Goal: Transaction & Acquisition: Book appointment/travel/reservation

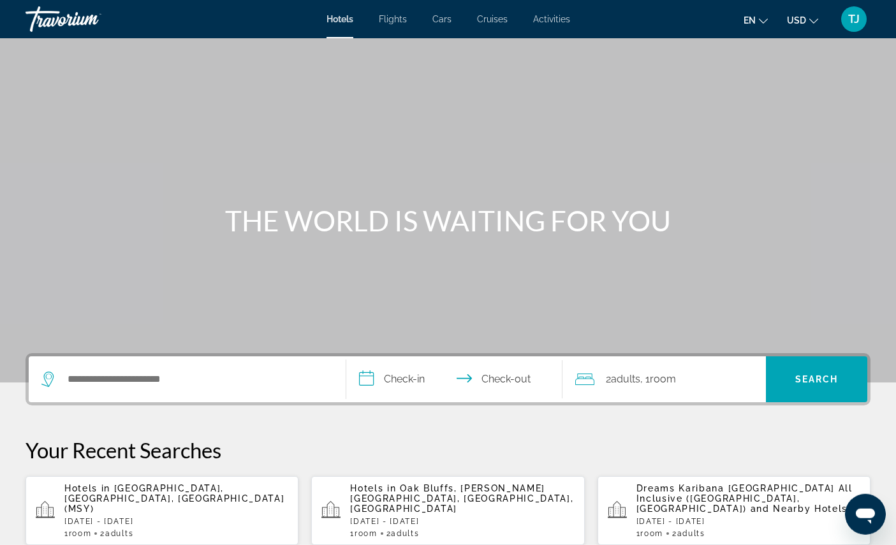
click at [549, 21] on span "Activities" at bounding box center [551, 19] width 37 height 10
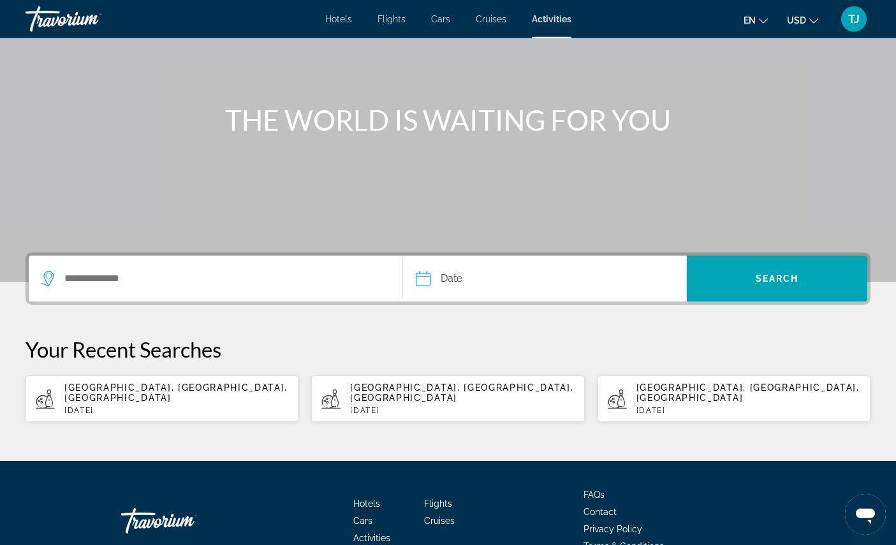
scroll to position [109, 0]
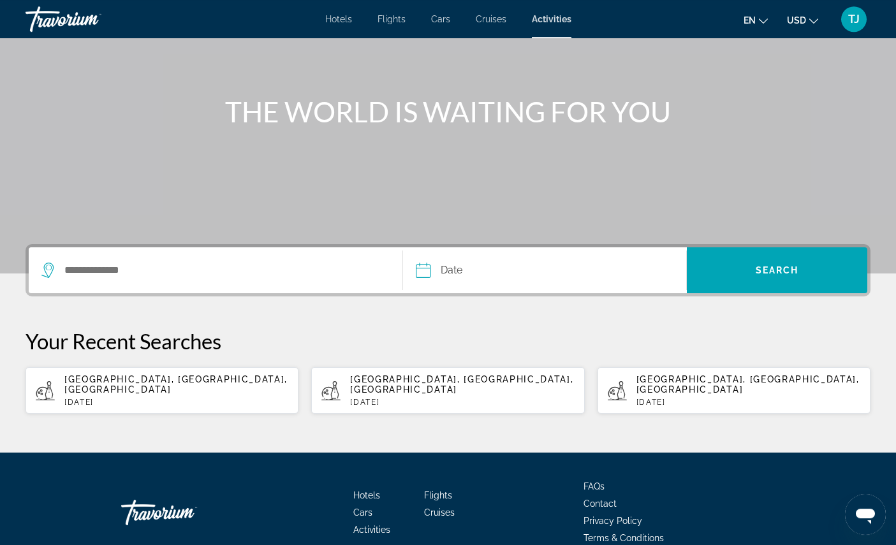
click at [99, 407] on div "[GEOGRAPHIC_DATA], [GEOGRAPHIC_DATA], [GEOGRAPHIC_DATA] [DATE]" at bounding box center [176, 390] width 224 height 33
type input "**********"
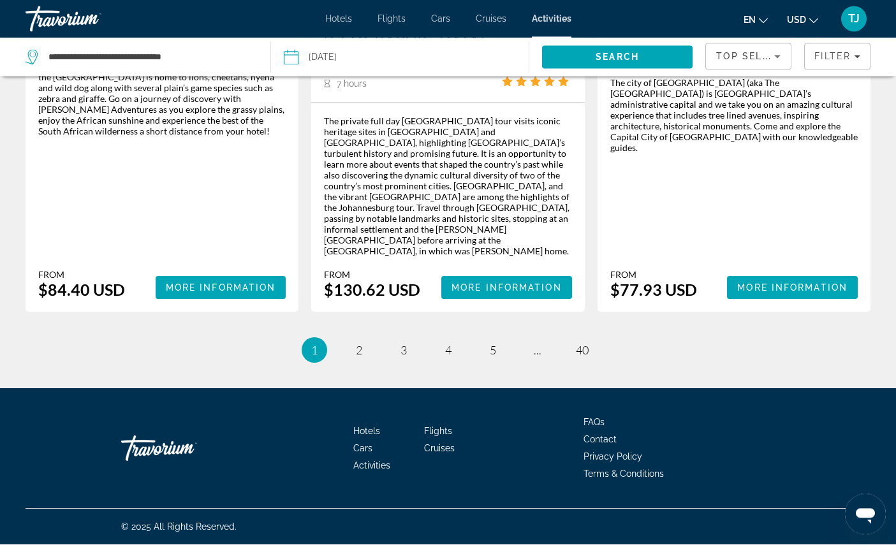
scroll to position [2215, 0]
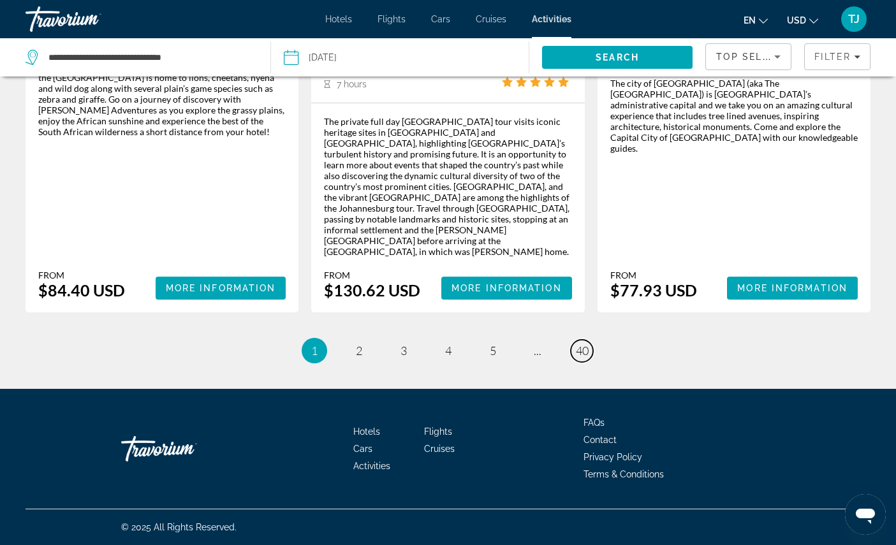
click at [589, 358] on span "40" at bounding box center [582, 351] width 13 height 14
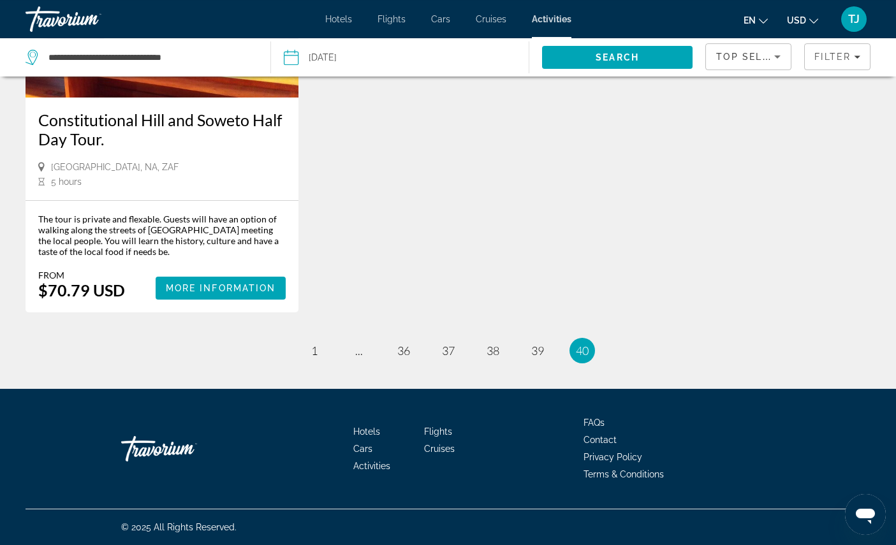
scroll to position [2056, 0]
click at [544, 358] on span "39" at bounding box center [537, 351] width 13 height 14
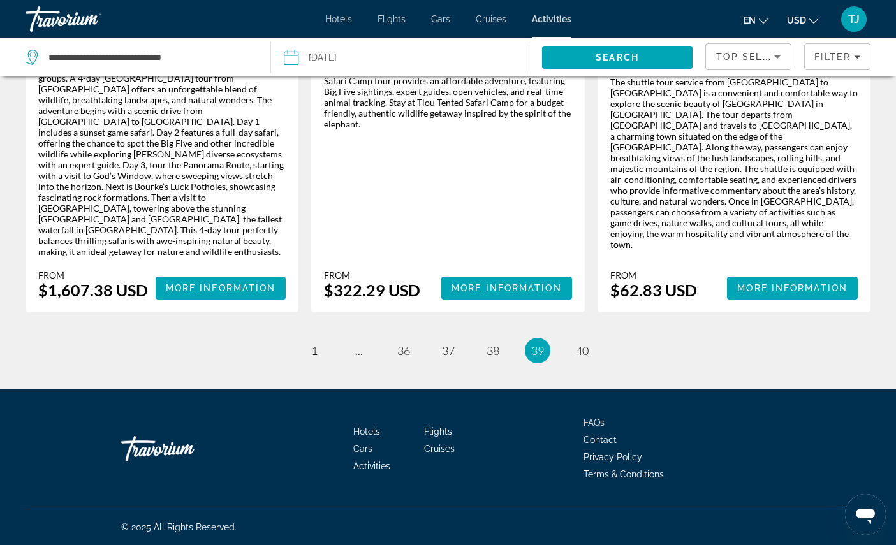
scroll to position [2286, 0]
click at [497, 358] on span "38" at bounding box center [493, 351] width 13 height 14
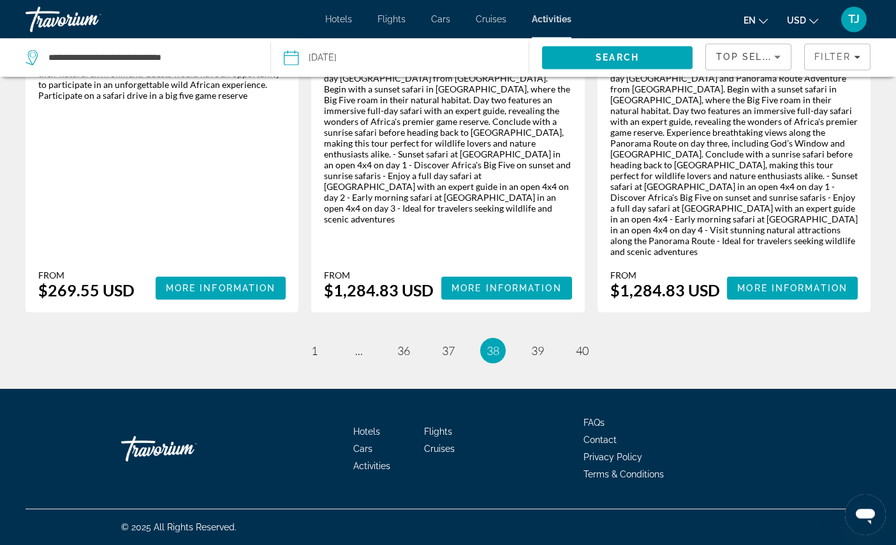
scroll to position [2320, 0]
click at [450, 358] on span "37" at bounding box center [448, 351] width 13 height 14
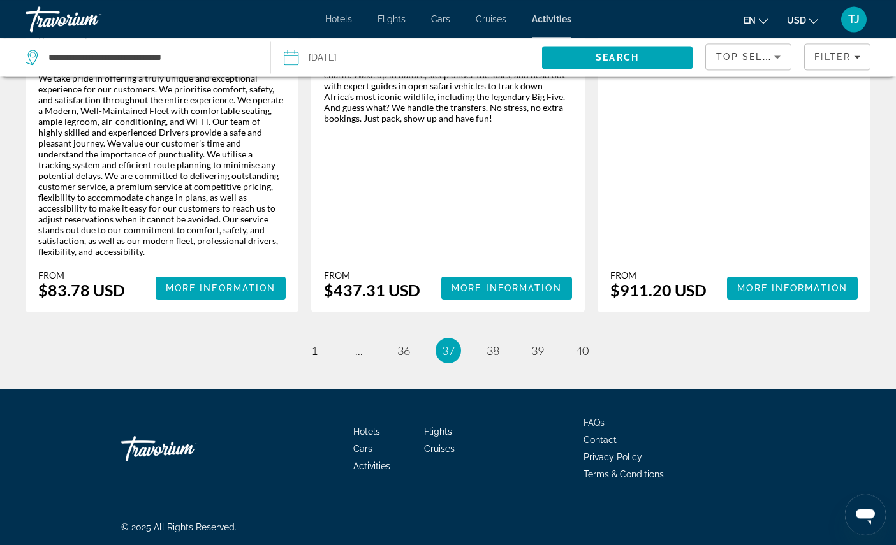
scroll to position [2298, 0]
click at [404, 362] on link "page 36" at bounding box center [403, 351] width 22 height 22
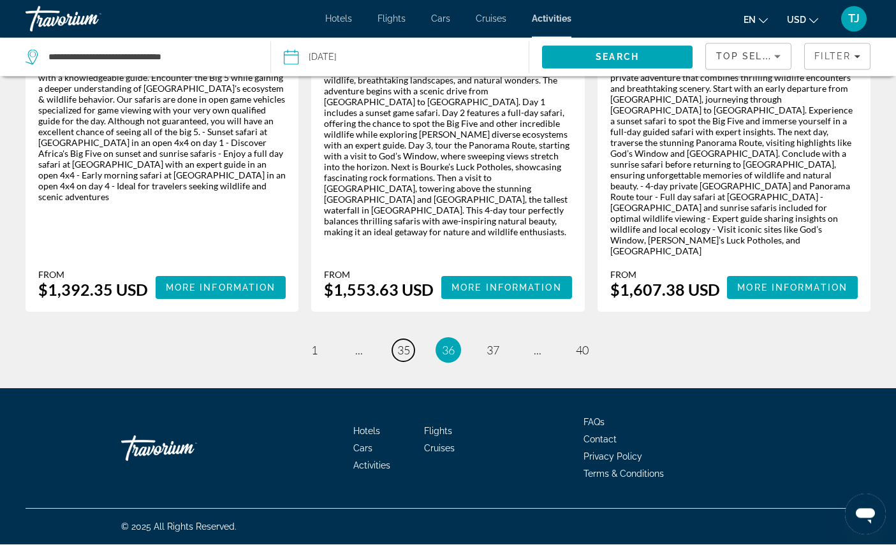
scroll to position [2310, 0]
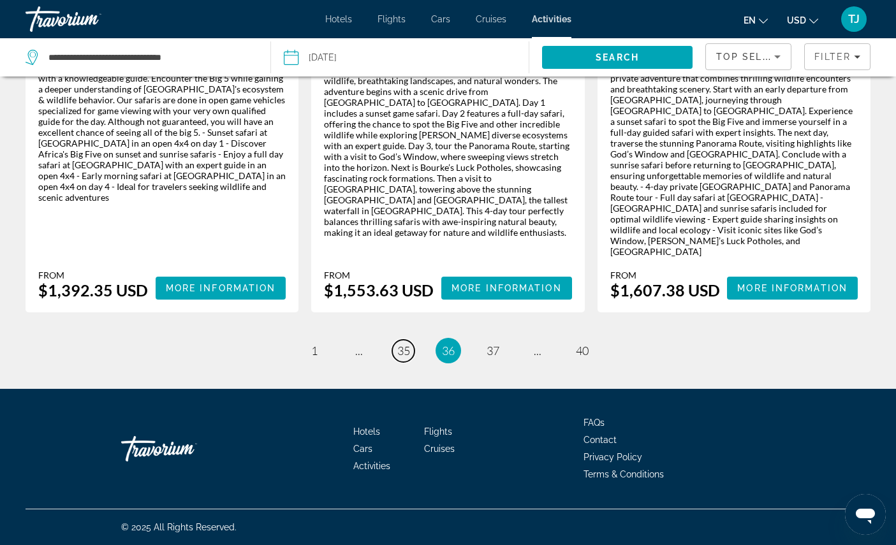
click at [397, 358] on span "35" at bounding box center [403, 351] width 13 height 14
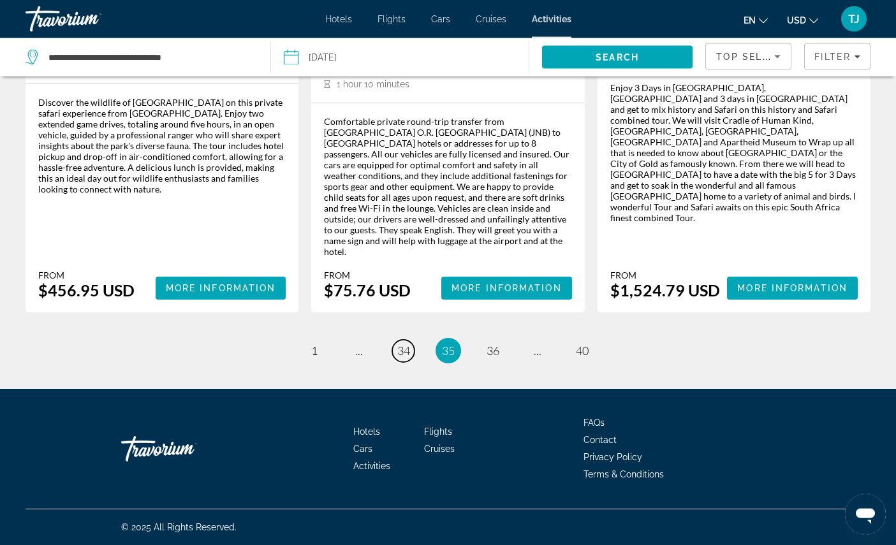
scroll to position [2207, 0]
click at [407, 362] on link "page 34" at bounding box center [403, 351] width 22 height 22
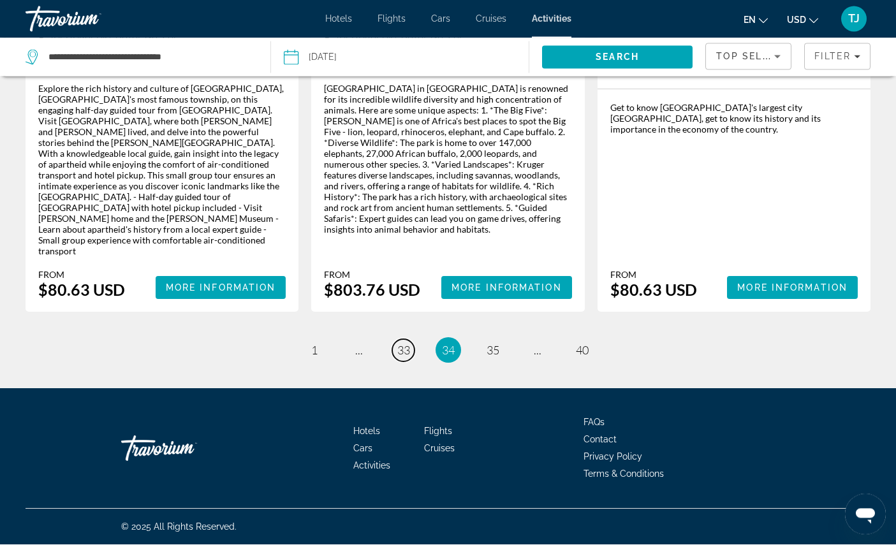
scroll to position [2237, 0]
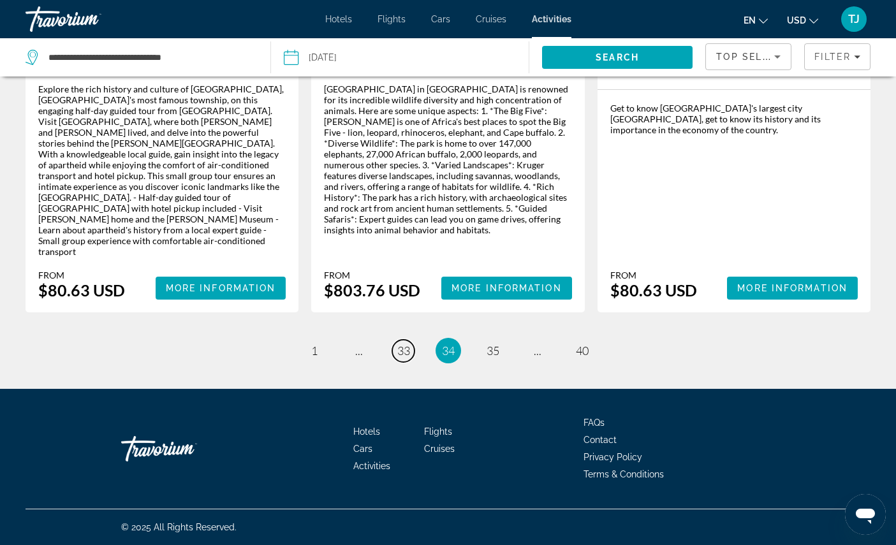
click at [397, 358] on span "33" at bounding box center [403, 351] width 13 height 14
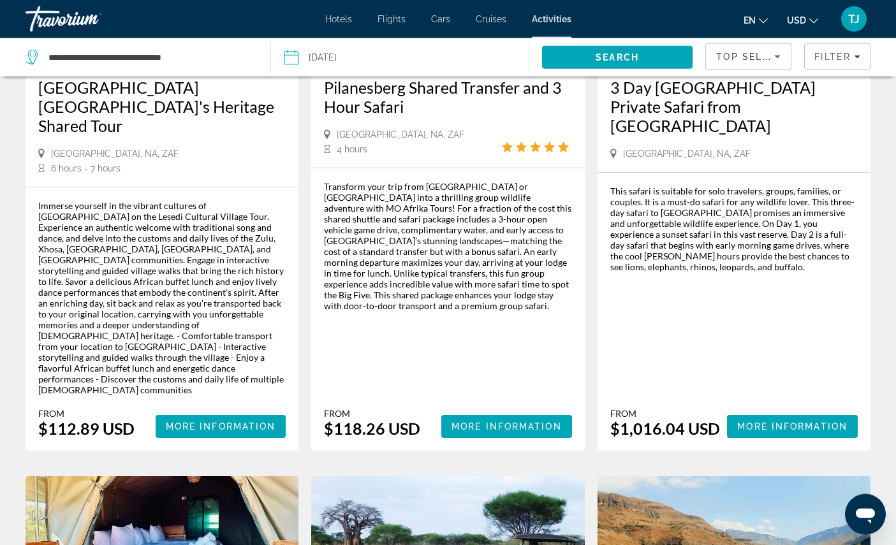
scroll to position [1433, 0]
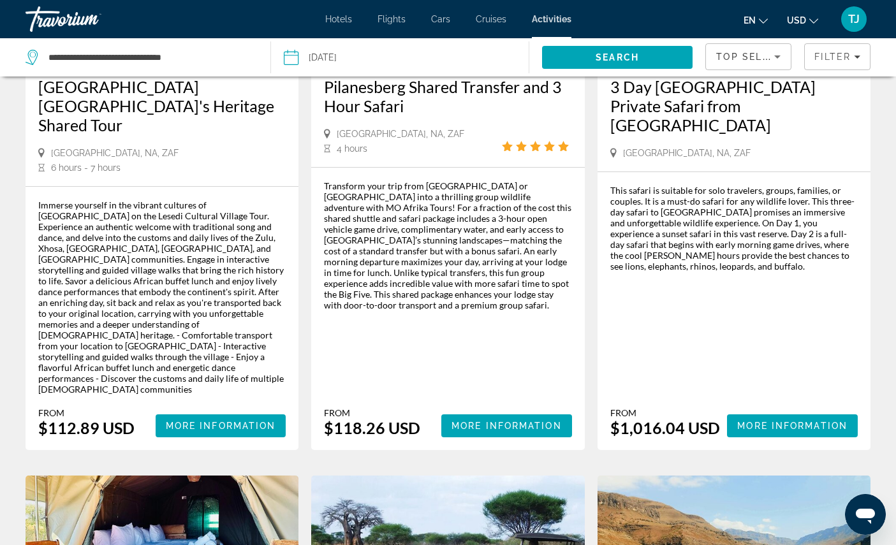
click at [57, 395] on div "Immerse yourself in the vibrant cultures of [GEOGRAPHIC_DATA] on the Lesedi Cul…" at bounding box center [161, 297] width 247 height 195
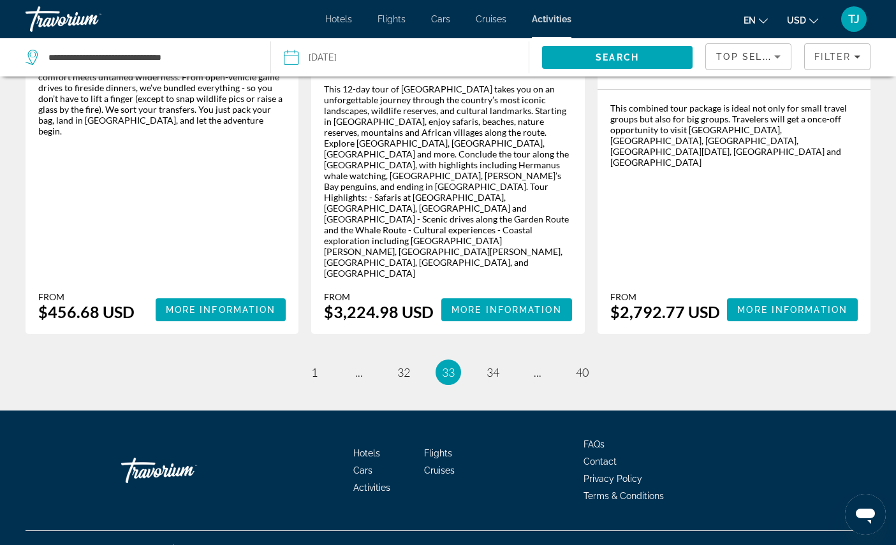
scroll to position [2190, 0]
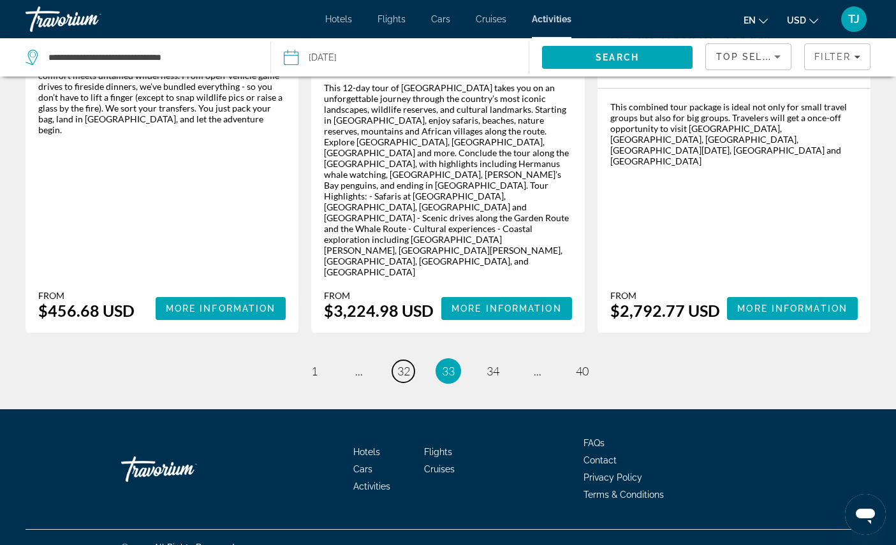
click at [399, 383] on link "page 32" at bounding box center [403, 371] width 22 height 22
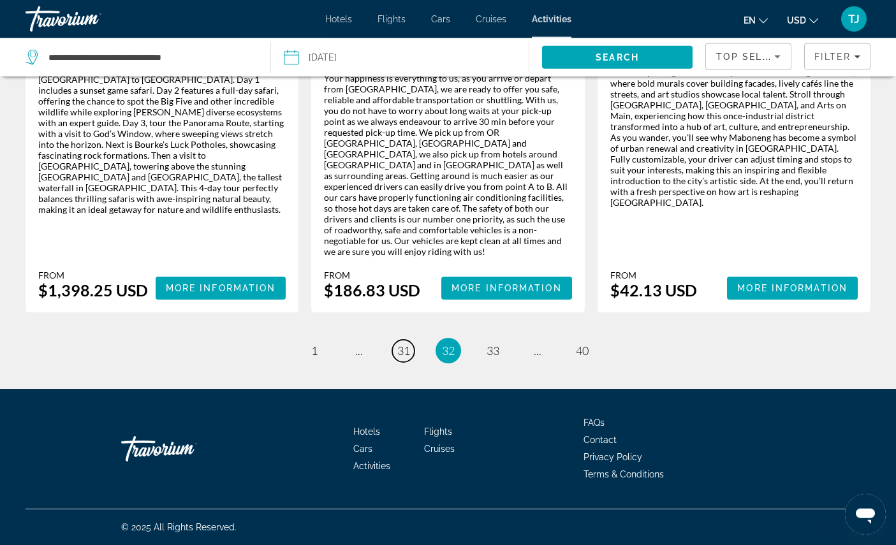
scroll to position [2282, 0]
click at [400, 358] on span "31" at bounding box center [403, 351] width 13 height 14
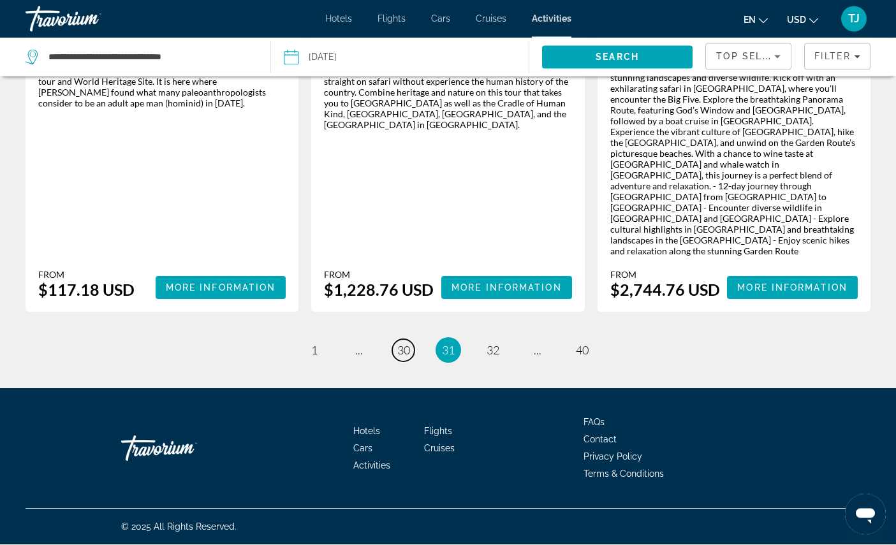
scroll to position [2321, 0]
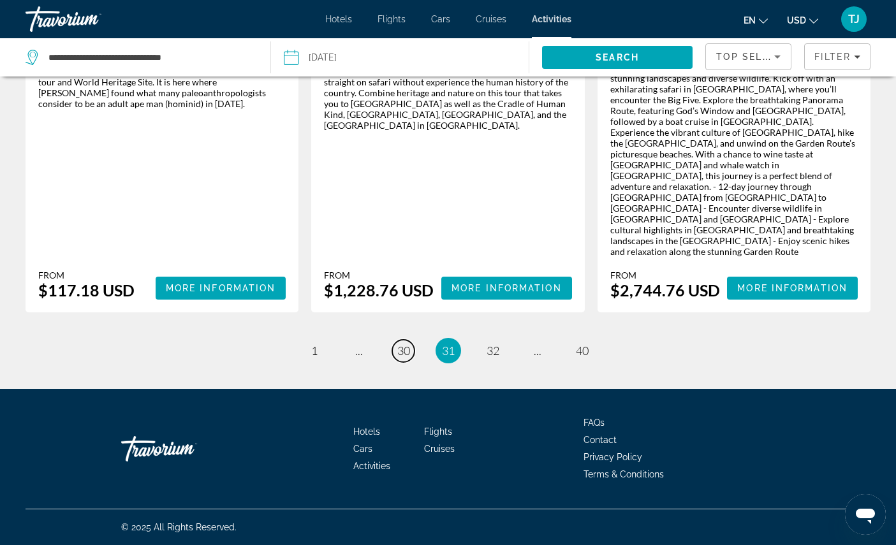
click at [401, 358] on span "30" at bounding box center [403, 351] width 13 height 14
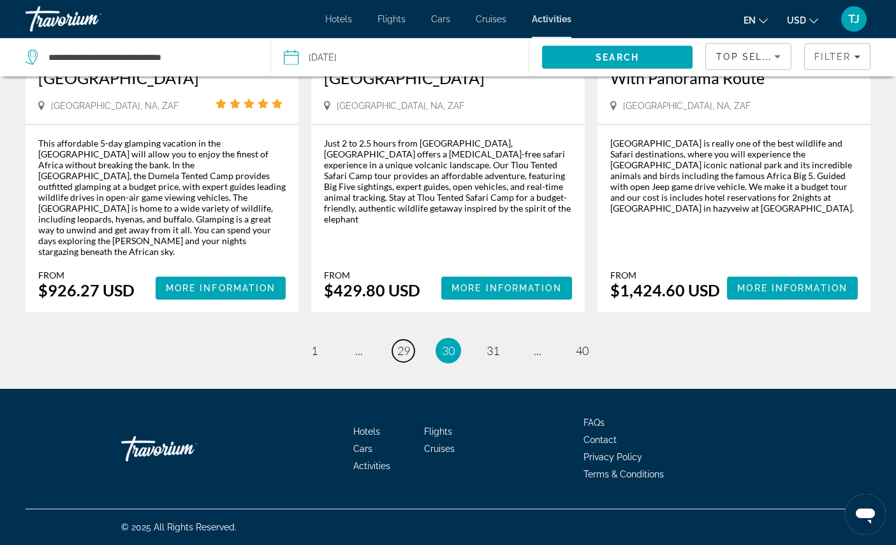
scroll to position [2225, 0]
click at [392, 362] on link "page 29" at bounding box center [403, 351] width 22 height 22
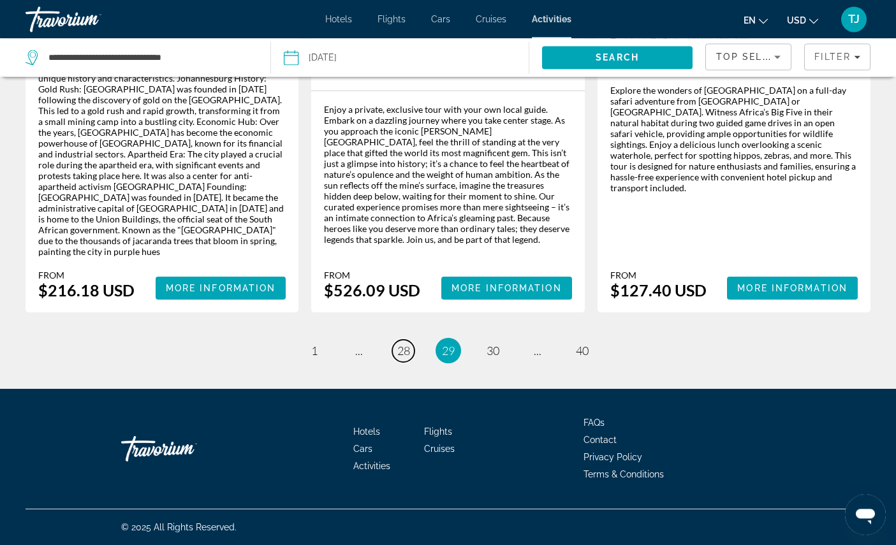
scroll to position [2218, 0]
click at [406, 362] on link "page 28" at bounding box center [403, 351] width 22 height 22
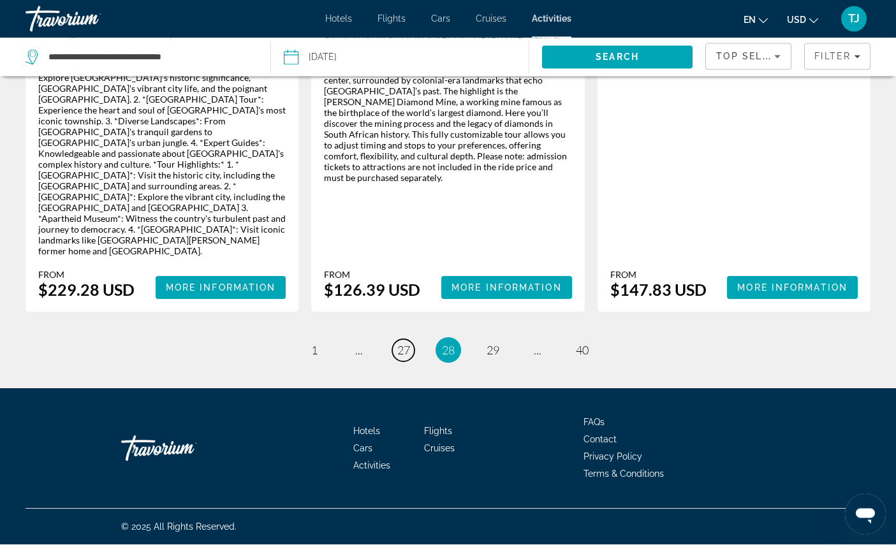
scroll to position [2287, 0]
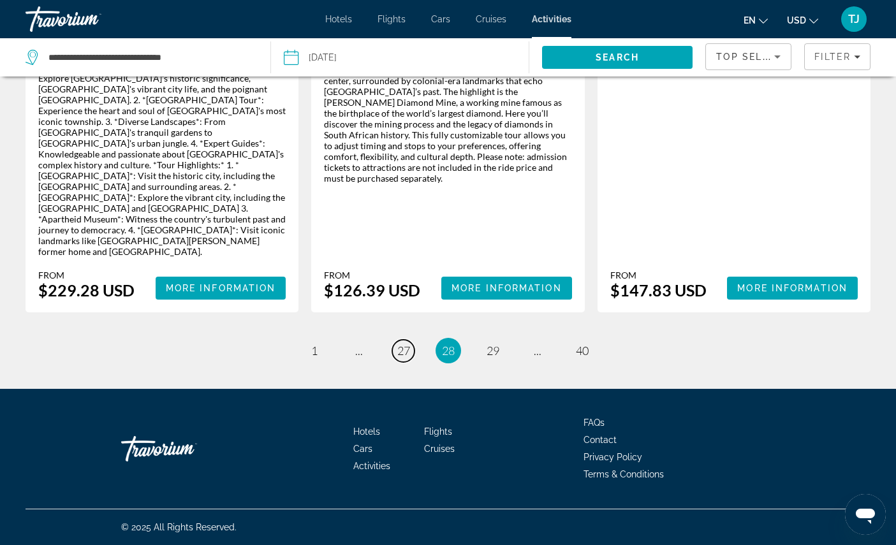
click at [401, 358] on span "27" at bounding box center [403, 351] width 13 height 14
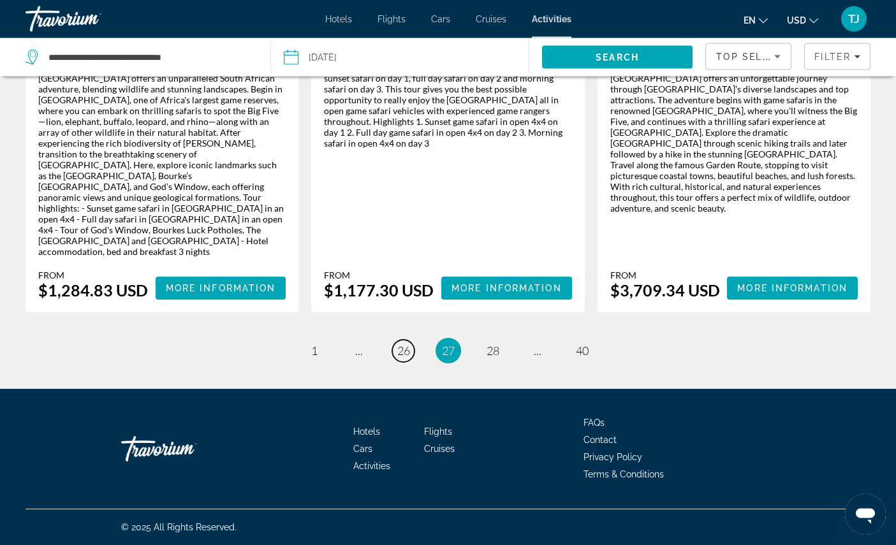
scroll to position [2146, 0]
click at [397, 358] on span "26" at bounding box center [403, 351] width 13 height 14
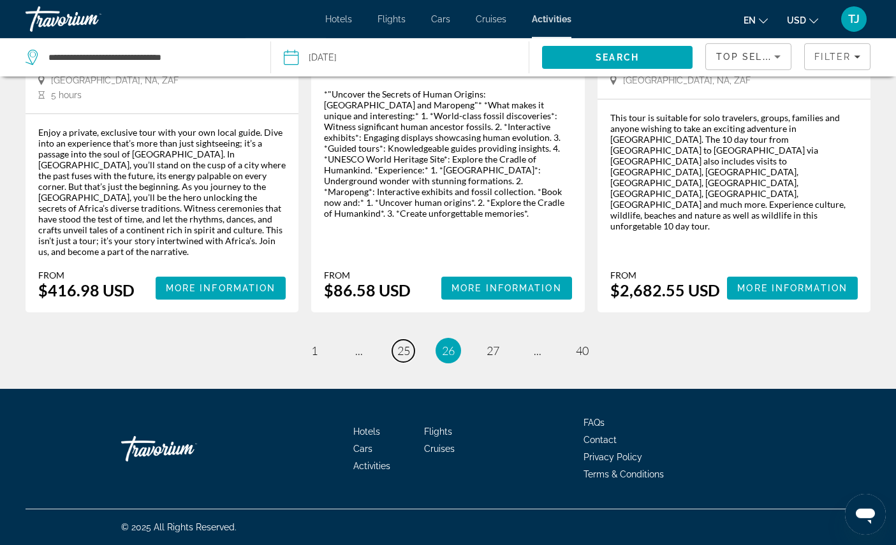
scroll to position [2307, 0]
click at [406, 362] on link "page 25" at bounding box center [403, 351] width 22 height 22
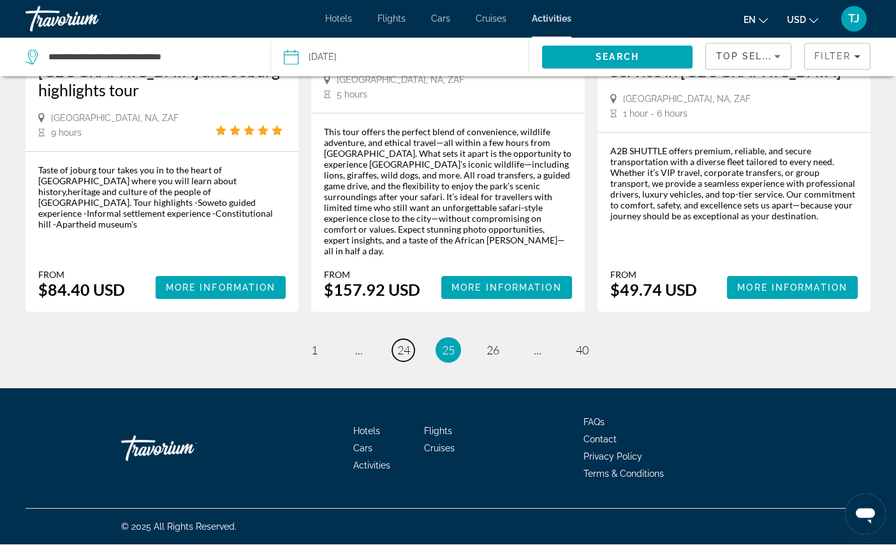
scroll to position [2104, 0]
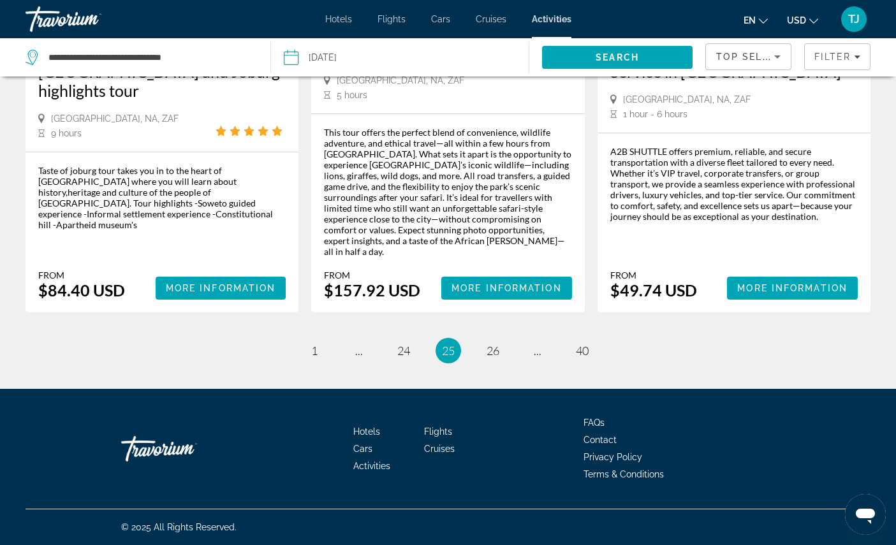
click at [415, 363] on ul "25 / 40 page 1 page ... page 24 You're on page 25 page 26 page ... page 40" at bounding box center [448, 351] width 845 height 26
click at [392, 362] on link "page 24" at bounding box center [403, 351] width 22 height 22
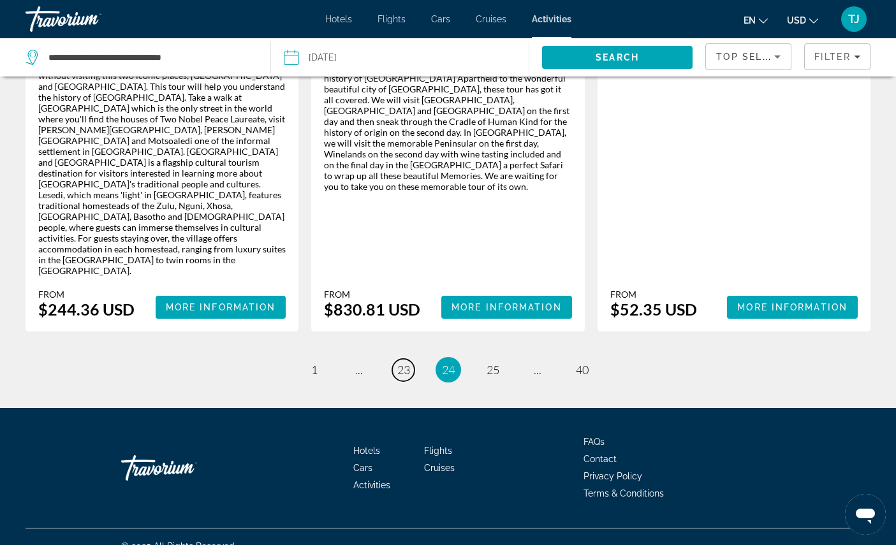
scroll to position [2159, 0]
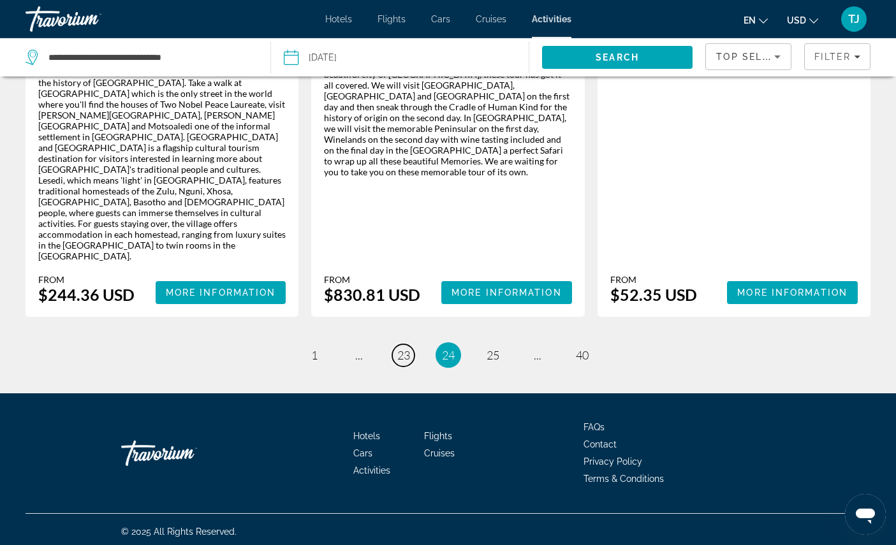
click at [397, 362] on span "23" at bounding box center [403, 355] width 13 height 14
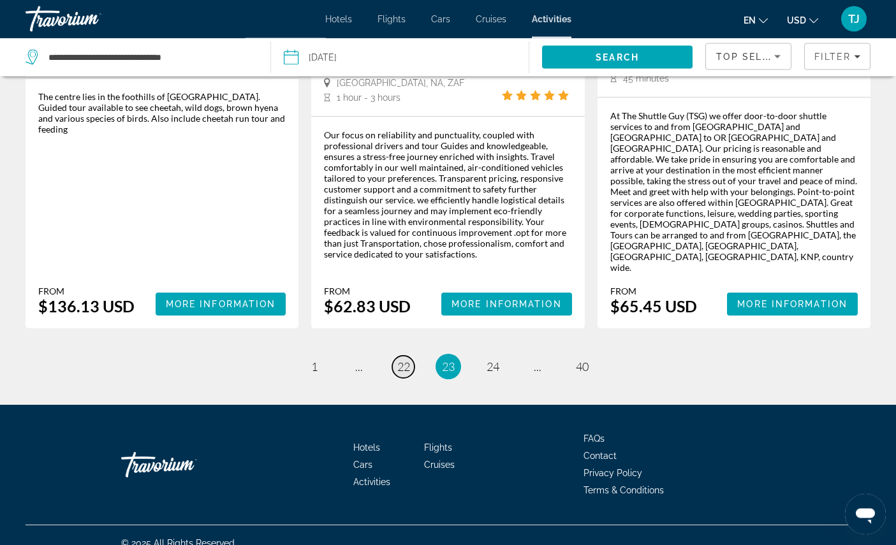
scroll to position [2088, 0]
click at [397, 373] on span "22" at bounding box center [403, 366] width 13 height 14
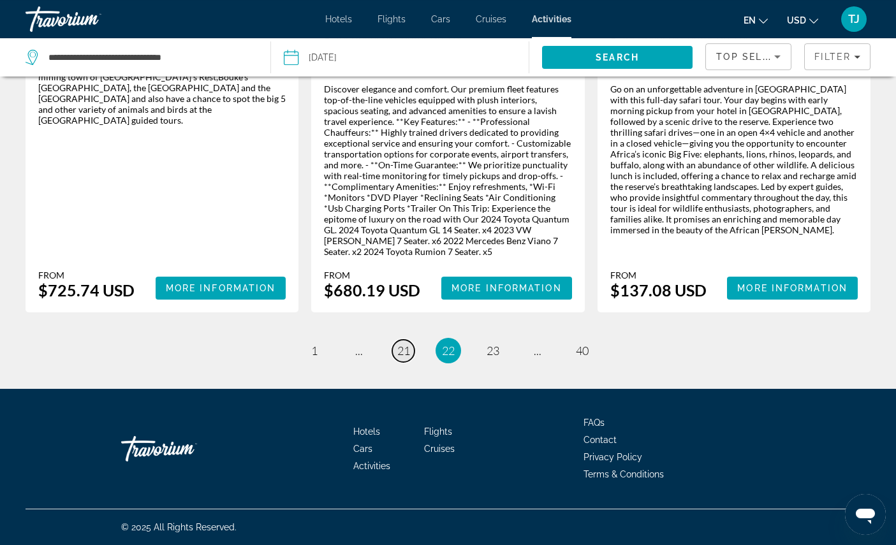
scroll to position [2160, 0]
click at [397, 358] on span "21" at bounding box center [403, 351] width 13 height 14
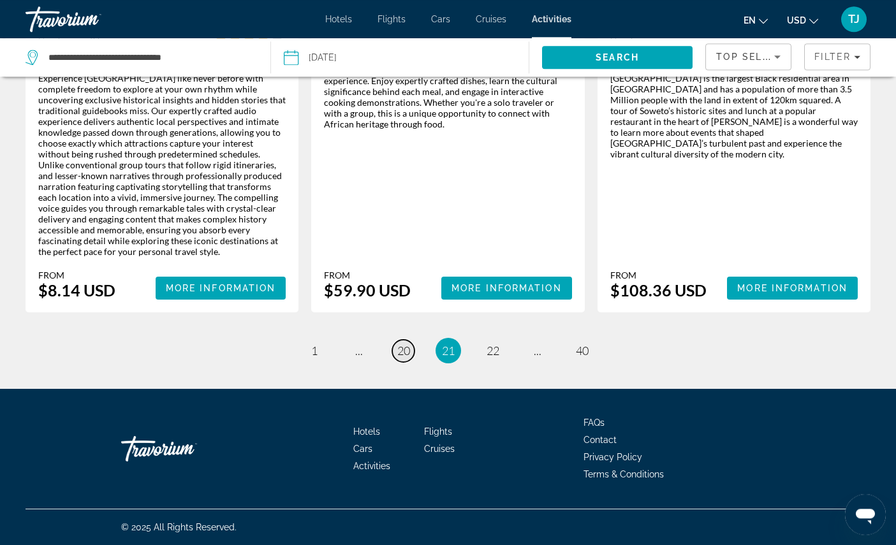
scroll to position [2123, 0]
click at [391, 363] on li "page 20" at bounding box center [404, 351] width 26 height 26
click at [399, 358] on span "20" at bounding box center [403, 351] width 13 height 14
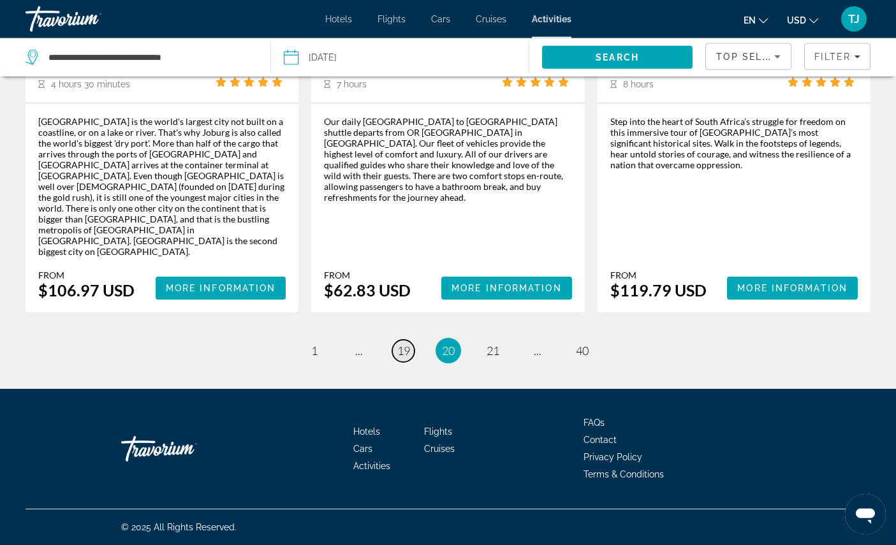
scroll to position [2284, 0]
click at [399, 358] on span "19" at bounding box center [403, 351] width 13 height 14
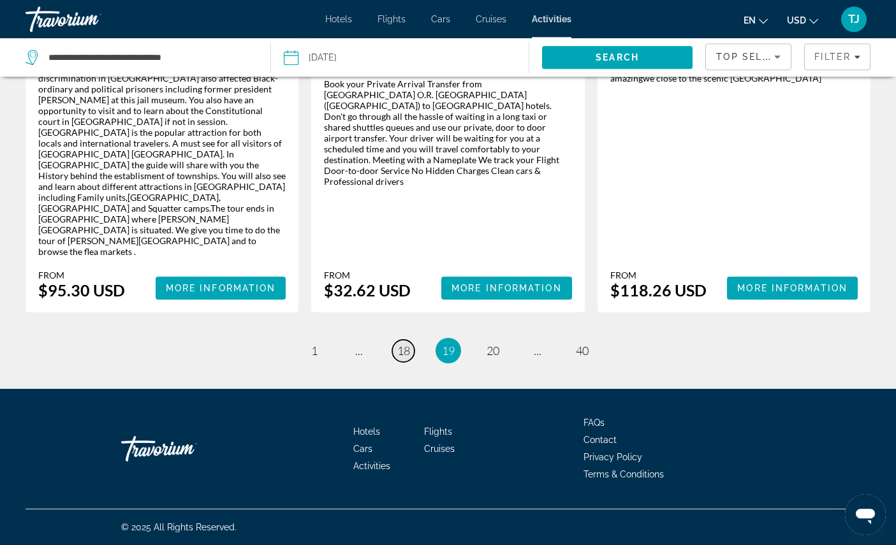
scroll to position [2229, 0]
click at [399, 358] on span "18" at bounding box center [403, 351] width 13 height 14
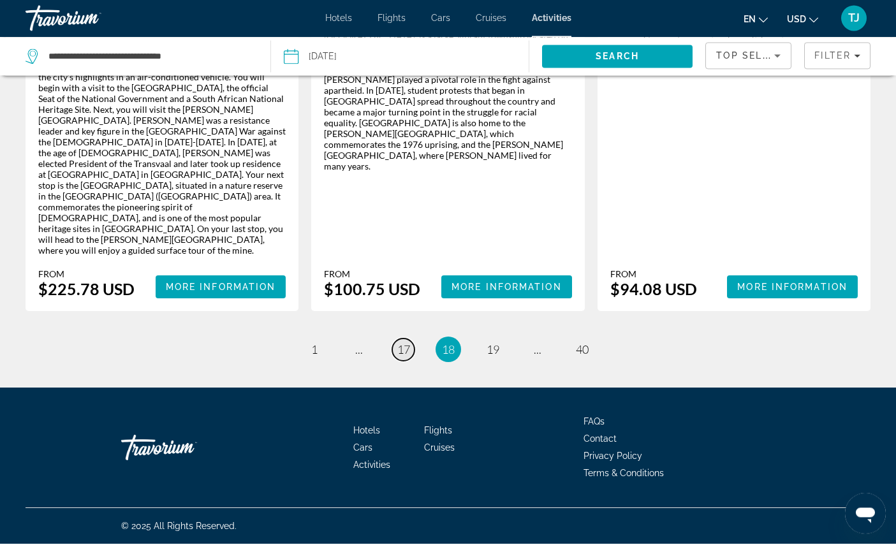
scroll to position [2265, 0]
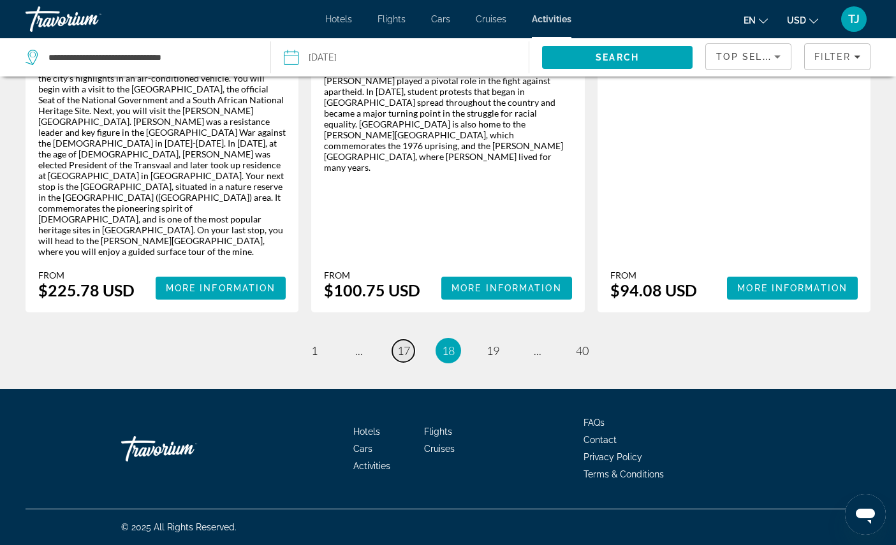
click at [400, 358] on span "17" at bounding box center [403, 351] width 13 height 14
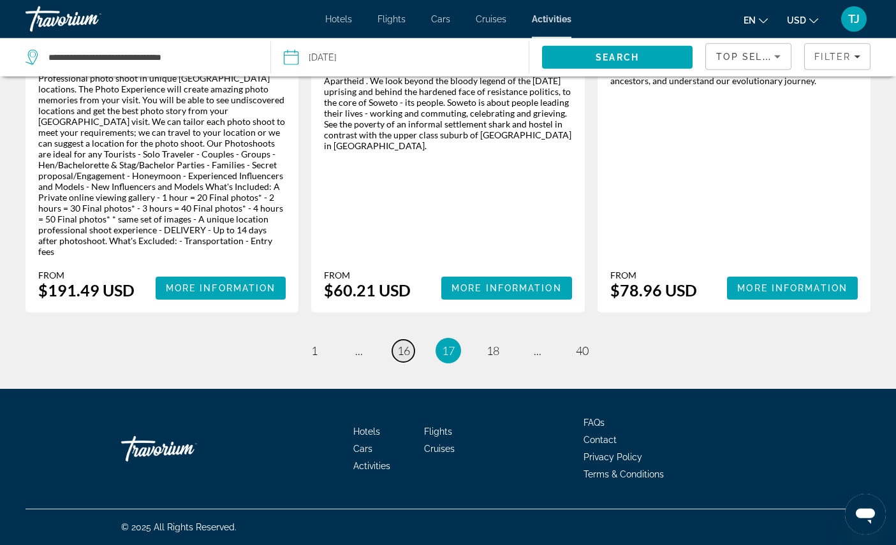
scroll to position [2147, 0]
click at [392, 362] on link "page 16" at bounding box center [403, 351] width 22 height 22
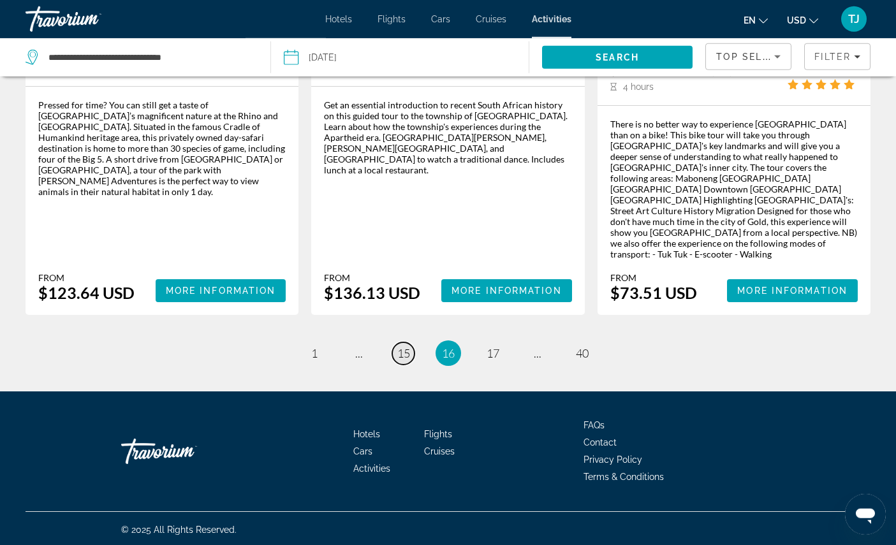
scroll to position [1965, 0]
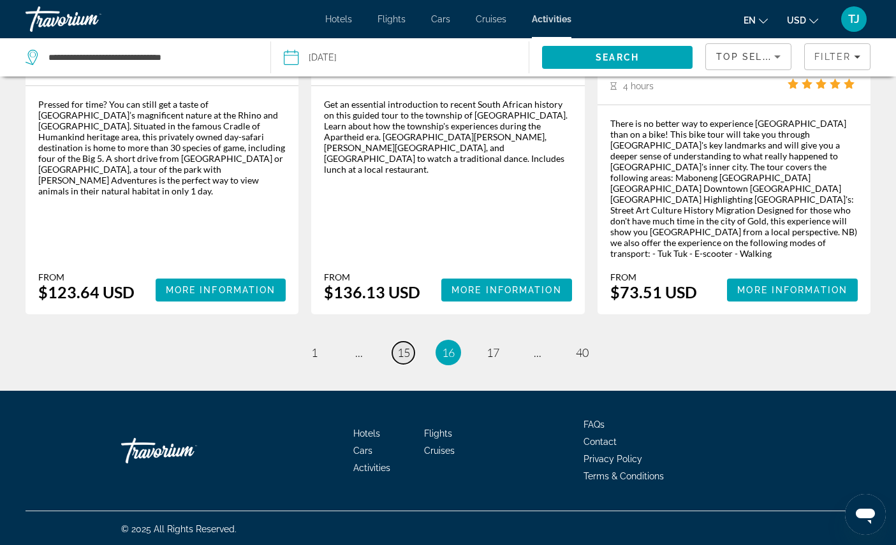
click at [399, 360] on span "15" at bounding box center [403, 353] width 13 height 14
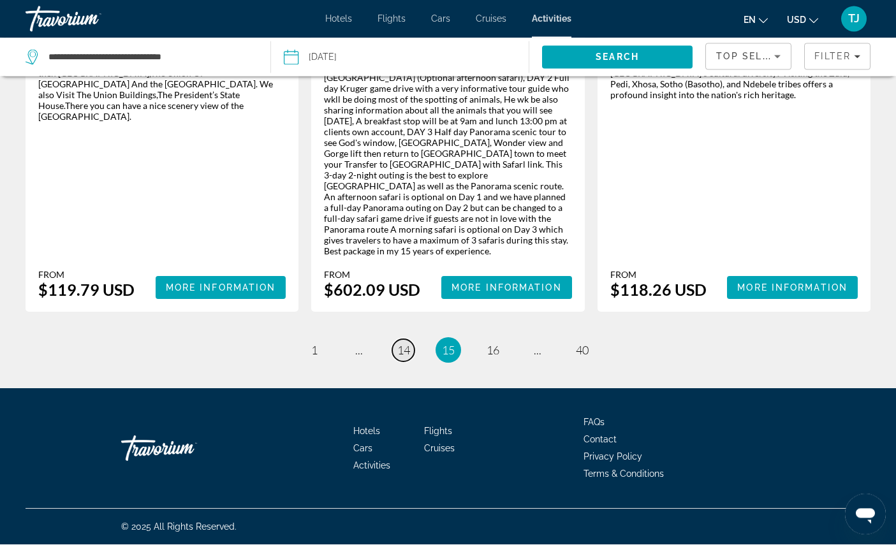
scroll to position [2341, 0]
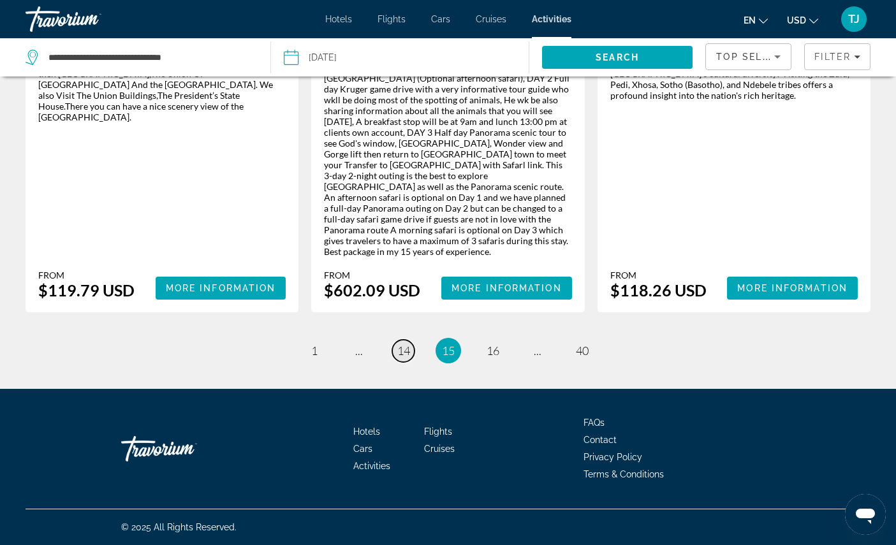
click at [401, 358] on span "14" at bounding box center [403, 351] width 13 height 14
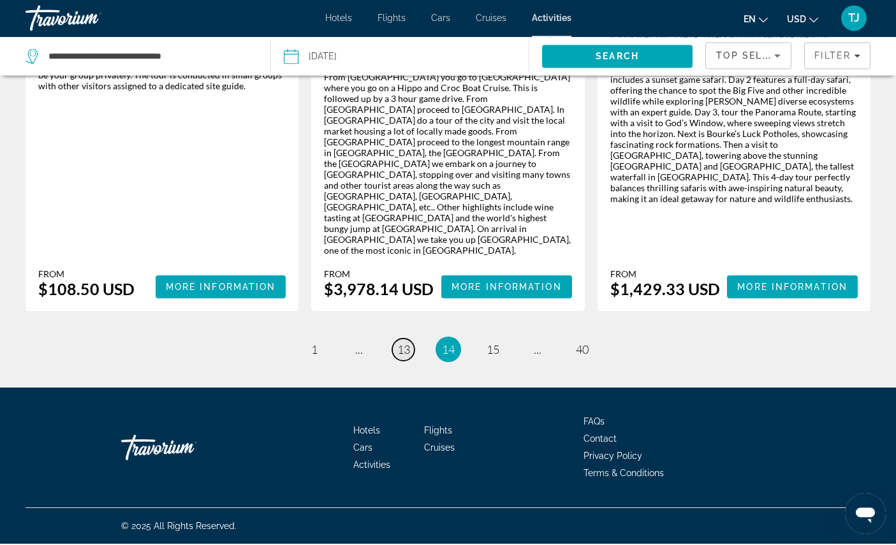
scroll to position [2201, 0]
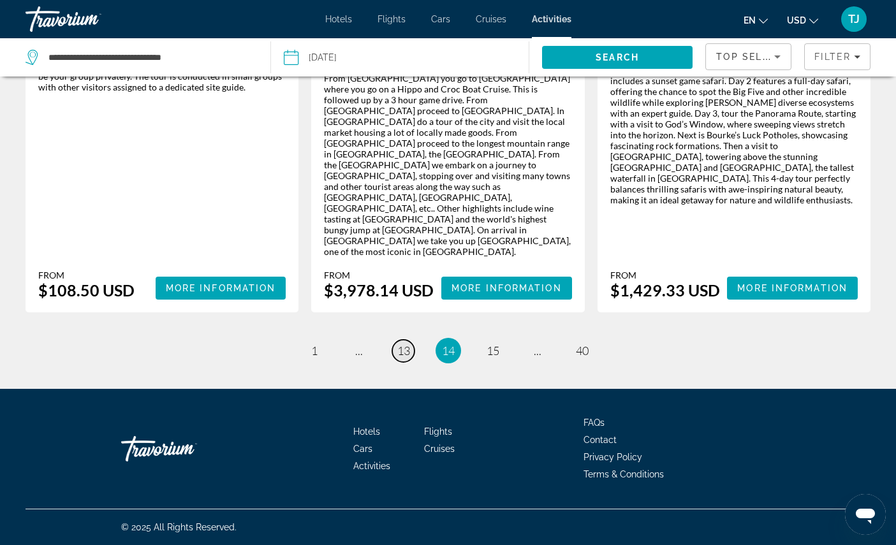
click at [404, 358] on span "13" at bounding box center [403, 351] width 13 height 14
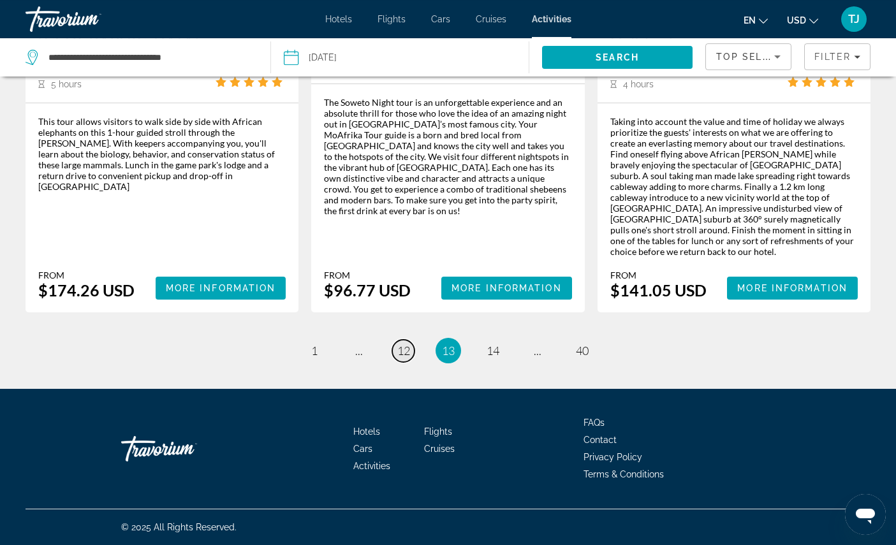
scroll to position [1937, 0]
click at [397, 358] on span "12" at bounding box center [403, 351] width 13 height 14
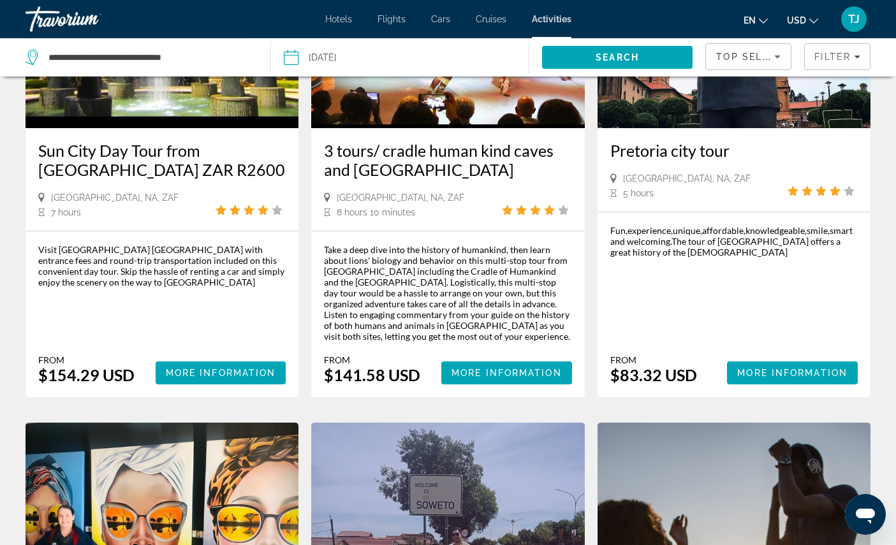
scroll to position [1245, 0]
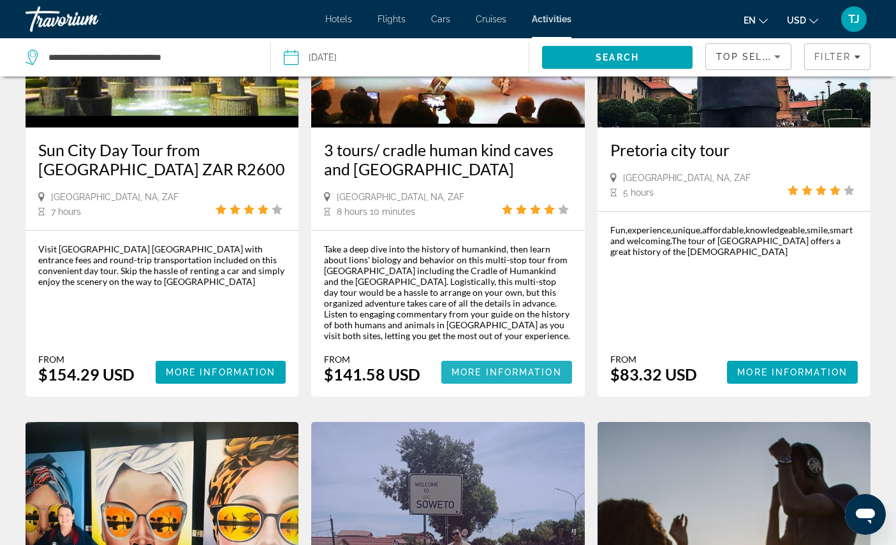
click at [519, 377] on span "More Information" at bounding box center [506, 372] width 110 height 10
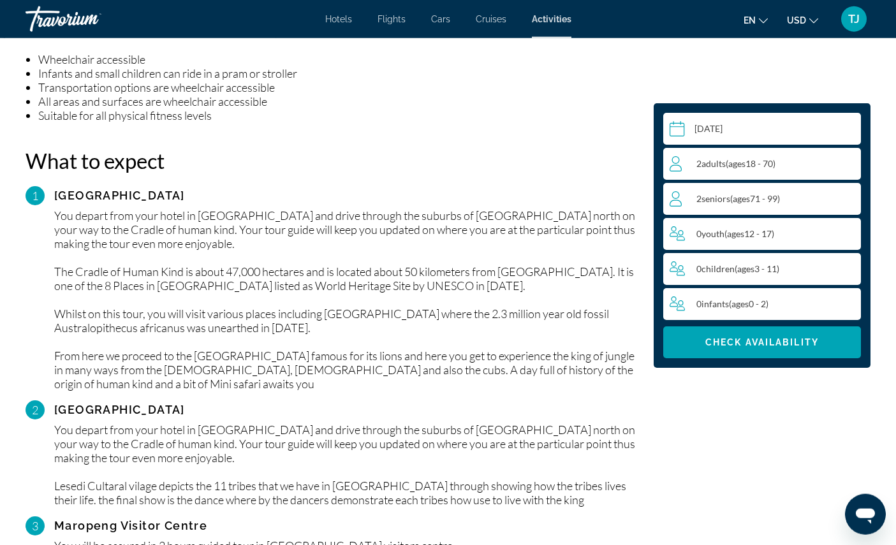
scroll to position [1249, 0]
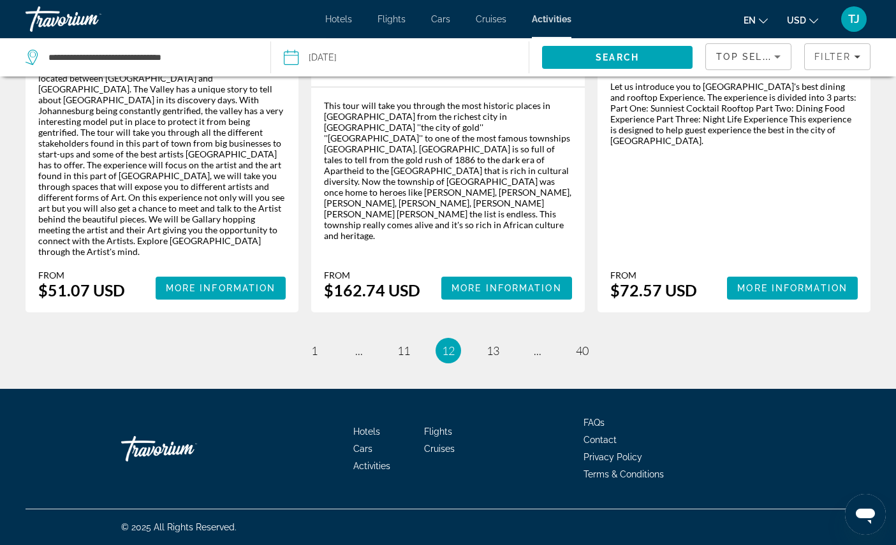
scroll to position [1975, 0]
click at [407, 362] on link "page 11" at bounding box center [403, 351] width 22 height 22
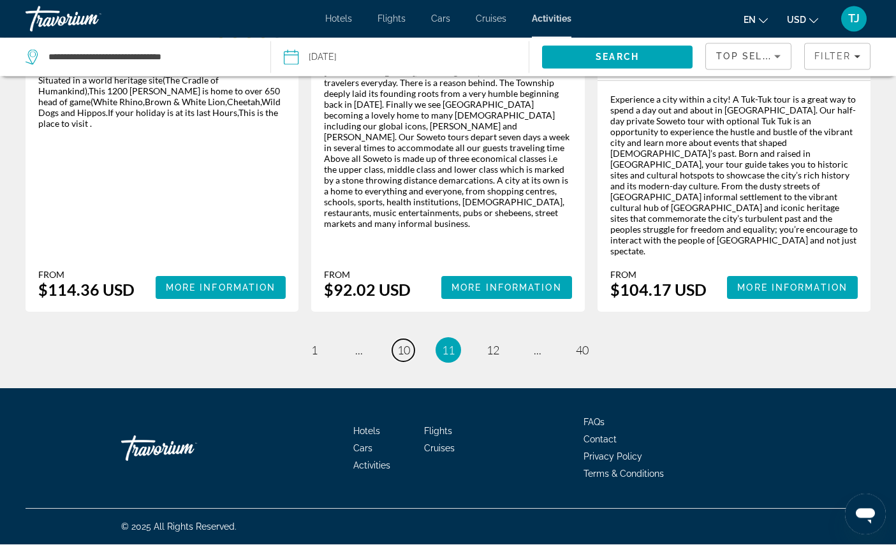
scroll to position [2116, 0]
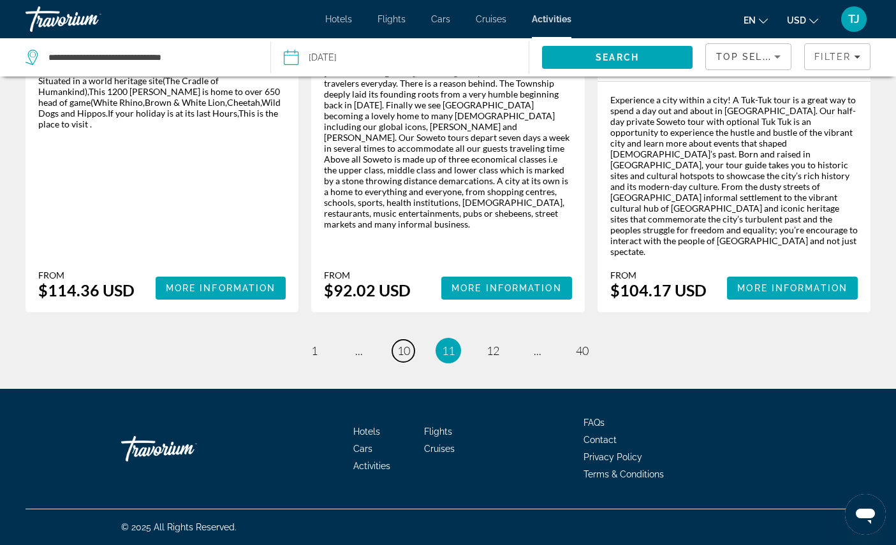
click at [399, 358] on span "10" at bounding box center [403, 351] width 13 height 14
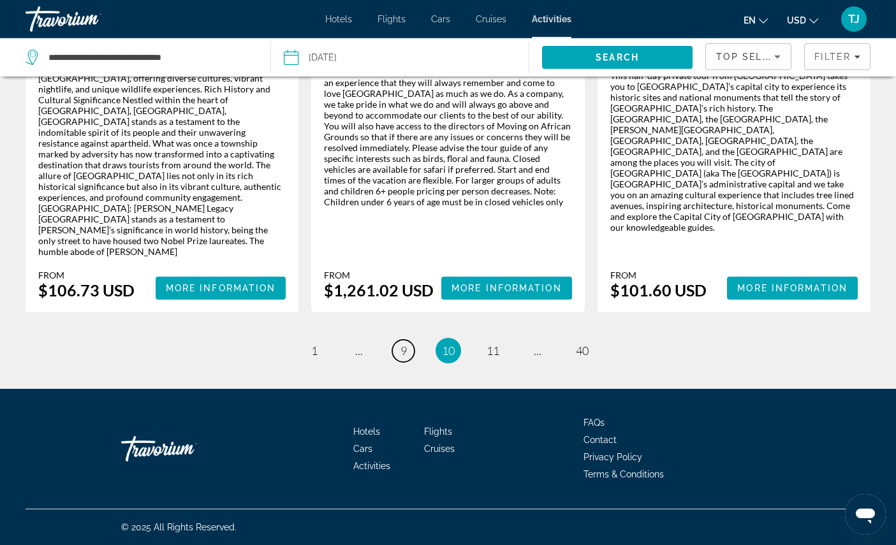
scroll to position [2153, 0]
click at [400, 358] on span "9" at bounding box center [403, 351] width 6 height 14
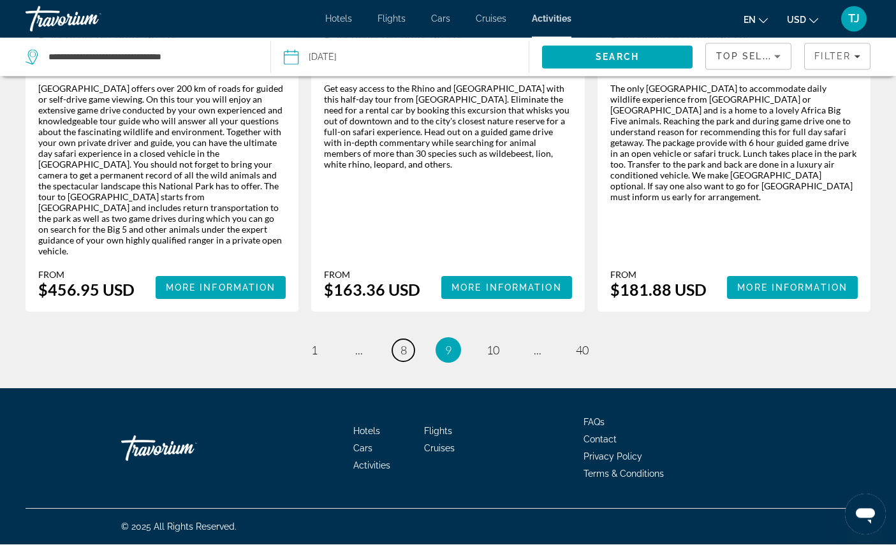
scroll to position [2298, 0]
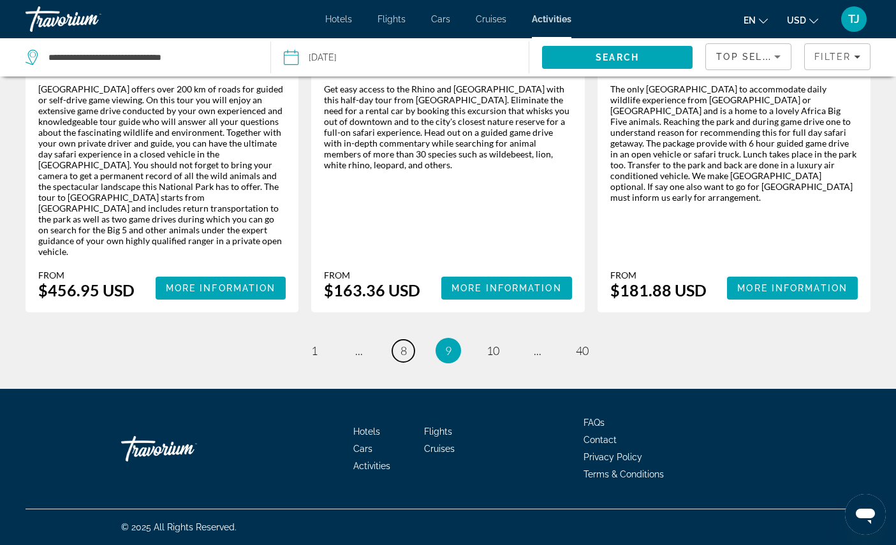
click at [397, 362] on link "page 8" at bounding box center [403, 351] width 22 height 22
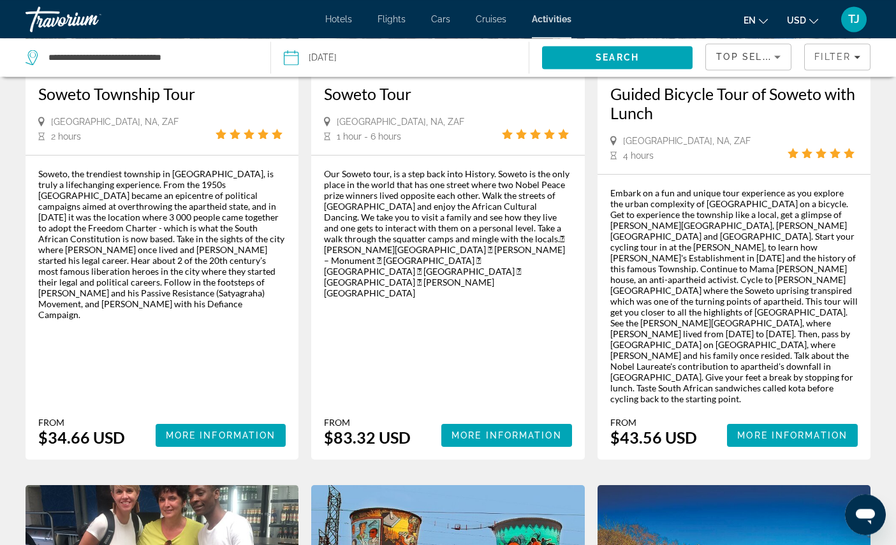
scroll to position [858, 0]
click at [200, 451] on span "Main content" at bounding box center [221, 435] width 131 height 31
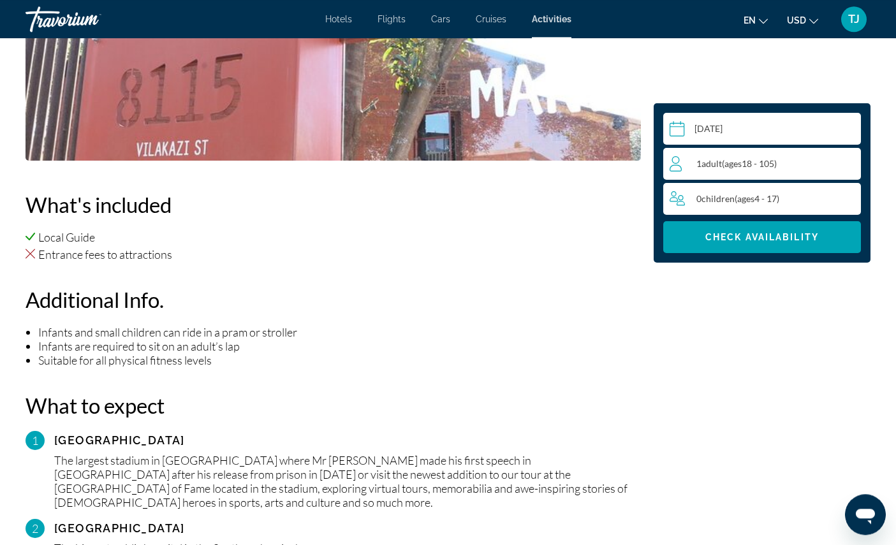
scroll to position [949, 0]
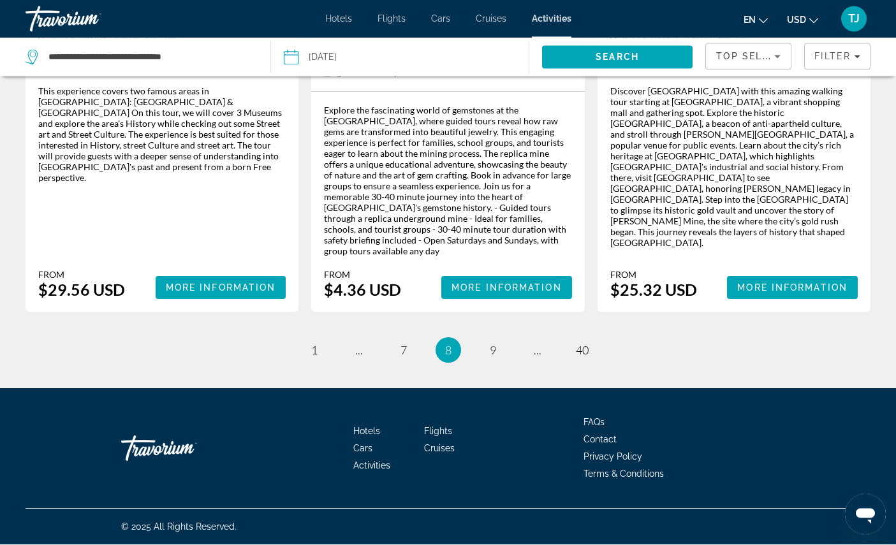
scroll to position [2355, 0]
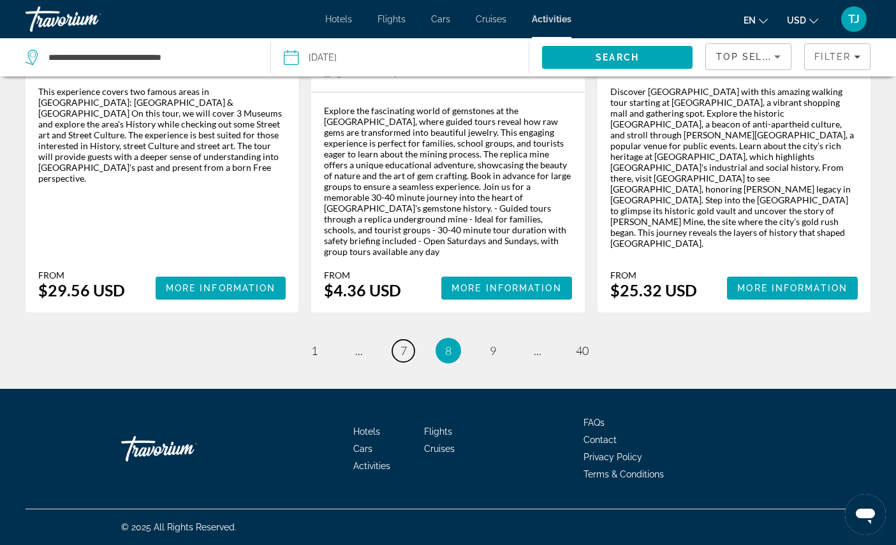
click at [393, 362] on link "page 7" at bounding box center [403, 351] width 22 height 22
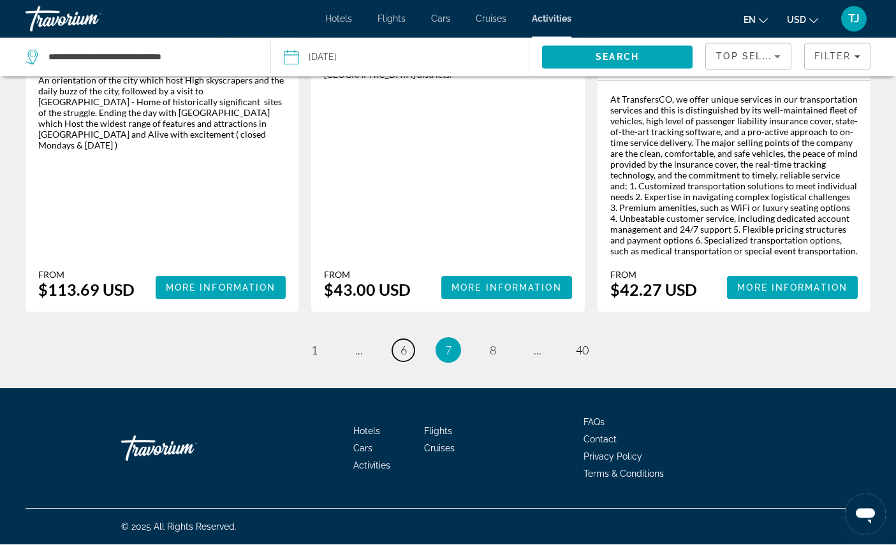
scroll to position [2200, 0]
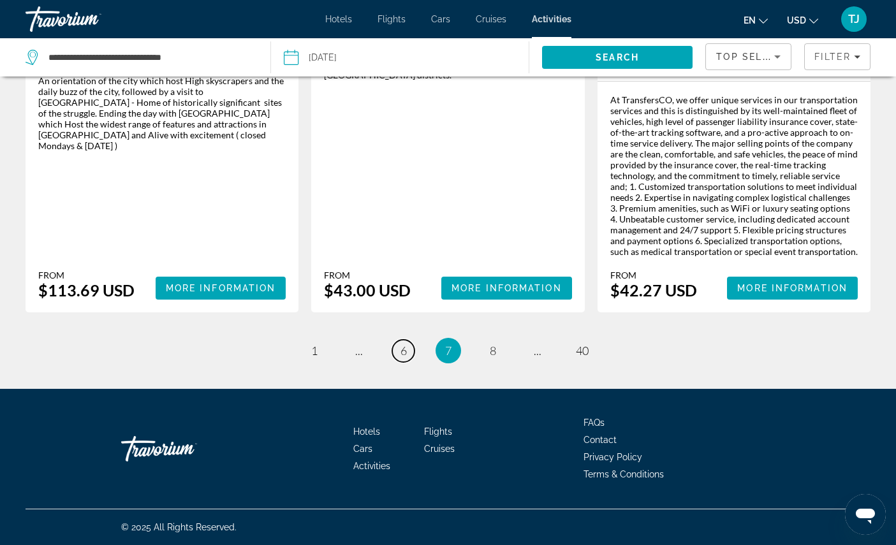
click at [404, 362] on link "page 6" at bounding box center [403, 351] width 22 height 22
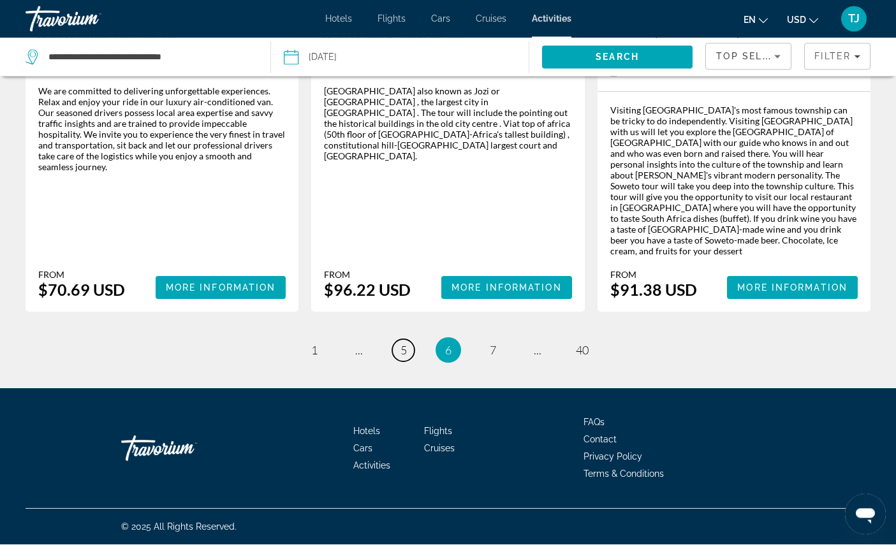
scroll to position [2171, 0]
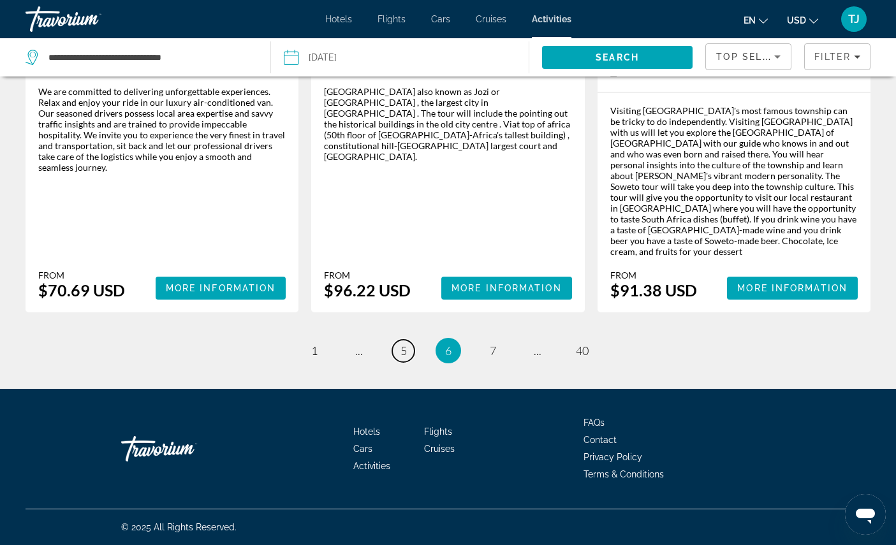
click at [401, 358] on span "5" at bounding box center [403, 351] width 6 height 14
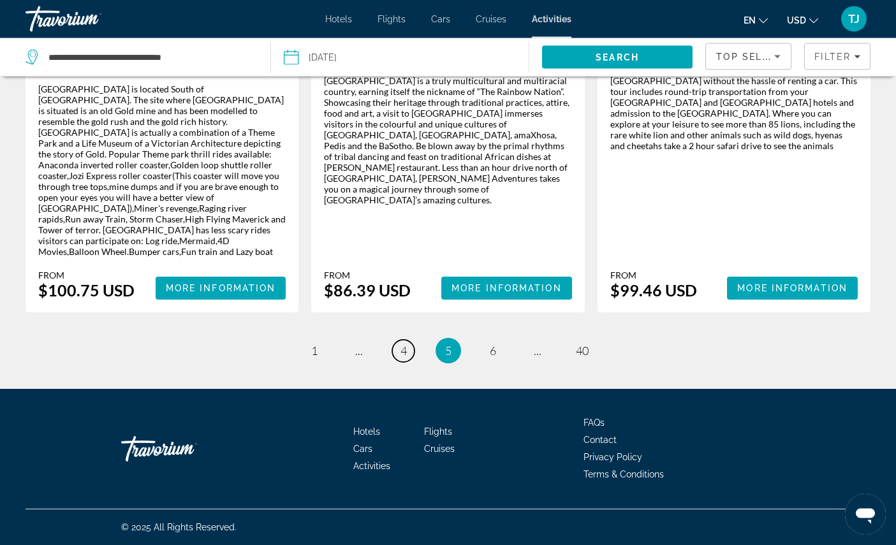
scroll to position [2039, 0]
click at [394, 362] on link "page 4" at bounding box center [403, 351] width 22 height 22
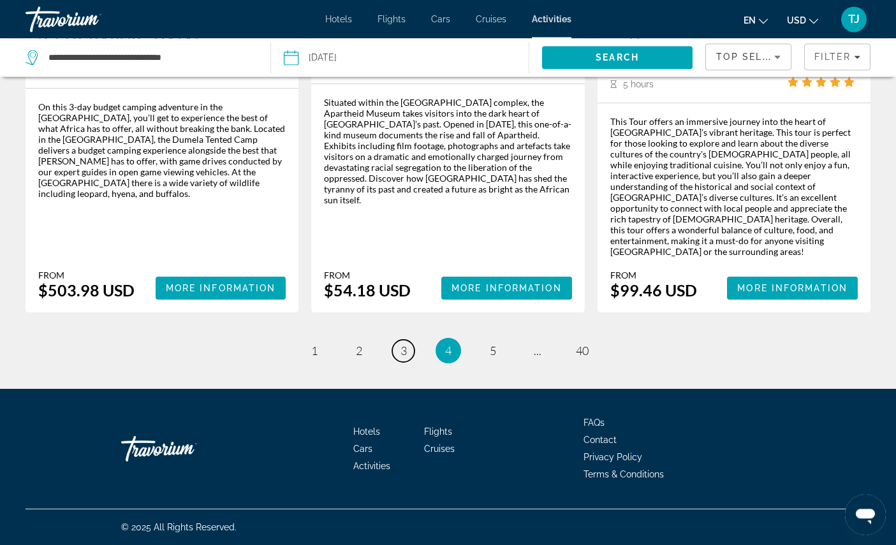
scroll to position [1983, 0]
click at [400, 358] on span "3" at bounding box center [403, 351] width 6 height 14
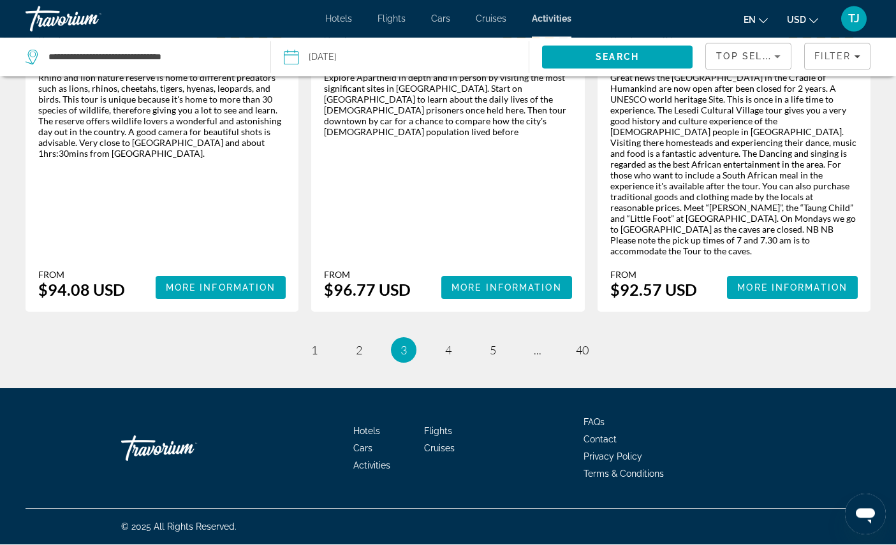
scroll to position [2238, 0]
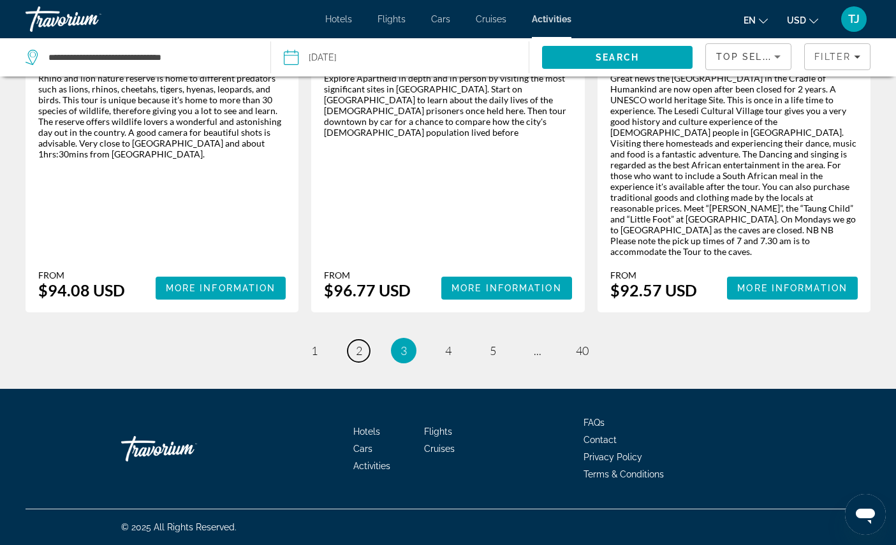
click at [348, 362] on link "page 2" at bounding box center [359, 351] width 22 height 22
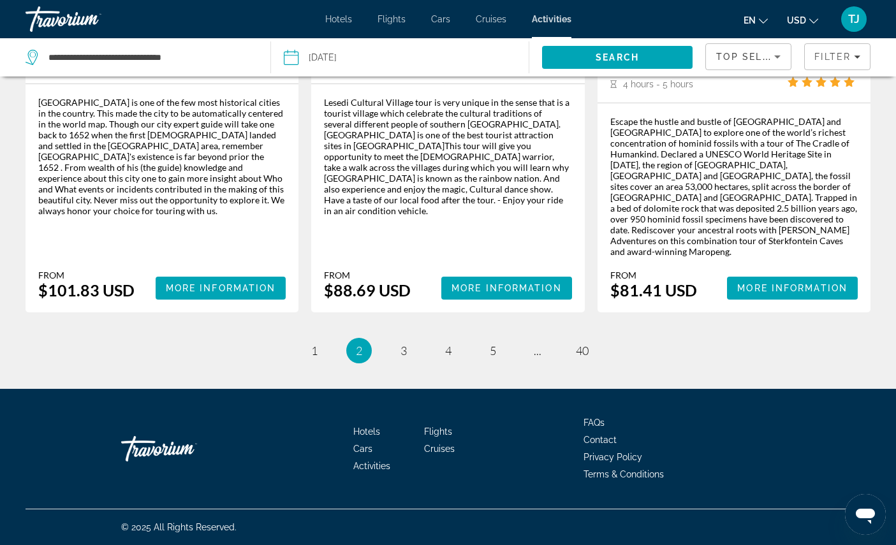
scroll to position [2017, 0]
click at [303, 362] on link "page 1" at bounding box center [314, 351] width 22 height 22
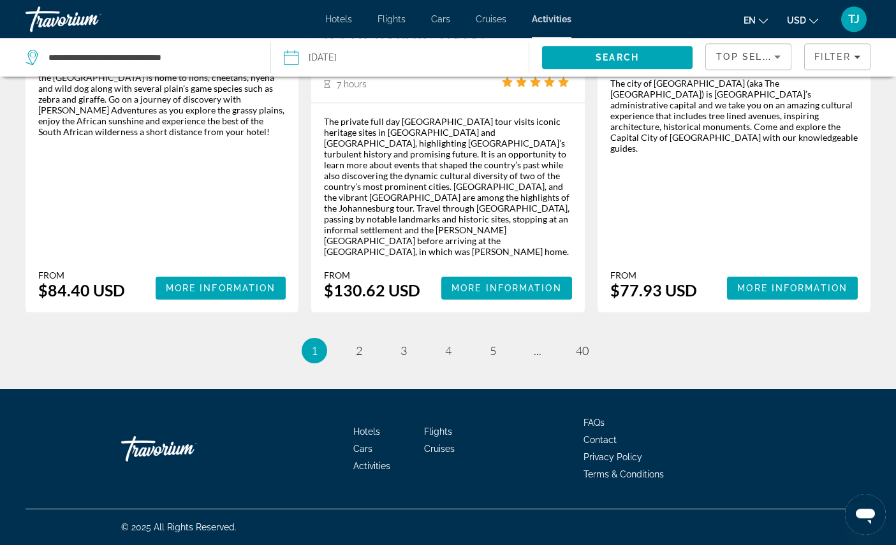
scroll to position [2141, 0]
click at [401, 358] on span "3" at bounding box center [403, 351] width 6 height 14
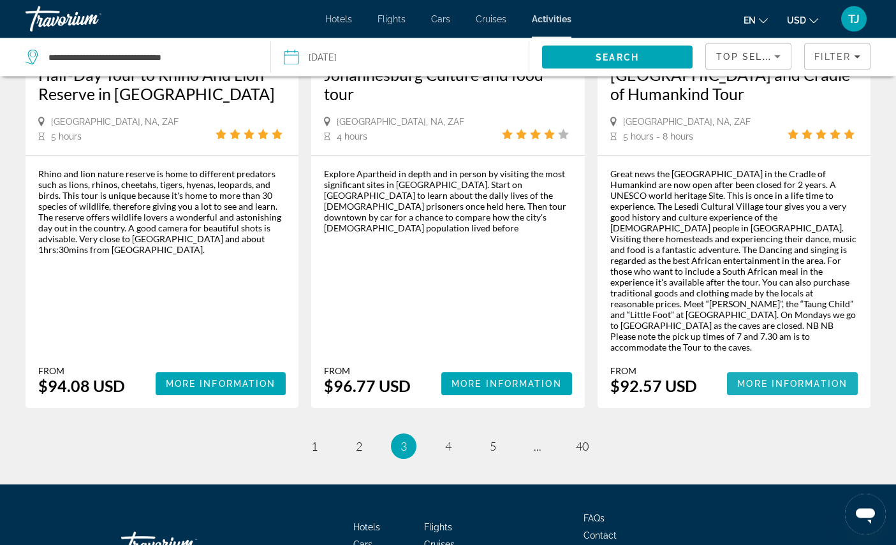
scroll to position [2041, 0]
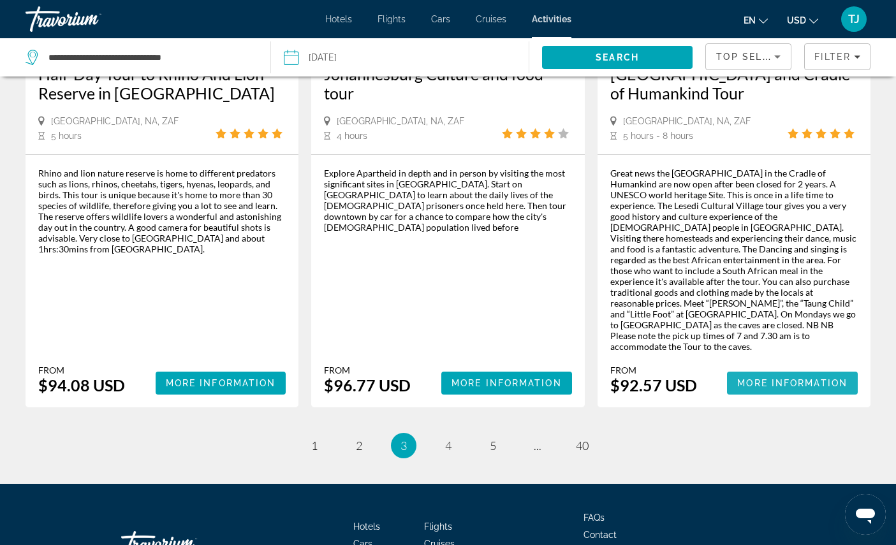
click at [787, 388] on span "More Information" at bounding box center [792, 383] width 110 height 10
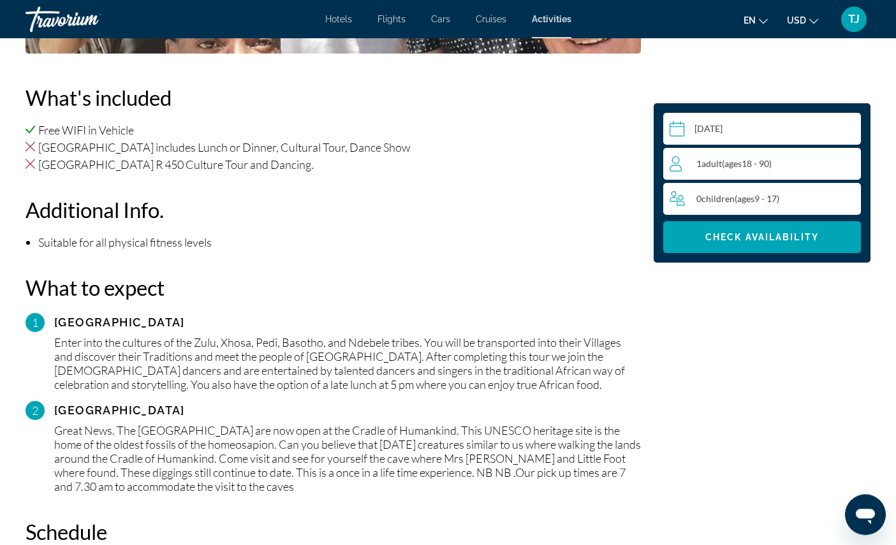
scroll to position [1070, 0]
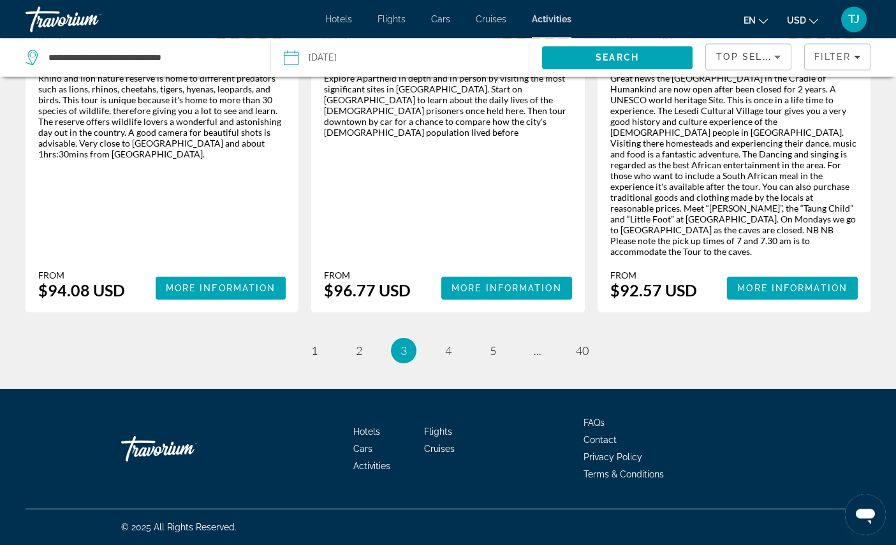
scroll to position [2237, 0]
click at [488, 362] on link "page 5" at bounding box center [492, 351] width 22 height 22
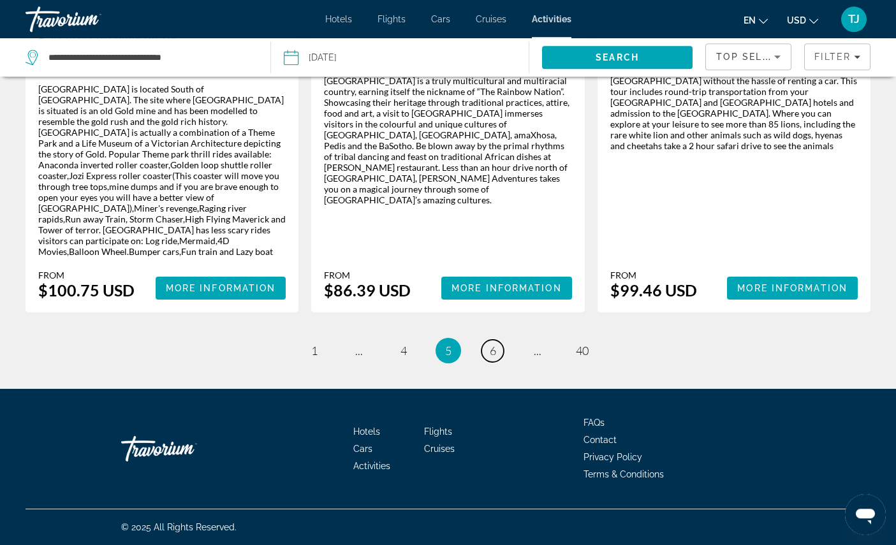
scroll to position [2096, 0]
click at [504, 362] on link "page 6" at bounding box center [492, 351] width 22 height 22
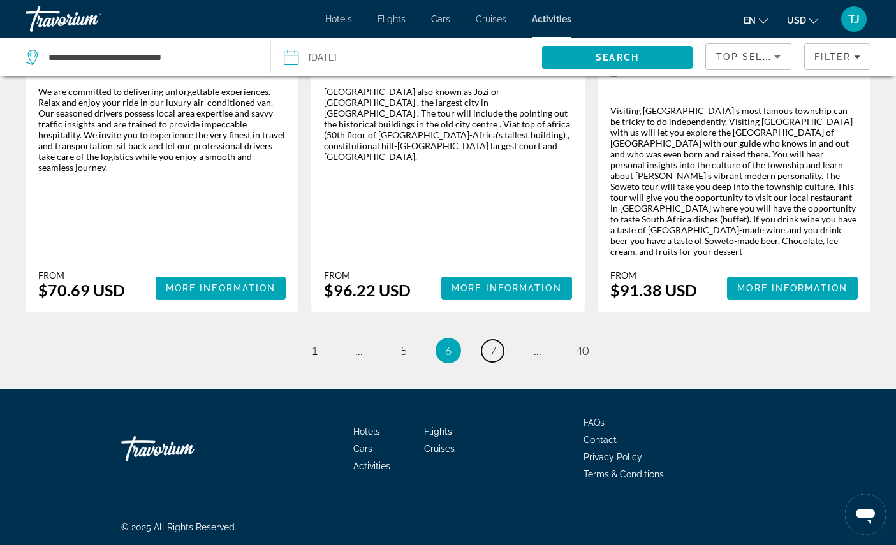
scroll to position [2171, 0]
click at [504, 362] on link "page 7" at bounding box center [492, 351] width 22 height 22
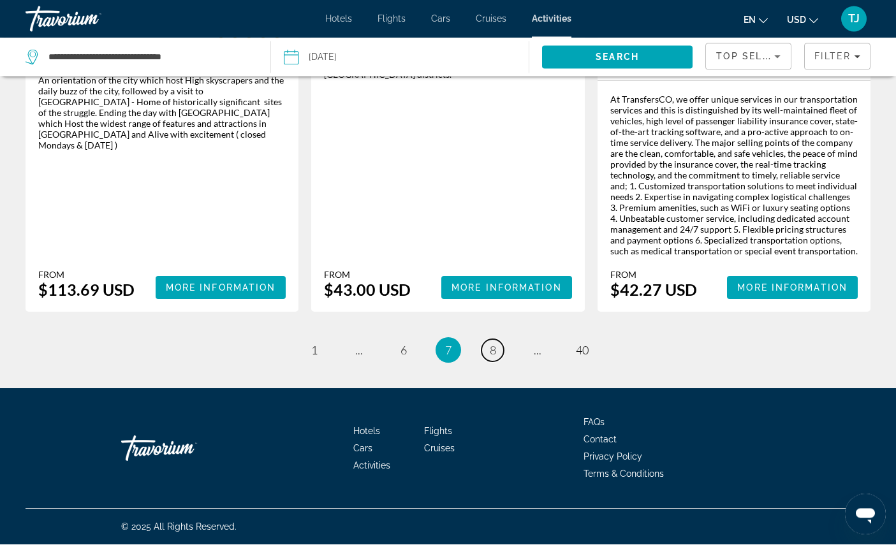
scroll to position [2200, 0]
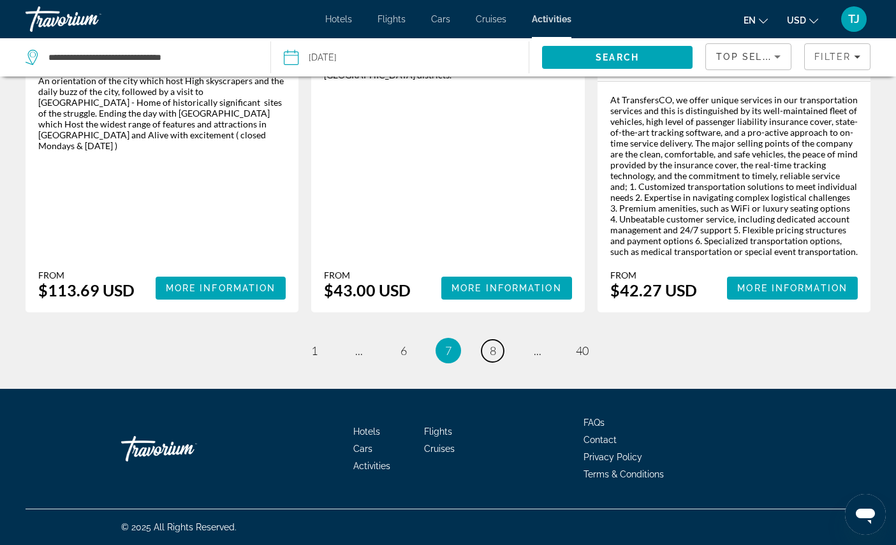
click at [496, 358] on span "8" at bounding box center [493, 351] width 6 height 14
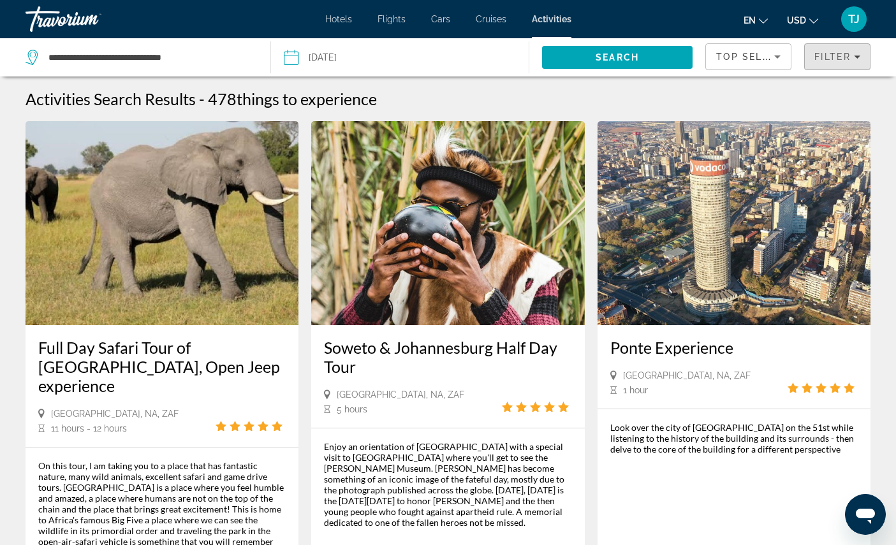
click at [849, 58] on div "Filter" at bounding box center [837, 57] width 46 height 10
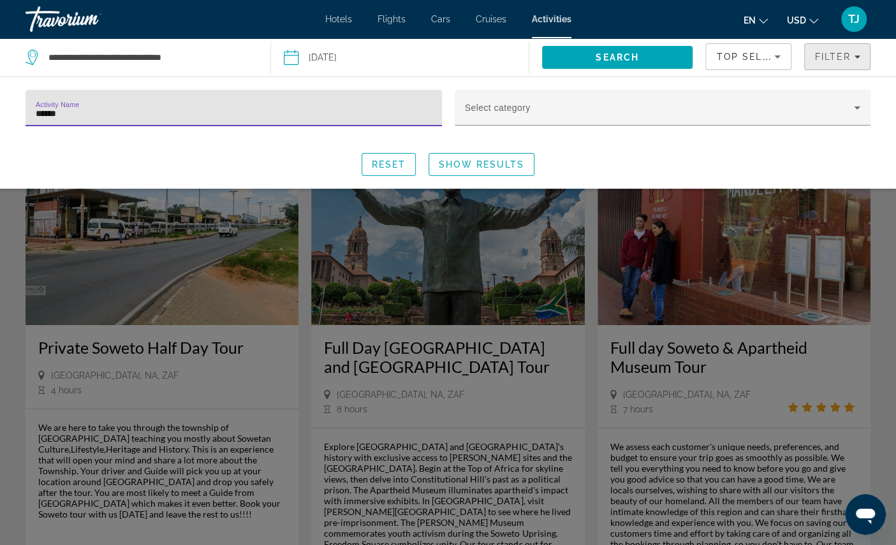
type input "******"
click at [495, 169] on span "Show Results" at bounding box center [481, 164] width 85 height 10
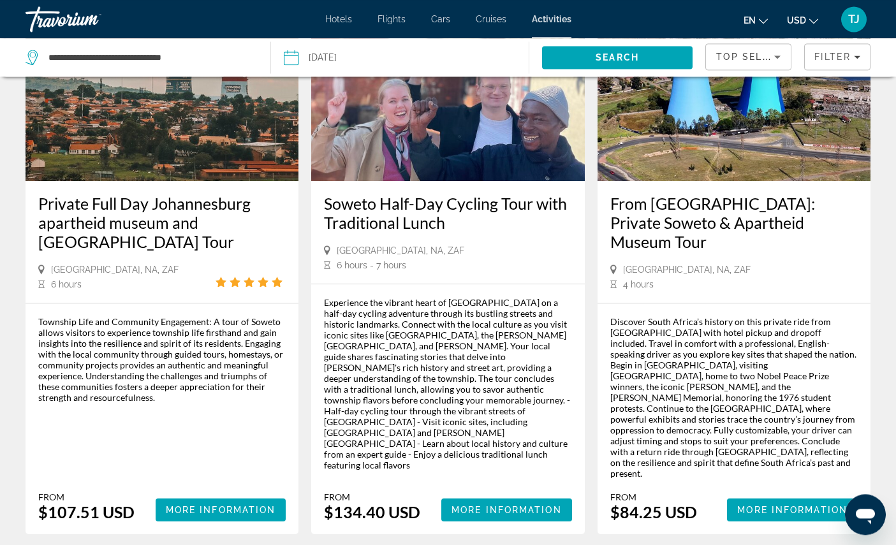
scroll to position [1405, 0]
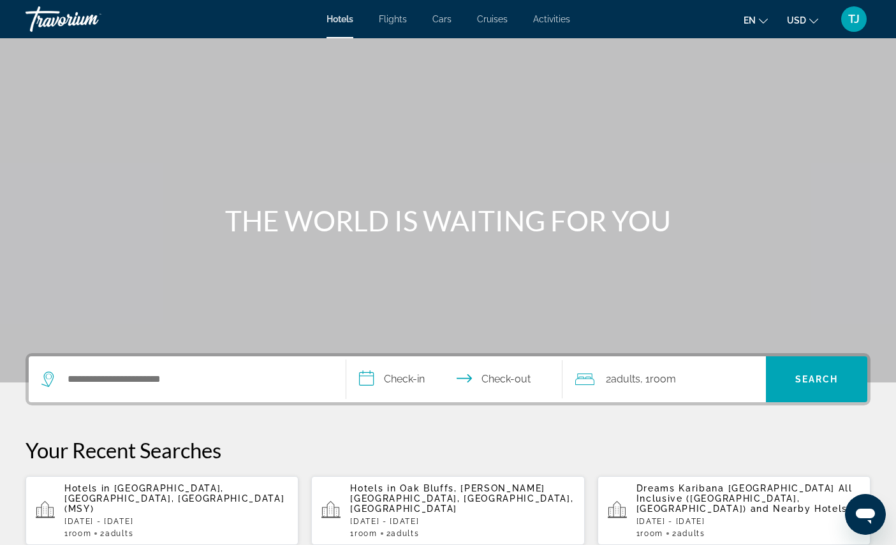
click at [562, 24] on span "Activities" at bounding box center [551, 19] width 37 height 10
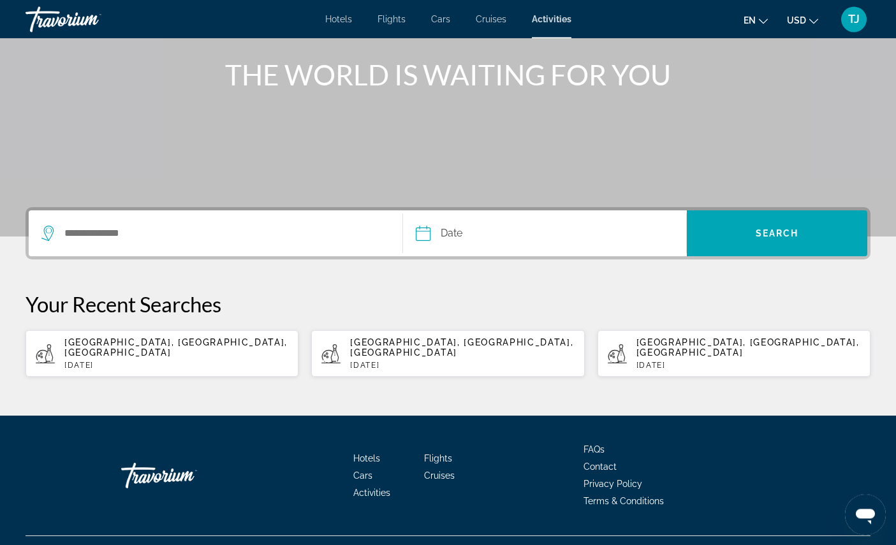
click at [137, 358] on span "[GEOGRAPHIC_DATA], [GEOGRAPHIC_DATA], [GEOGRAPHIC_DATA]" at bounding box center [175, 347] width 223 height 20
type input "**********"
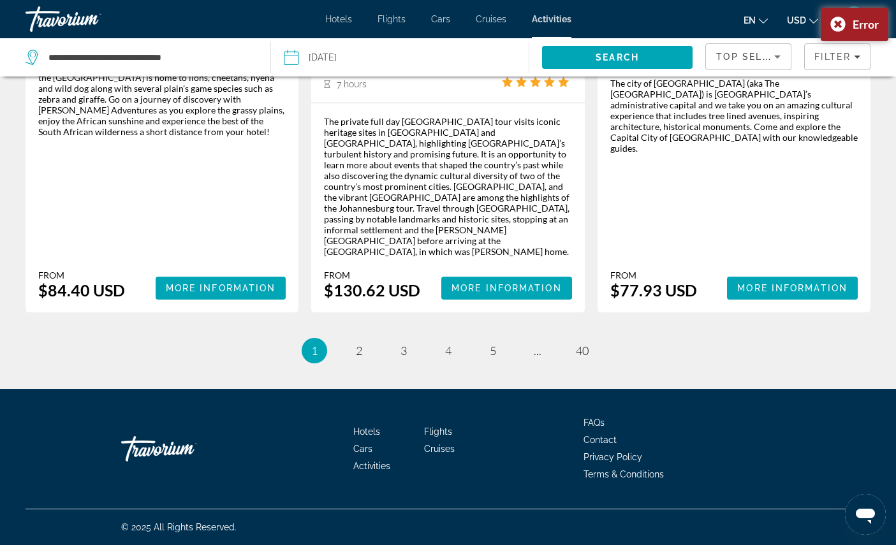
scroll to position [2215, 0]
click at [444, 362] on link "page 4" at bounding box center [448, 351] width 22 height 22
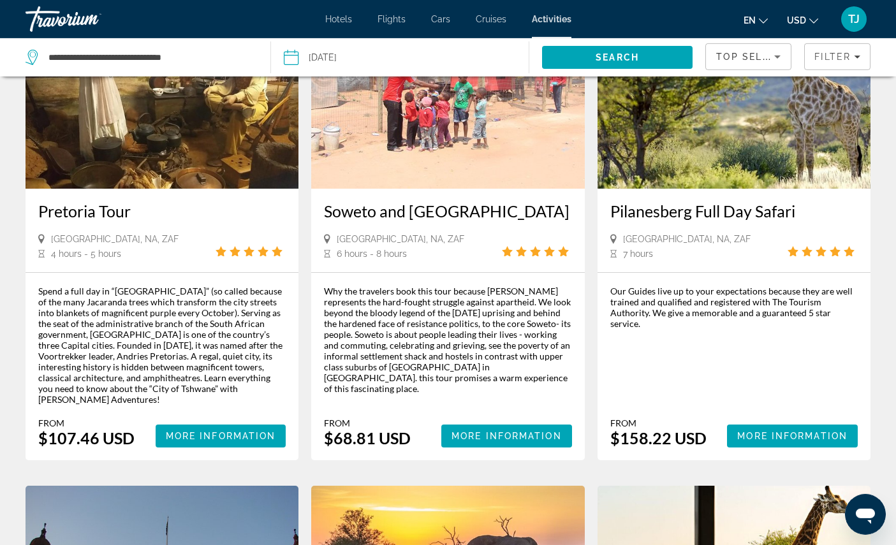
scroll to position [731, 0]
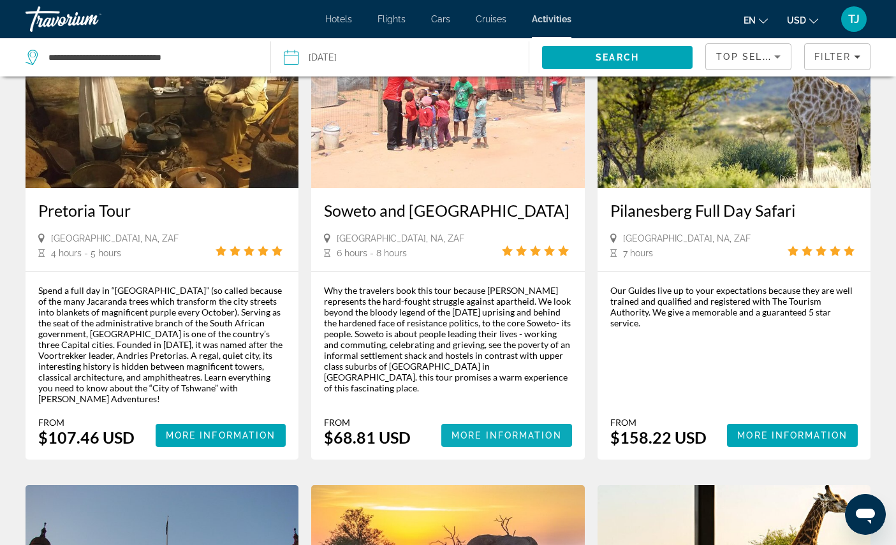
click at [511, 451] on span "Main content" at bounding box center [506, 435] width 131 height 31
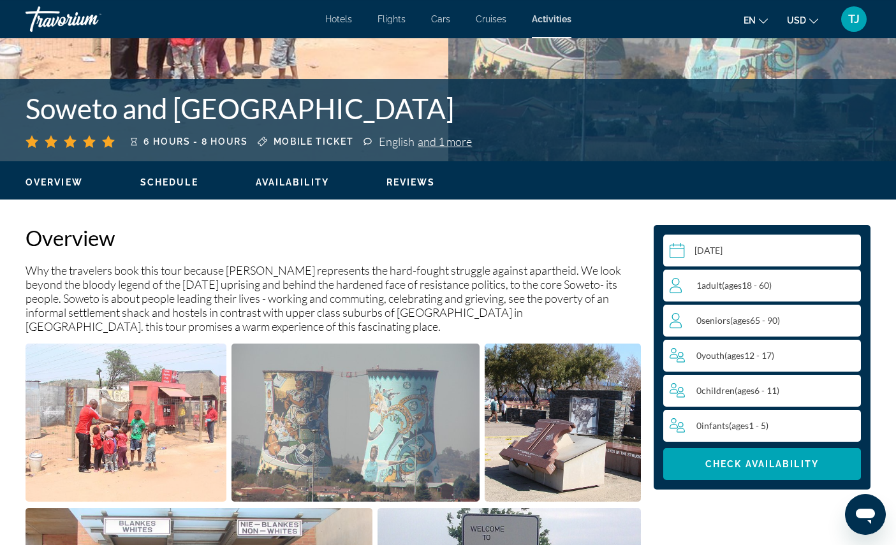
scroll to position [294, 0]
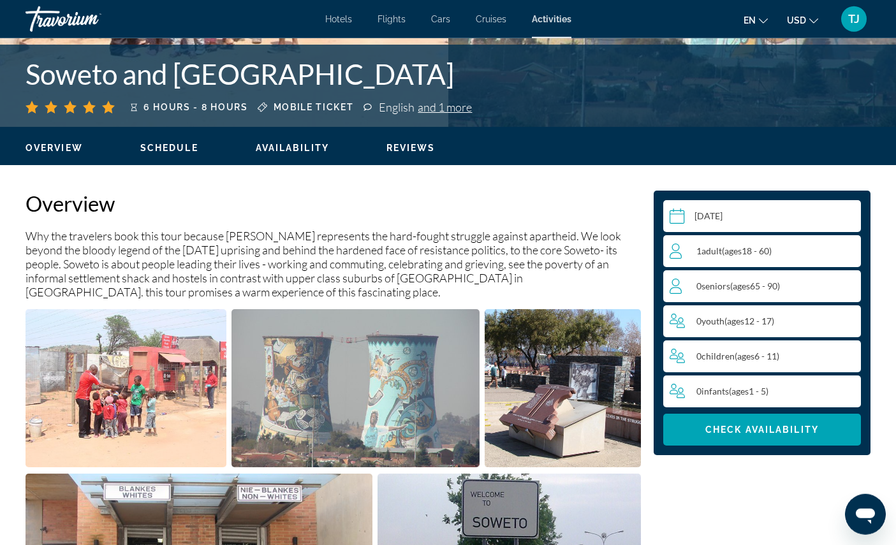
click at [766, 259] on div "1 Adult Adults ( ages [DEMOGRAPHIC_DATA])" at bounding box center [765, 251] width 191 height 15
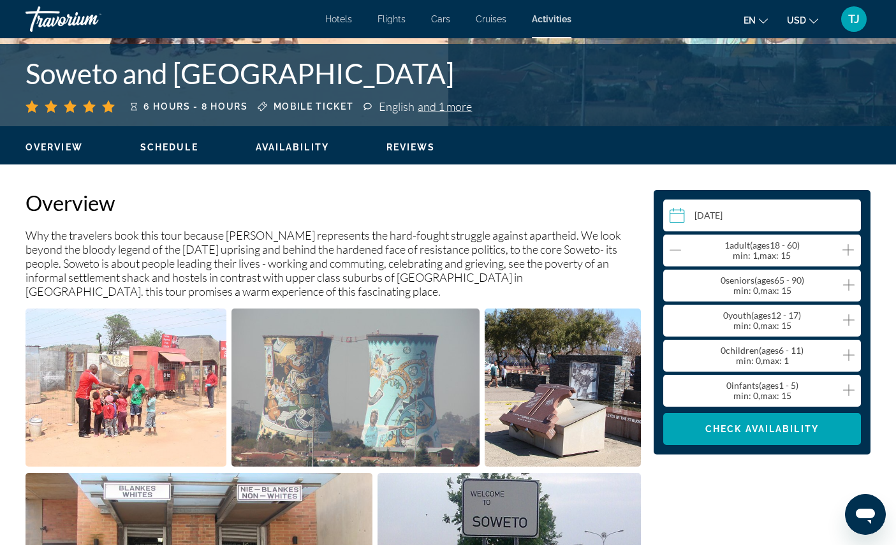
click at [844, 258] on icon "Increment adults" at bounding box center [847, 249] width 11 height 15
click at [761, 444] on span "Main content" at bounding box center [762, 429] width 198 height 31
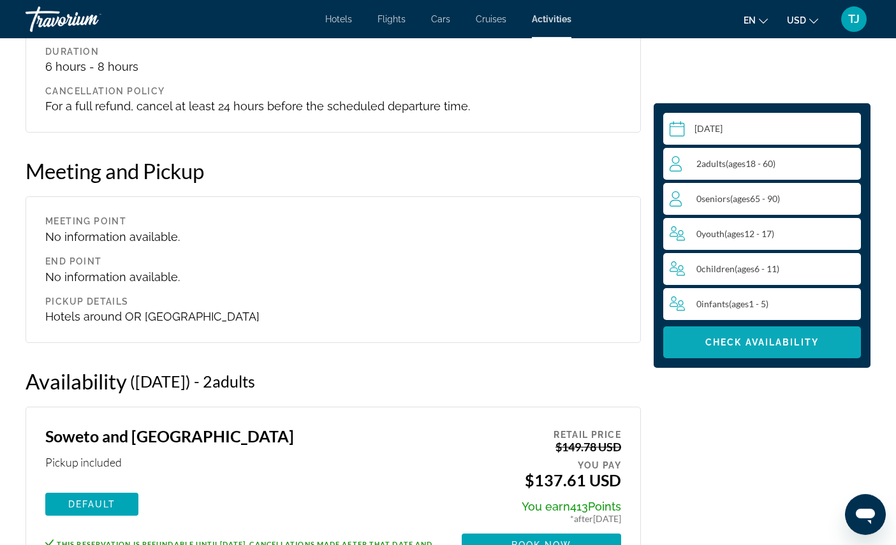
scroll to position [1960, 0]
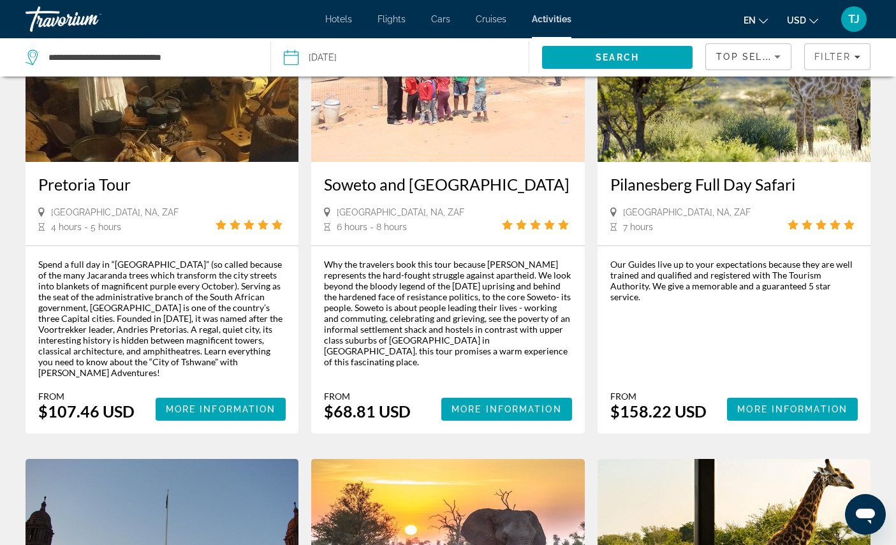
scroll to position [757, 0]
click at [531, 414] on span "More Information" at bounding box center [506, 409] width 110 height 10
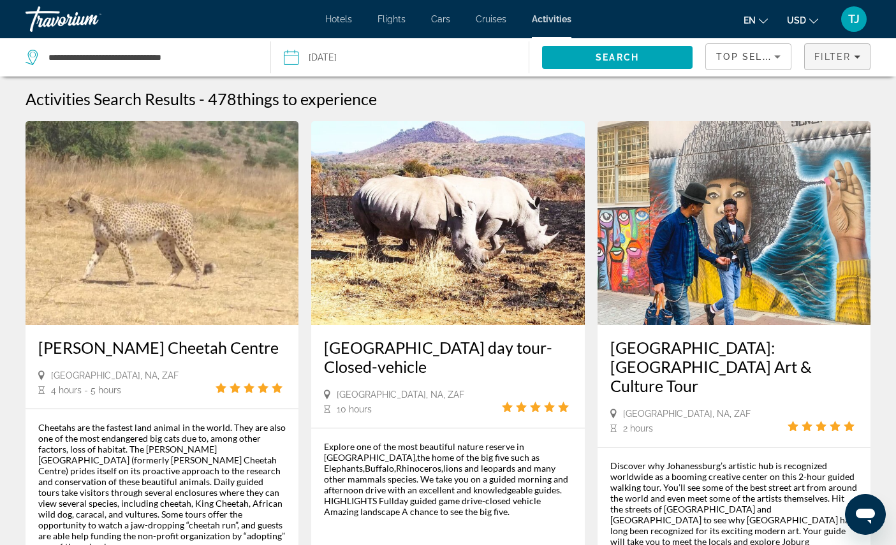
click at [854, 60] on icon "Filters" at bounding box center [857, 57] width 6 height 6
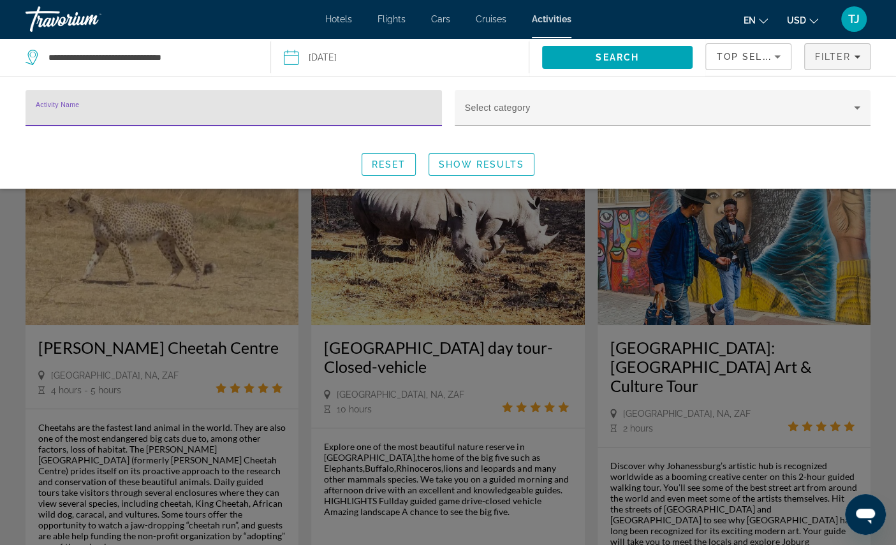
click at [312, 121] on input "Activity Name" at bounding box center [234, 113] width 396 height 15
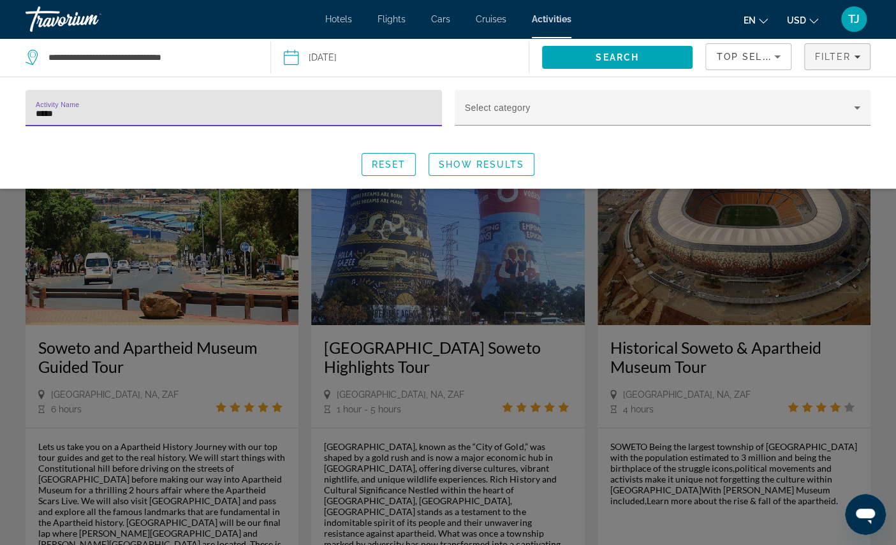
type input "******"
click at [497, 170] on span "Show Results" at bounding box center [481, 164] width 85 height 10
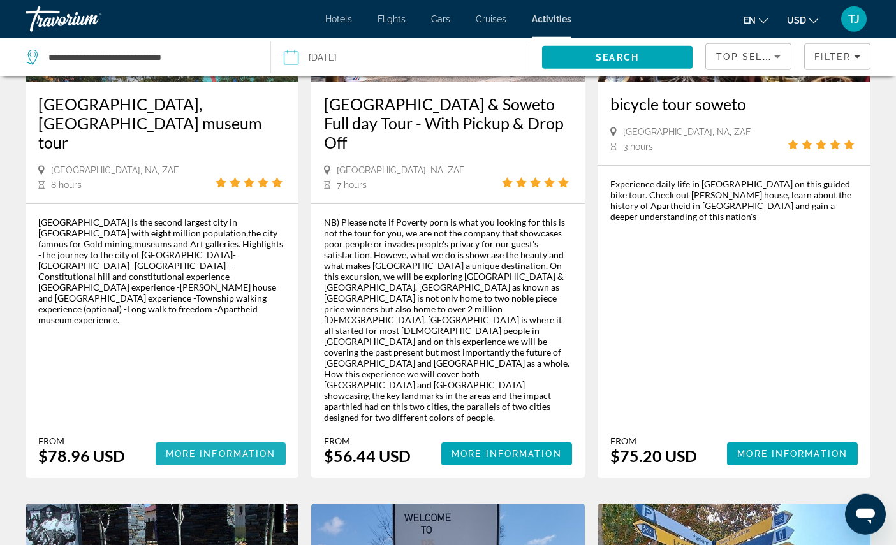
scroll to position [851, 0]
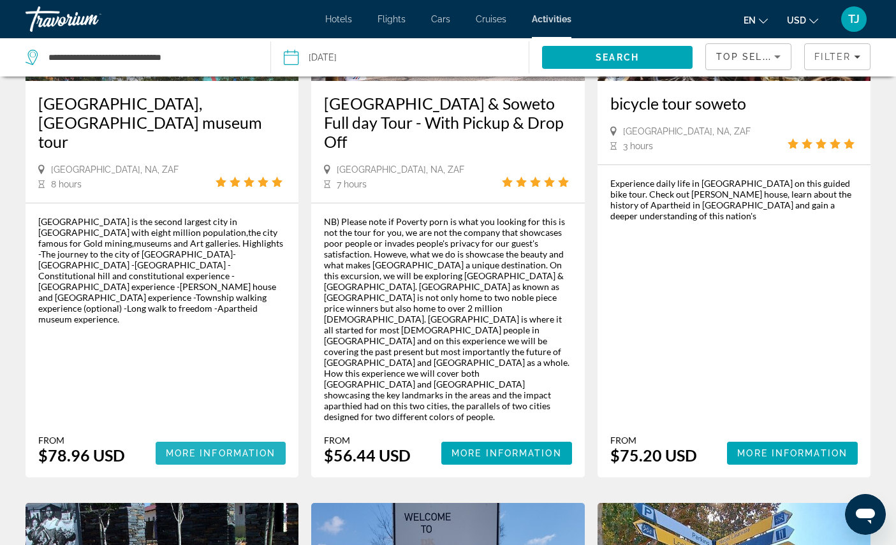
click at [198, 458] on span "More Information" at bounding box center [221, 453] width 110 height 10
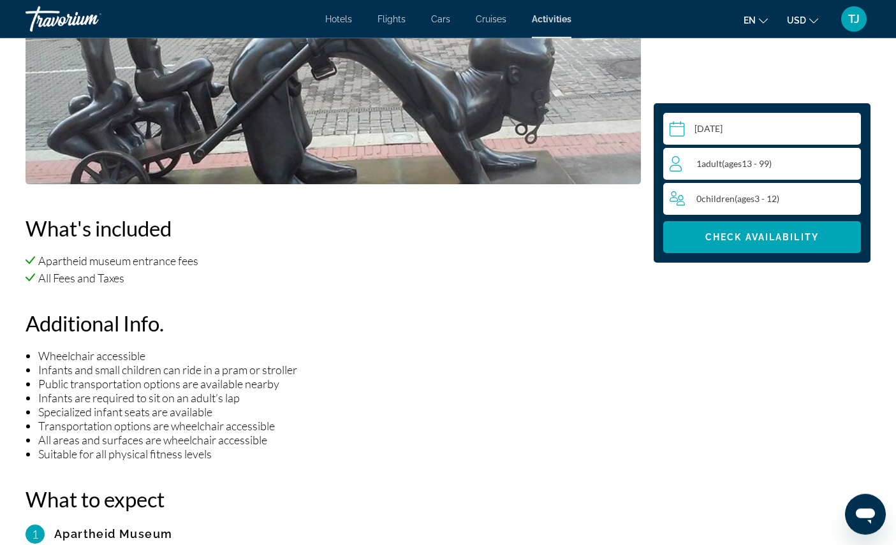
scroll to position [899, 0]
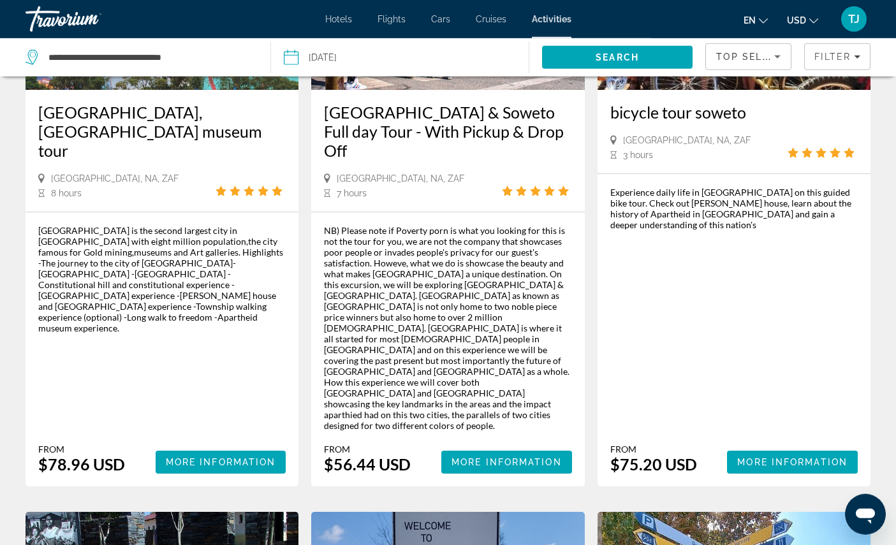
scroll to position [843, 0]
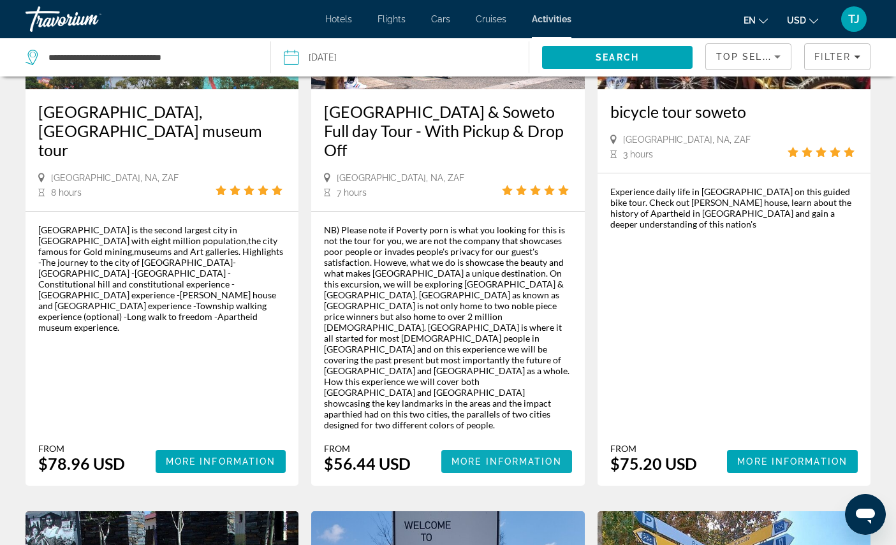
click at [515, 467] on span "More Information" at bounding box center [506, 462] width 110 height 10
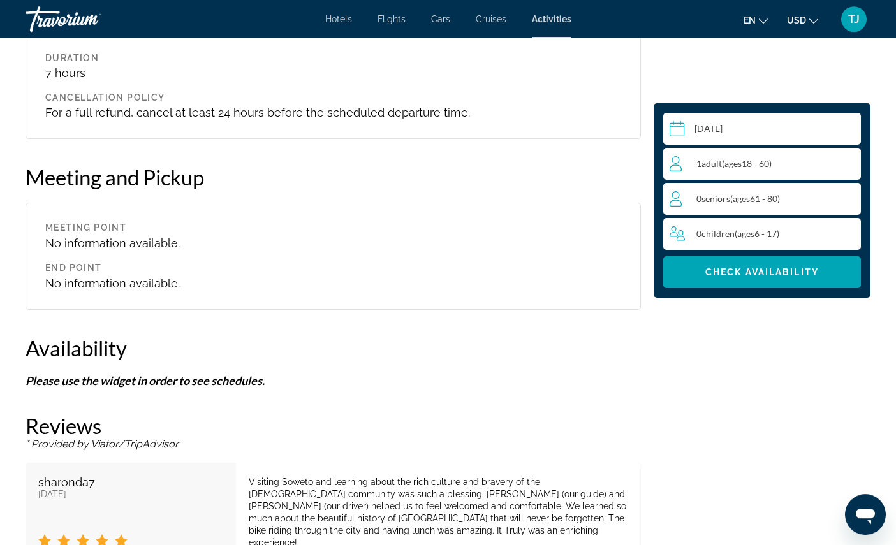
scroll to position [1905, 0]
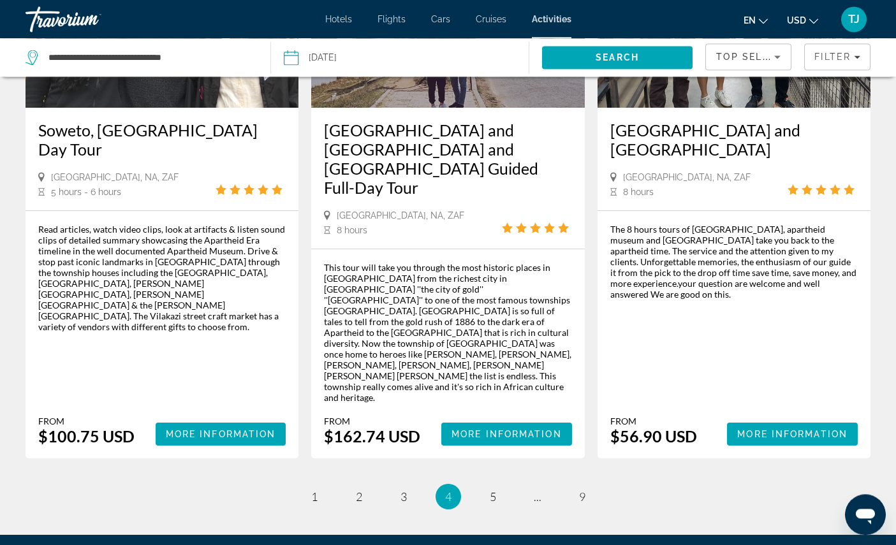
scroll to position [2034, 0]
click at [777, 439] on span "More Information" at bounding box center [792, 434] width 110 height 10
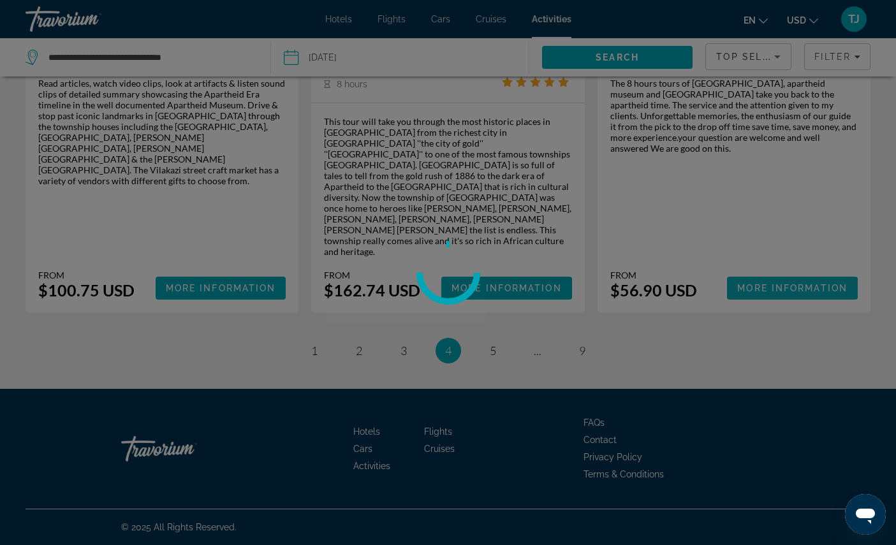
scroll to position [2199, 0]
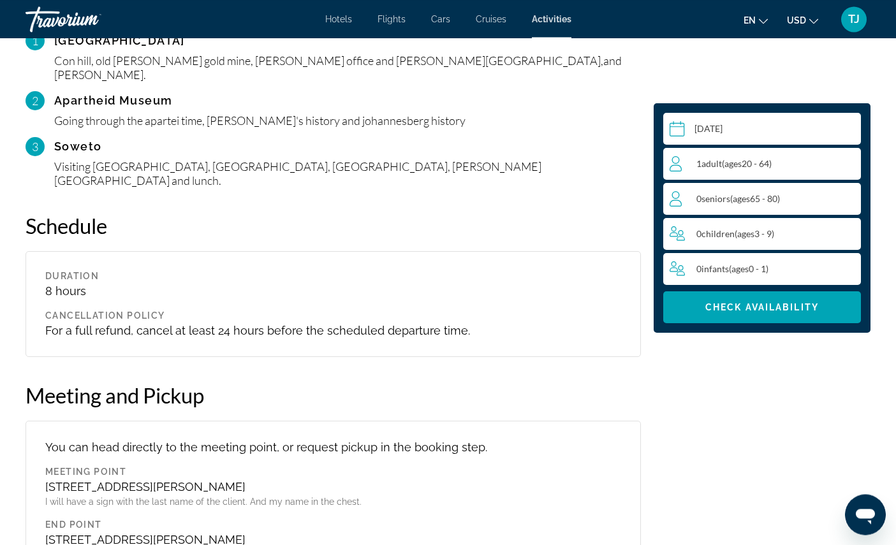
scroll to position [1346, 0]
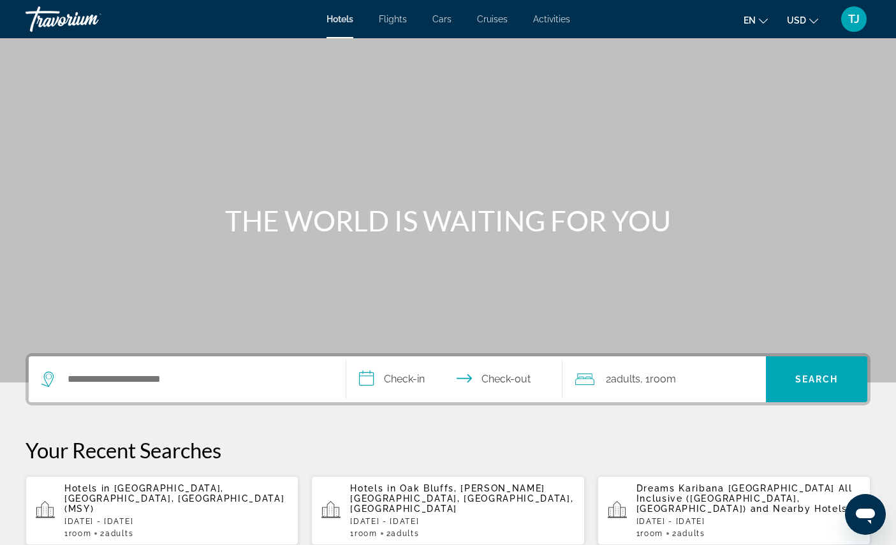
click at [570, 24] on span "Activities" at bounding box center [551, 19] width 37 height 10
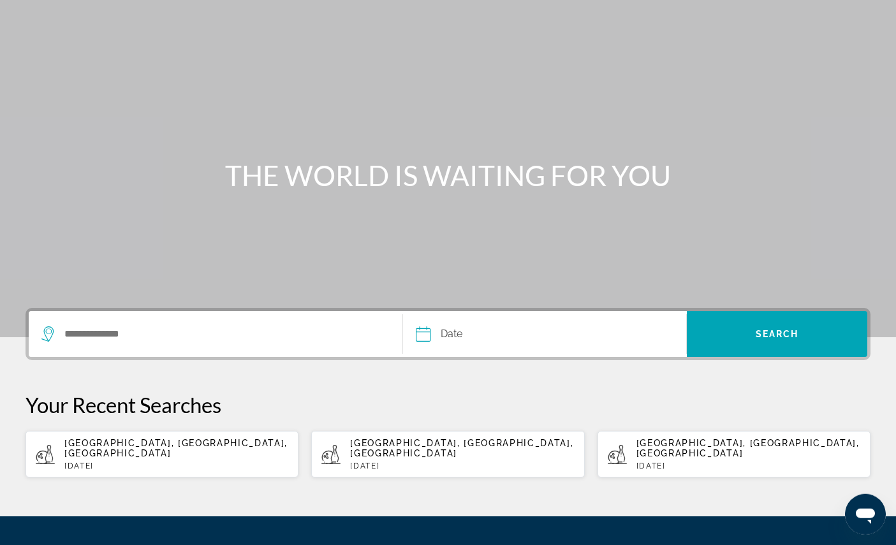
scroll to position [51, 0]
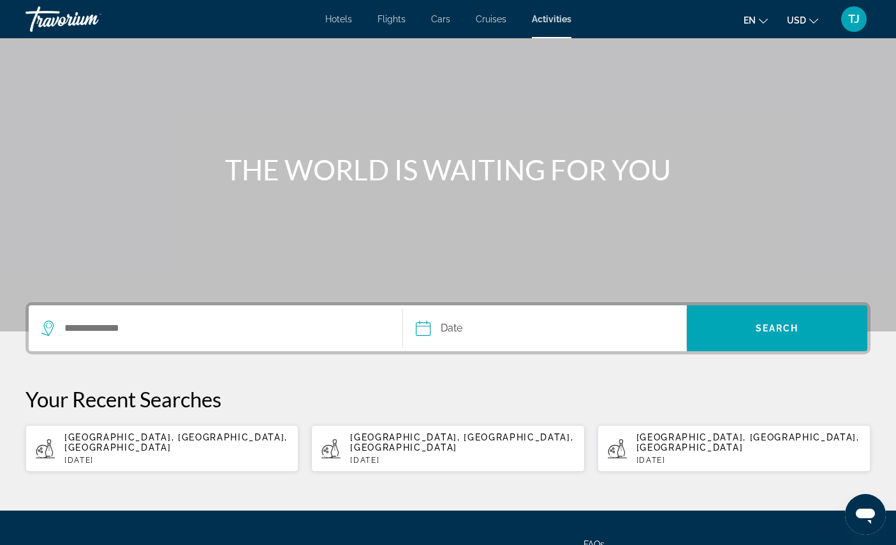
click at [107, 465] on p "[DATE]" at bounding box center [176, 460] width 224 height 9
type input "**********"
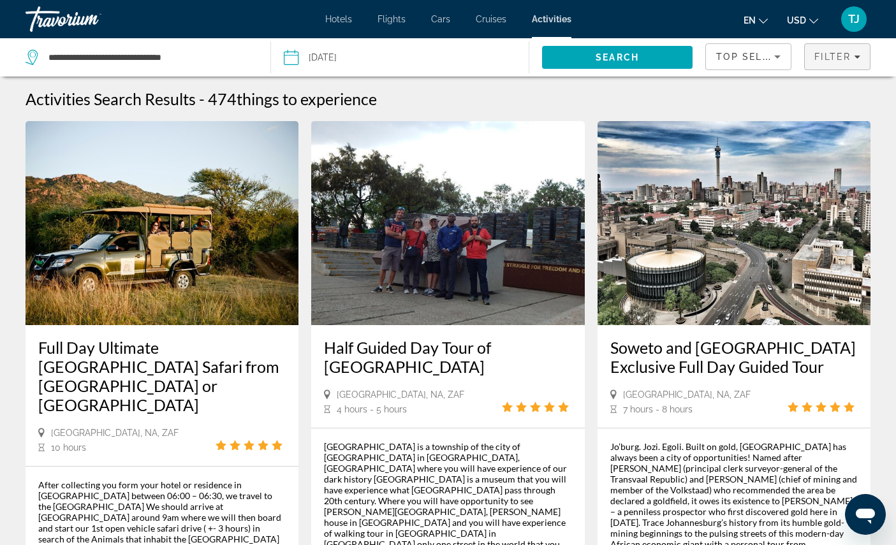
click at [834, 56] on span "Filter" at bounding box center [832, 57] width 36 height 10
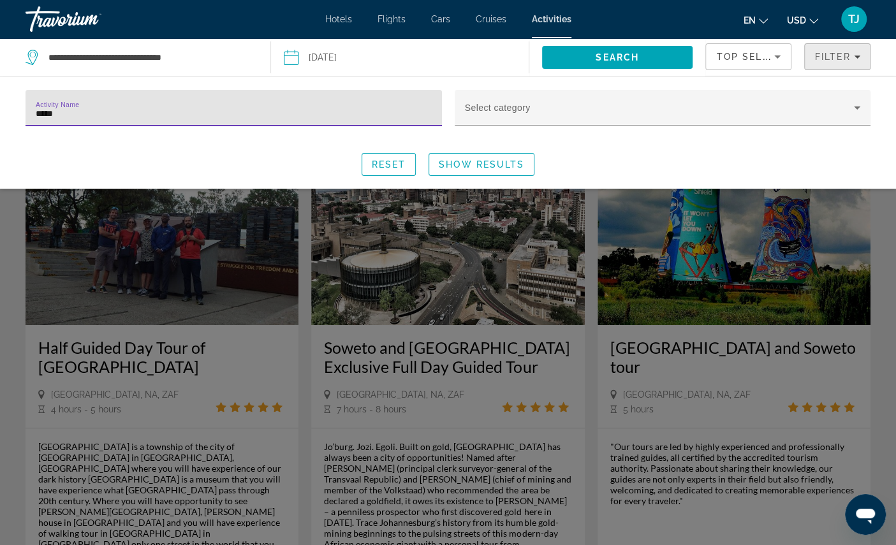
type input "******"
click at [511, 165] on span "Search widget" at bounding box center [481, 164] width 105 height 31
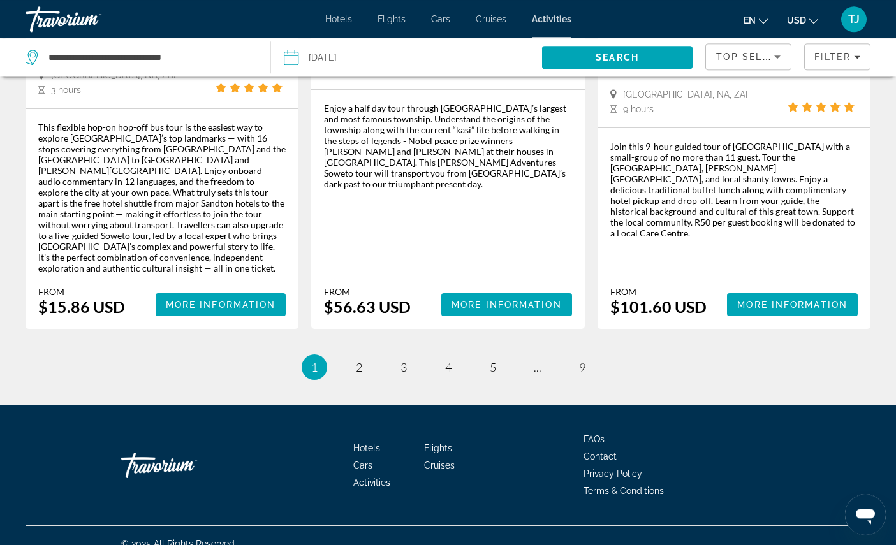
scroll to position [1966, 0]
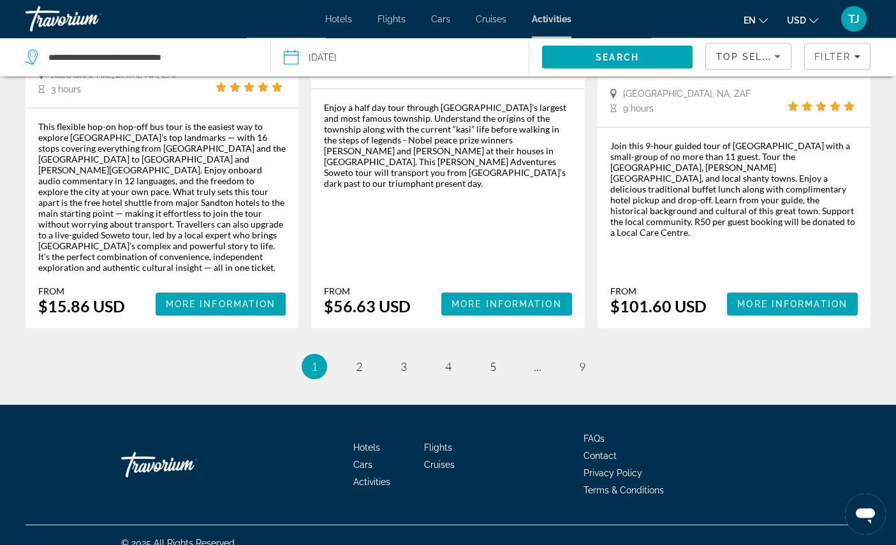
click at [358, 379] on li "page 2" at bounding box center [359, 367] width 26 height 26
click at [356, 374] on span "2" at bounding box center [359, 367] width 6 height 14
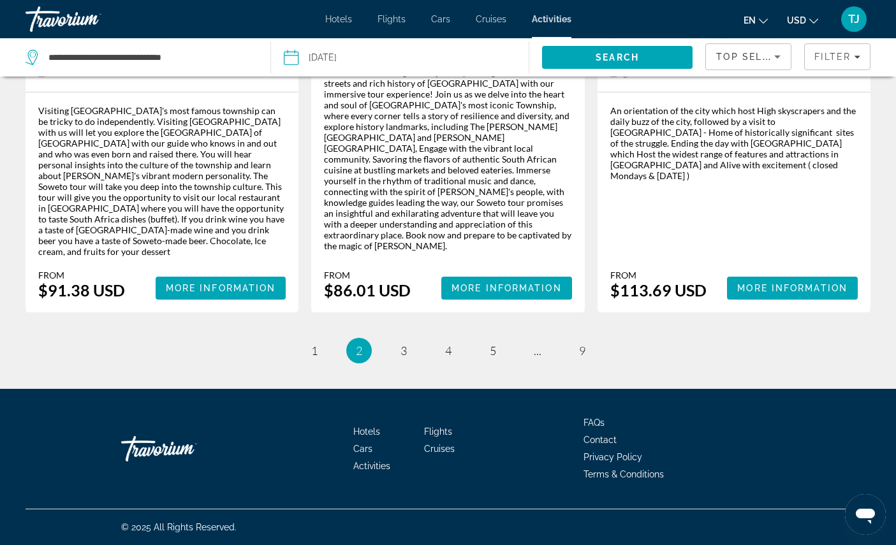
scroll to position [2155, 0]
click at [400, 358] on span "3" at bounding box center [403, 351] width 6 height 14
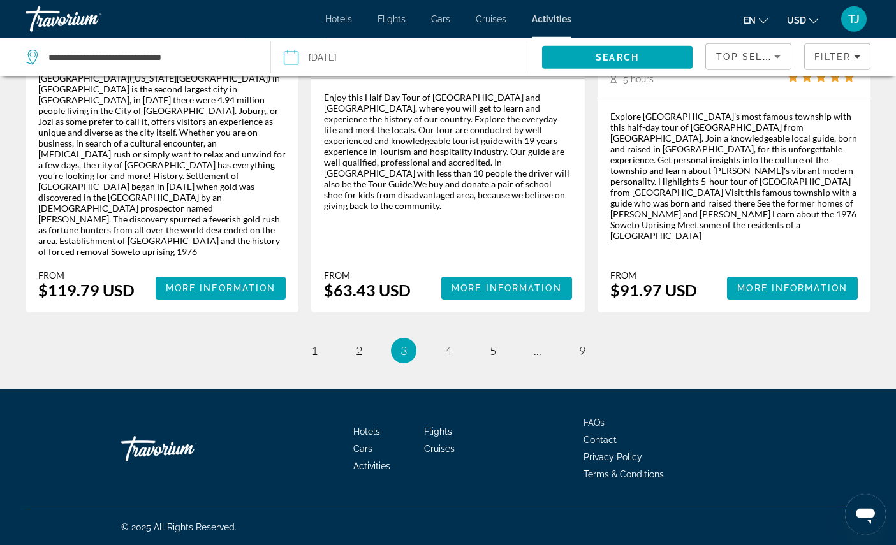
scroll to position [2234, 0]
click at [444, 362] on link "page 4" at bounding box center [448, 351] width 22 height 22
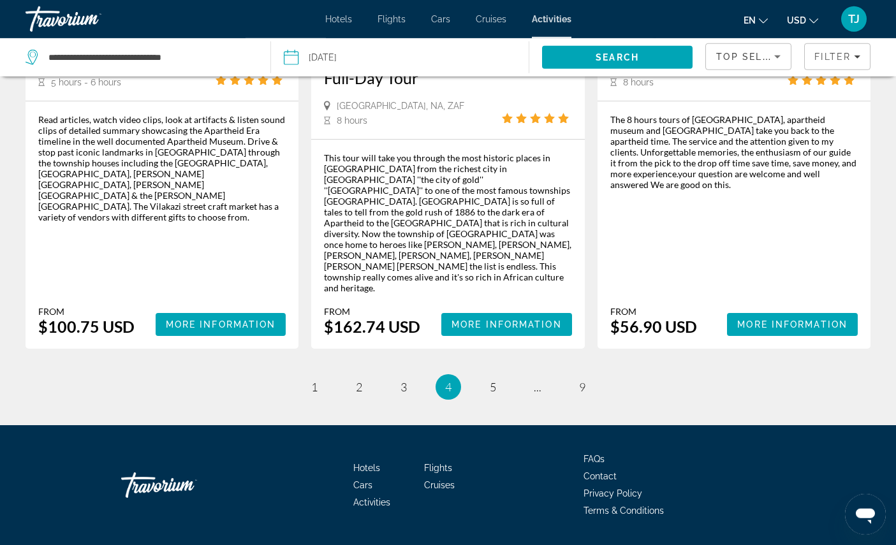
scroll to position [2147, 0]
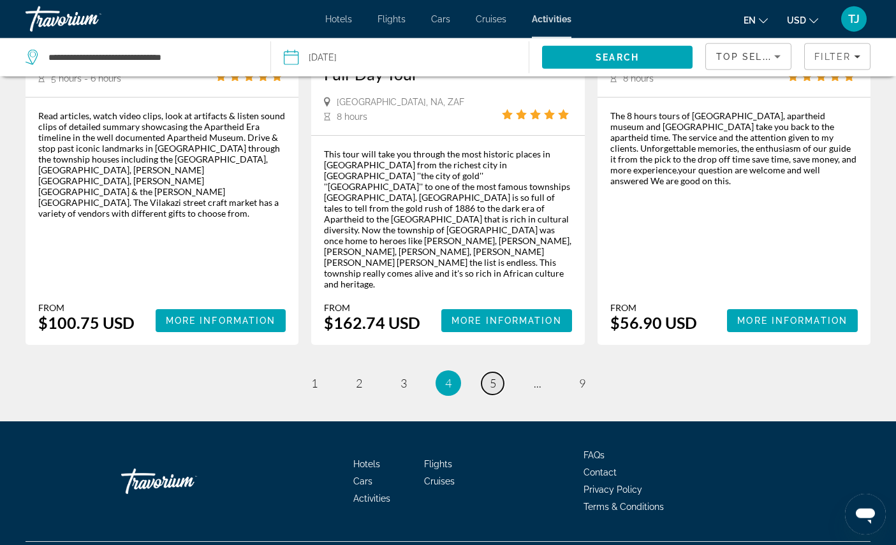
click at [491, 395] on link "page 5" at bounding box center [492, 383] width 22 height 22
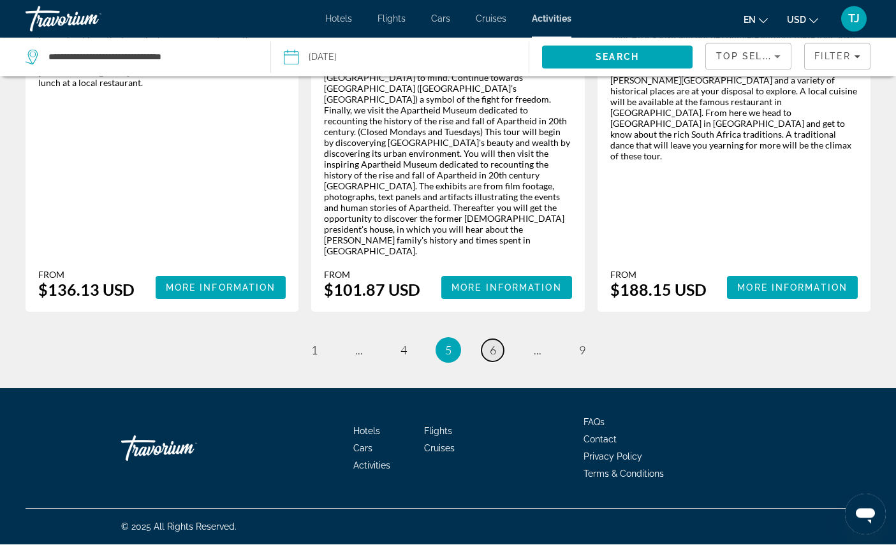
scroll to position [2231, 0]
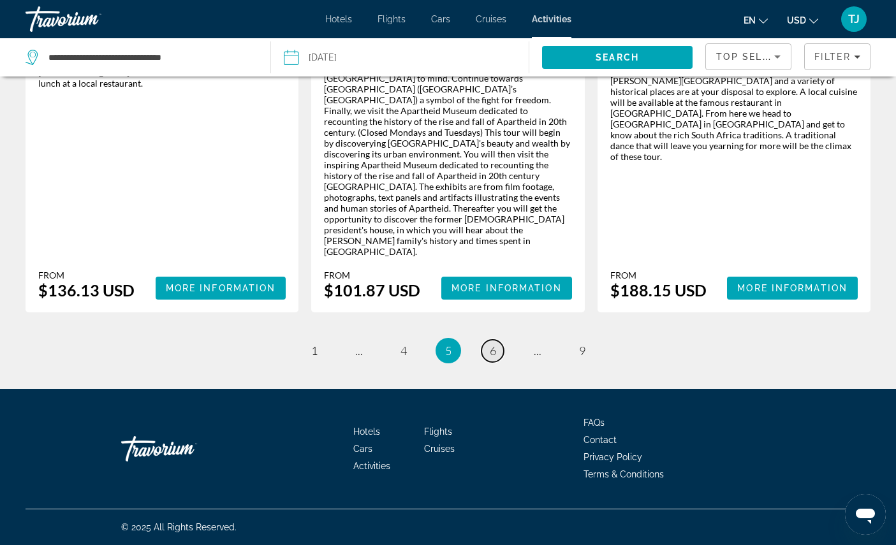
click at [495, 358] on span "6" at bounding box center [493, 351] width 6 height 14
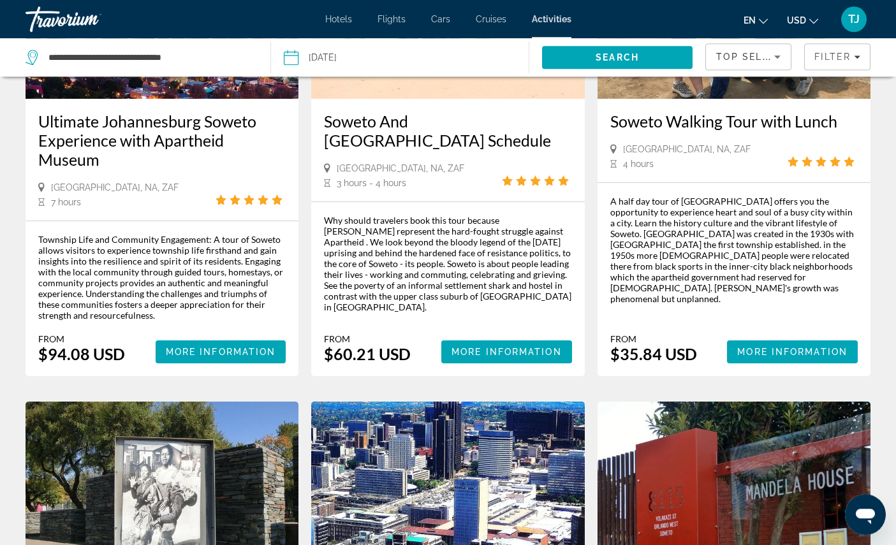
scroll to position [226, 0]
click at [183, 357] on span "More Information" at bounding box center [221, 352] width 110 height 10
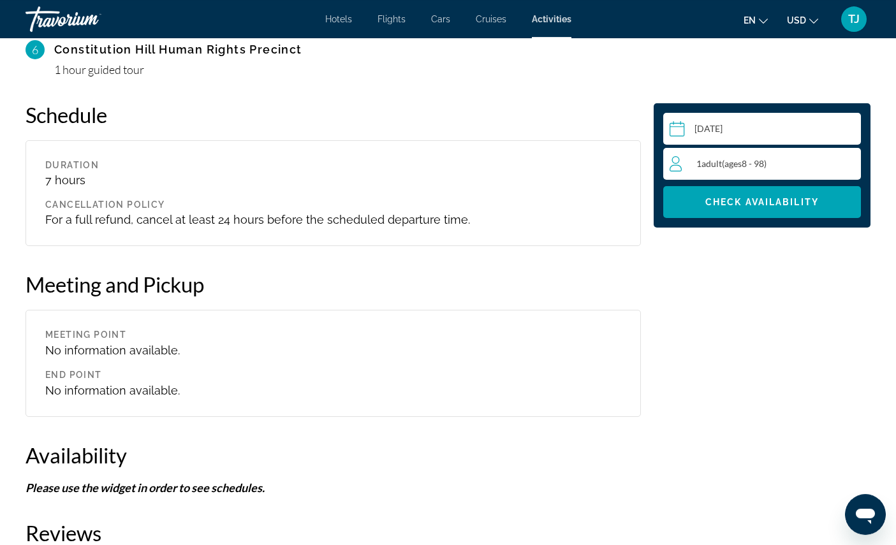
scroll to position [1736, 0]
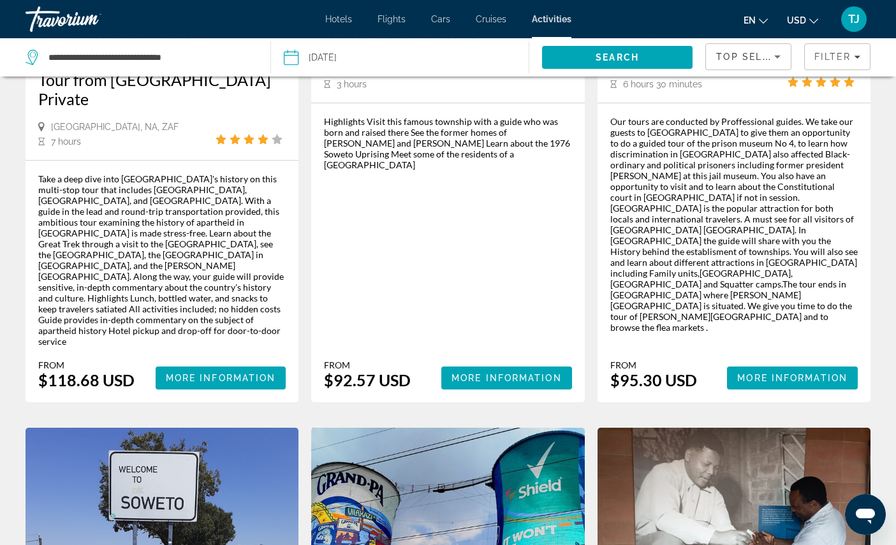
scroll to position [1420, 0]
click at [793, 383] on span "More Information" at bounding box center [792, 378] width 110 height 10
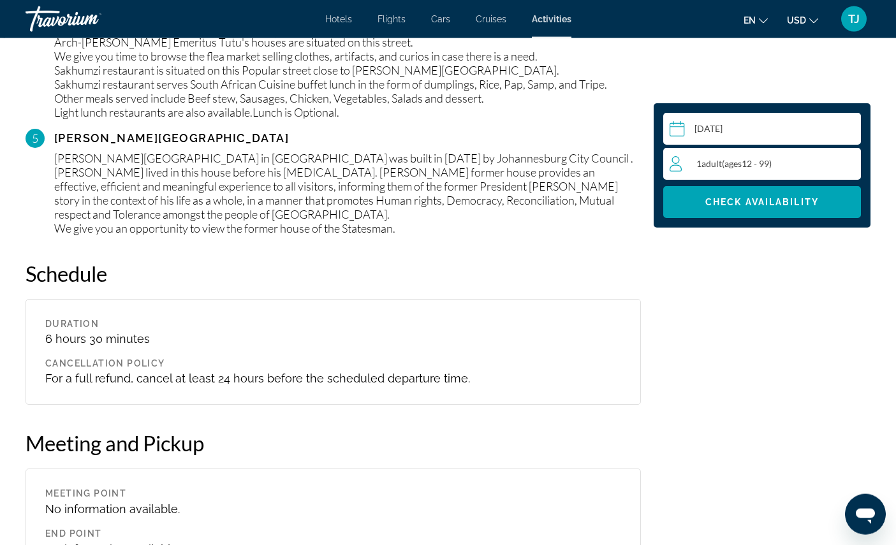
scroll to position [1905, 0]
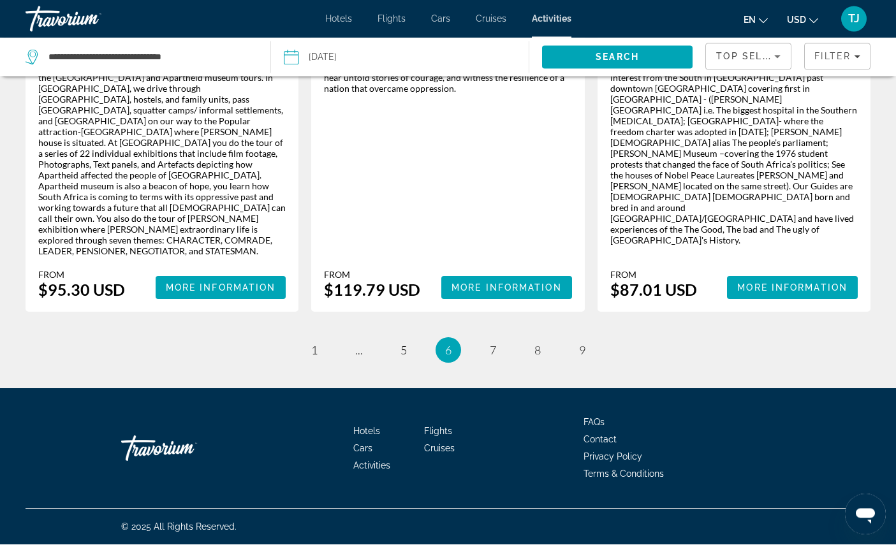
scroll to position [2254, 0]
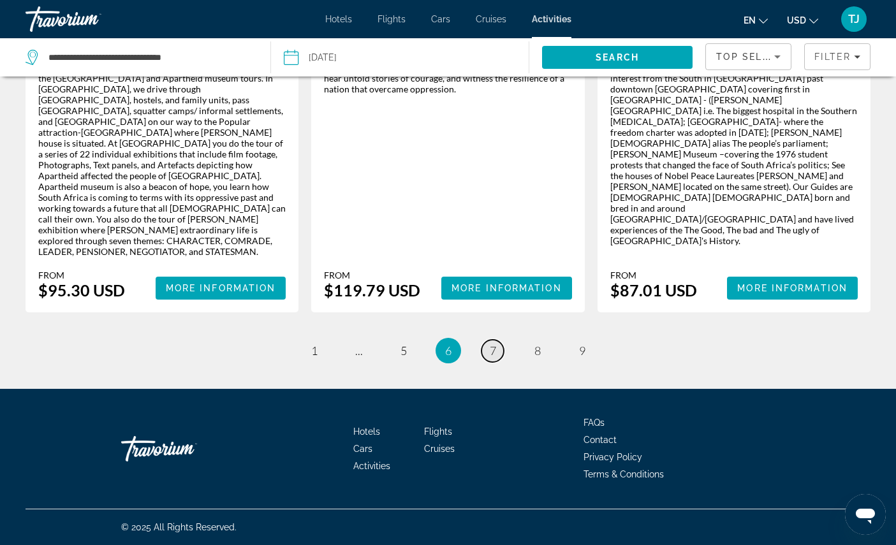
click at [504, 362] on link "page 7" at bounding box center [492, 351] width 22 height 22
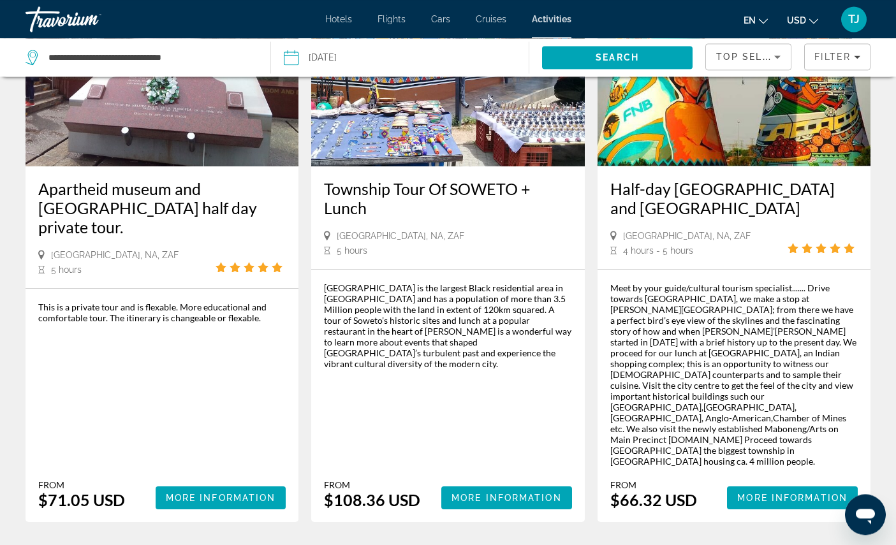
scroll to position [159, 0]
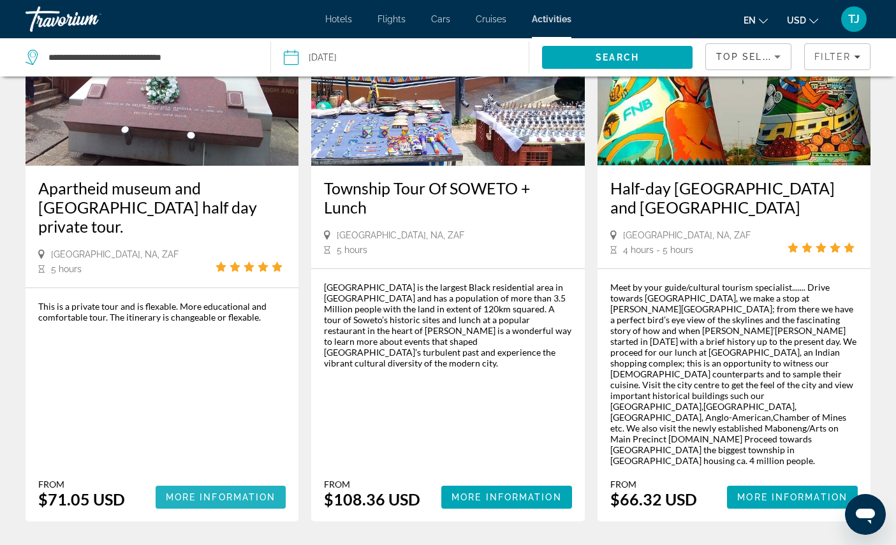
click at [182, 502] on span "More Information" at bounding box center [221, 497] width 110 height 10
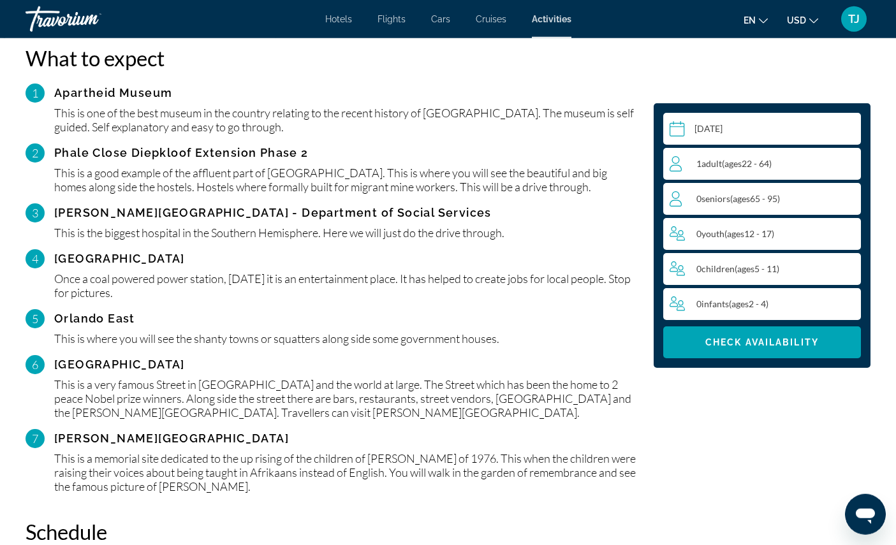
scroll to position [1323, 0]
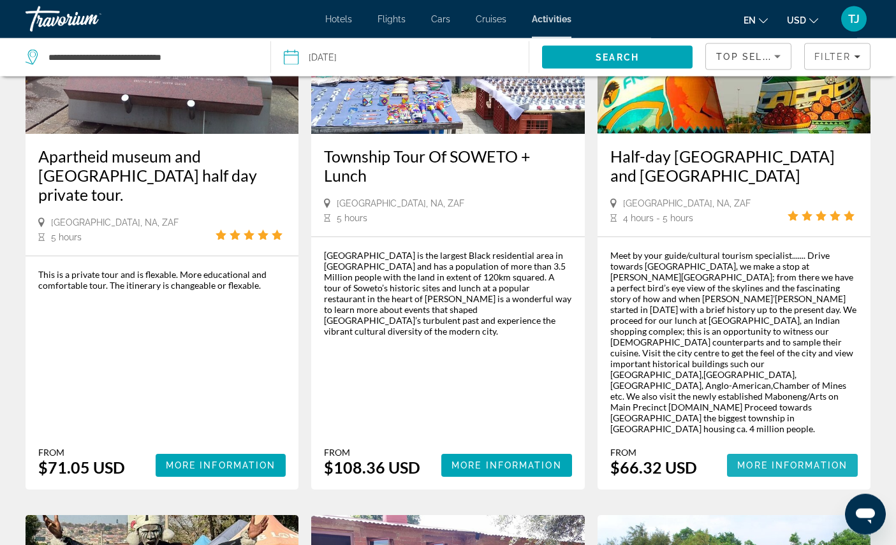
scroll to position [192, 0]
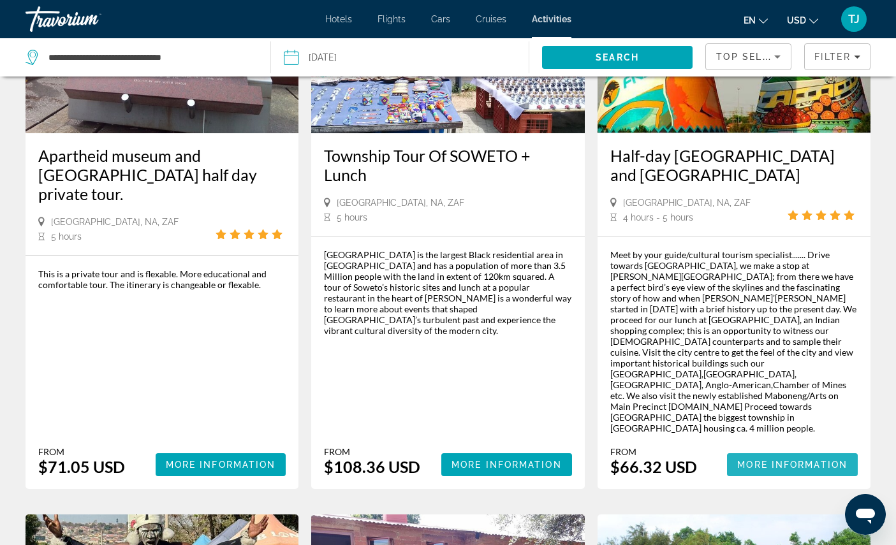
click at [779, 470] on span "More Information" at bounding box center [792, 465] width 110 height 10
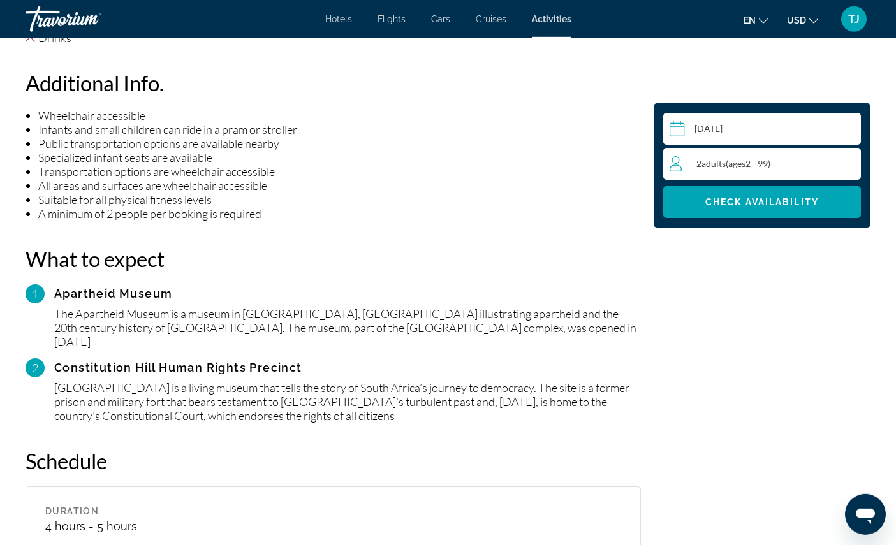
scroll to position [1199, 0]
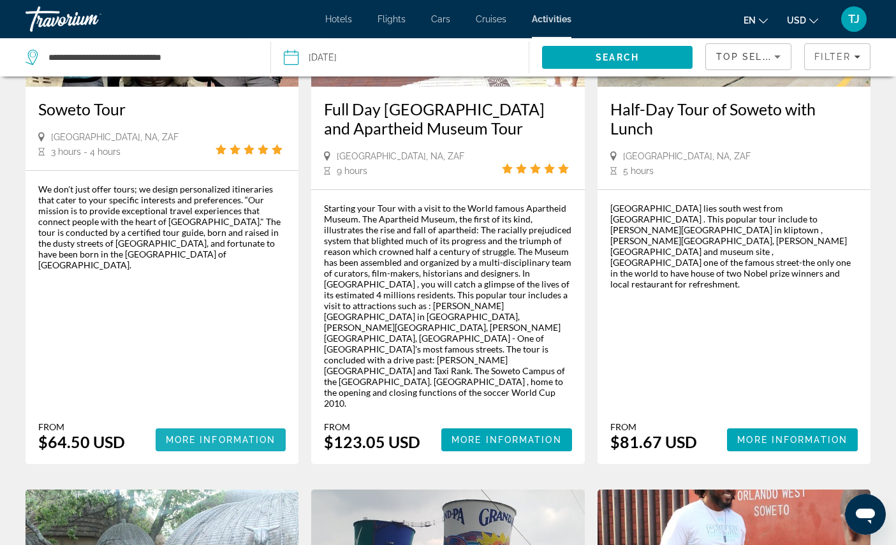
scroll to position [825, 0]
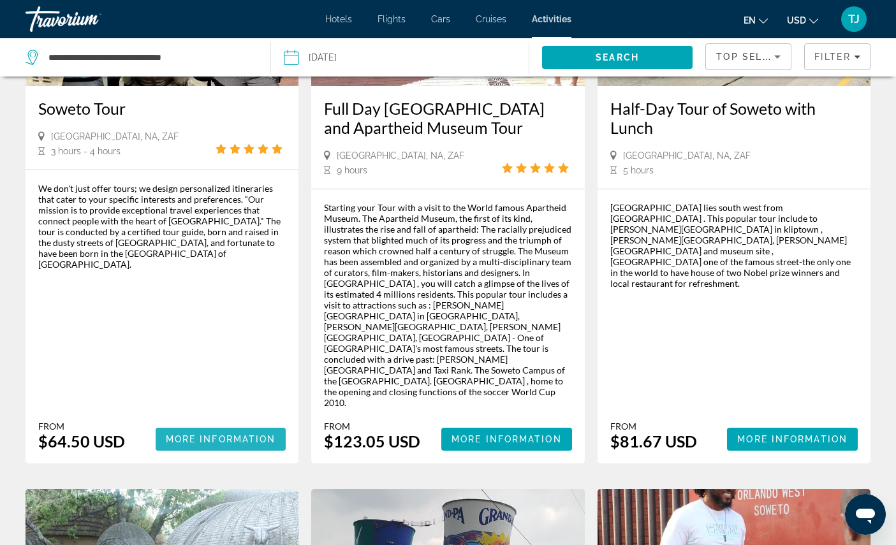
click at [166, 444] on span "More Information" at bounding box center [221, 439] width 110 height 10
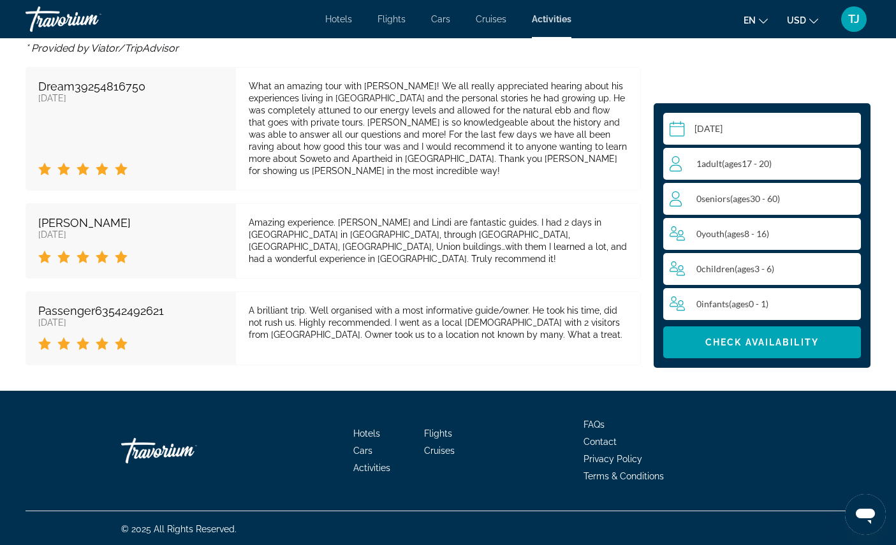
scroll to position [2297, 0]
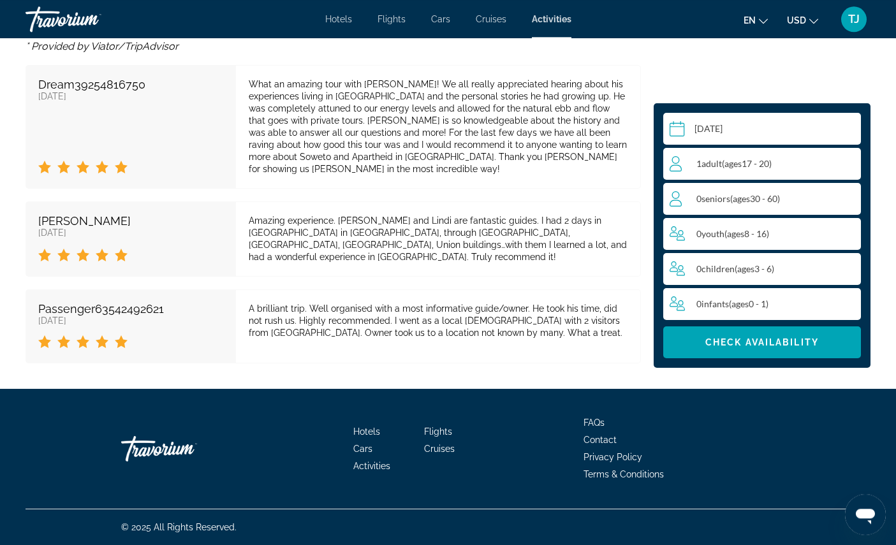
click at [778, 172] on div "1 Adult Adults ( ages [DEMOGRAPHIC_DATA])" at bounding box center [765, 163] width 191 height 15
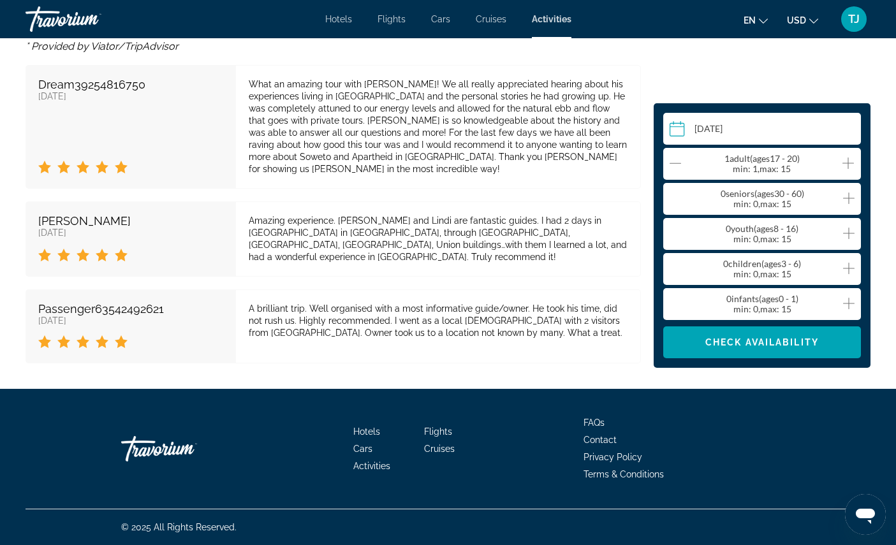
click at [844, 171] on icon "Increment adults" at bounding box center [847, 163] width 11 height 15
click at [770, 348] on span "Check Availability" at bounding box center [762, 342] width 114 height 10
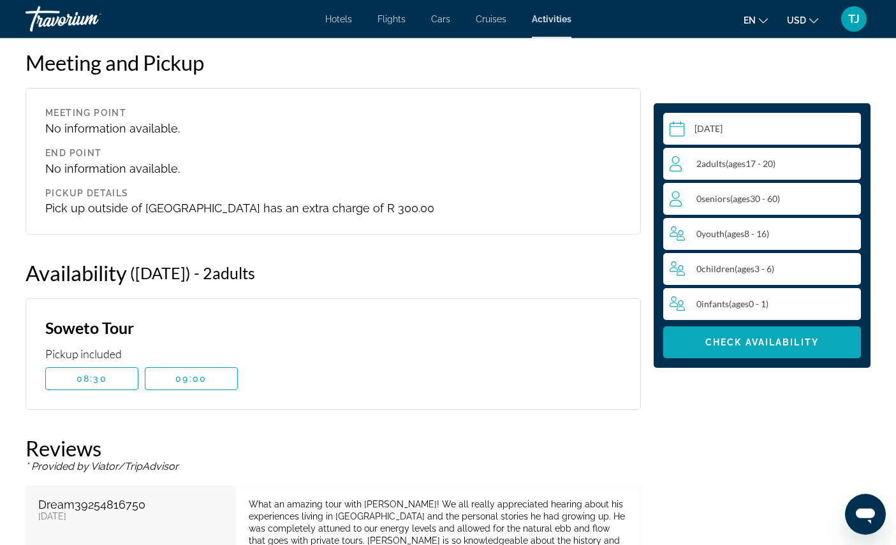
scroll to position [1945, 0]
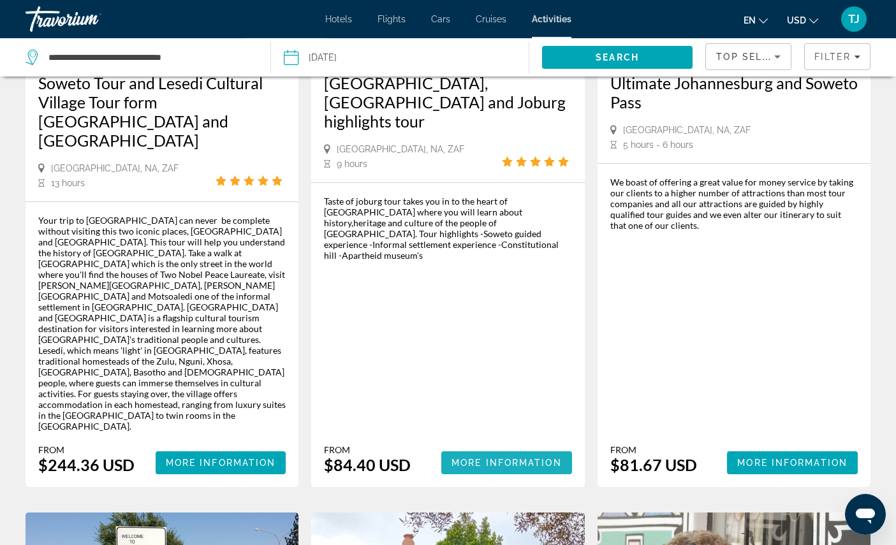
scroll to position [1458, 0]
click at [515, 478] on span "Main content" at bounding box center [506, 462] width 131 height 31
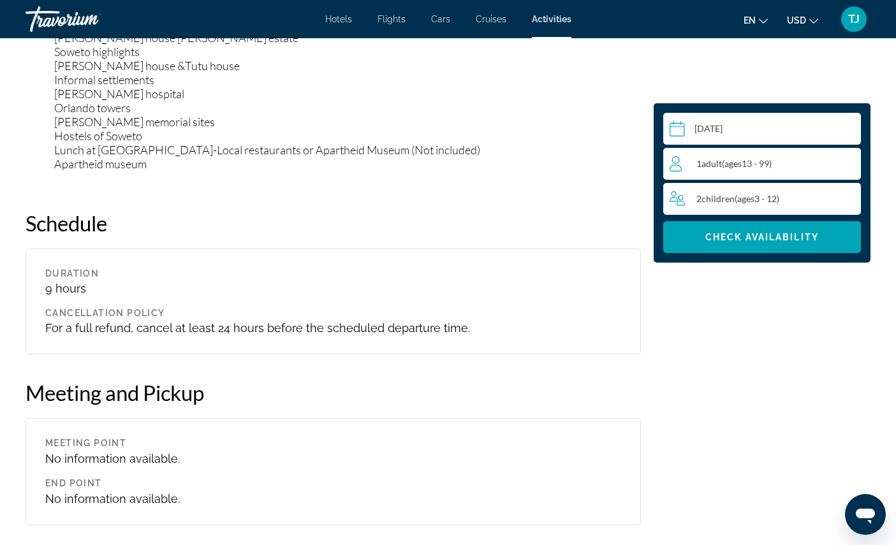
scroll to position [1431, 0]
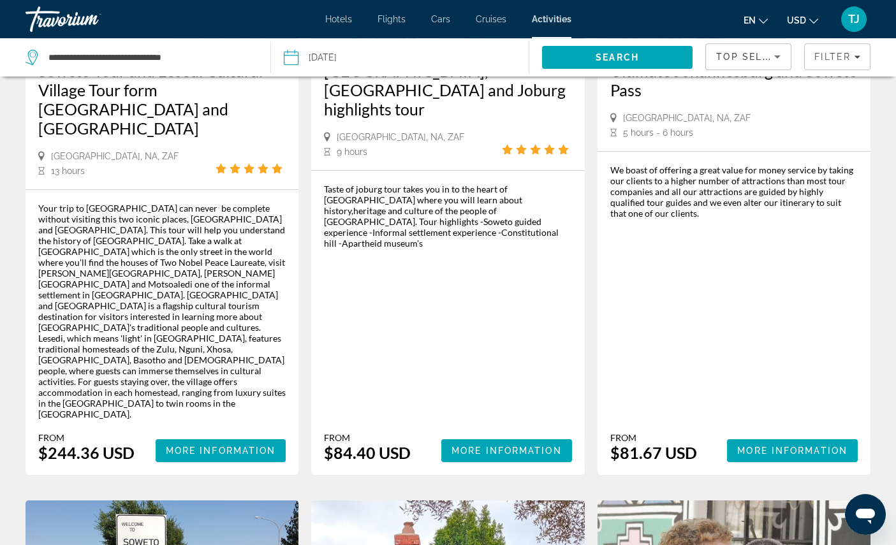
scroll to position [1469, 0]
click at [766, 456] on span "More Information" at bounding box center [792, 451] width 110 height 10
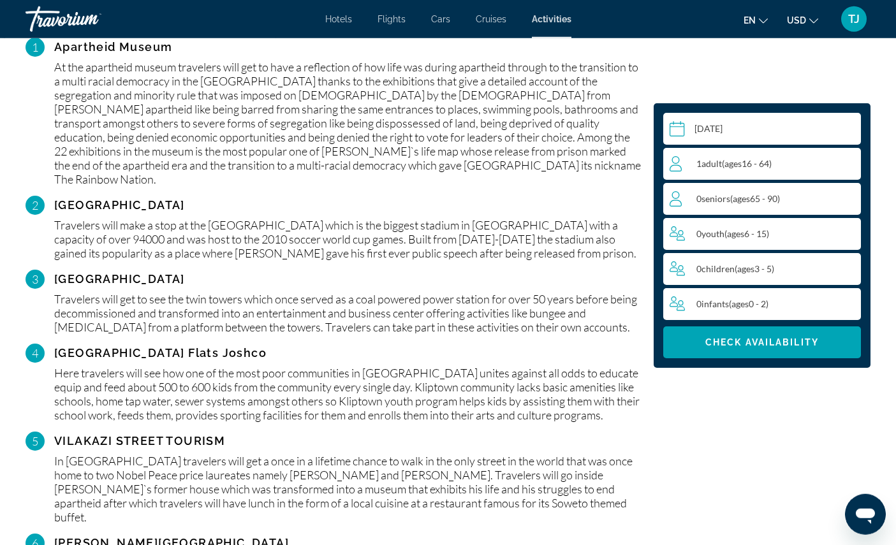
scroll to position [1353, 0]
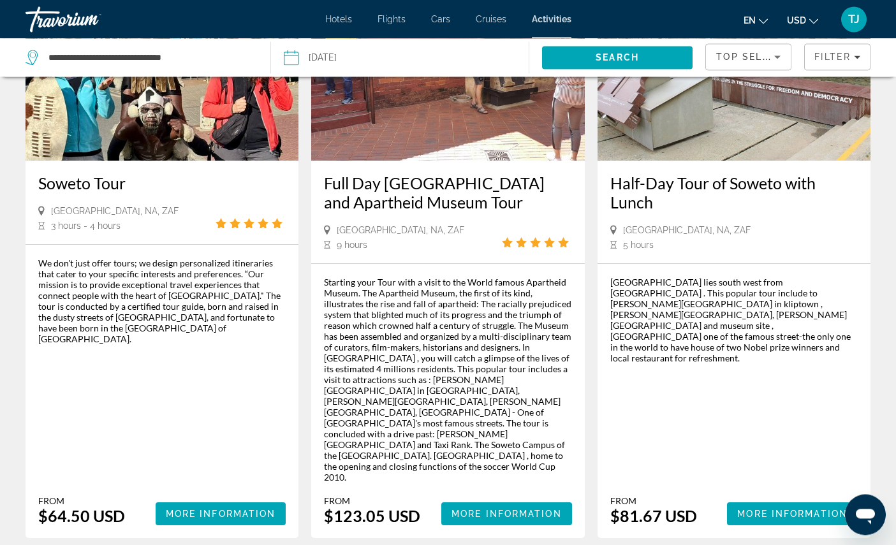
scroll to position [630, 0]
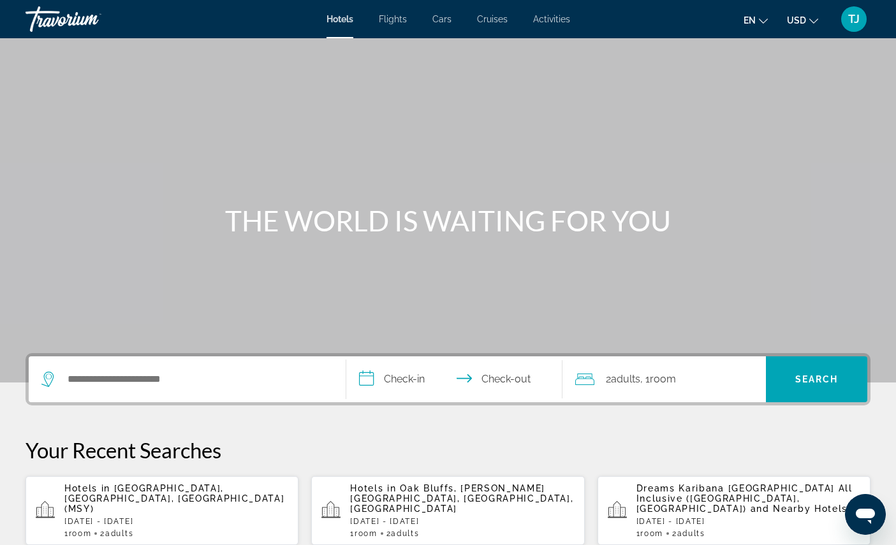
click at [564, 17] on span "Activities" at bounding box center [551, 19] width 37 height 10
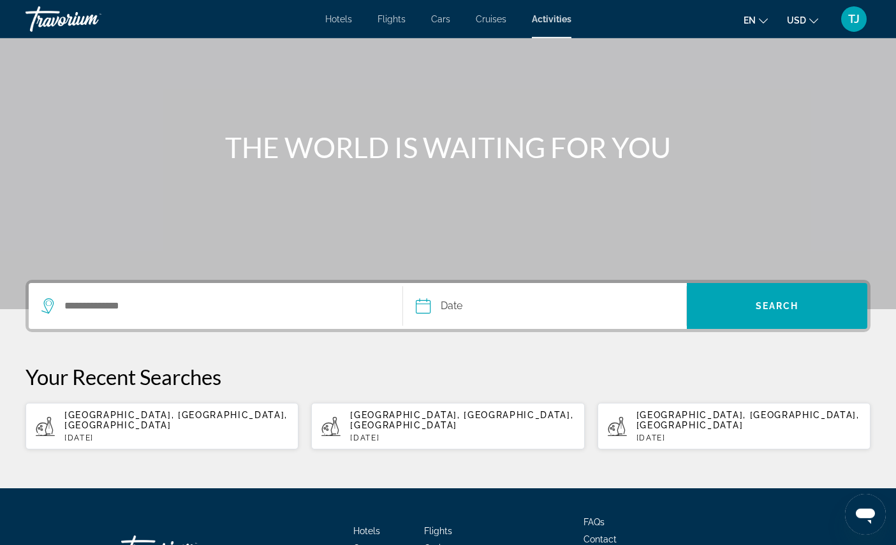
click at [121, 443] on div "[GEOGRAPHIC_DATA], [GEOGRAPHIC_DATA], [GEOGRAPHIC_DATA] [DATE]" at bounding box center [176, 426] width 224 height 33
type input "**********"
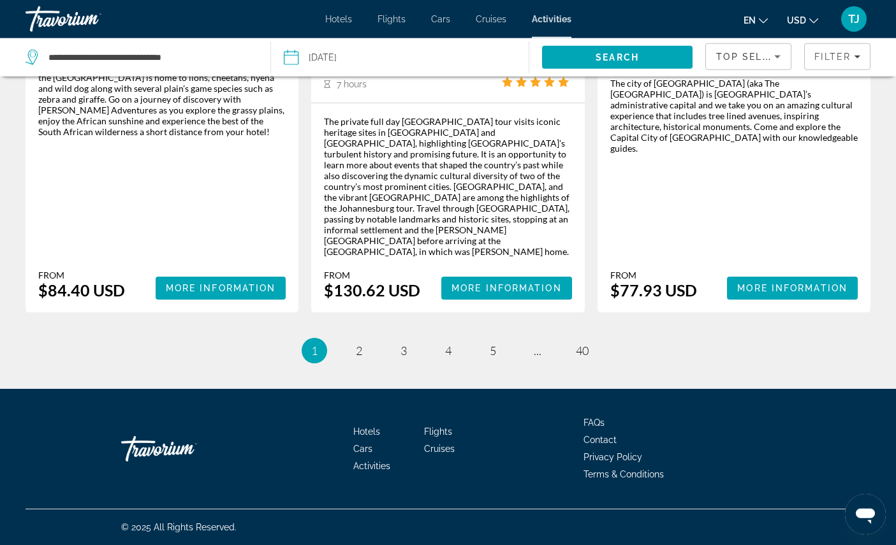
scroll to position [2148, 0]
click at [442, 362] on link "page 4" at bounding box center [448, 351] width 22 height 22
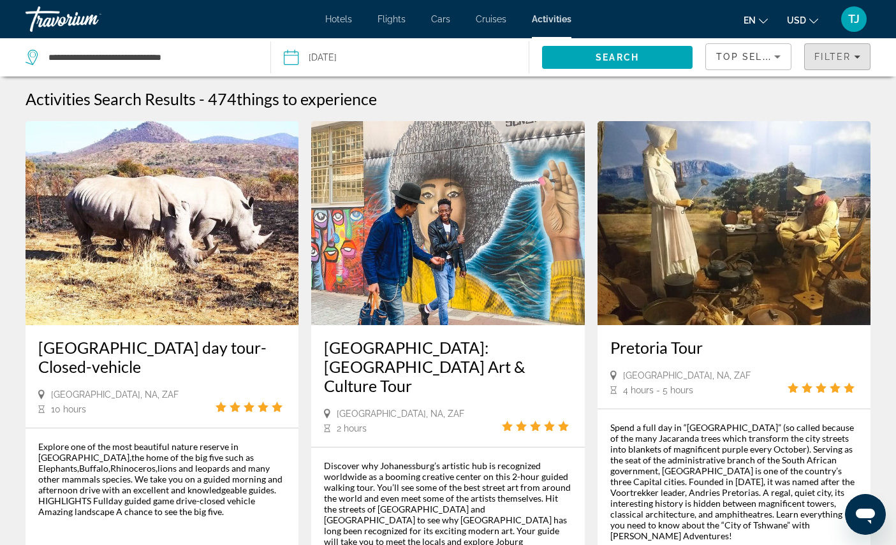
click at [839, 52] on span "Filters" at bounding box center [837, 56] width 65 height 31
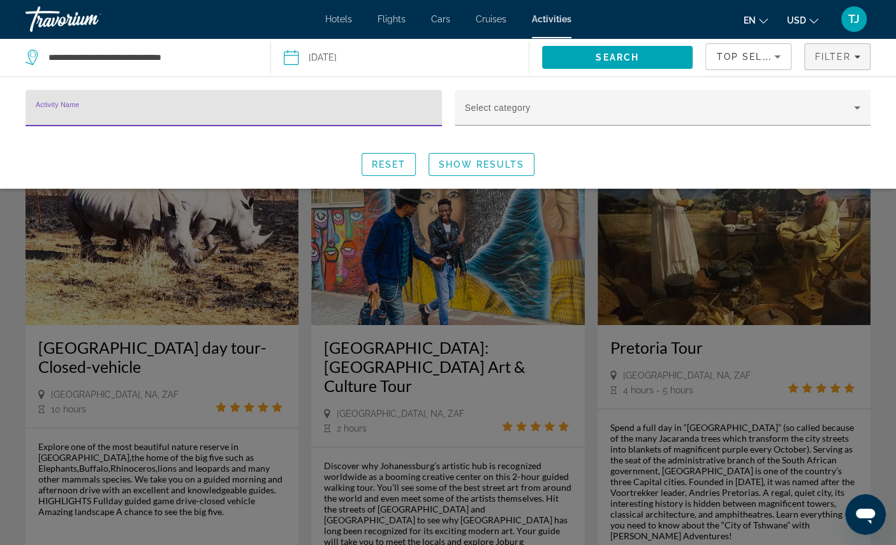
click at [325, 116] on input "Activity Name" at bounding box center [234, 113] width 396 height 15
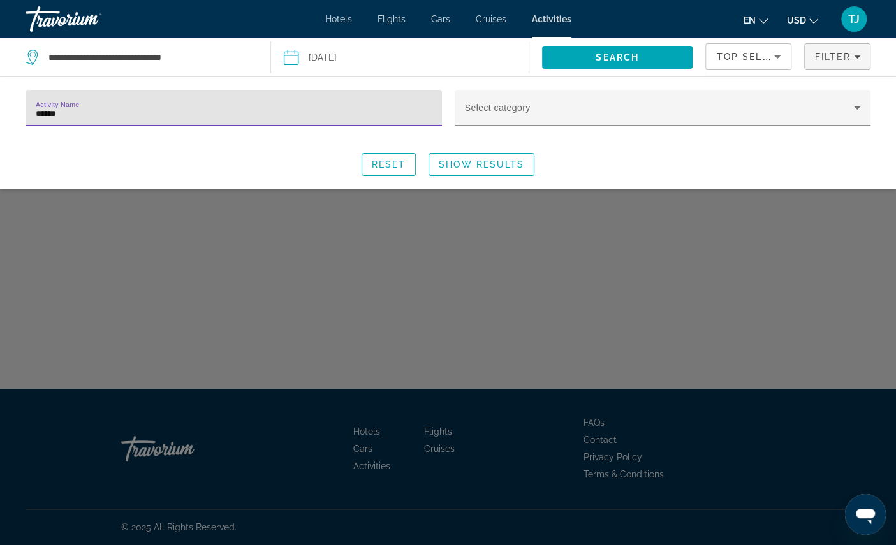
type input "*******"
click at [493, 168] on span "Show Results" at bounding box center [481, 164] width 85 height 10
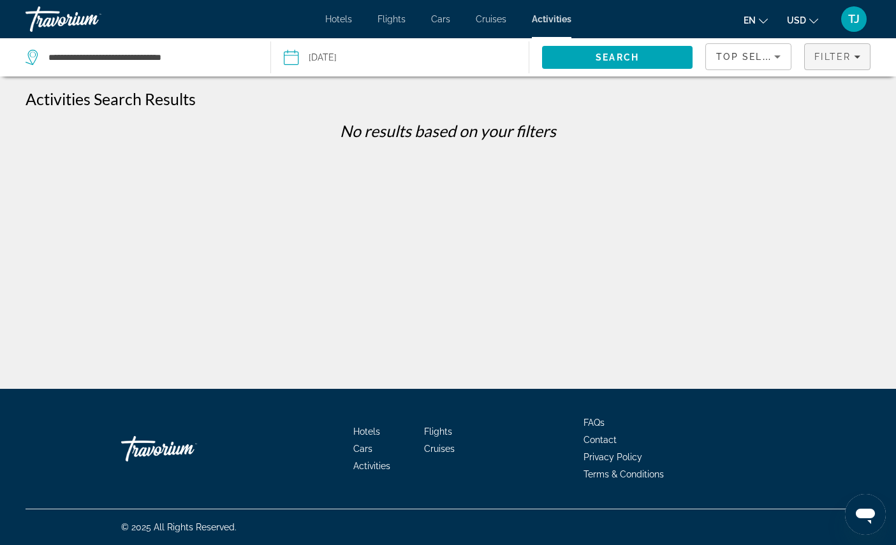
click at [838, 61] on span "Filter" at bounding box center [832, 57] width 36 height 10
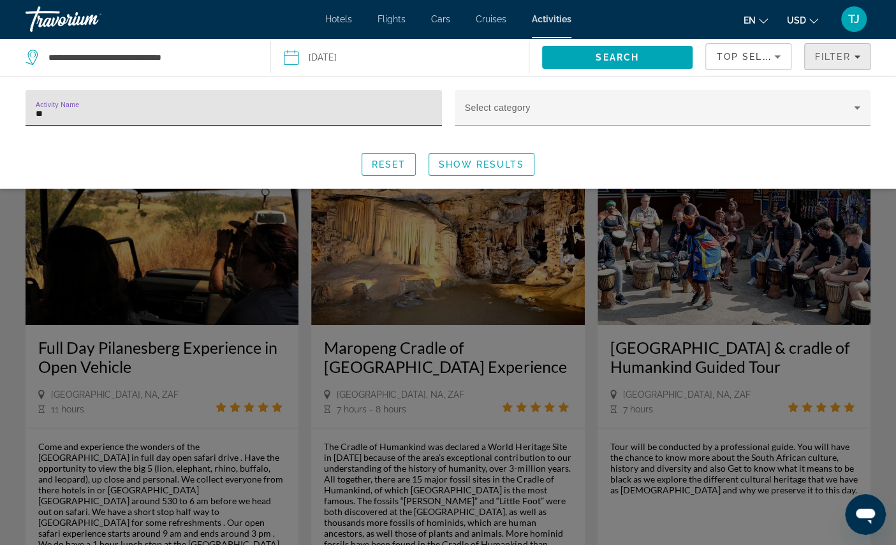
type input "*"
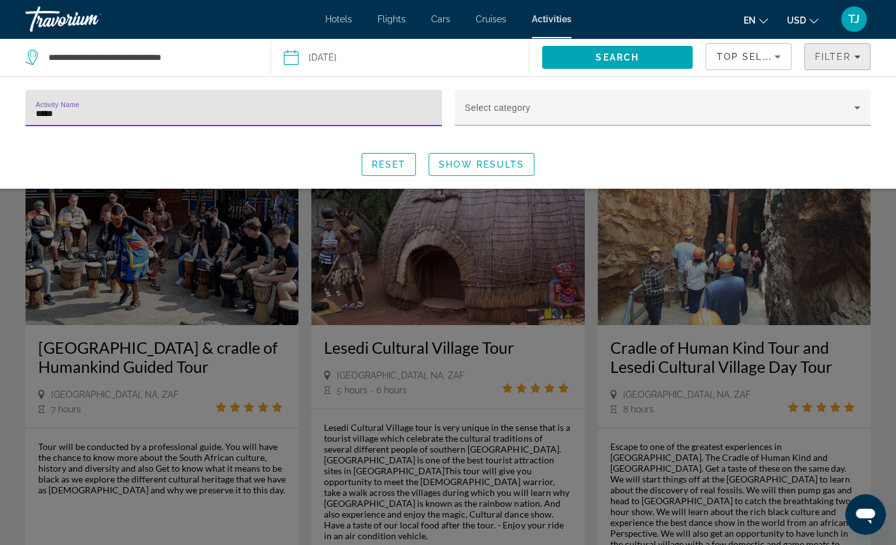
type input "******"
click at [486, 180] on span "Search widget" at bounding box center [481, 164] width 105 height 31
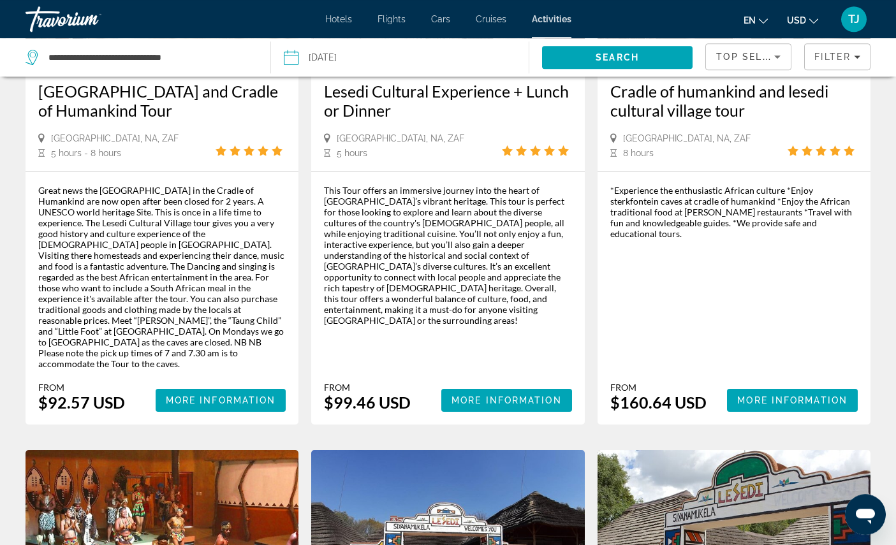
scroll to position [777, 0]
click at [193, 406] on span "More Information" at bounding box center [221, 400] width 110 height 10
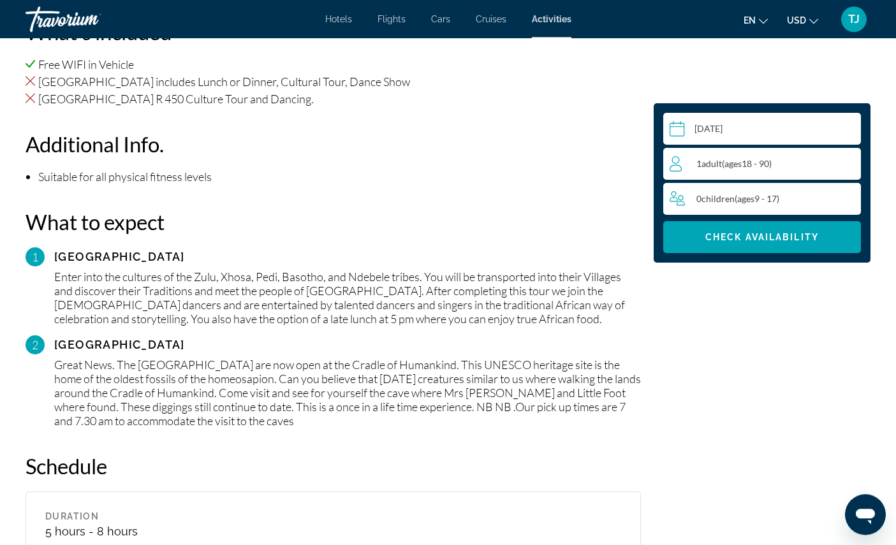
scroll to position [1136, 0]
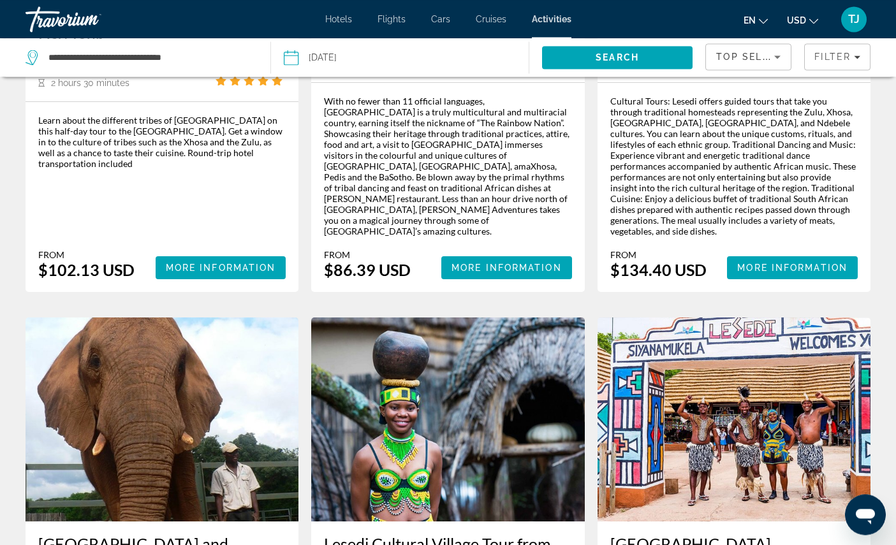
scroll to position [1432, 0]
click at [488, 273] on span "More Information" at bounding box center [506, 268] width 110 height 10
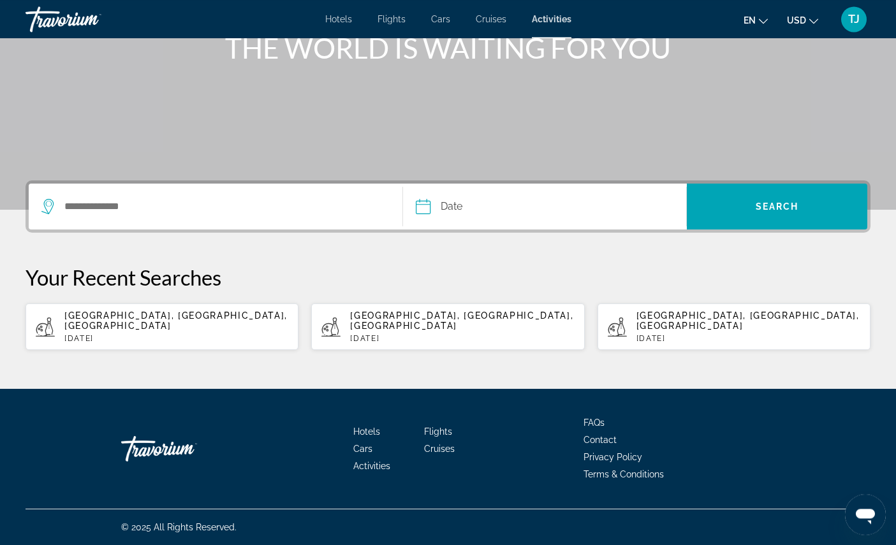
scroll to position [195, 0]
click at [138, 343] on p "[DATE]" at bounding box center [176, 338] width 224 height 9
type input "**********"
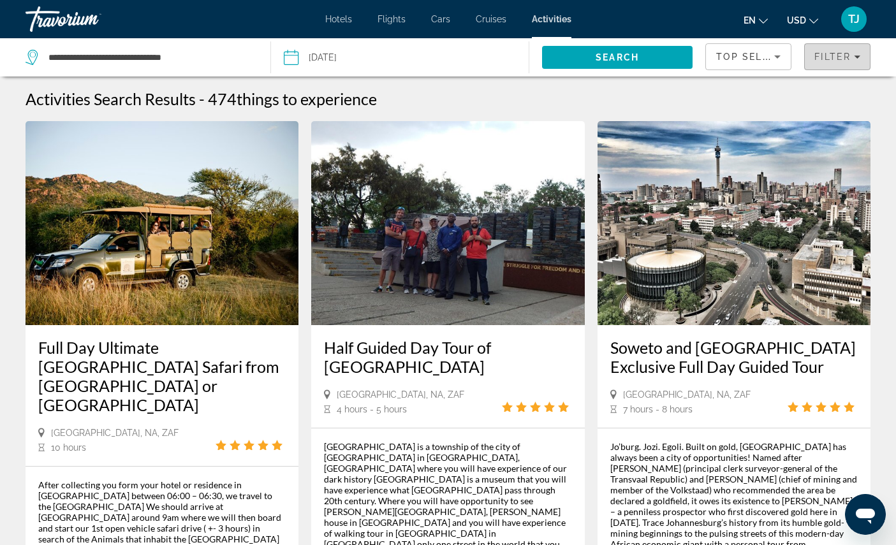
click at [825, 58] on span "Filter" at bounding box center [832, 57] width 36 height 10
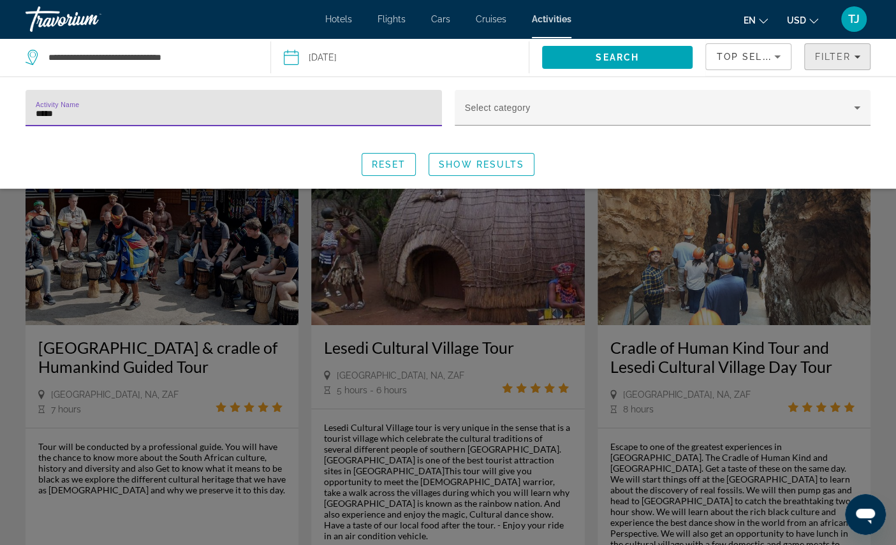
type input "******"
click at [490, 170] on span "Show Results" at bounding box center [481, 164] width 85 height 10
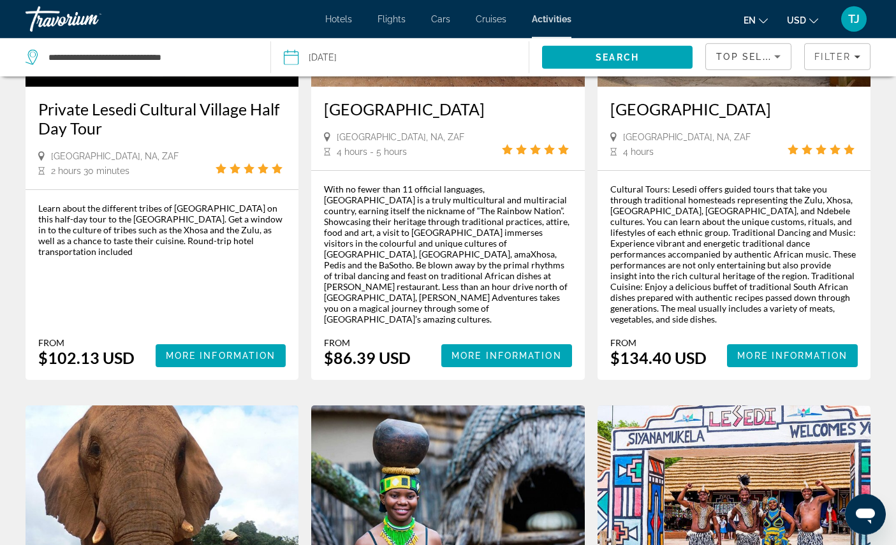
scroll to position [1345, 0]
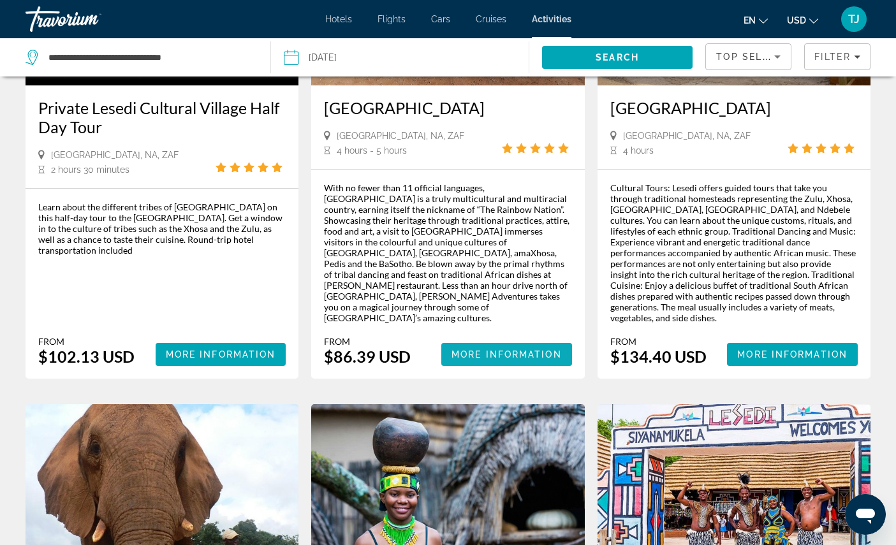
click at [511, 360] on span "More Information" at bounding box center [506, 354] width 110 height 10
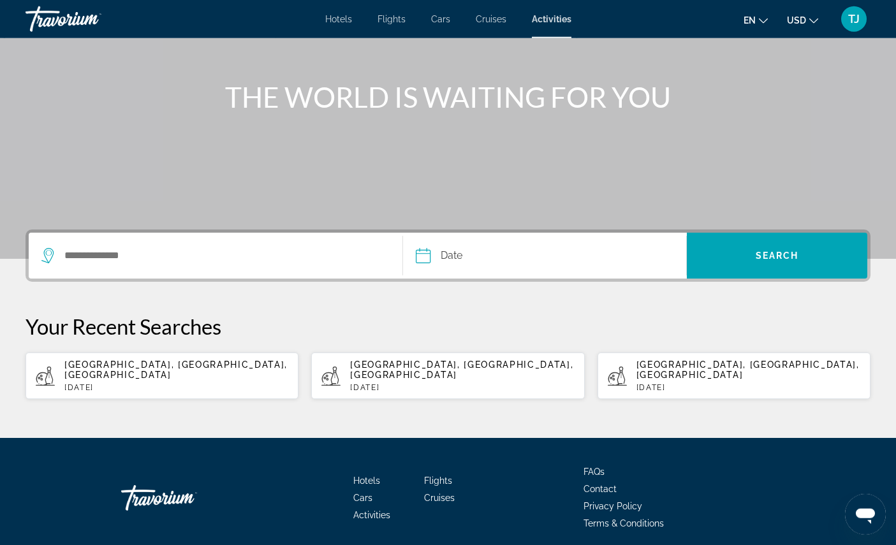
click at [131, 392] on p "[DATE]" at bounding box center [176, 387] width 224 height 9
type input "**********"
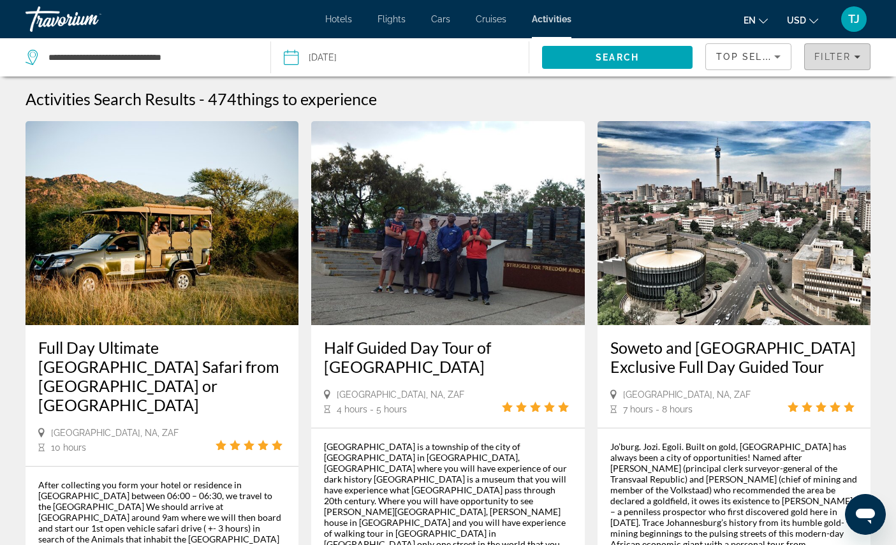
click at [835, 62] on span "Filter" at bounding box center [832, 57] width 36 height 10
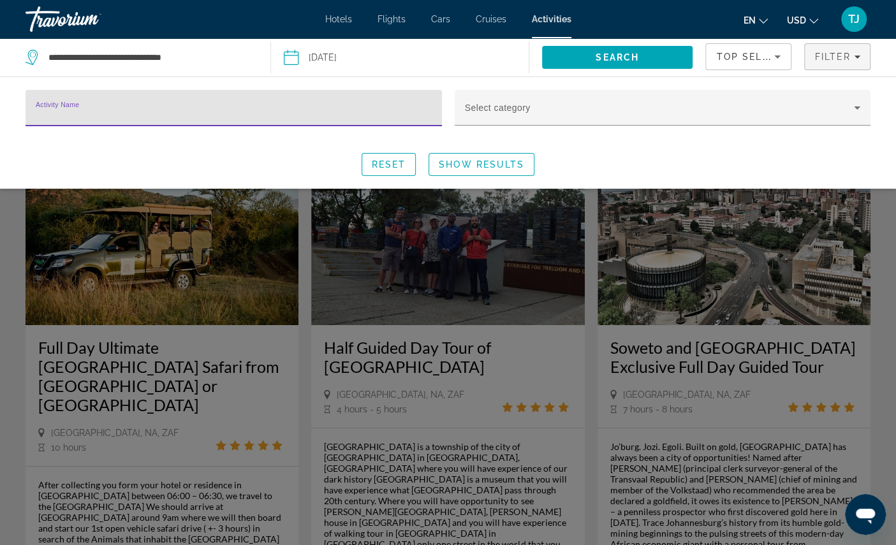
click at [377, 121] on input "Activity Name" at bounding box center [234, 113] width 396 height 15
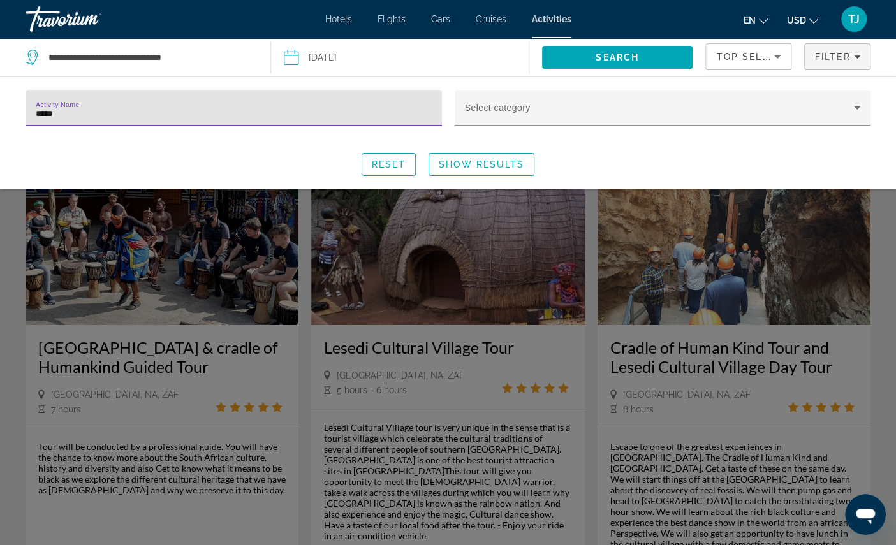
type input "******"
click at [507, 170] on span "Show Results" at bounding box center [481, 164] width 85 height 10
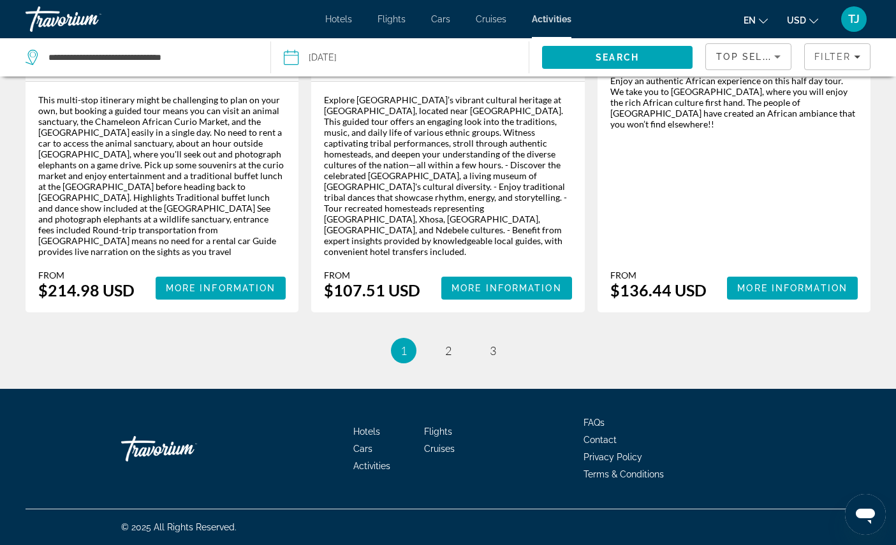
scroll to position [2164, 0]
click at [485, 362] on link "page 3" at bounding box center [492, 351] width 22 height 22
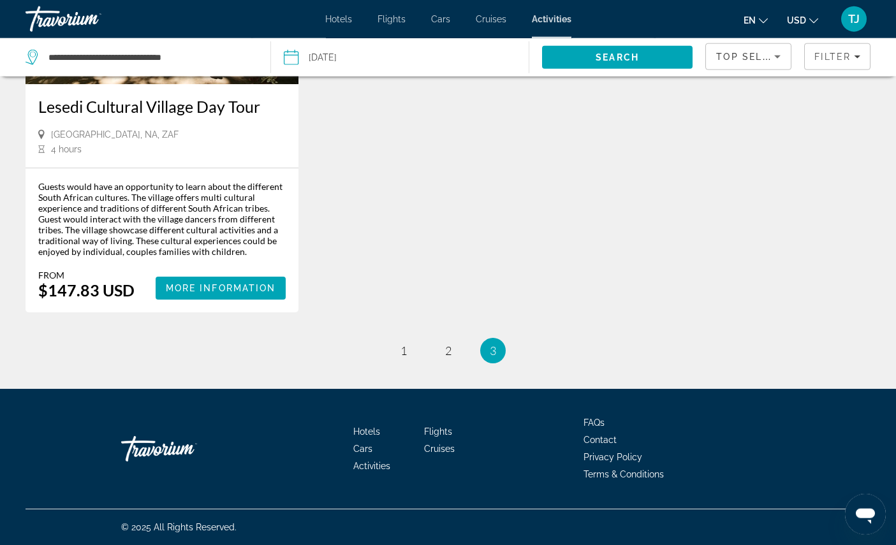
scroll to position [1492, 0]
click at [436, 363] on li "page 2" at bounding box center [449, 351] width 26 height 26
click at [446, 358] on span "2" at bounding box center [448, 351] width 6 height 14
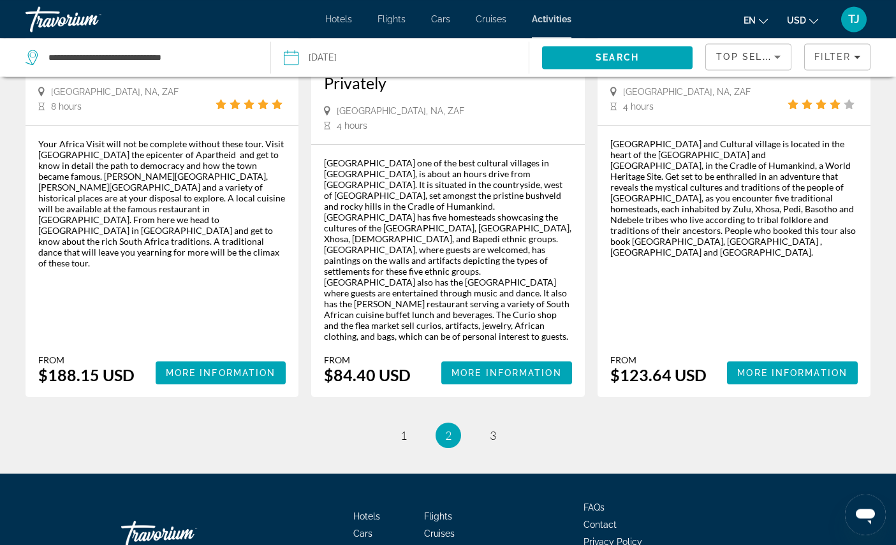
scroll to position [1981, 0]
click at [502, 378] on span "More Information" at bounding box center [506, 373] width 110 height 10
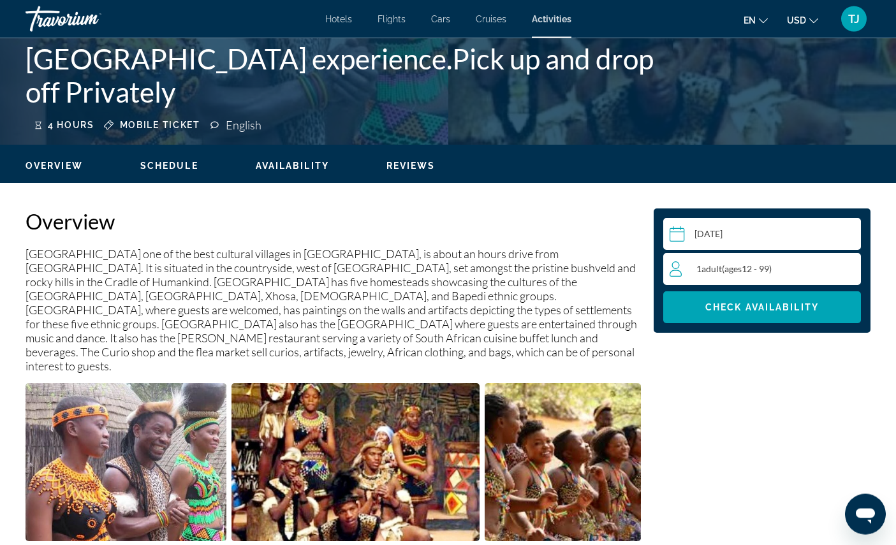
scroll to position [272, 0]
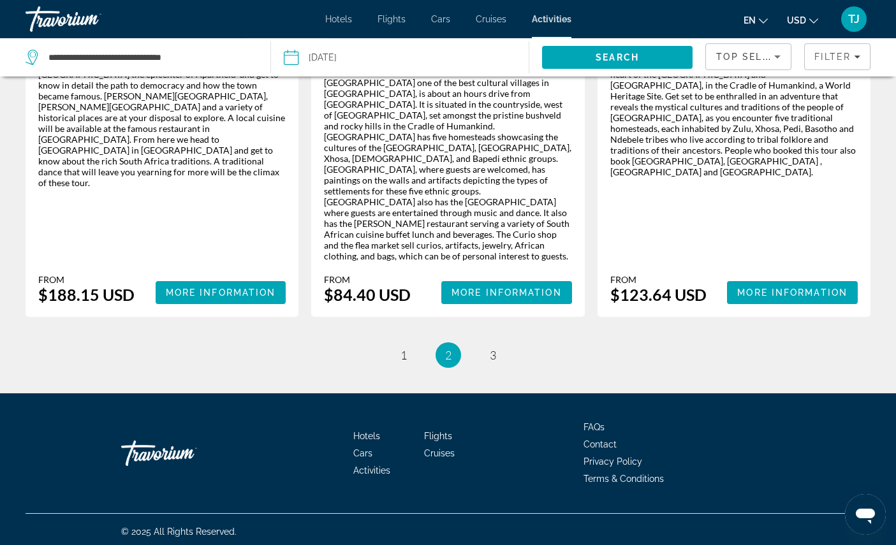
scroll to position [2064, 0]
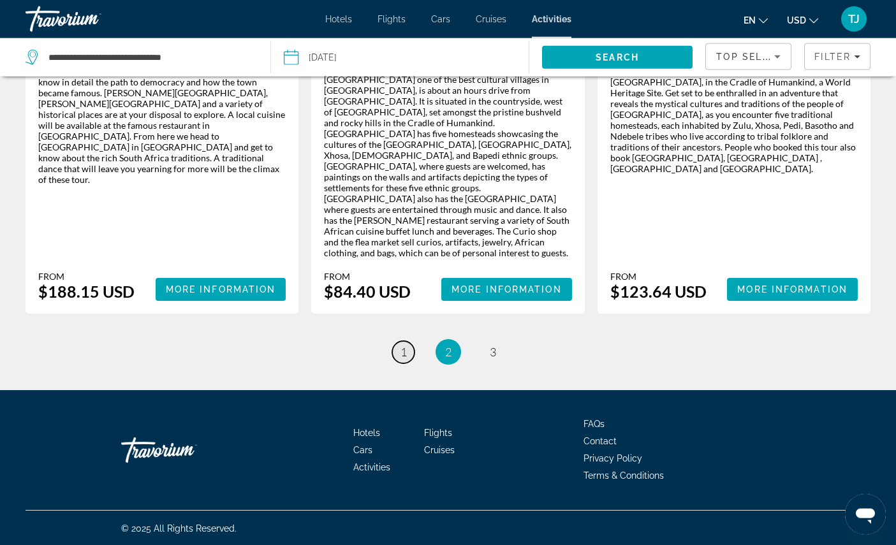
click at [400, 359] on span "1" at bounding box center [403, 352] width 6 height 14
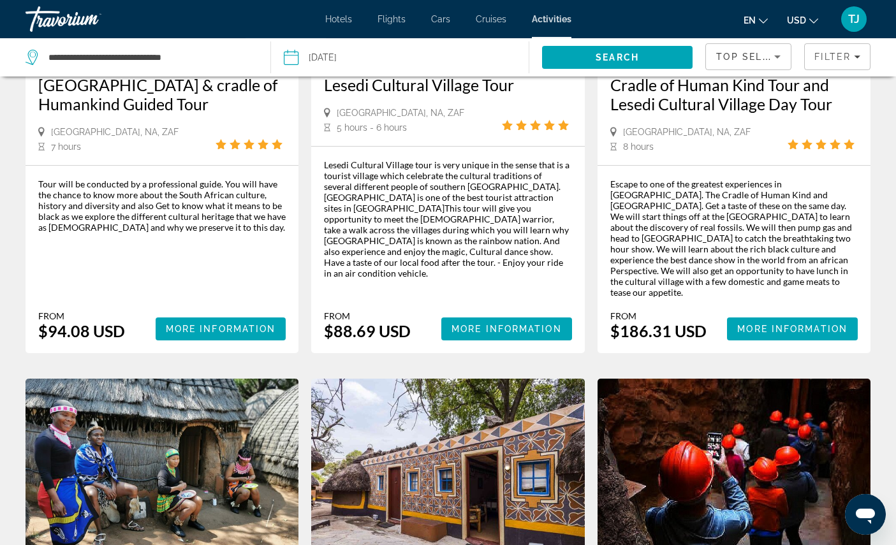
scroll to position [263, 0]
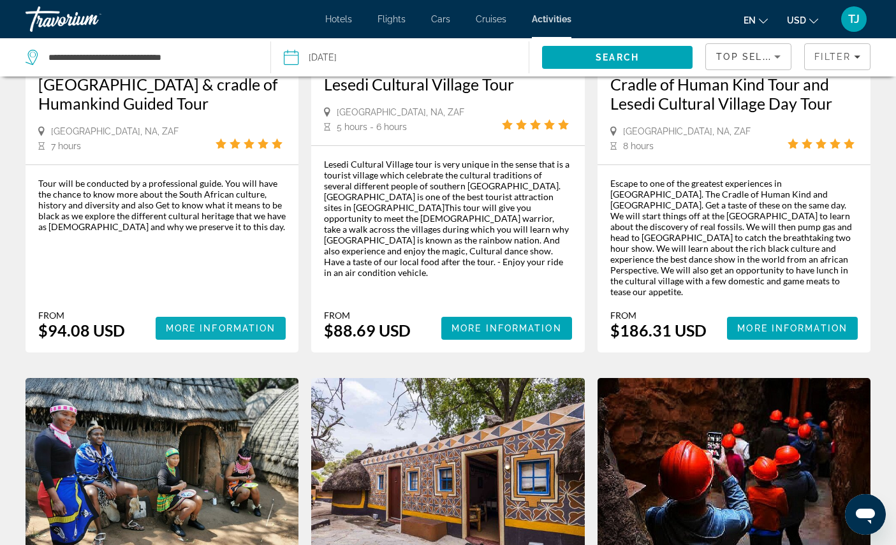
click at [177, 334] on span "More Information" at bounding box center [221, 328] width 110 height 10
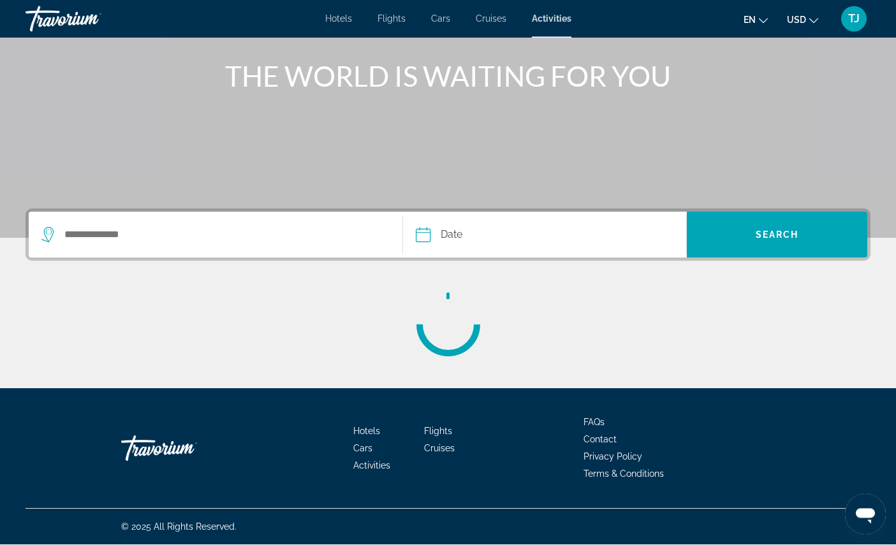
scroll to position [158, 0]
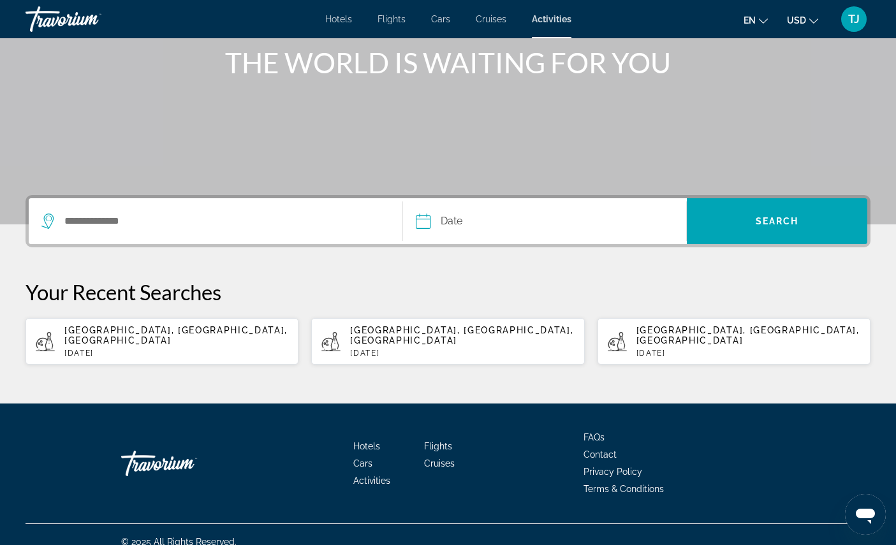
click at [142, 358] on p "[DATE]" at bounding box center [176, 353] width 224 height 9
type input "**********"
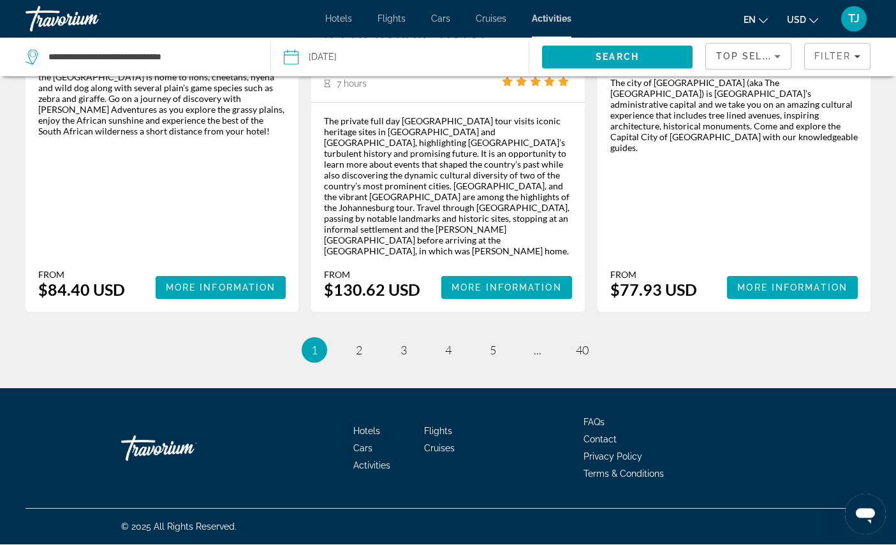
scroll to position [2215, 0]
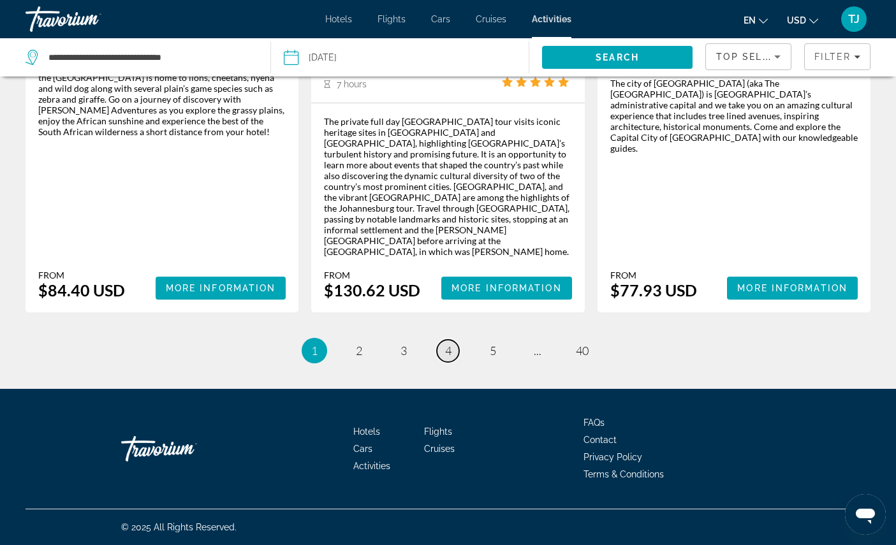
click at [444, 362] on link "page 4" at bounding box center [448, 351] width 22 height 22
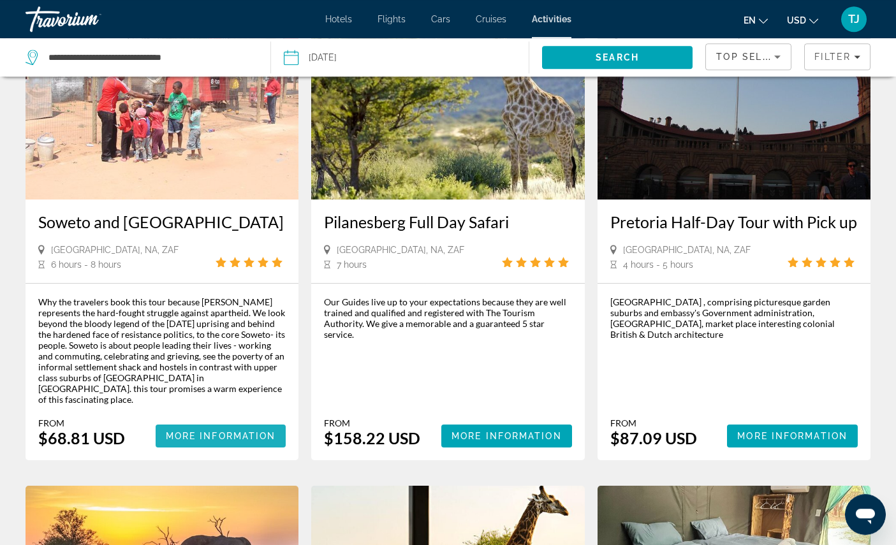
scroll to position [719, 0]
click at [207, 441] on span "More Information" at bounding box center [221, 436] width 110 height 10
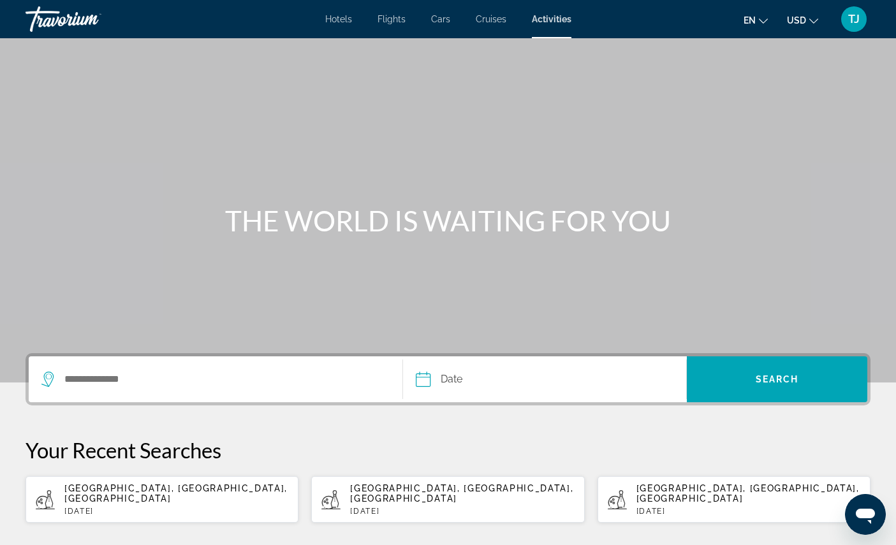
click at [179, 504] on span "[GEOGRAPHIC_DATA], [GEOGRAPHIC_DATA], [GEOGRAPHIC_DATA]" at bounding box center [175, 493] width 223 height 20
type input "**********"
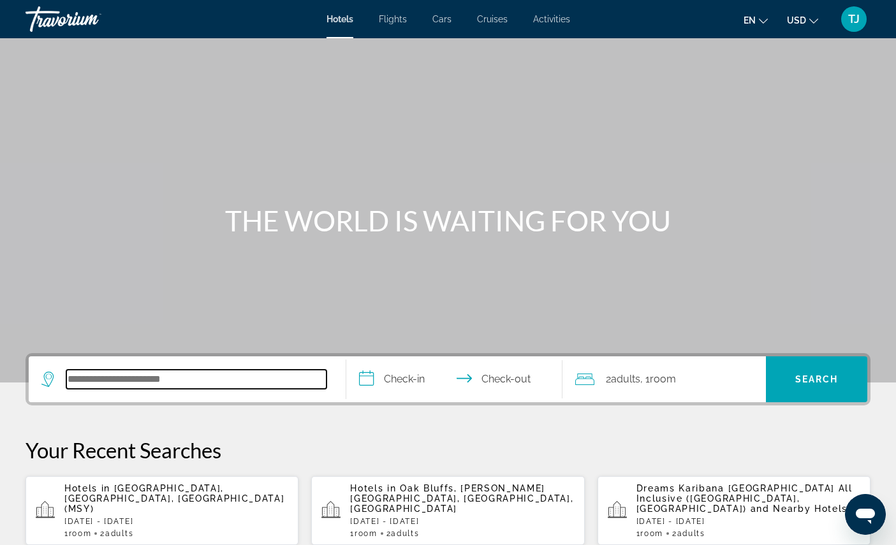
click at [249, 389] on input "Search hotel destination" at bounding box center [196, 379] width 260 height 19
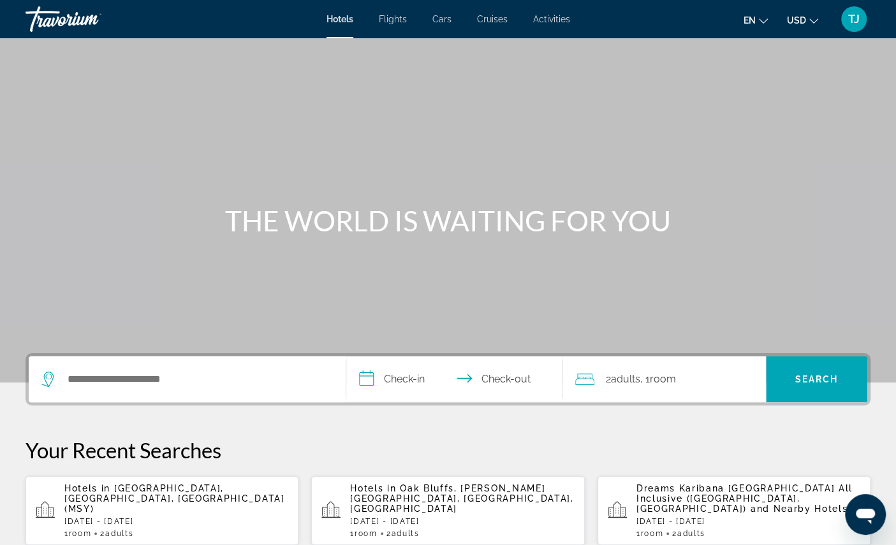
click at [568, 18] on span "Activities" at bounding box center [551, 19] width 37 height 10
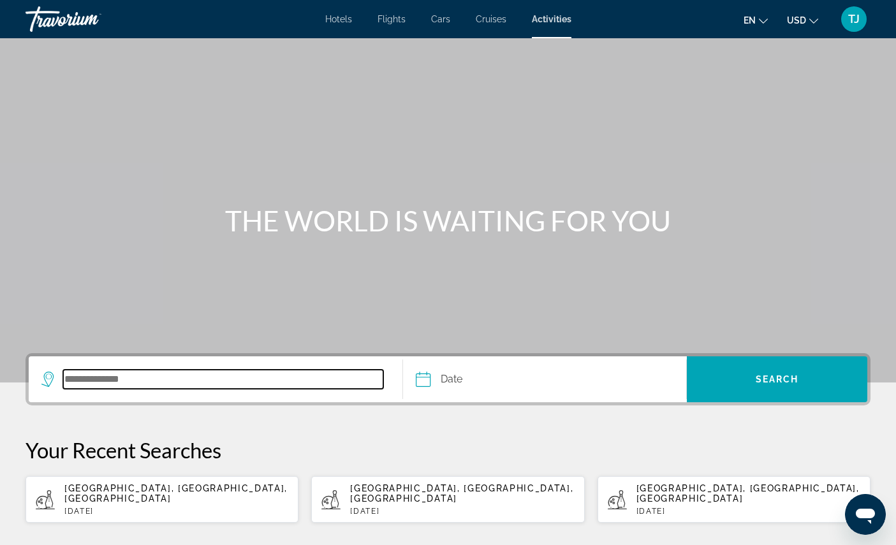
click at [136, 389] on input "Search destination" at bounding box center [223, 379] width 320 height 19
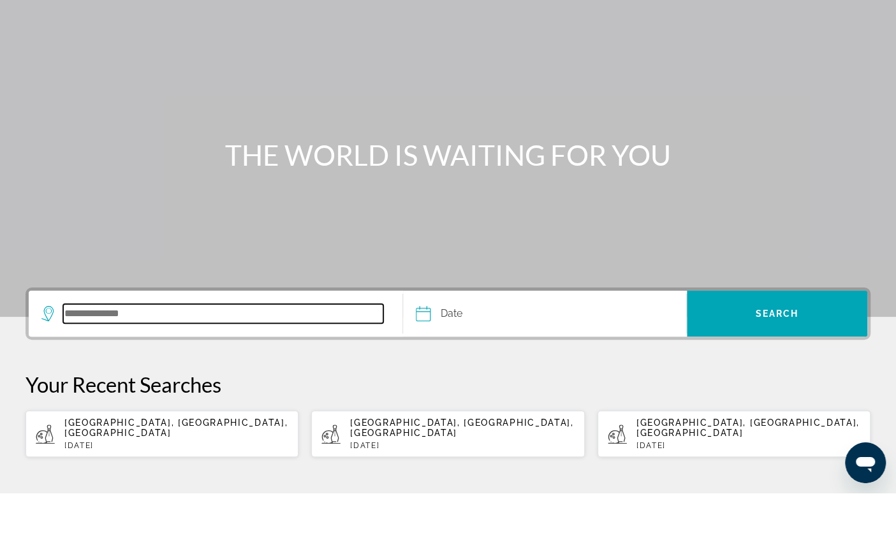
scroll to position [191, 0]
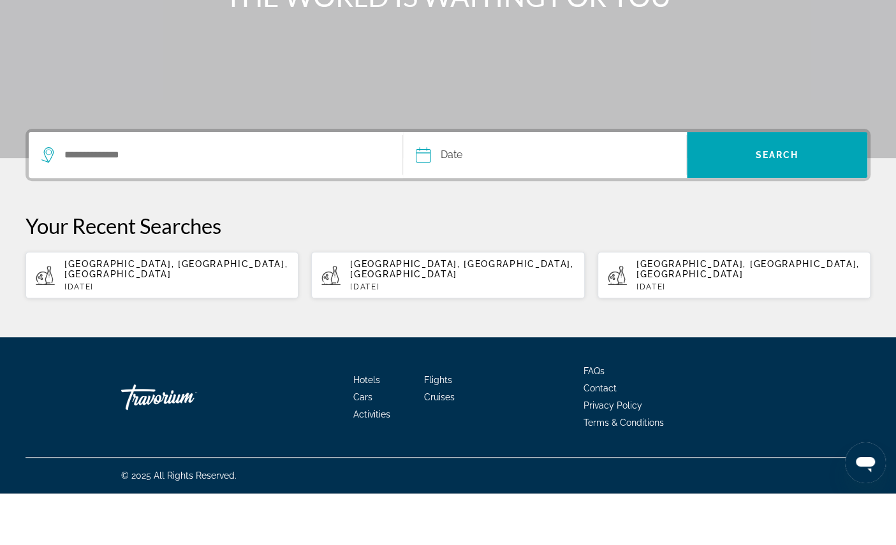
click at [135, 334] on p "[DATE]" at bounding box center [176, 338] width 224 height 9
type input "**********"
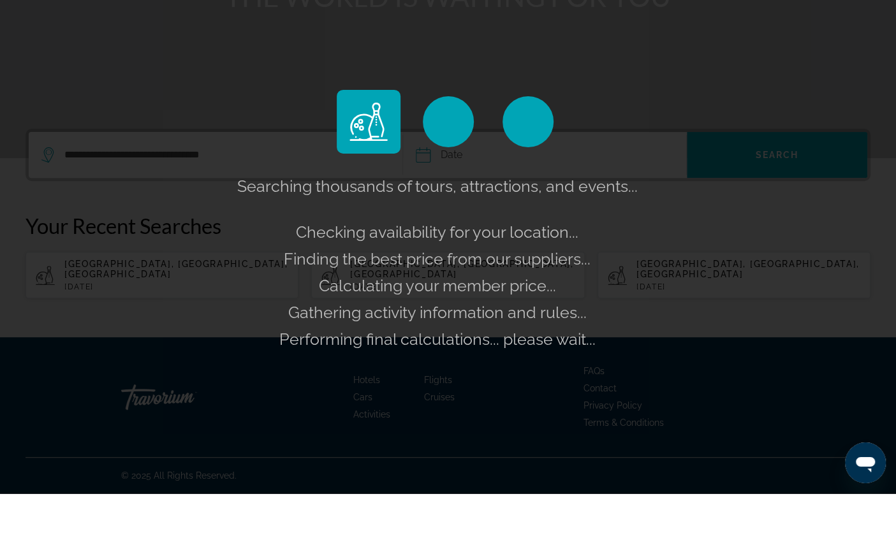
scroll to position [243, 0]
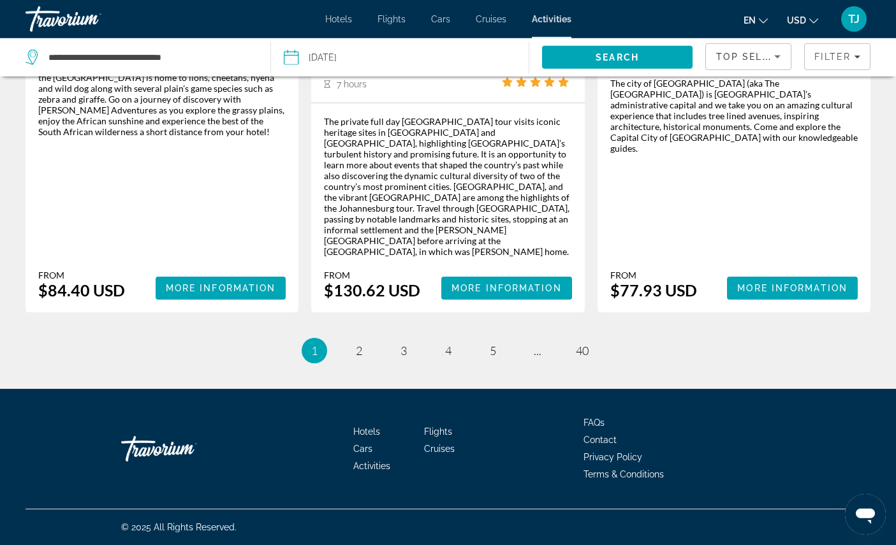
scroll to position [2208, 0]
click at [447, 358] on span "4" at bounding box center [448, 351] width 6 height 14
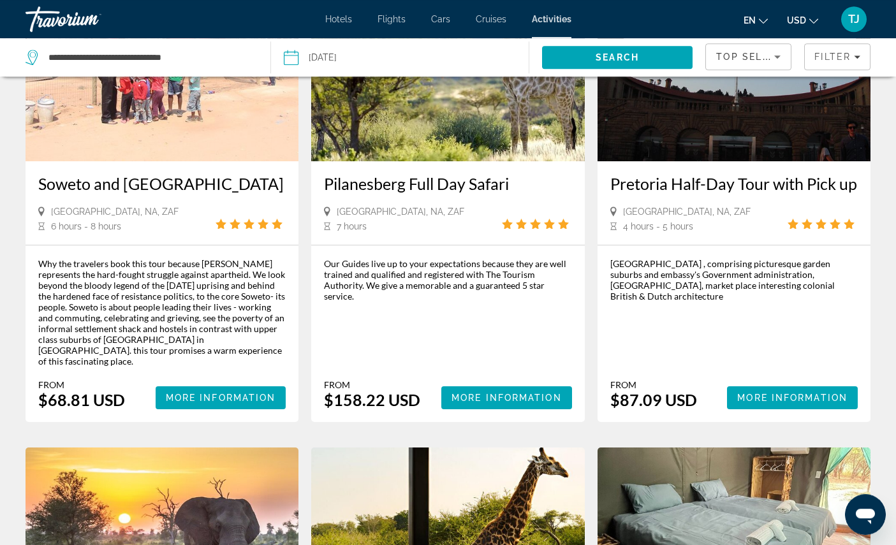
scroll to position [758, 0]
click at [186, 403] on span "More Information" at bounding box center [221, 398] width 110 height 10
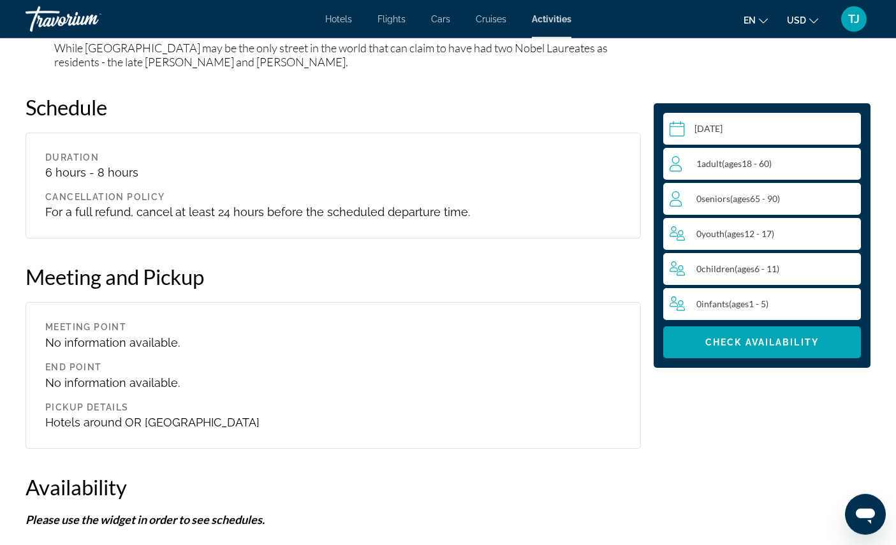
scroll to position [1861, 0]
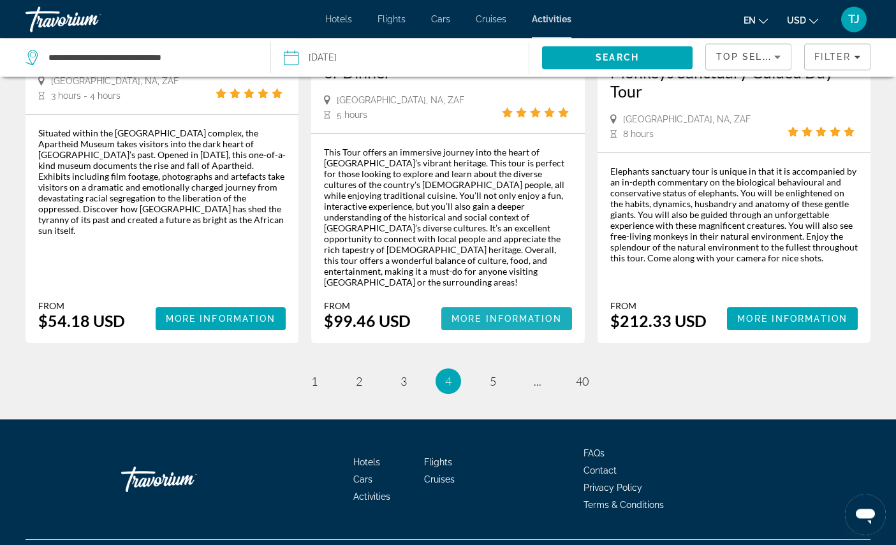
scroll to position [1925, 0]
click at [500, 324] on span "More Information" at bounding box center [506, 319] width 110 height 10
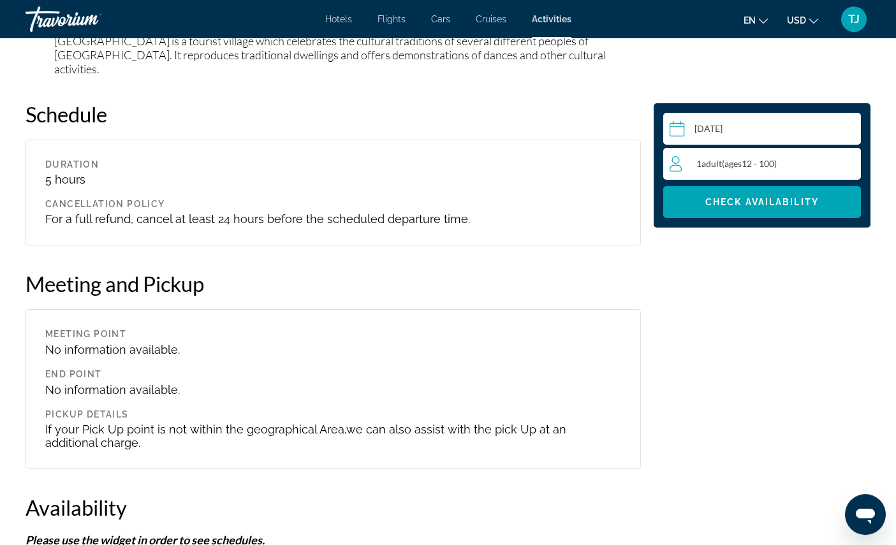
scroll to position [1409, 0]
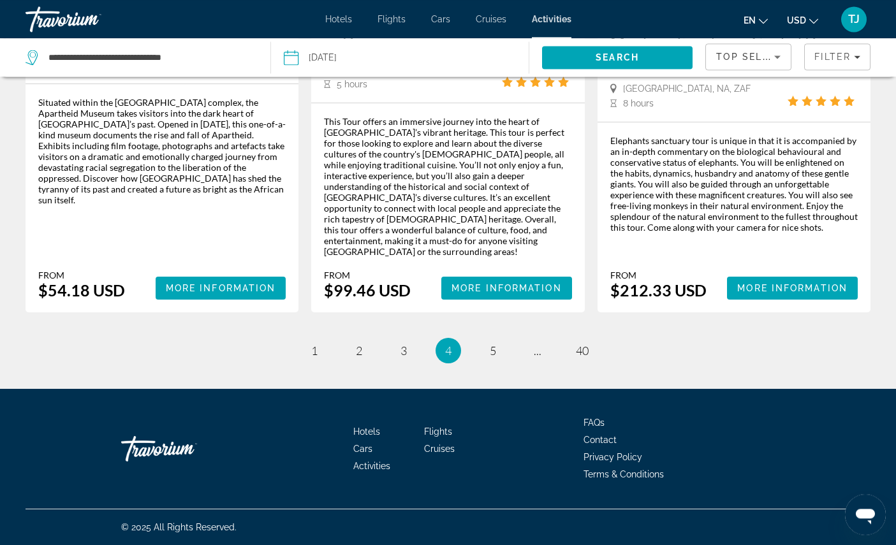
scroll to position [2092, 0]
click at [400, 358] on span "3" at bounding box center [403, 351] width 6 height 14
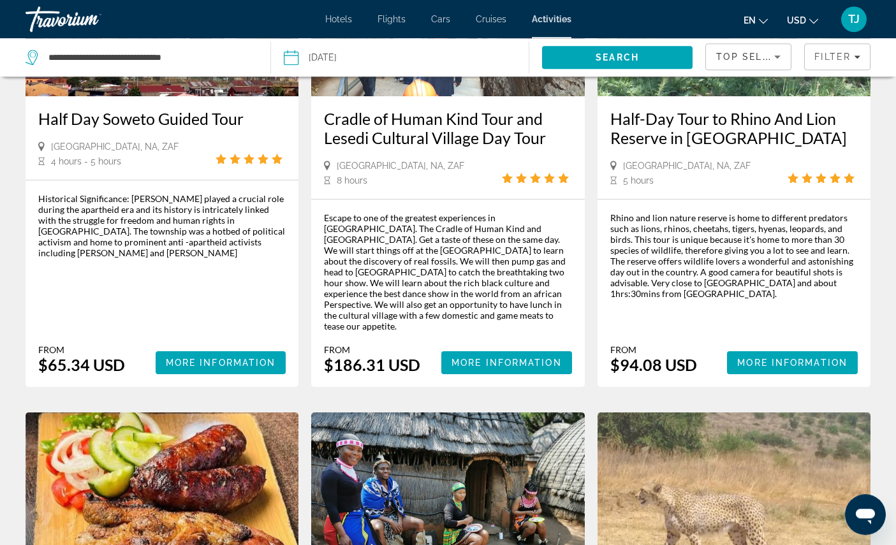
scroll to position [1490, 0]
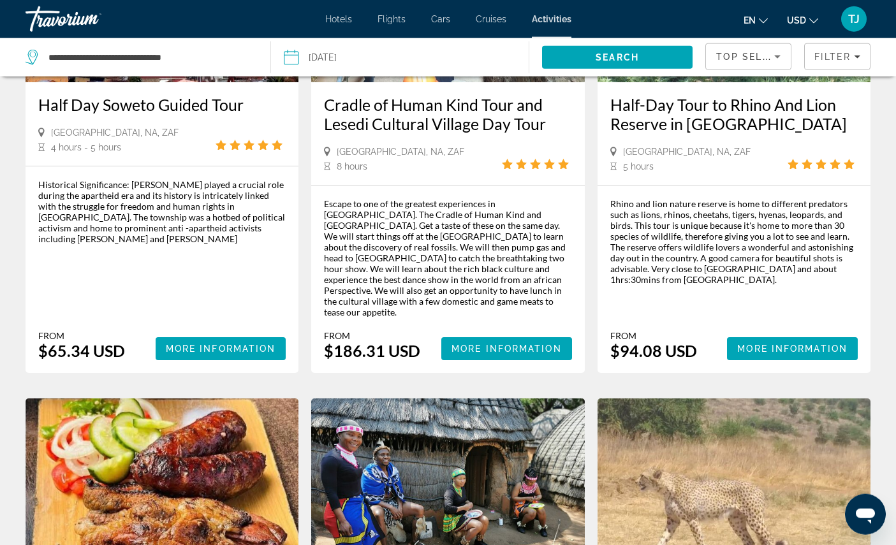
click at [103, 360] on div "Historical Significance: Soweto played a crucial role during the apartheid era …" at bounding box center [161, 269] width 247 height 181
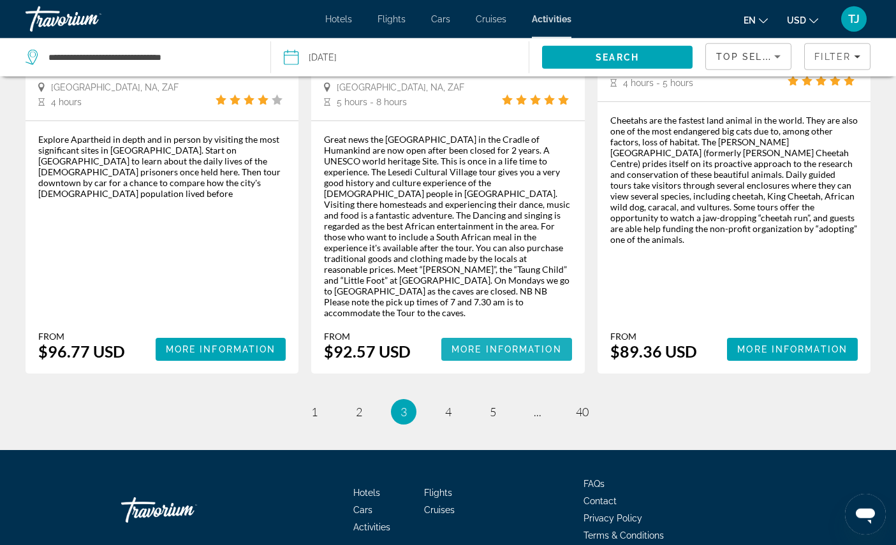
scroll to position [2076, 0]
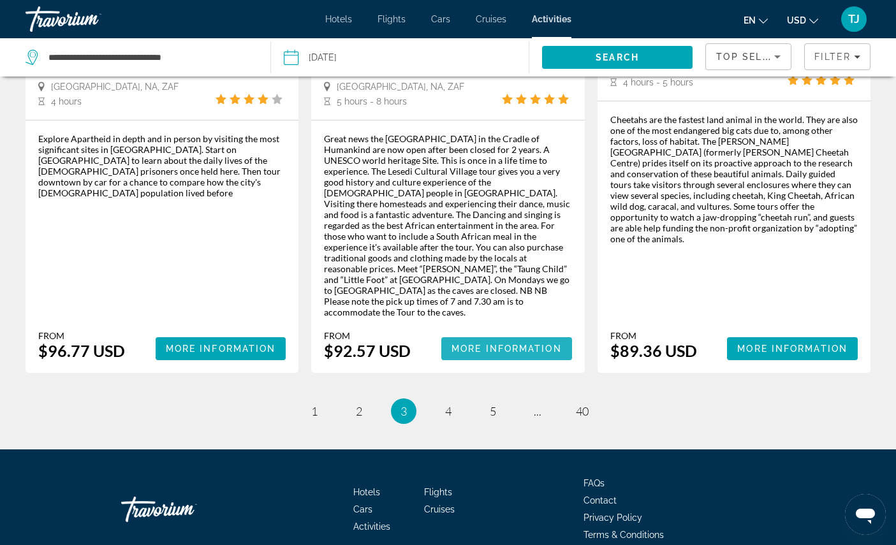
click at [513, 354] on span "More Information" at bounding box center [506, 349] width 110 height 10
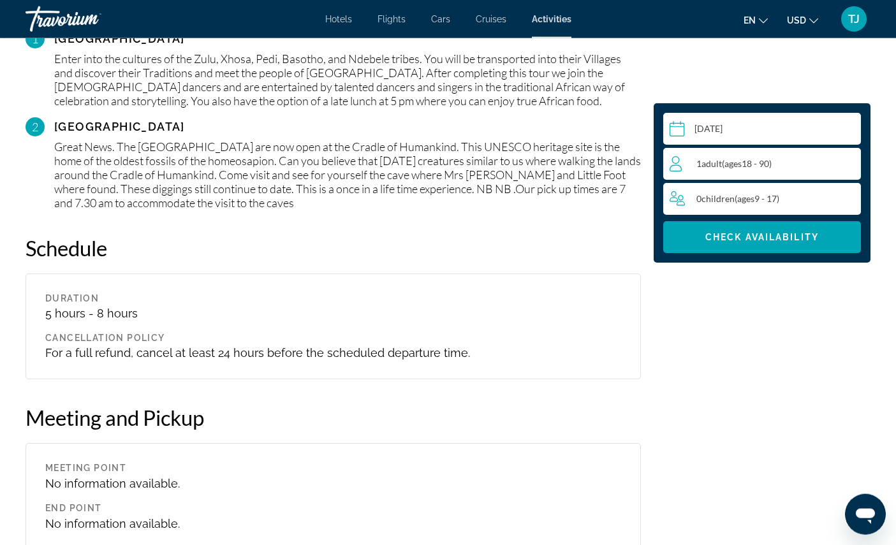
scroll to position [1348, 0]
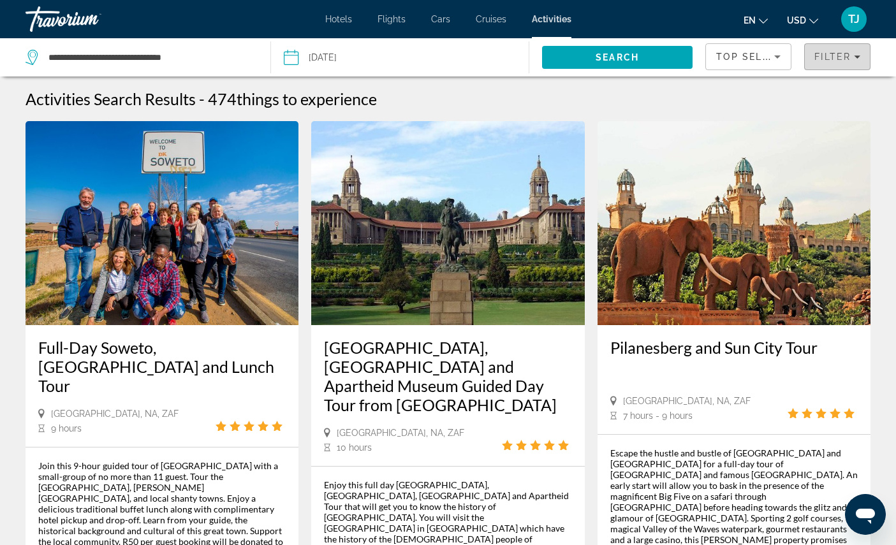
click at [830, 52] on span "Filters" at bounding box center [837, 56] width 65 height 31
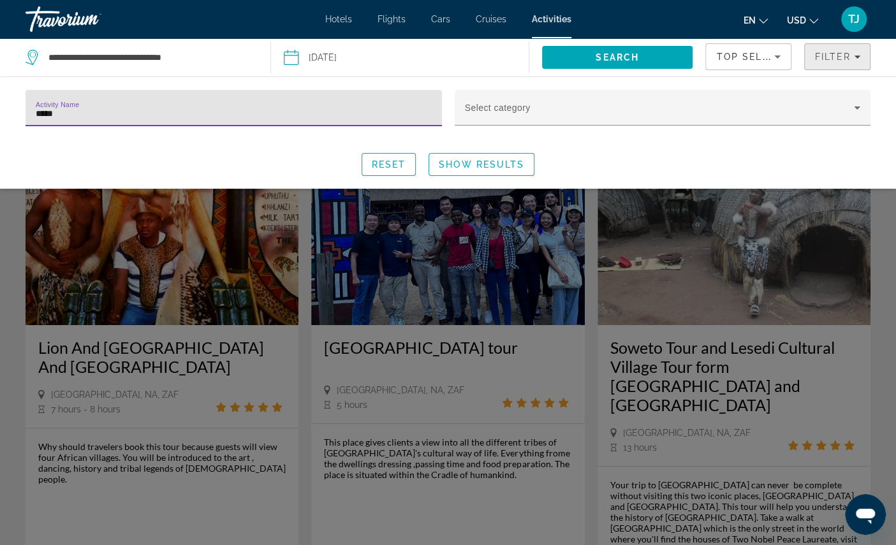
type input "******"
click at [511, 170] on span "Show Results" at bounding box center [481, 164] width 85 height 10
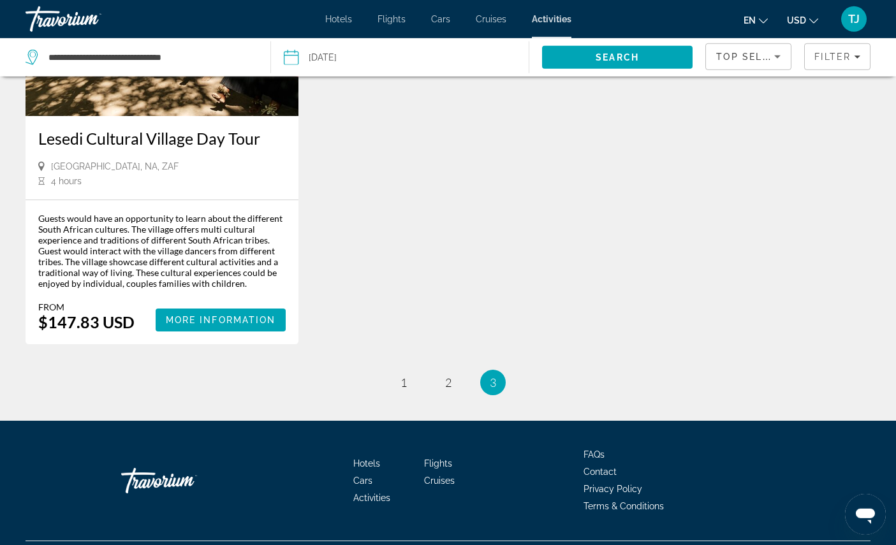
scroll to position [1422, 0]
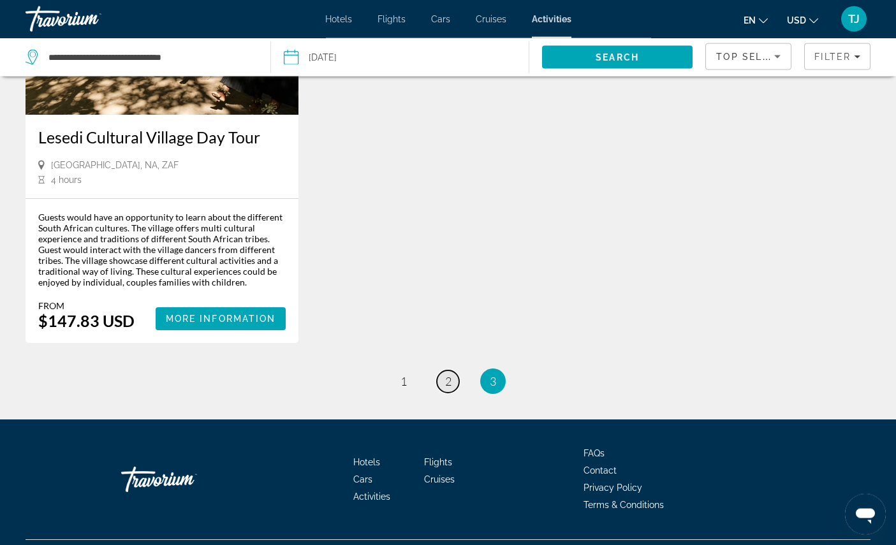
click at [446, 388] on span "2" at bounding box center [448, 381] width 6 height 14
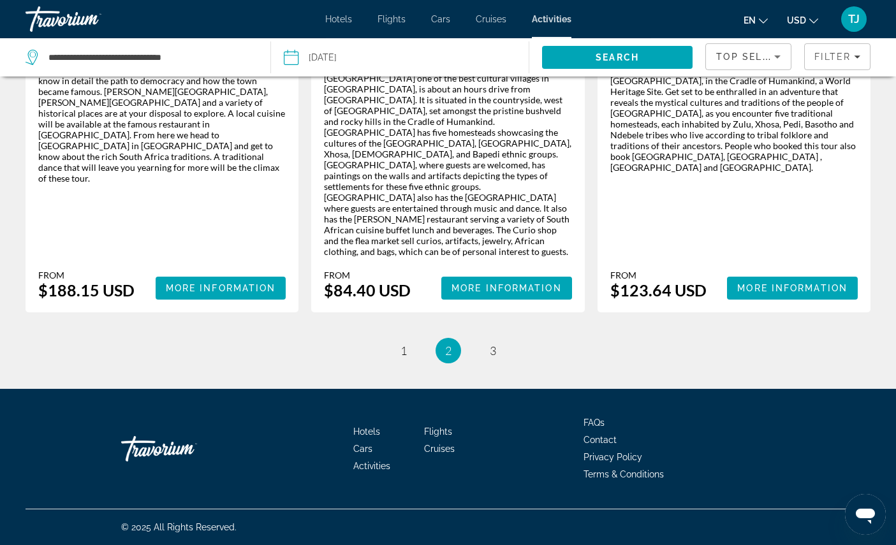
scroll to position [2067, 0]
click at [407, 362] on link "page 1" at bounding box center [403, 351] width 22 height 22
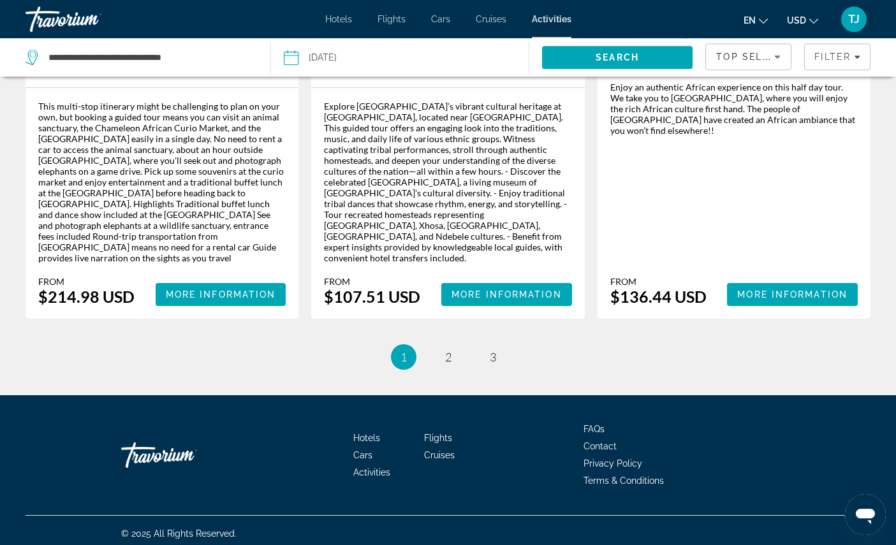
scroll to position [1969, 0]
click at [509, 300] on span "More Information" at bounding box center [506, 295] width 110 height 10
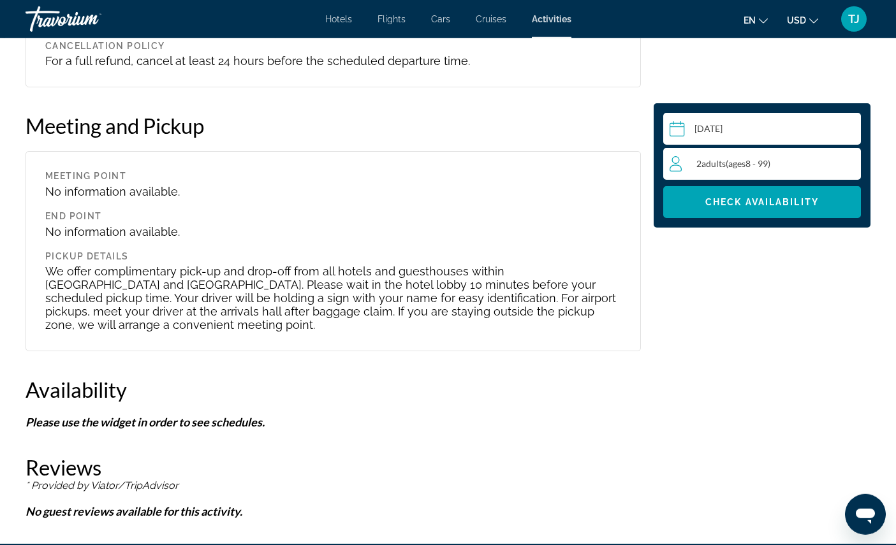
scroll to position [1677, 0]
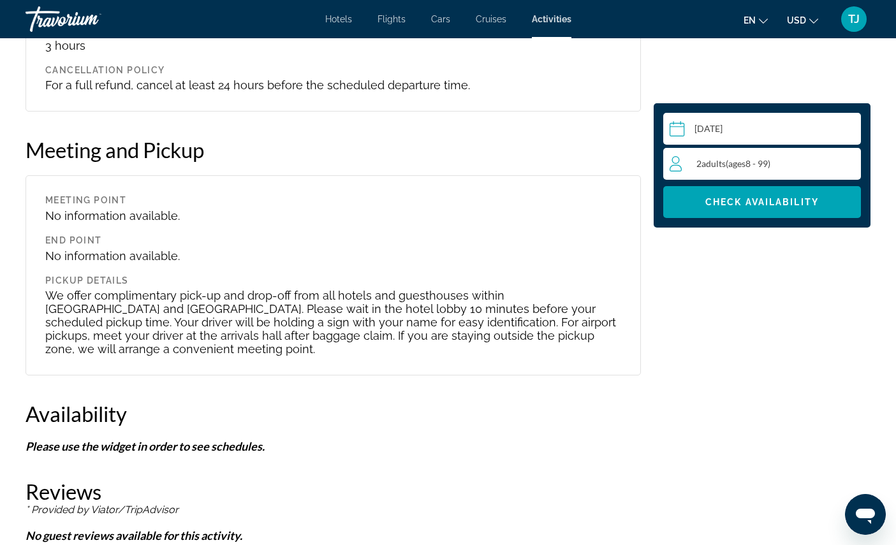
click at [779, 137] on input "Main content" at bounding box center [764, 131] width 203 height 36
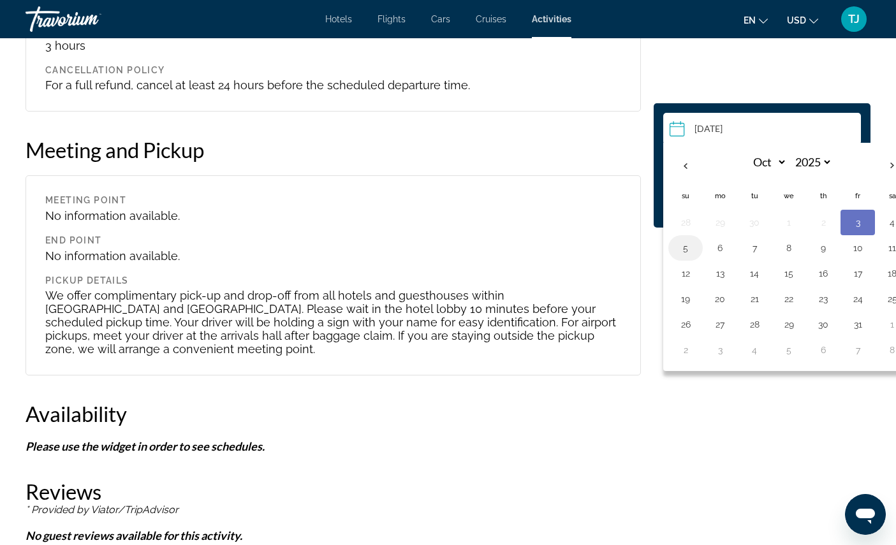
click at [675, 257] on button "5" at bounding box center [685, 248] width 20 height 18
type input "**********"
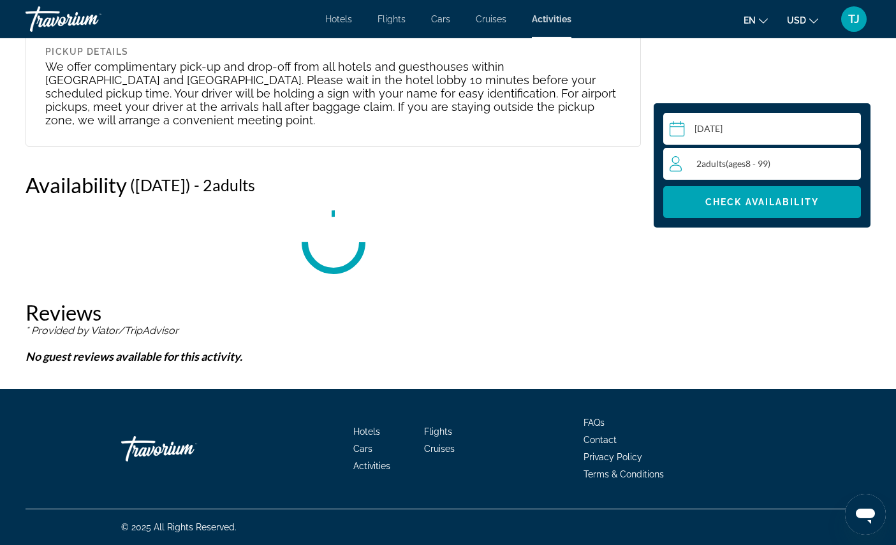
scroll to position [2090, 0]
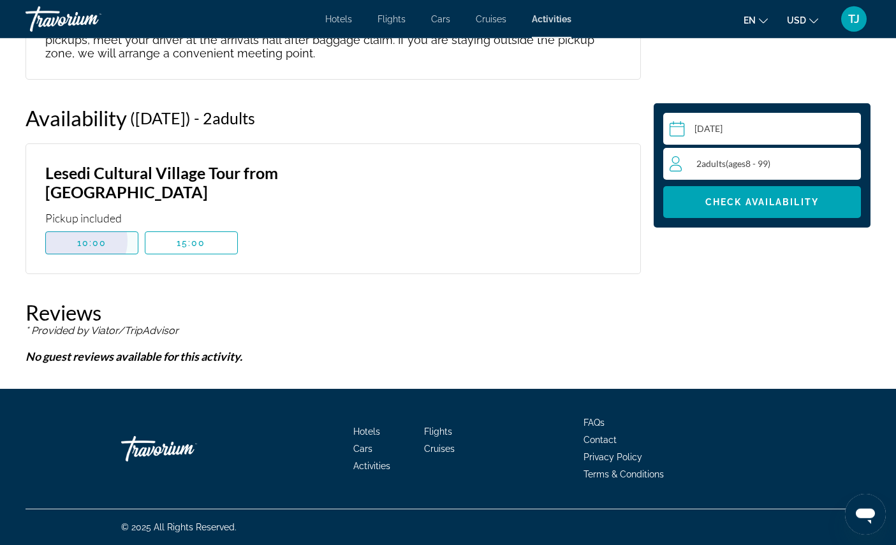
click at [86, 248] on span "10:00" at bounding box center [92, 243] width 30 height 10
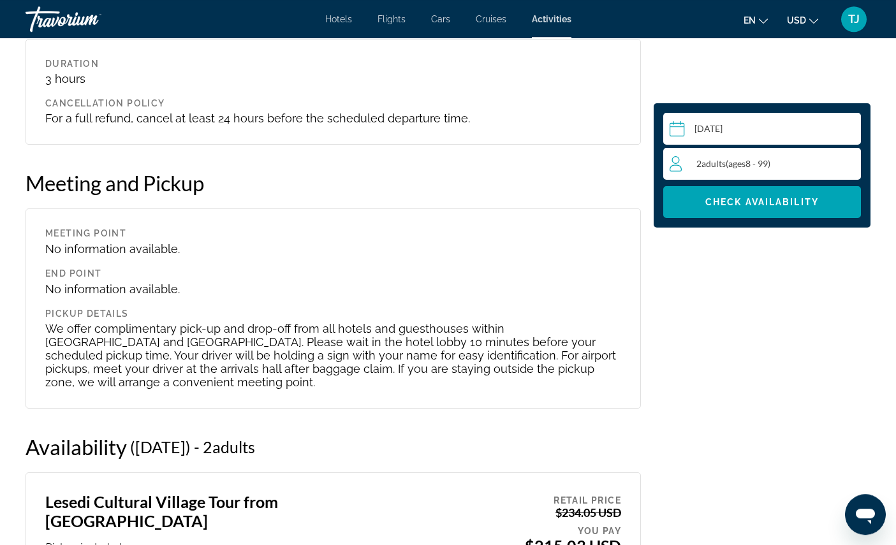
scroll to position [1643, 0]
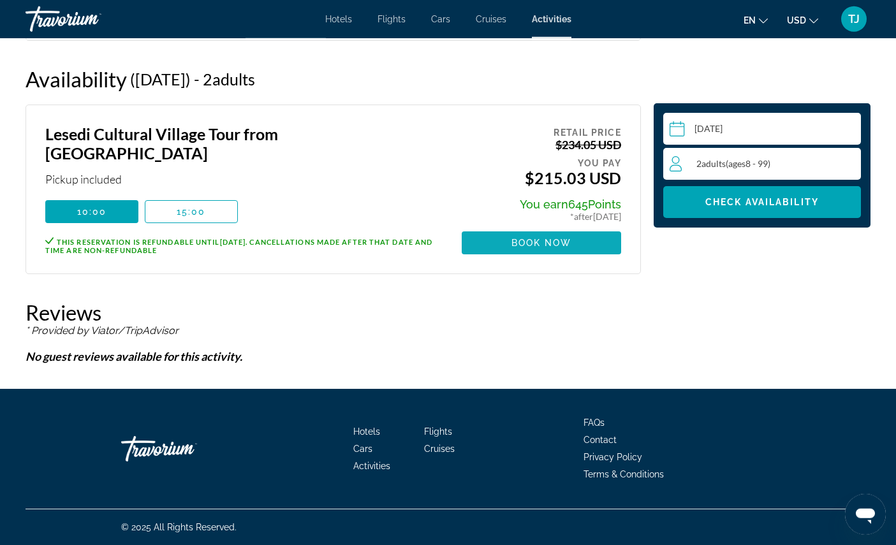
click at [544, 258] on span "Main content" at bounding box center [541, 243] width 159 height 31
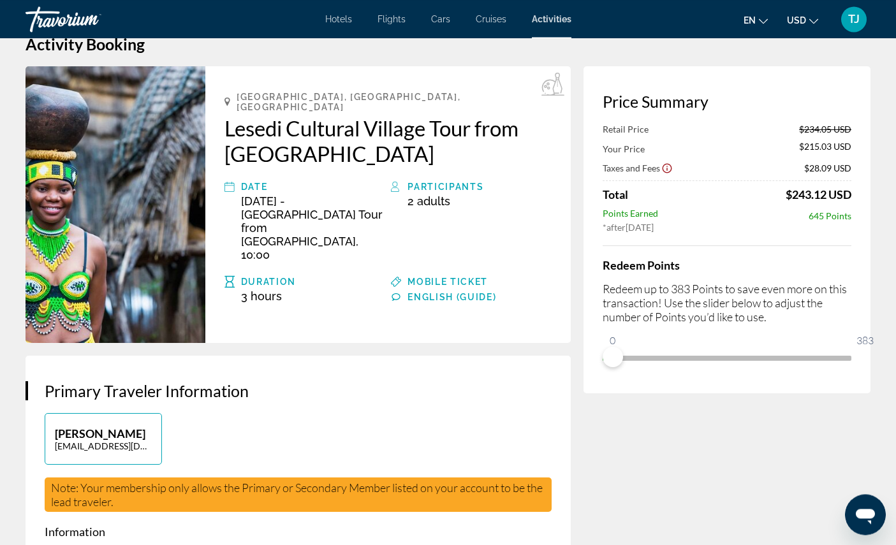
scroll to position [36, 0]
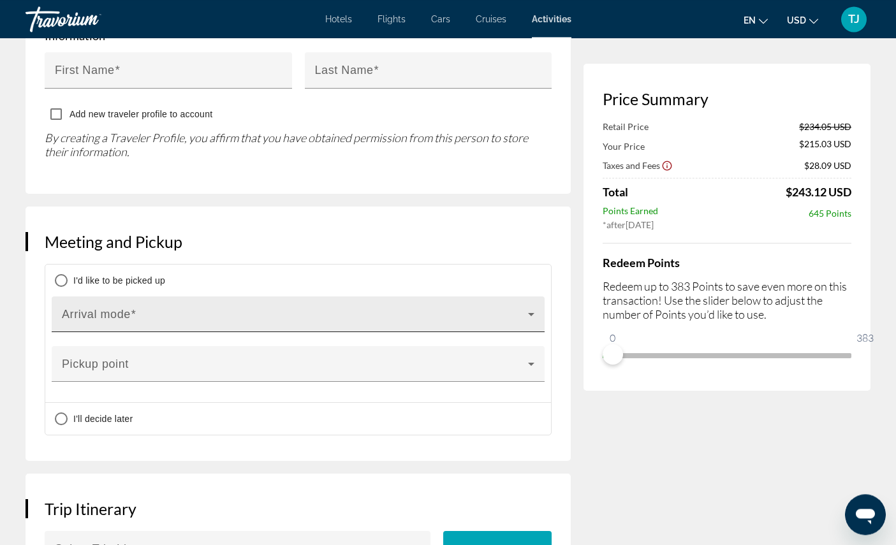
click at [524, 322] on icon "Main content" at bounding box center [531, 314] width 15 height 15
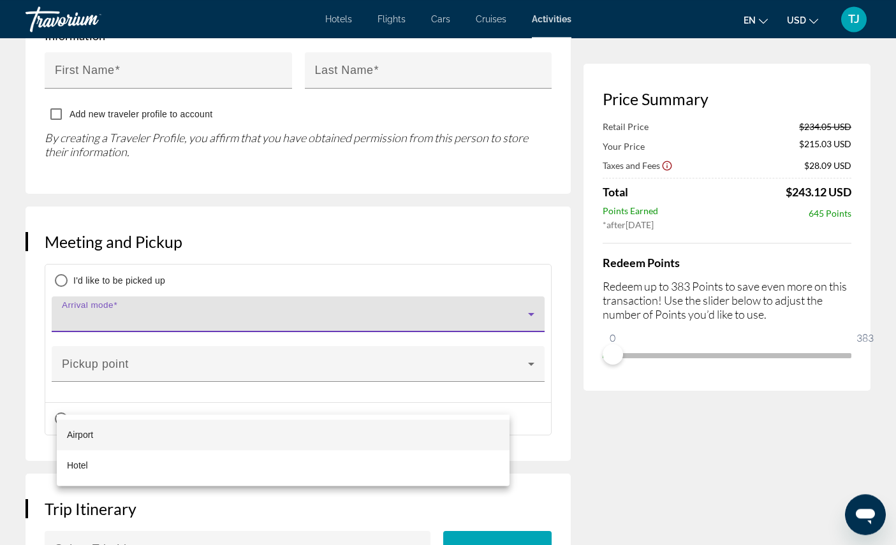
scroll to position [860, 0]
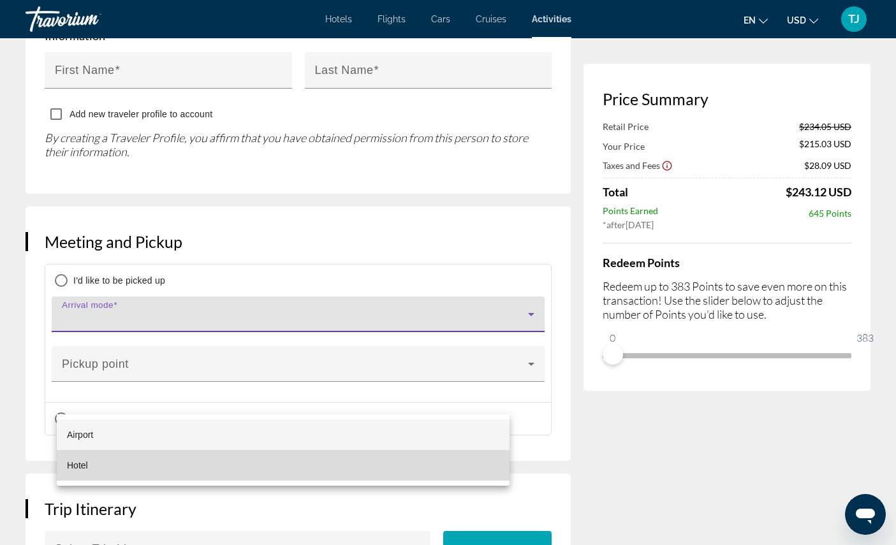
click at [453, 467] on mat-option "Hotel" at bounding box center [283, 465] width 453 height 31
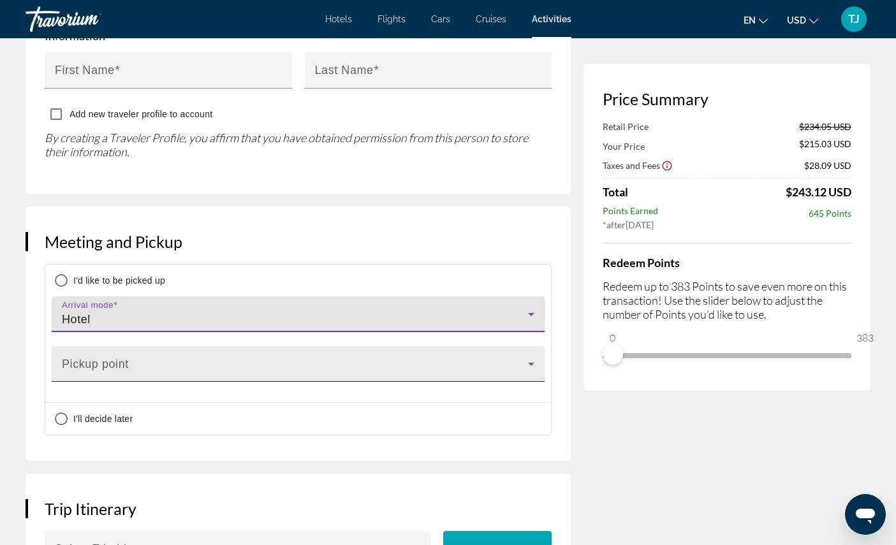
click at [458, 377] on span "Main content" at bounding box center [295, 369] width 466 height 15
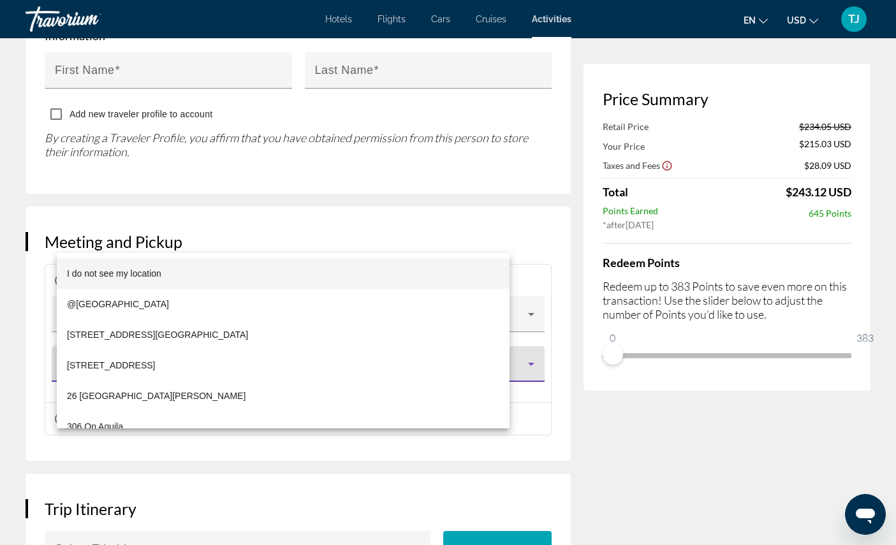
scroll to position [0, 0]
click at [251, 289] on mat-option "I do not see my location" at bounding box center [283, 273] width 453 height 31
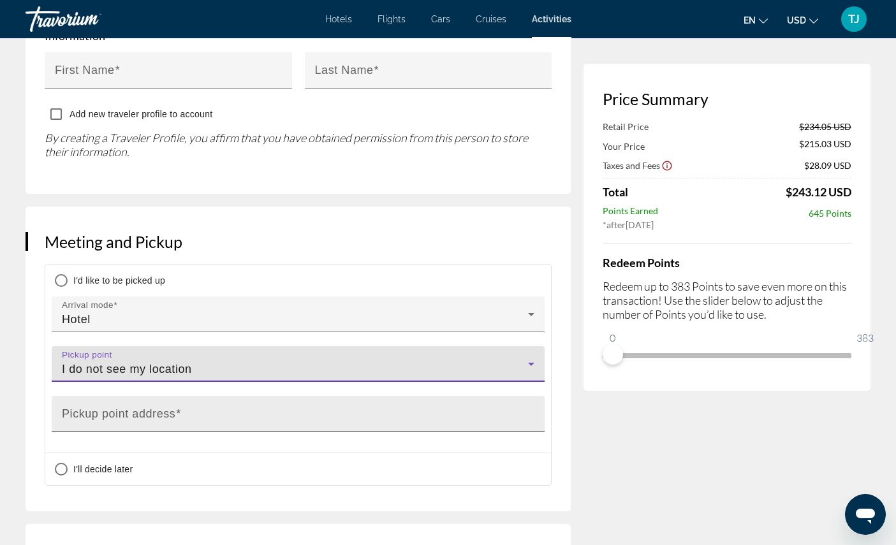
click at [241, 427] on input "Pickup point address" at bounding box center [302, 419] width 480 height 15
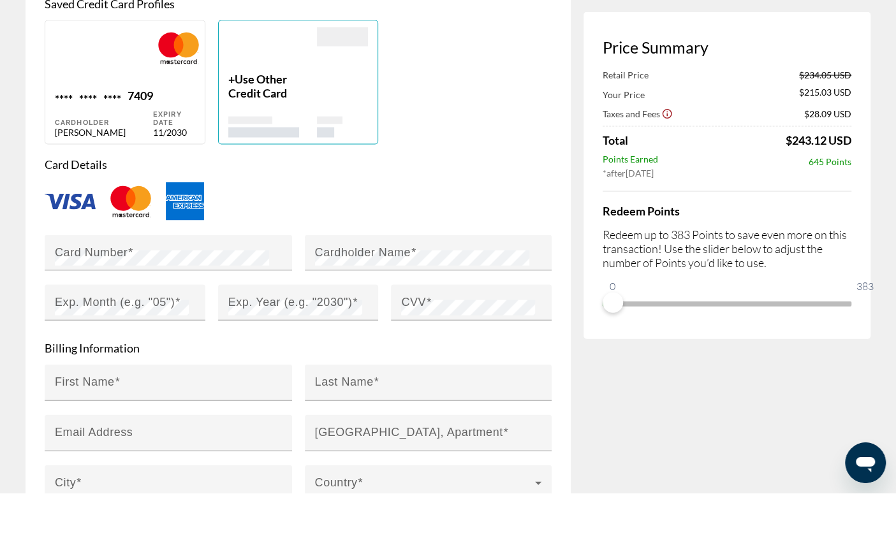
scroll to position [1539, 0]
type input "**********"
click at [101, 189] on div "**** **** **** 7409 Cardholder Tykesha Johnson" at bounding box center [104, 164] width 98 height 49
type input "*******"
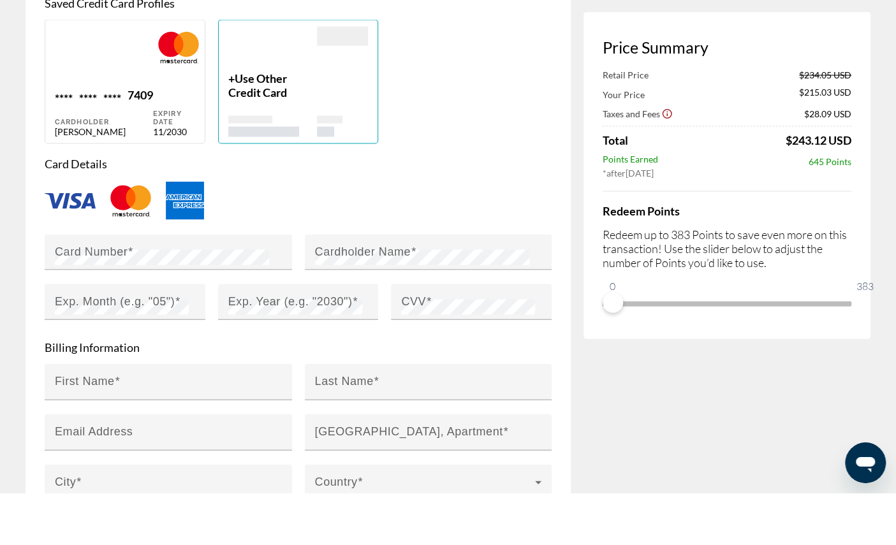
type input "**********"
type input "*****"
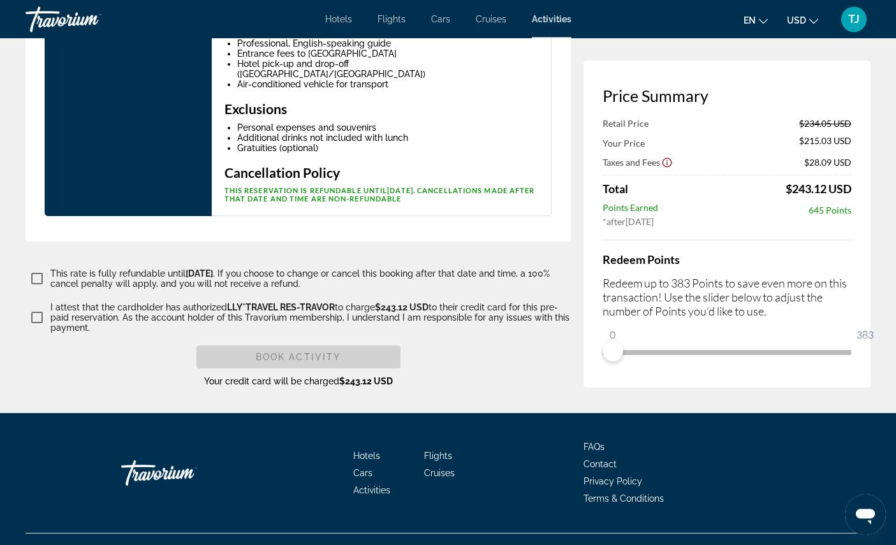
scroll to position [2359, 0]
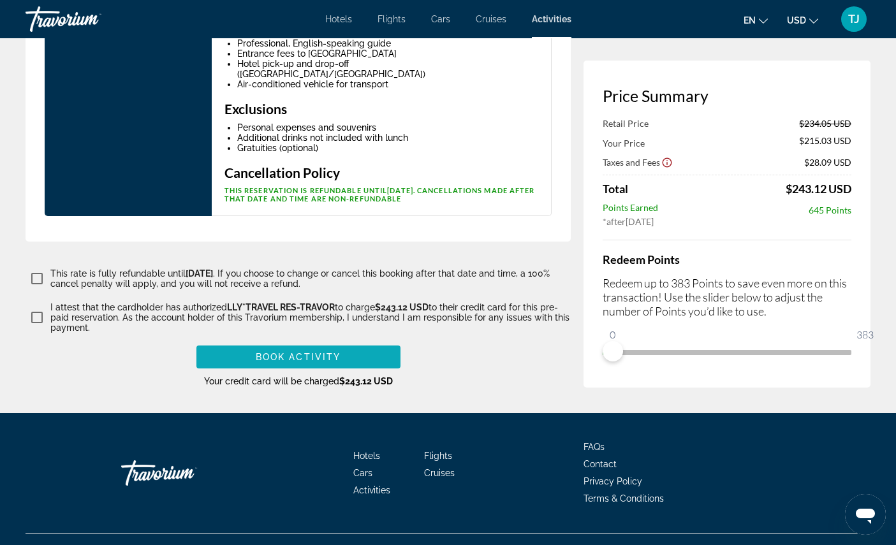
click at [342, 372] on span "Main content" at bounding box center [298, 357] width 204 height 31
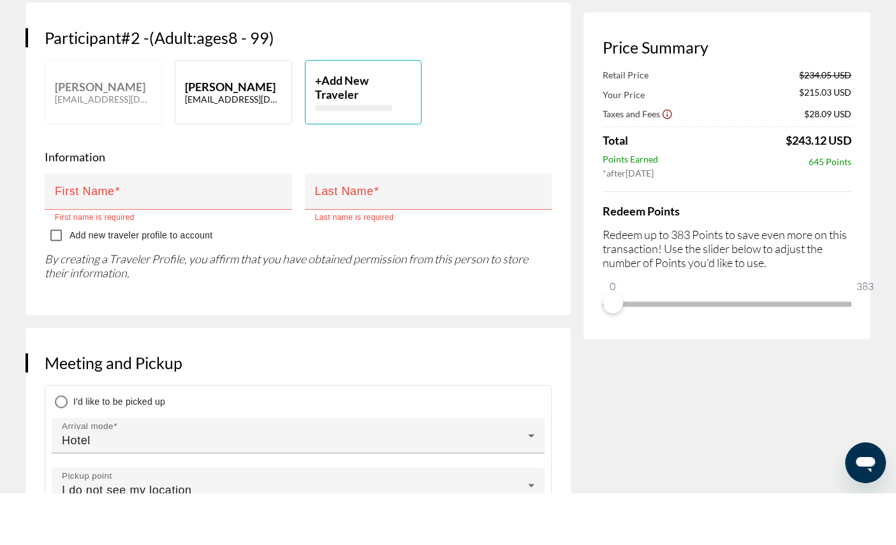
scroll to position [690, 0]
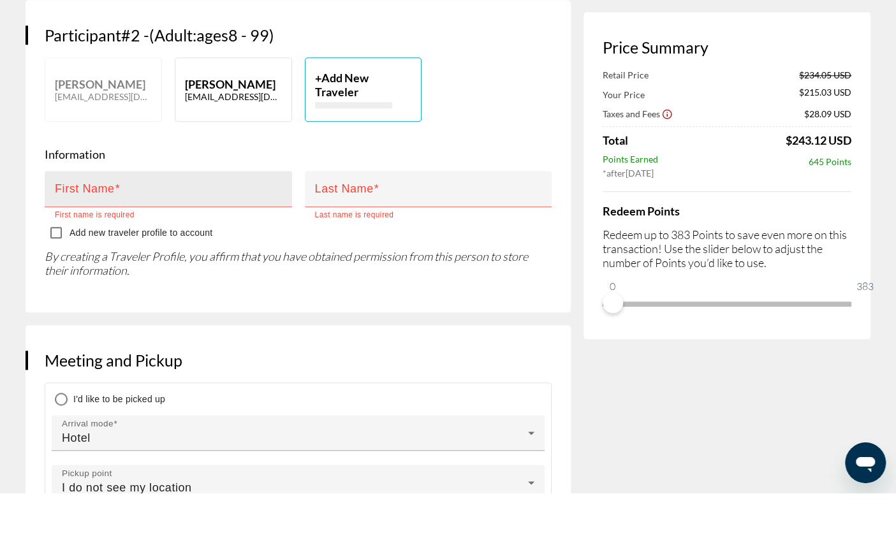
type input "**********"
click at [211, 246] on div "First Name" at bounding box center [172, 241] width 235 height 36
type input "*******"
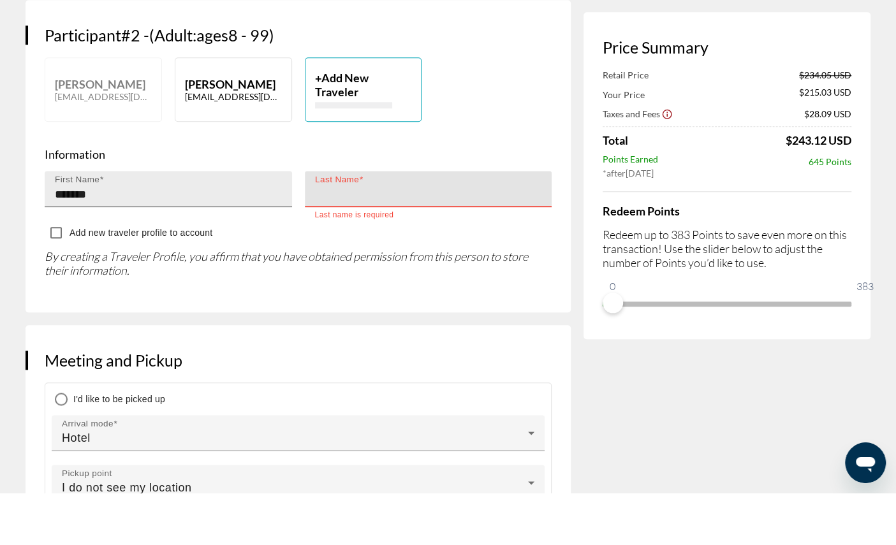
type input "*******"
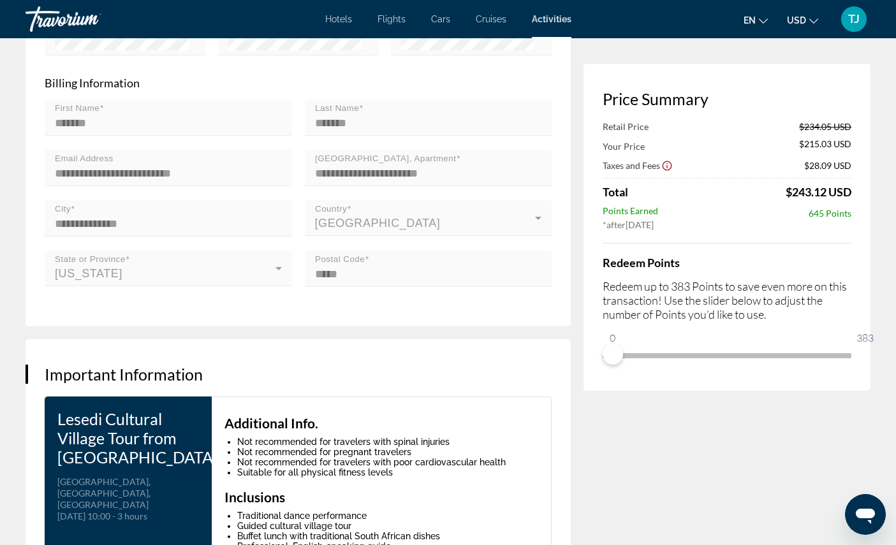
scroll to position [1857, 0]
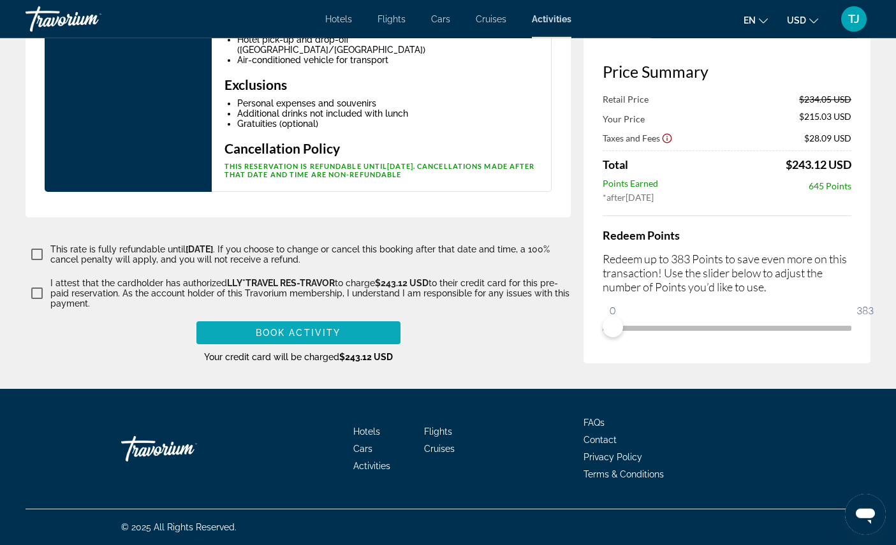
click at [331, 348] on span "Main content" at bounding box center [298, 333] width 204 height 31
click at [344, 348] on span "Main content" at bounding box center [298, 333] width 204 height 31
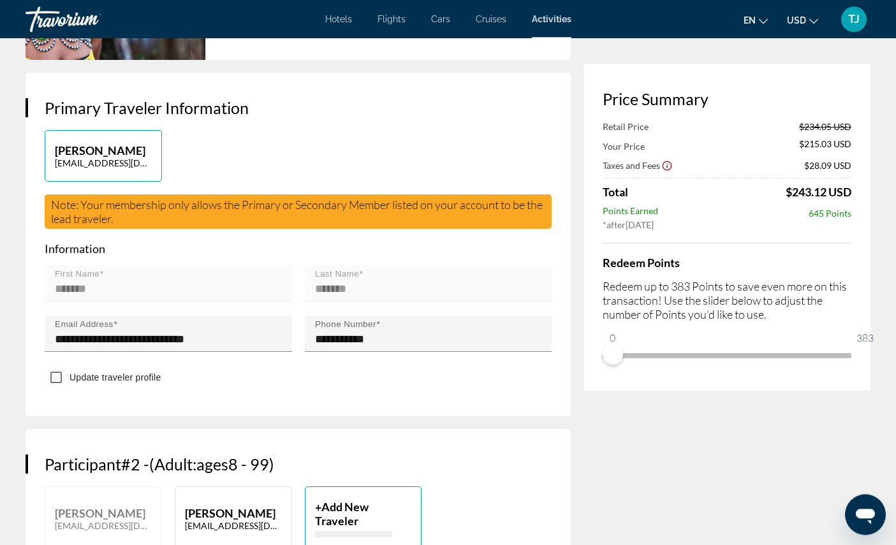
scroll to position [0, 0]
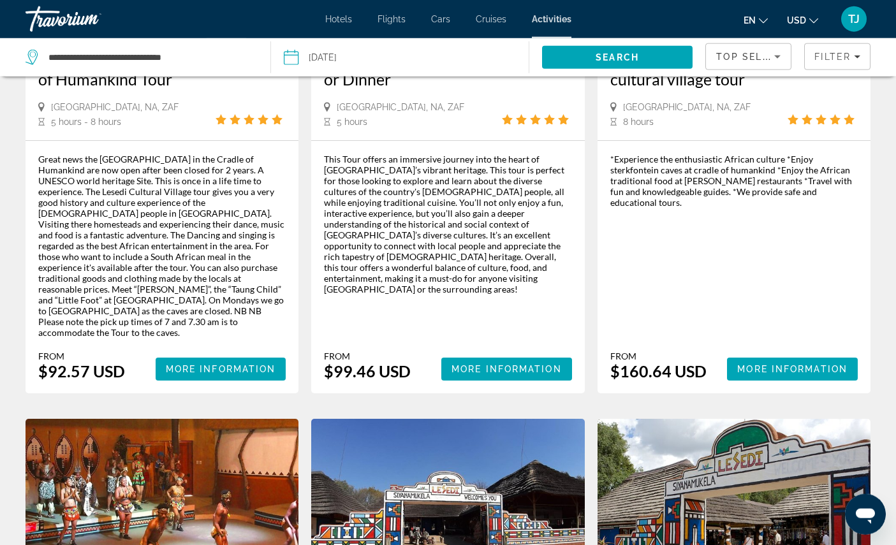
scroll to position [808, 0]
click at [515, 374] on span "More Information" at bounding box center [506, 369] width 110 height 10
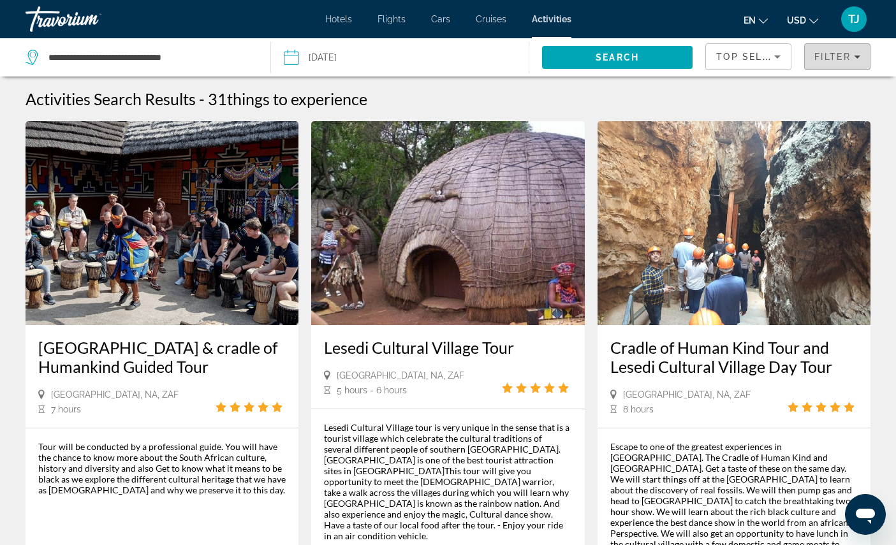
click at [827, 68] on span "Filters" at bounding box center [837, 56] width 65 height 31
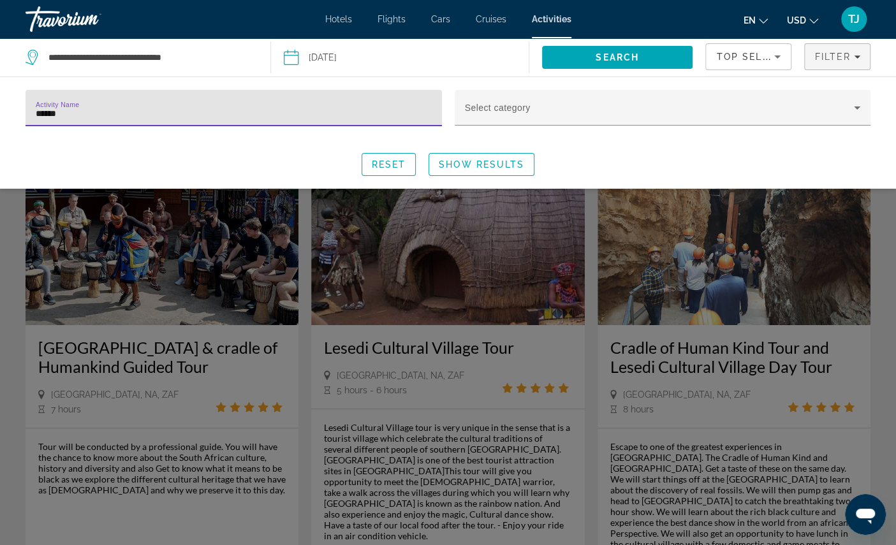
click at [131, 120] on input "******" at bounding box center [234, 113] width 396 height 15
type input "*"
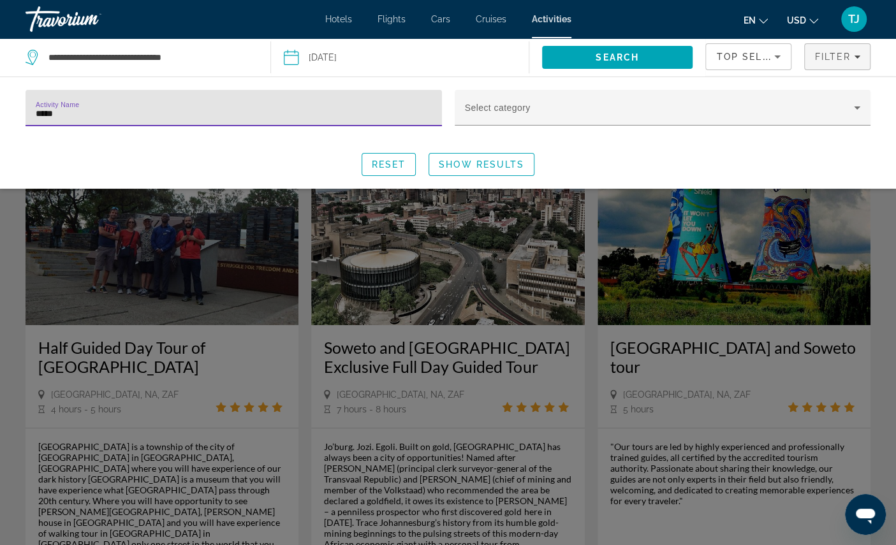
type input "******"
click at [501, 164] on span "Search widget" at bounding box center [481, 164] width 105 height 31
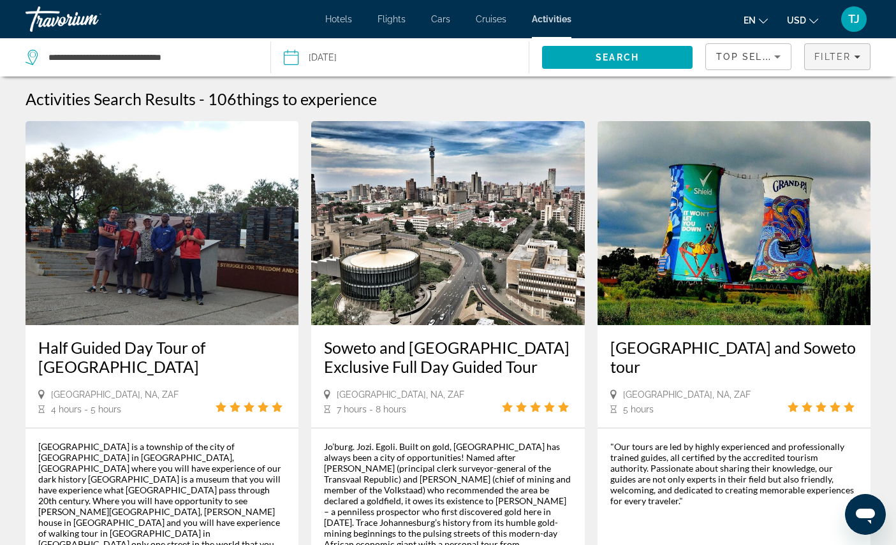
click at [828, 61] on span "Filter" at bounding box center [832, 57] width 36 height 10
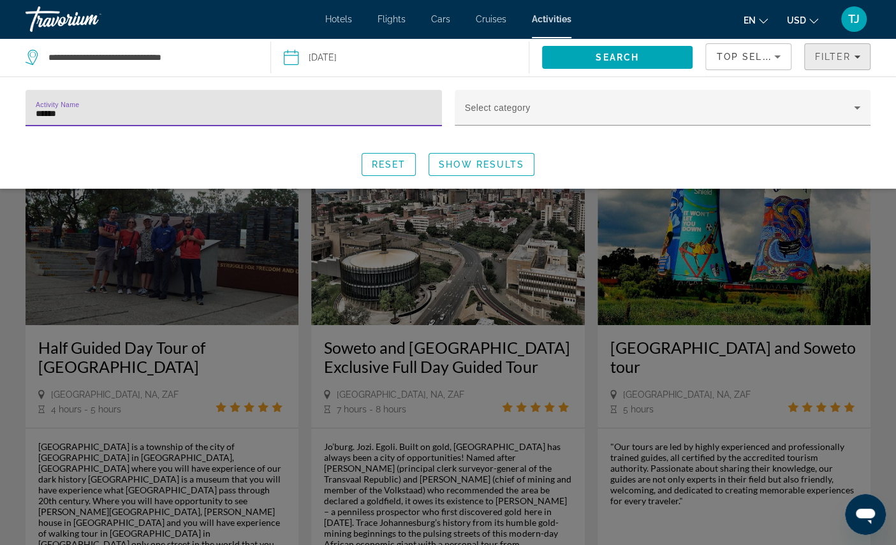
click at [307, 121] on input "******" at bounding box center [234, 113] width 396 height 15
type input "*"
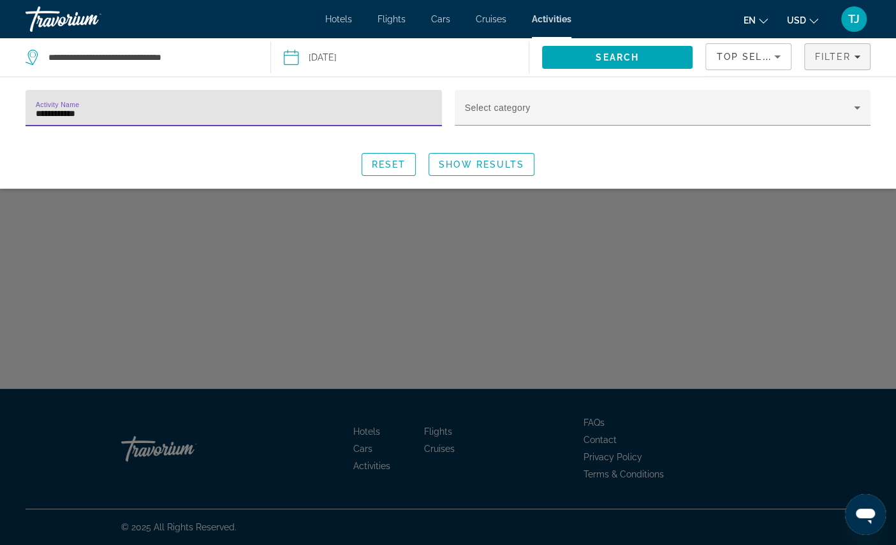
type input "**********"
click at [501, 170] on span "Show Results" at bounding box center [481, 164] width 85 height 10
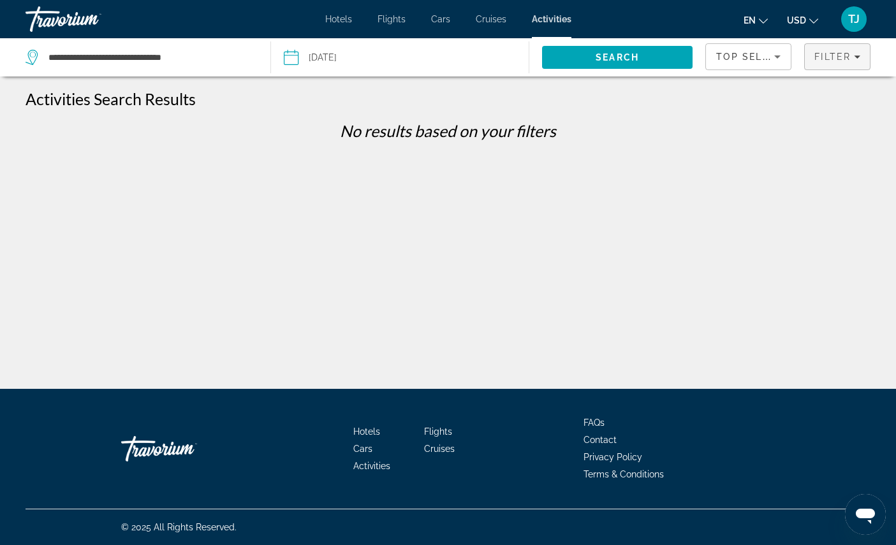
click at [835, 62] on span "Filter" at bounding box center [832, 57] width 36 height 10
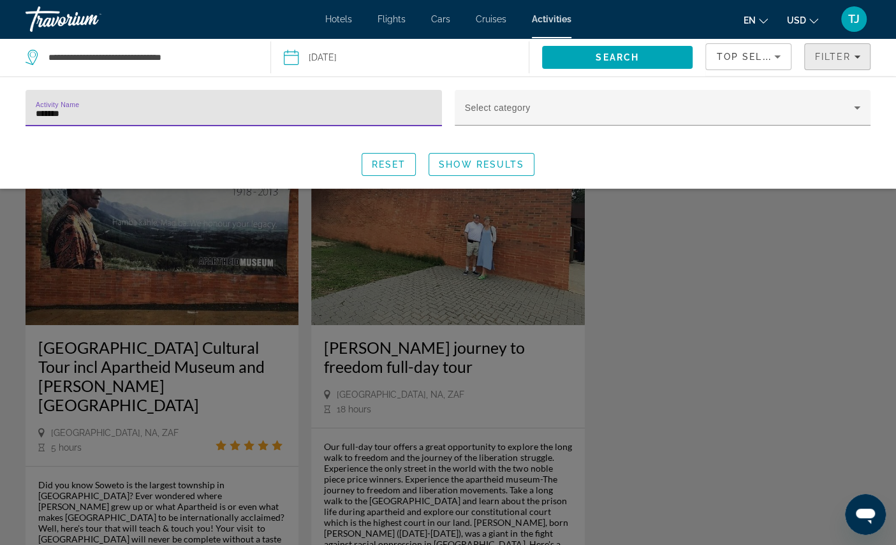
type input "******"
click at [497, 170] on span "Show Results" at bounding box center [481, 164] width 85 height 10
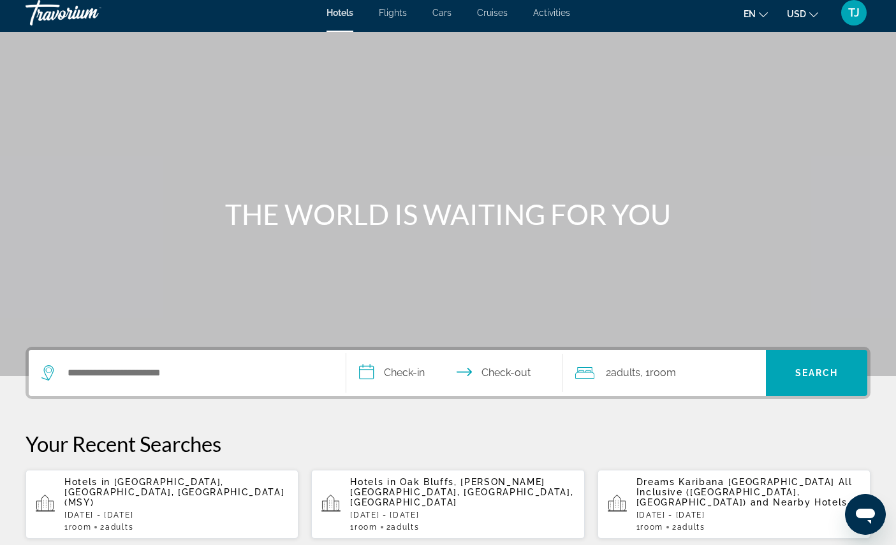
scroll to position [5, 0]
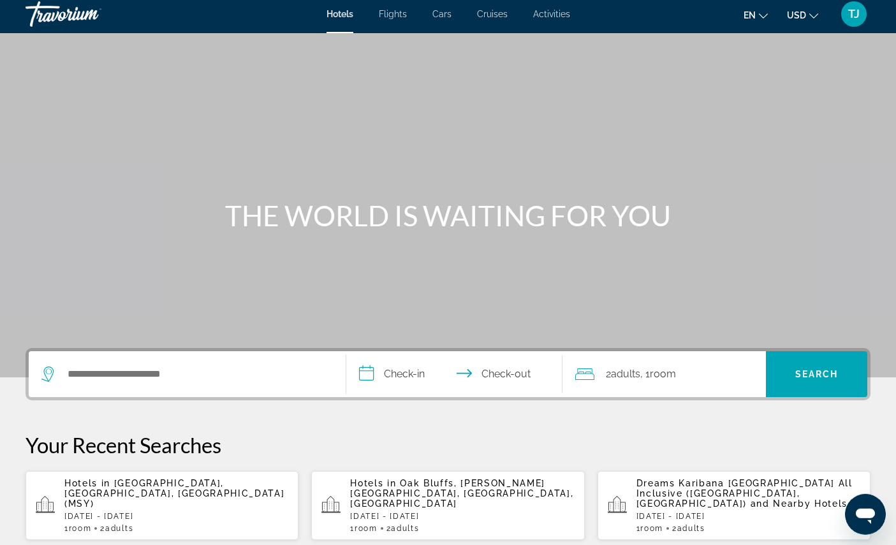
click at [566, 13] on span "Activities" at bounding box center [551, 14] width 37 height 10
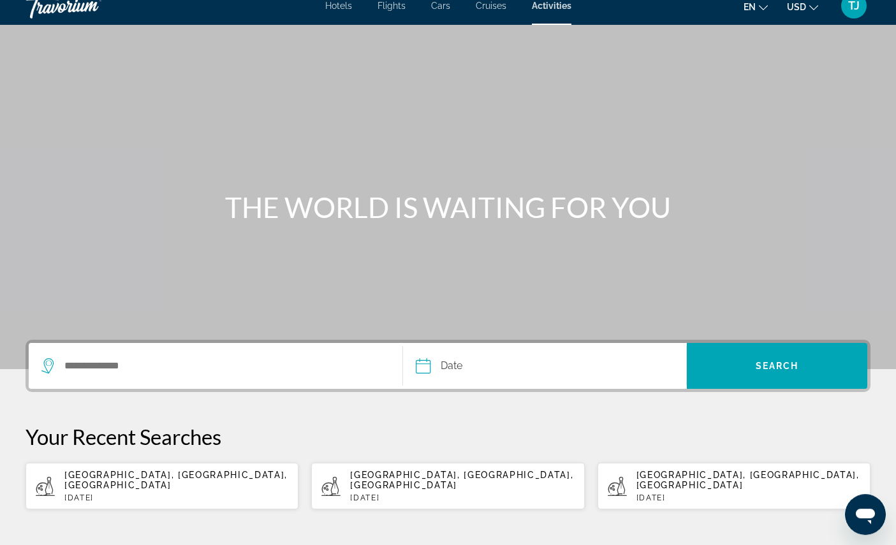
click at [125, 502] on p "[DATE]" at bounding box center [176, 498] width 224 height 9
type input "**********"
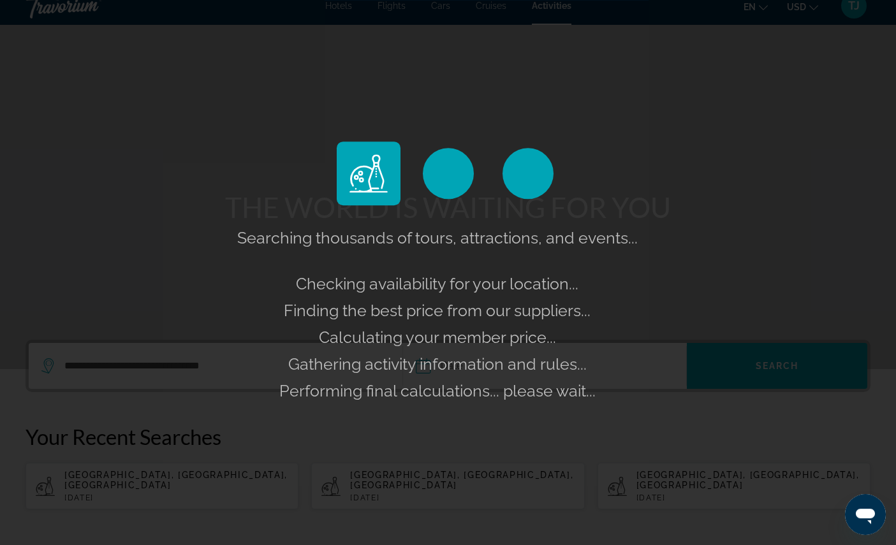
scroll to position [13, 0]
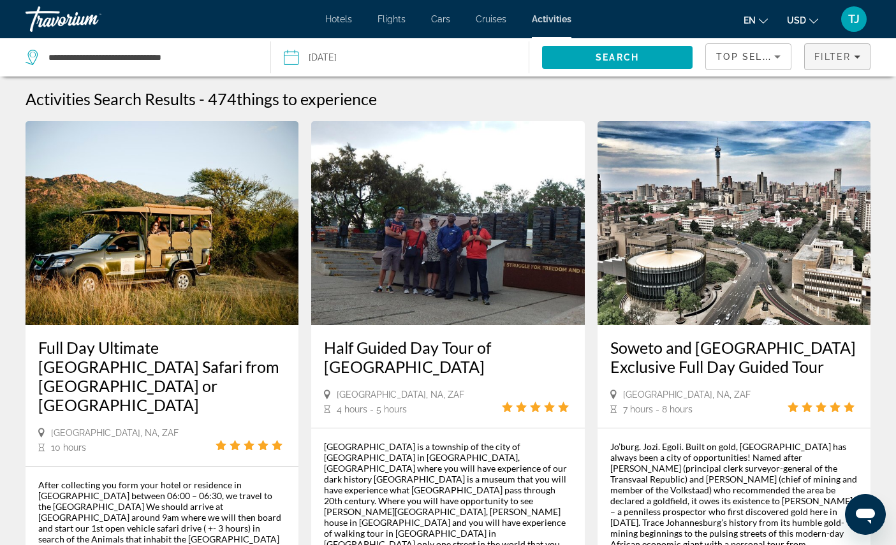
click at [838, 71] on span "Filters" at bounding box center [837, 56] width 65 height 31
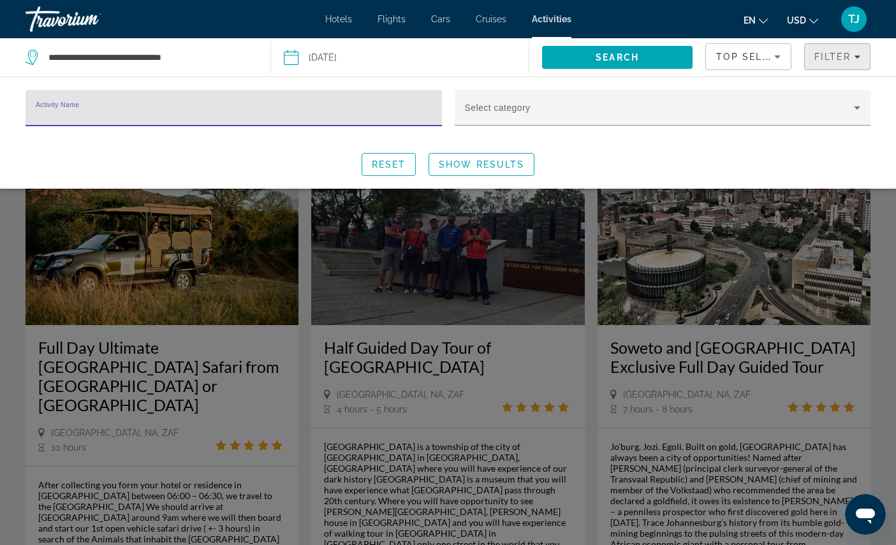
scroll to position [13, 0]
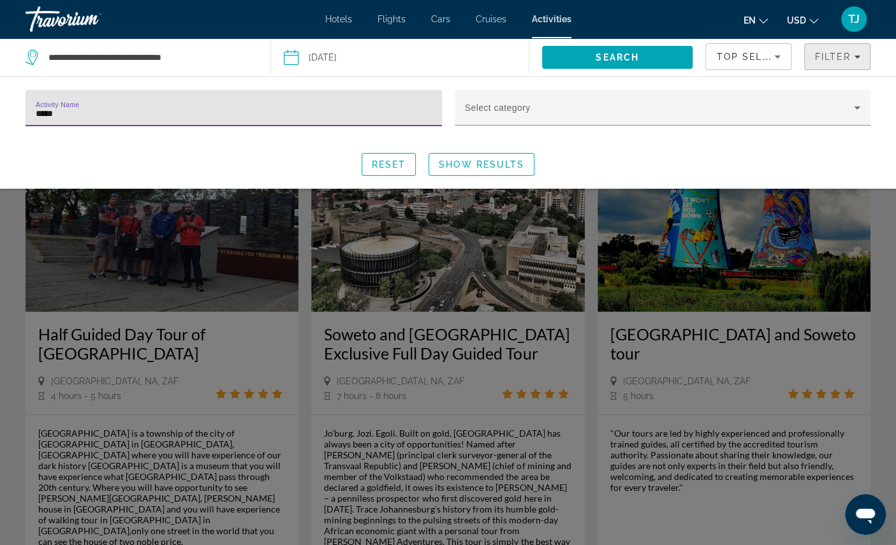
type input "******"
click at [508, 170] on span "Show Results" at bounding box center [481, 164] width 85 height 10
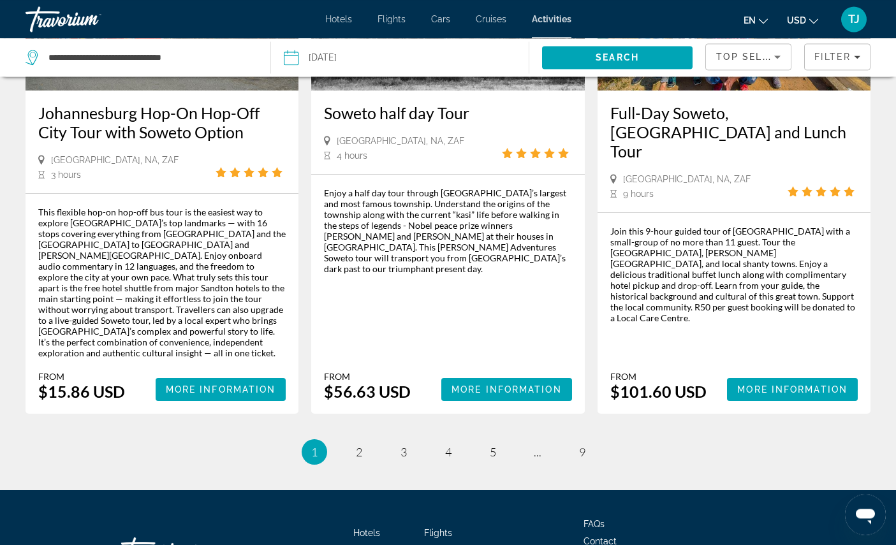
scroll to position [1880, 0]
click at [195, 395] on span "More Information" at bounding box center [221, 390] width 110 height 10
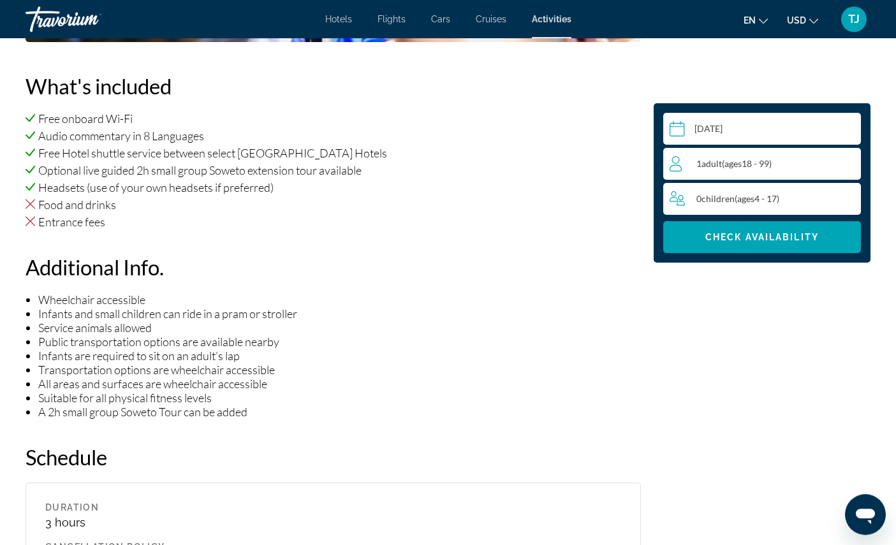
scroll to position [1076, 0]
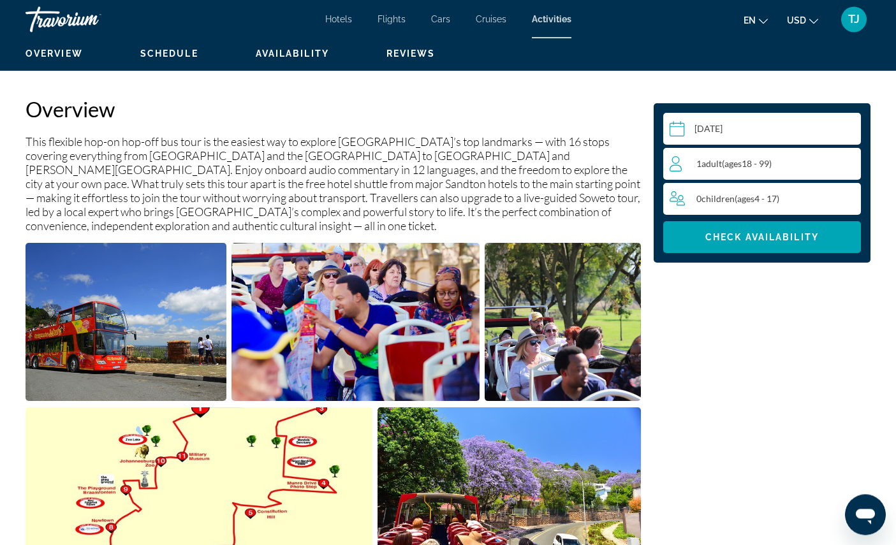
click at [795, 172] on div "1 Adult Adults ( ages 18 - 99)" at bounding box center [765, 163] width 191 height 15
click at [843, 169] on icon "Increment adults" at bounding box center [847, 163] width 11 height 11
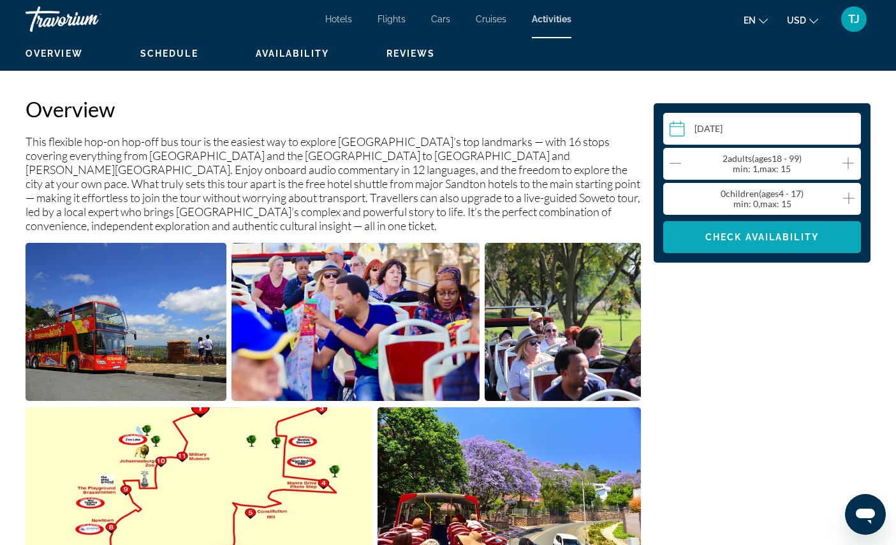
click at [783, 242] on span "Check Availability" at bounding box center [762, 237] width 114 height 10
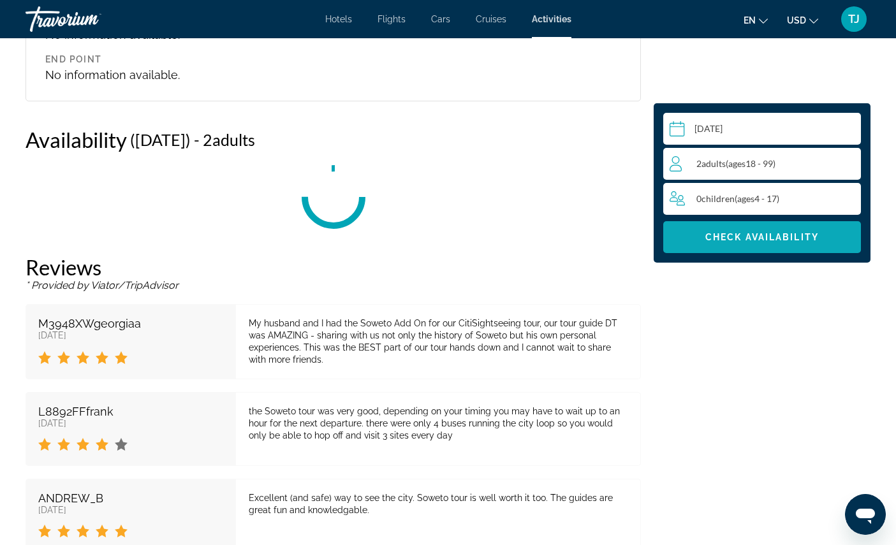
scroll to position [1961, 0]
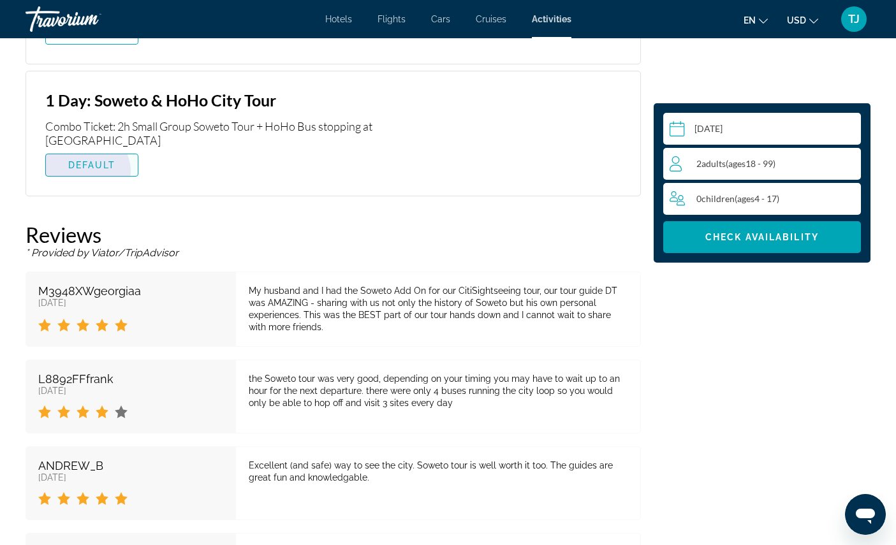
click at [91, 180] on span "Main content" at bounding box center [92, 165] width 92 height 31
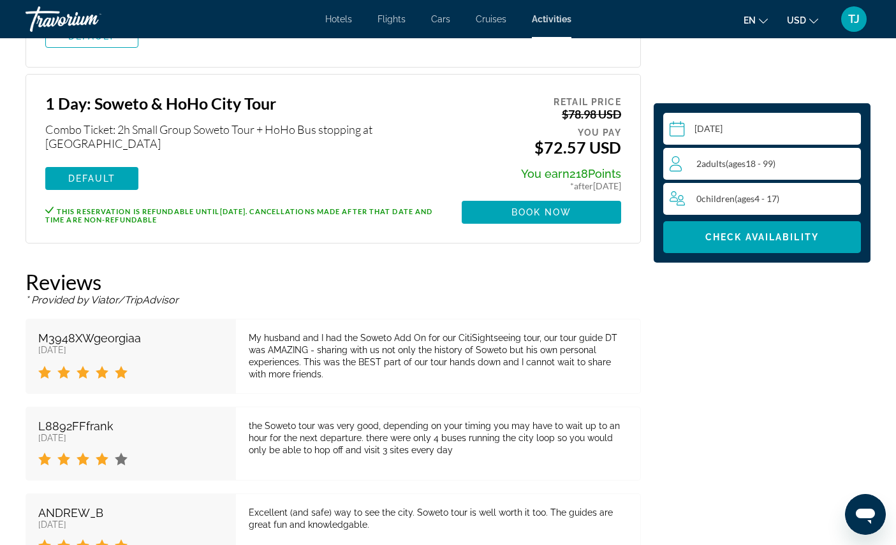
scroll to position [1953, 0]
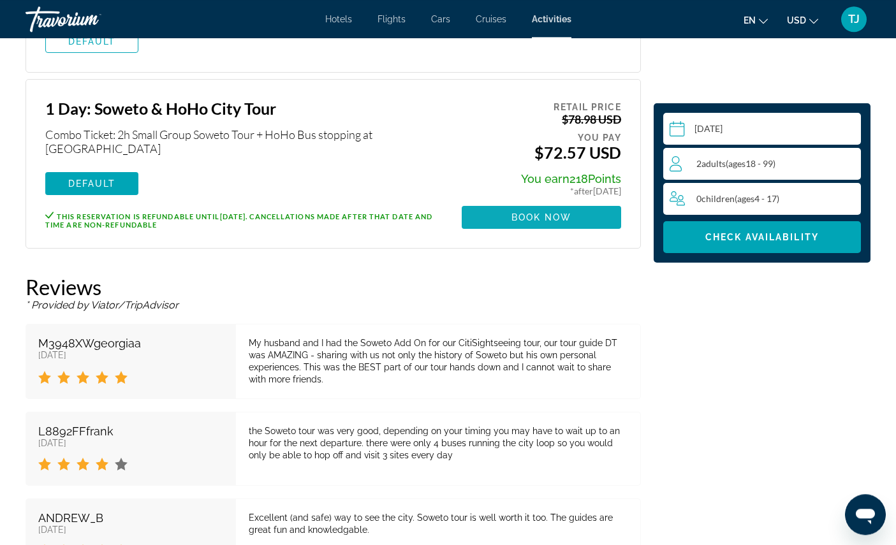
click at [558, 233] on span "Main content" at bounding box center [541, 217] width 159 height 31
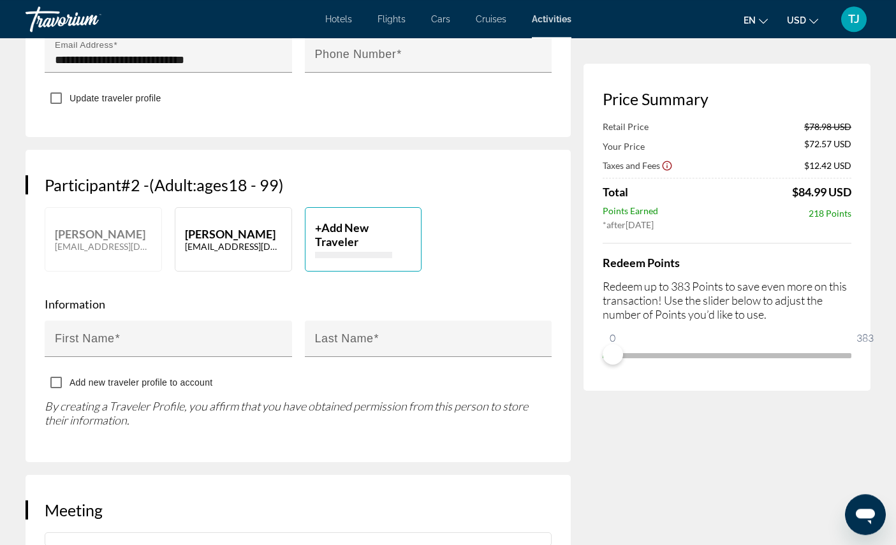
scroll to position [551, 0]
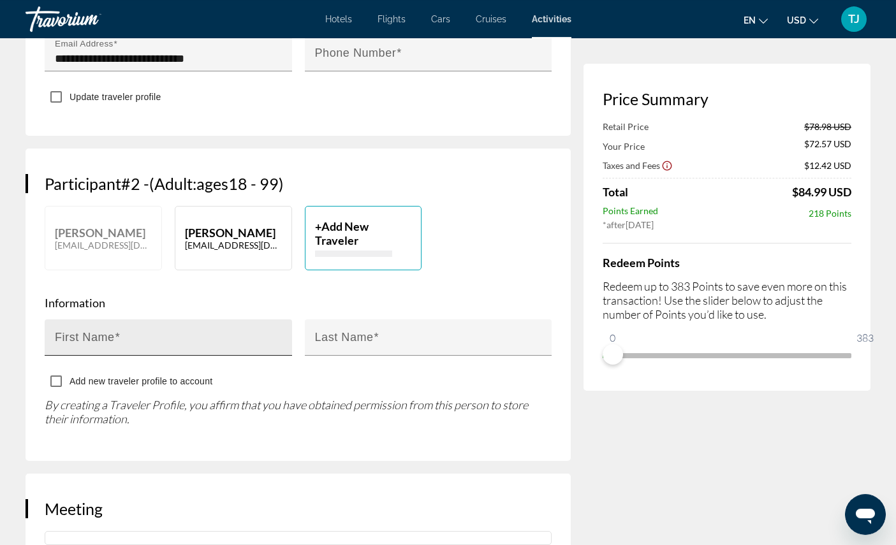
click at [126, 351] on input "First Name" at bounding box center [172, 342] width 235 height 15
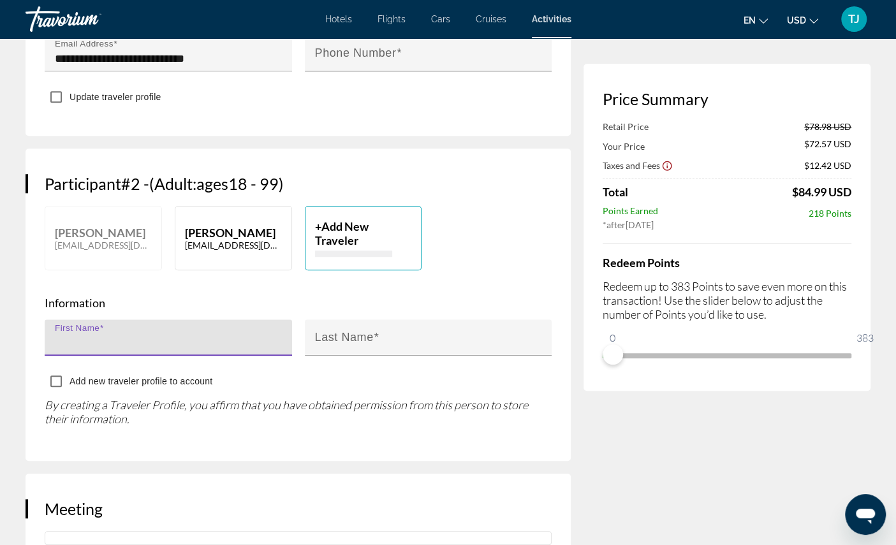
type input "*******"
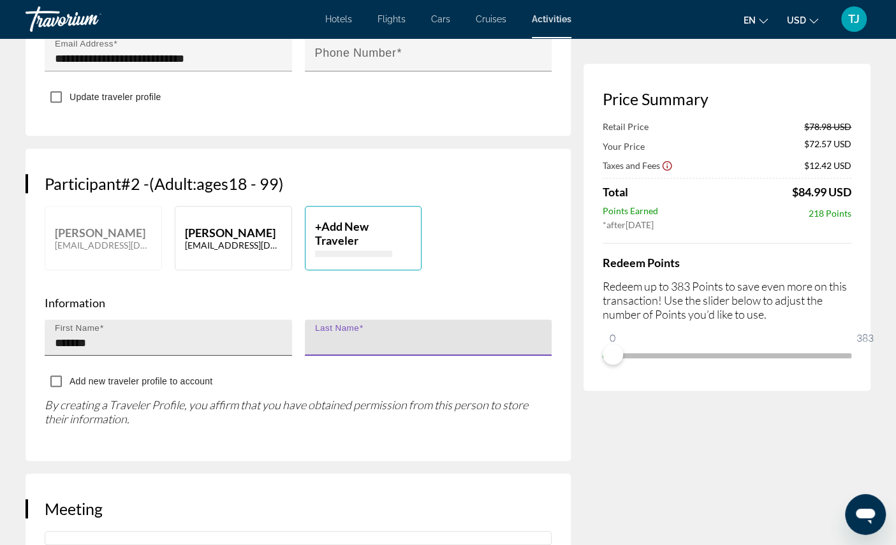
type input "*******"
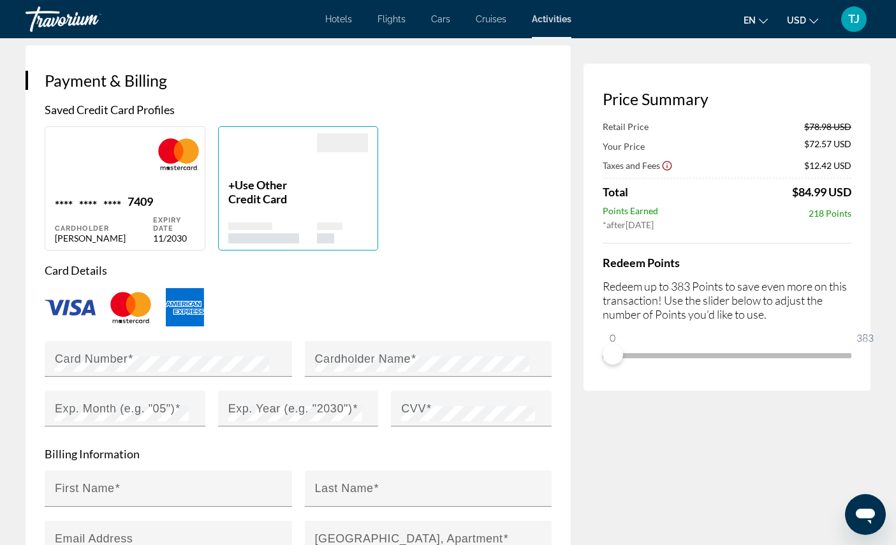
click at [122, 233] on div "Cardholder" at bounding box center [104, 228] width 98 height 8
type input "*******"
type input "**********"
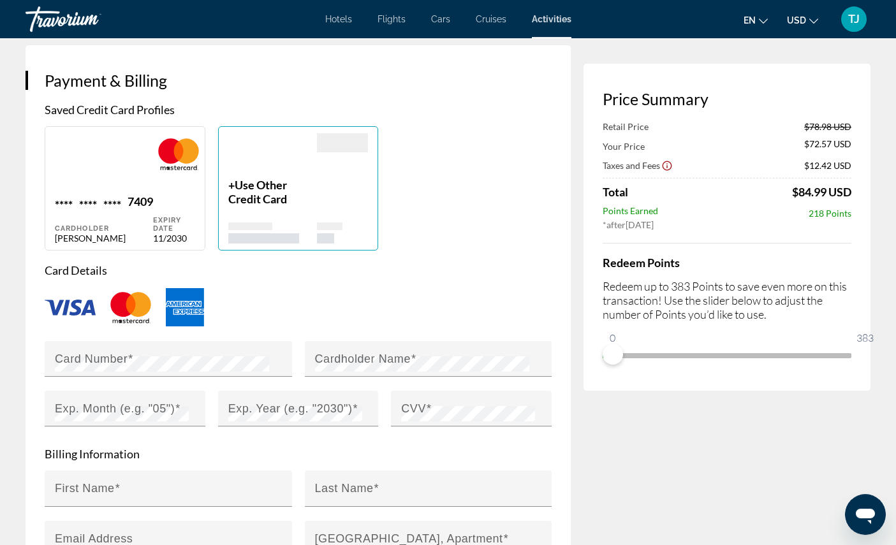
type input "**********"
type input "*****"
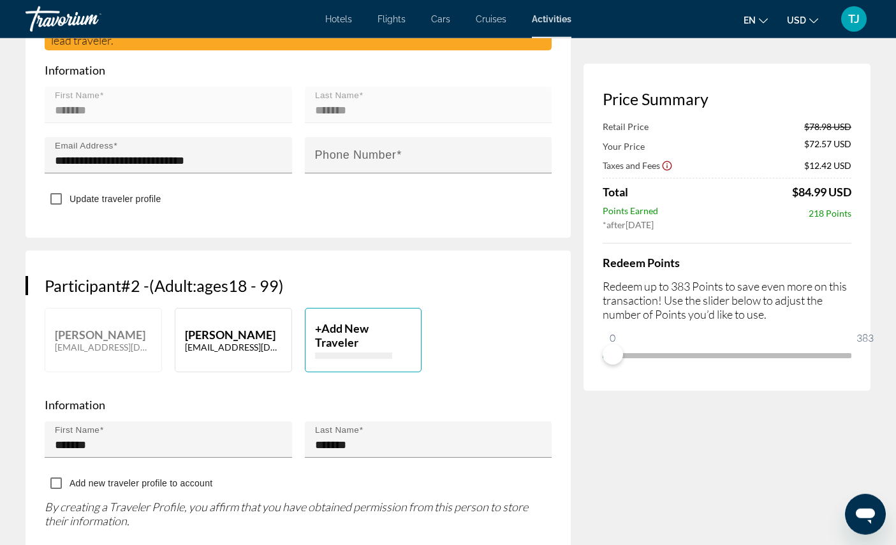
scroll to position [444, 0]
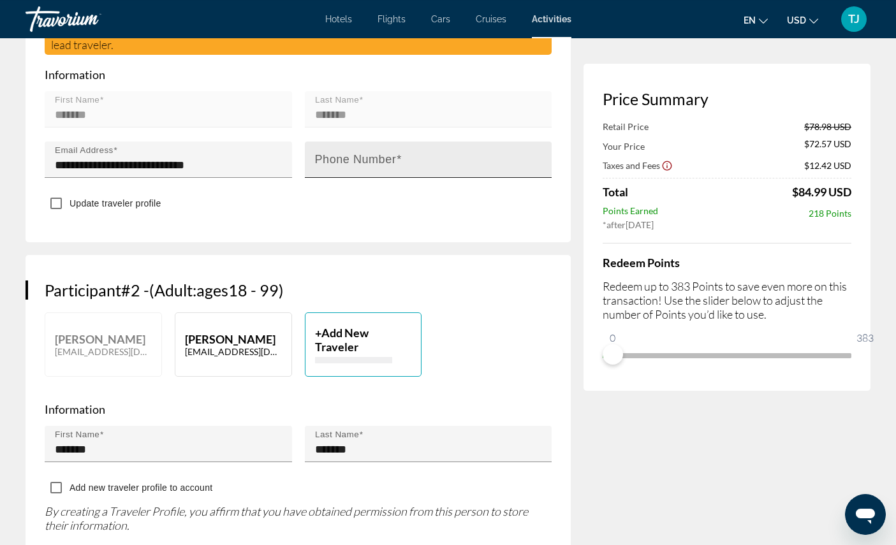
click at [379, 166] on mat-label "Phone Number" at bounding box center [356, 159] width 82 height 13
click at [379, 173] on input "Phone Number" at bounding box center [432, 165] width 235 height 15
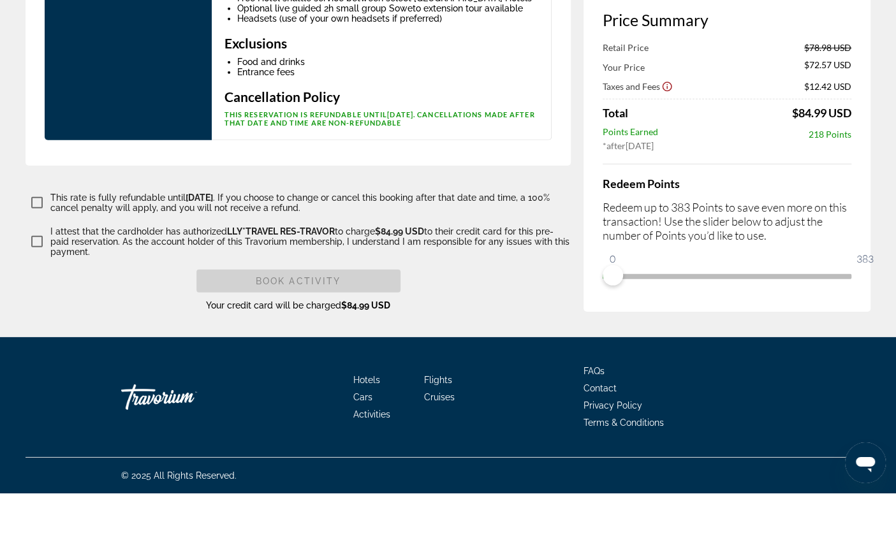
scroll to position [2296, 0]
type input "**********"
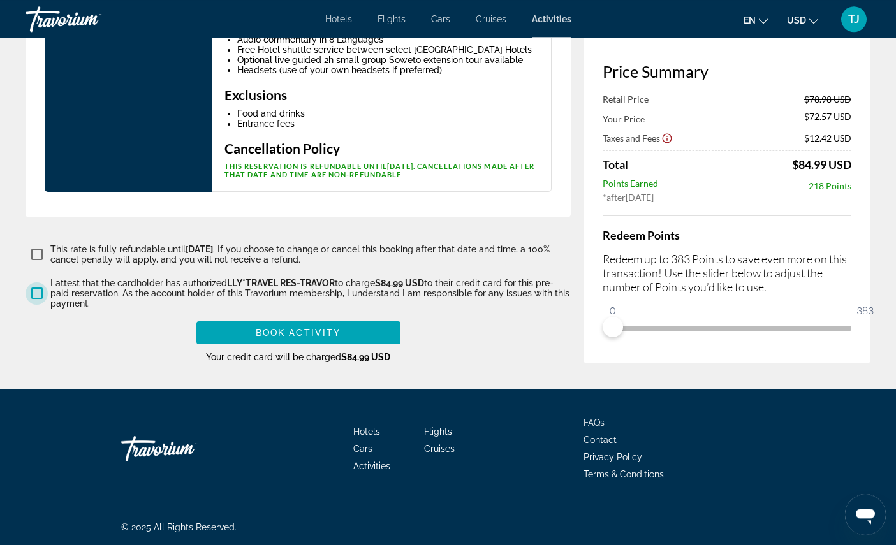
scroll to position [2347, 0]
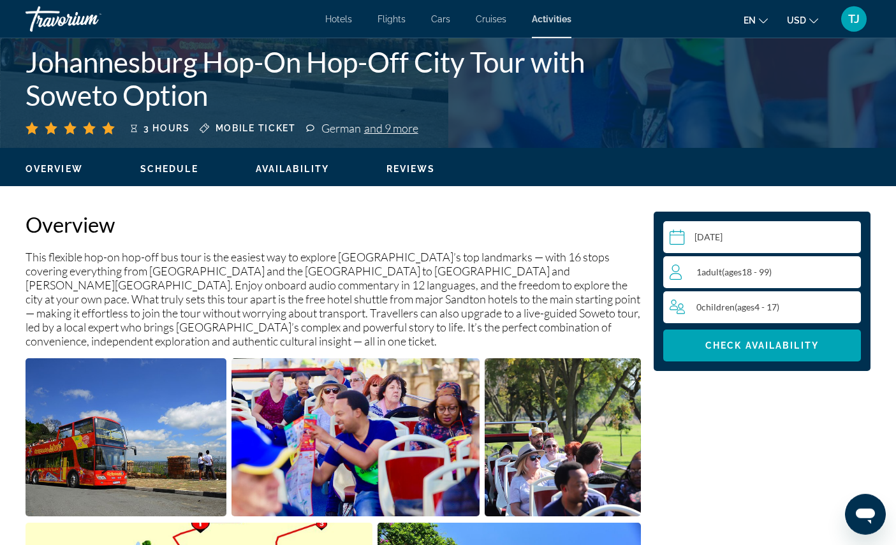
click at [177, 174] on span "Schedule" at bounding box center [169, 169] width 58 height 10
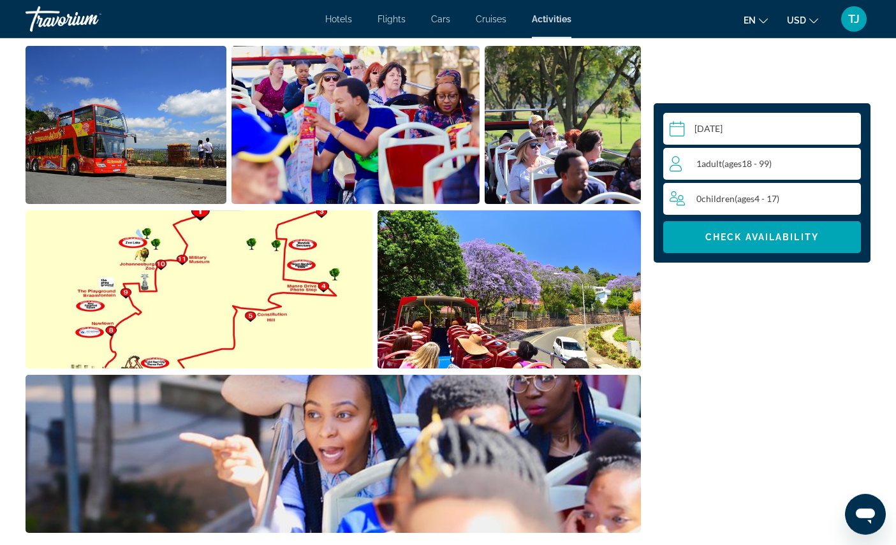
scroll to position [587, 0]
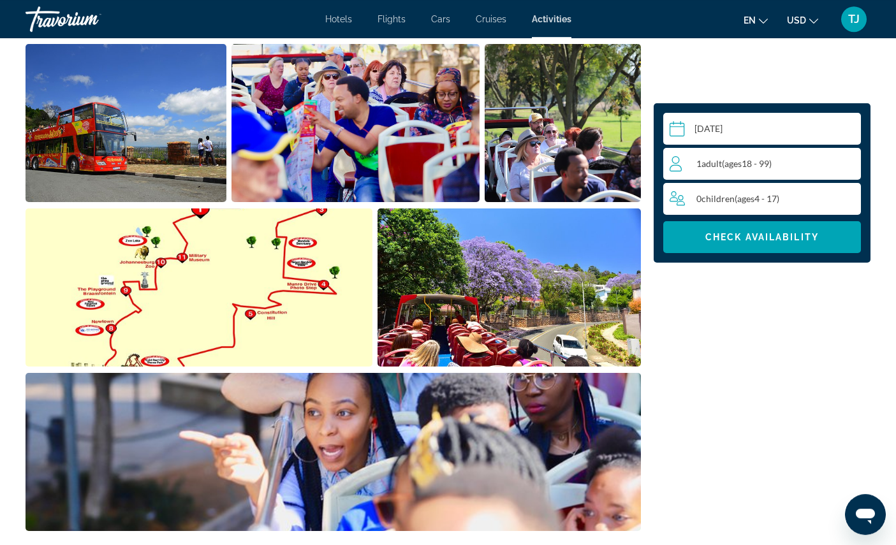
click at [147, 367] on img "Open full-screen image slider" at bounding box center [199, 288] width 347 height 158
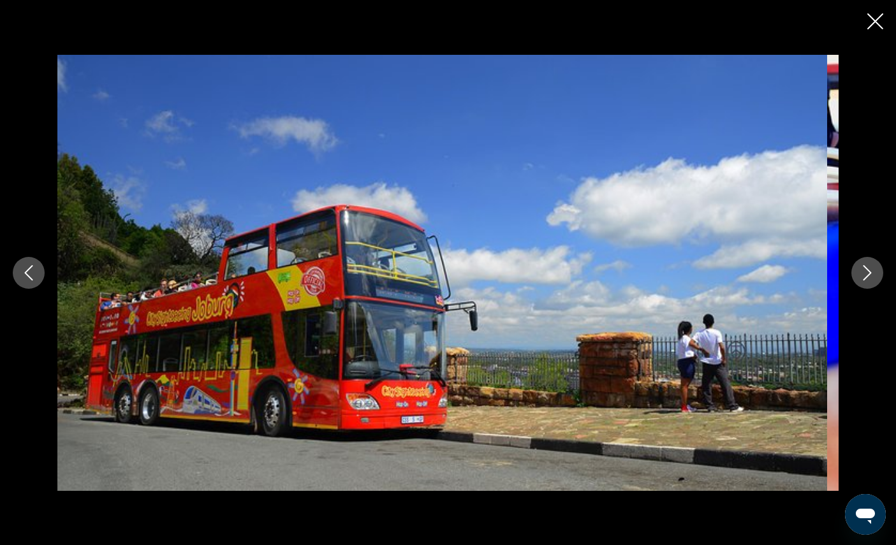
click at [15, 289] on button "Previous image" at bounding box center [29, 273] width 32 height 32
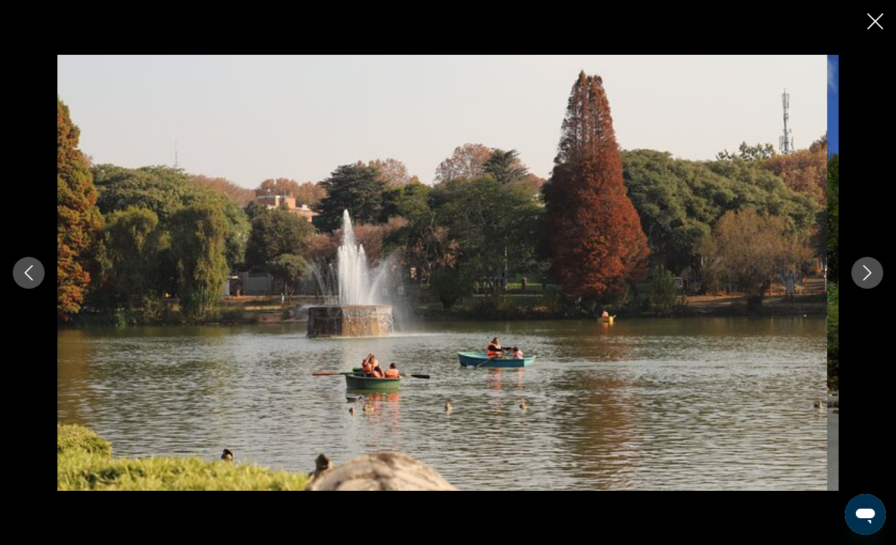
click at [45, 289] on button "Previous image" at bounding box center [29, 273] width 32 height 32
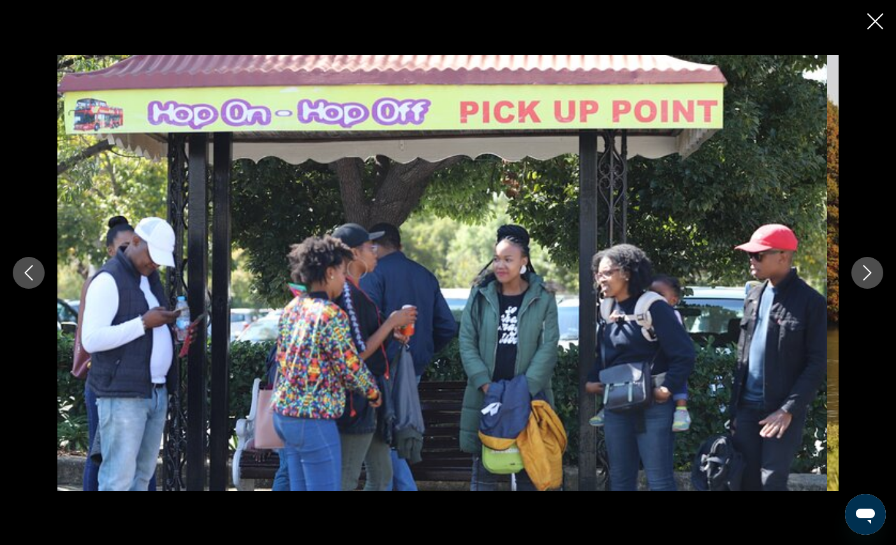
click at [33, 281] on icon "Previous image" at bounding box center [29, 272] width 8 height 15
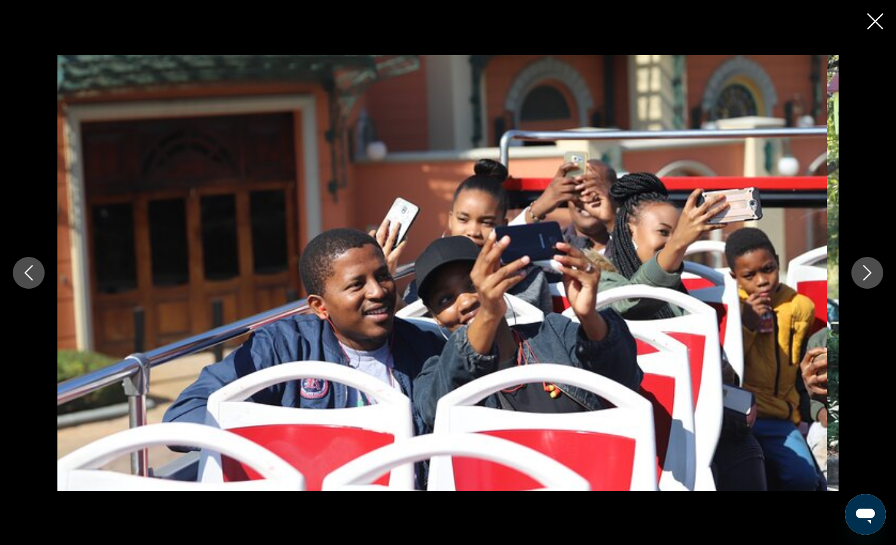
click at [32, 287] on button "Previous image" at bounding box center [29, 273] width 32 height 32
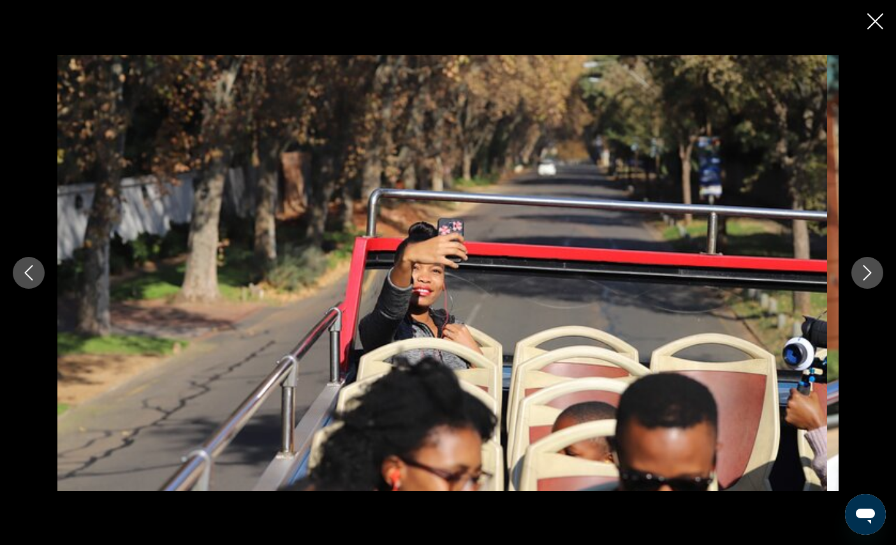
click at [33, 286] on button "Previous image" at bounding box center [29, 273] width 32 height 32
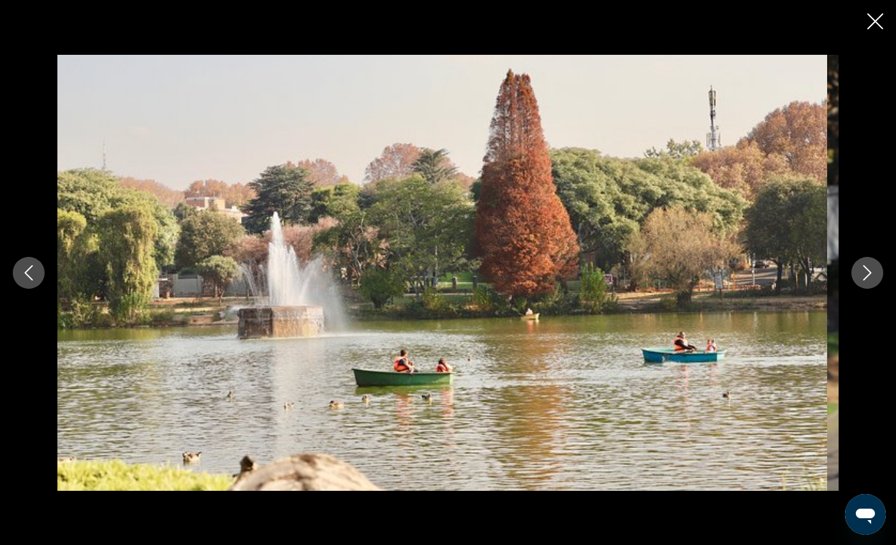
click at [33, 281] on icon "Previous image" at bounding box center [28, 272] width 15 height 15
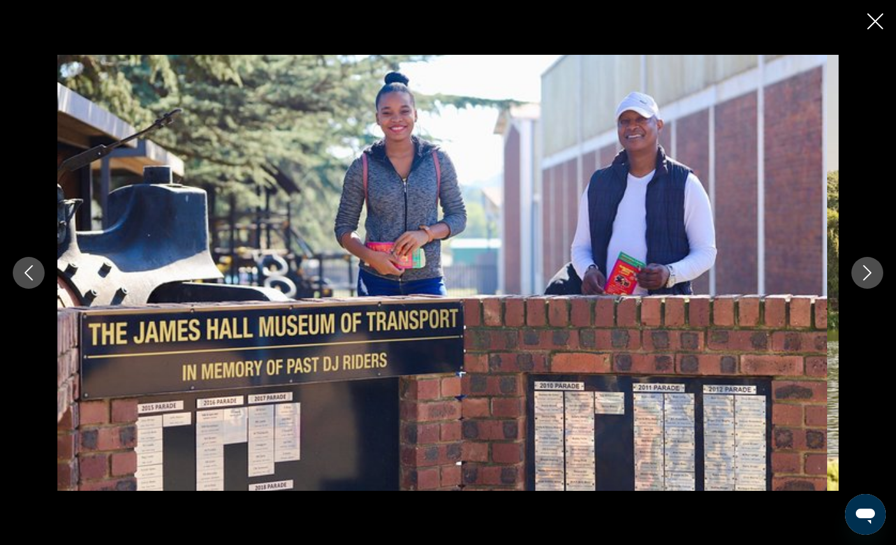
click at [34, 288] on button "Previous image" at bounding box center [29, 273] width 32 height 32
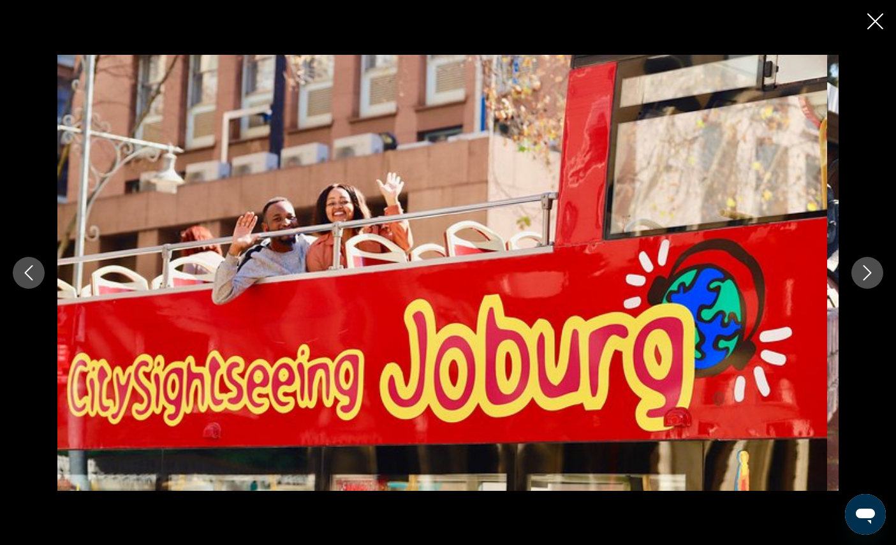
click at [31, 281] on icon "Previous image" at bounding box center [28, 272] width 15 height 15
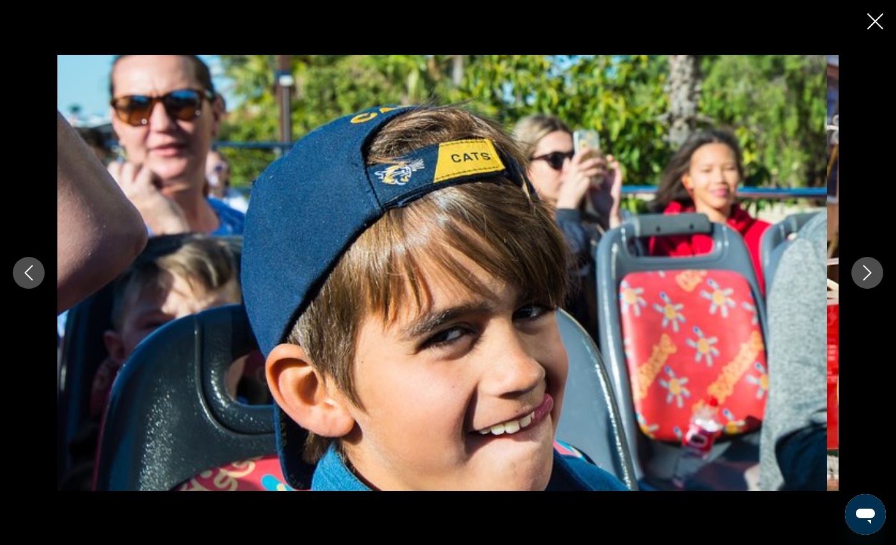
click at [36, 281] on icon "Previous image" at bounding box center [28, 272] width 15 height 15
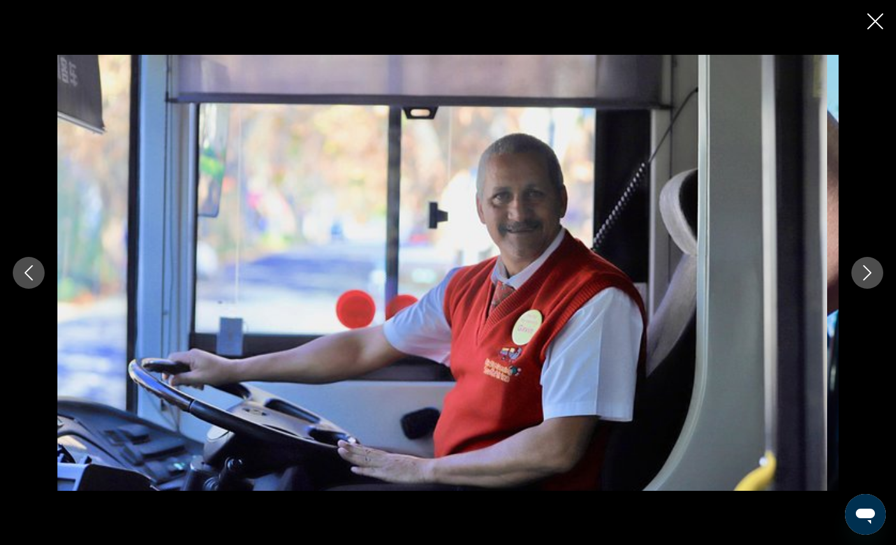
click at [36, 281] on icon "Previous image" at bounding box center [28, 272] width 15 height 15
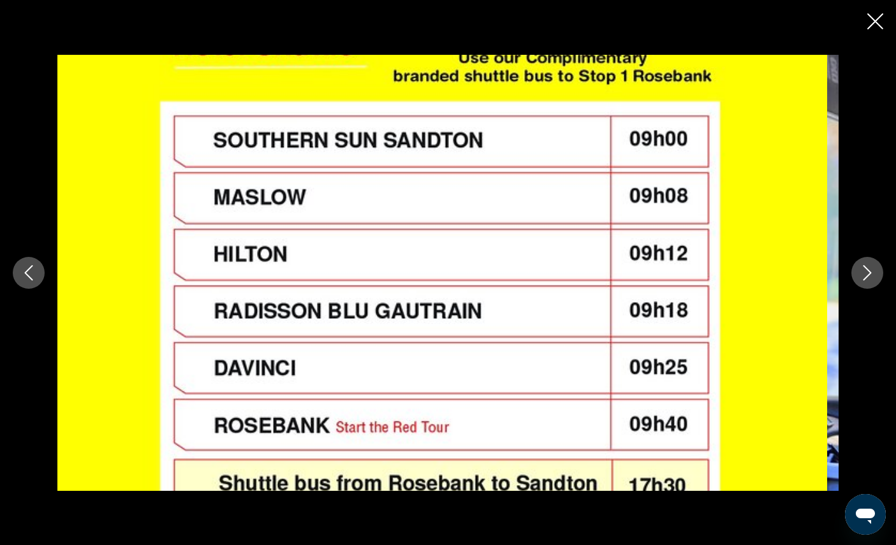
click at [10, 282] on div "prev next" at bounding box center [448, 273] width 896 height 436
click at [31, 281] on icon "Previous image" at bounding box center [29, 272] width 8 height 15
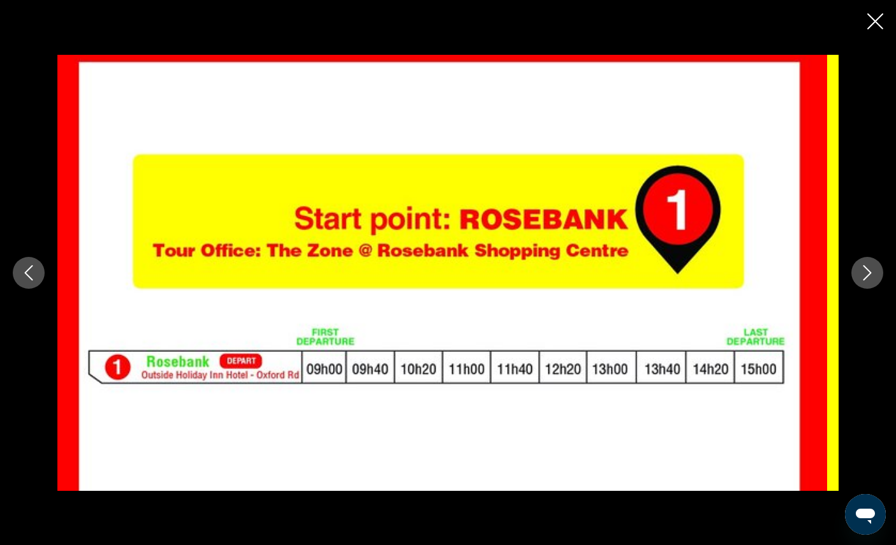
click at [28, 288] on button "Previous image" at bounding box center [29, 273] width 32 height 32
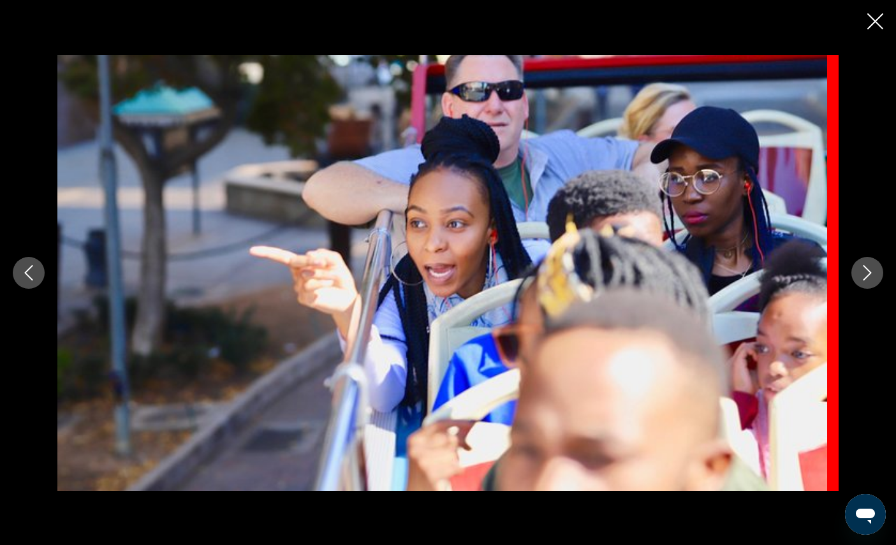
click at [27, 288] on button "Previous image" at bounding box center [29, 273] width 32 height 32
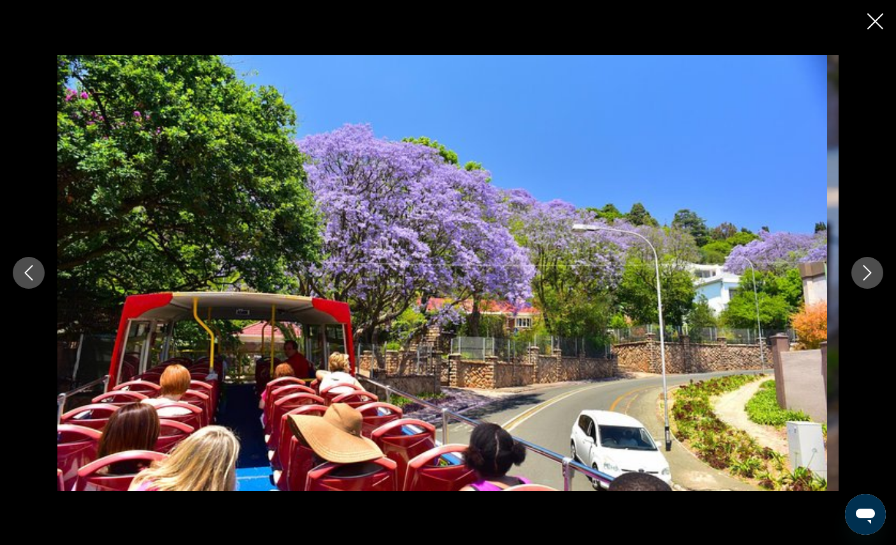
click at [26, 286] on button "Previous image" at bounding box center [29, 273] width 32 height 32
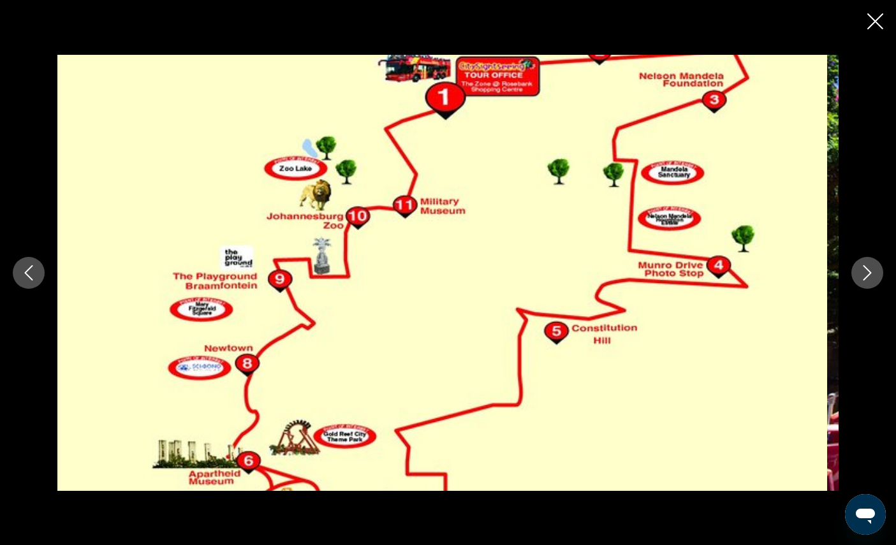
click at [873, 22] on icon "Close slideshow" at bounding box center [875, 21] width 16 height 16
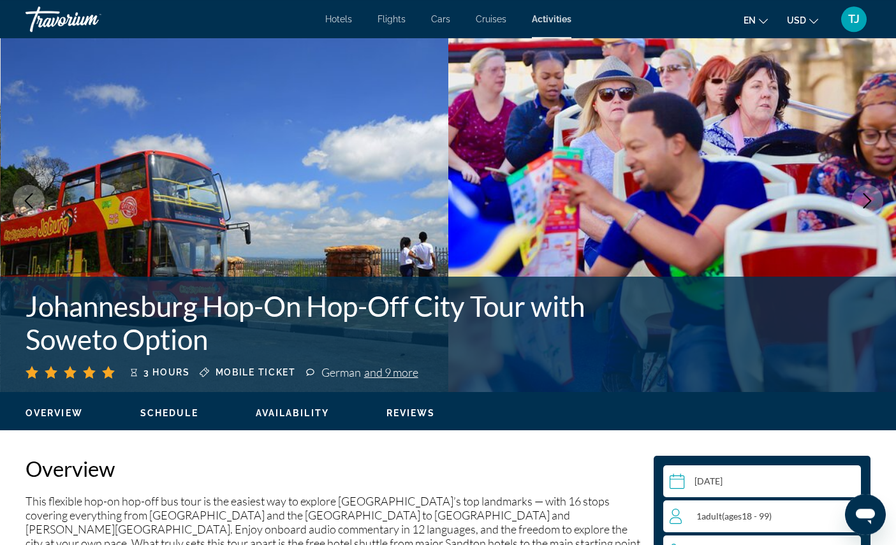
scroll to position [0, 0]
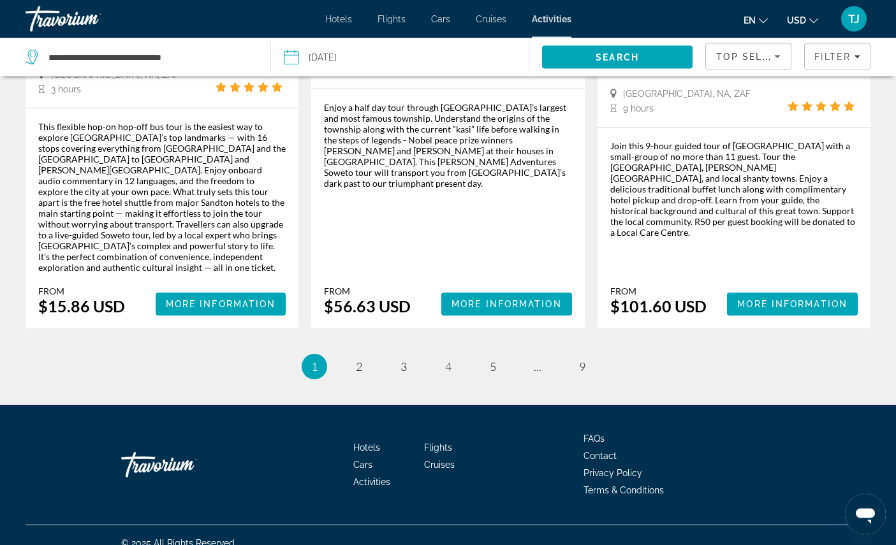
scroll to position [1968, 0]
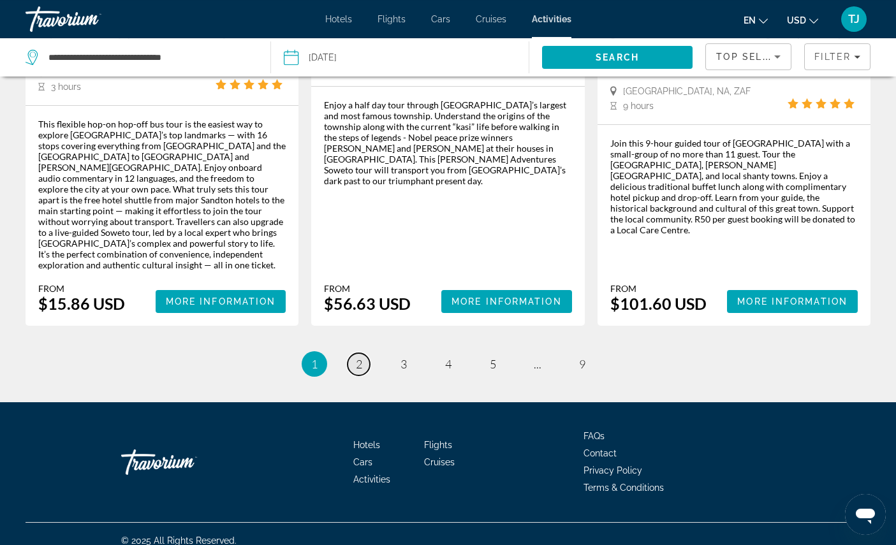
click at [348, 376] on link "page 2" at bounding box center [359, 364] width 22 height 22
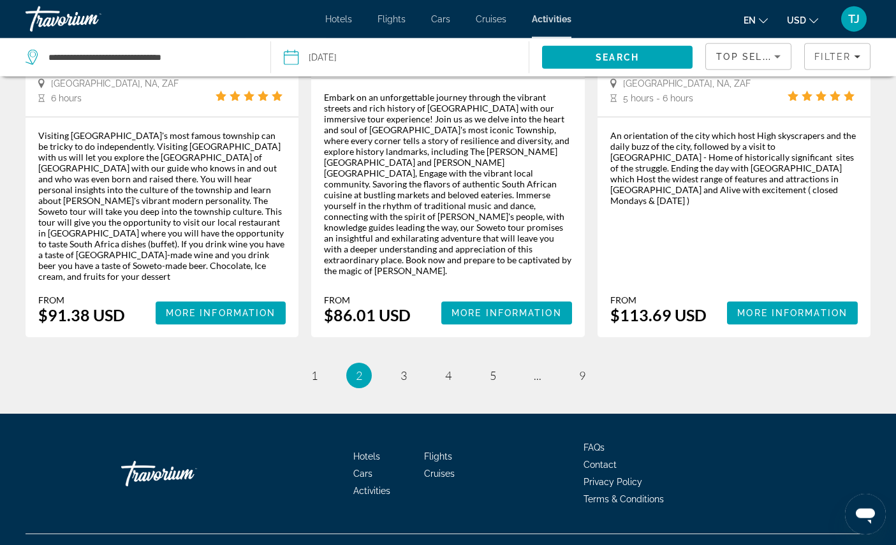
scroll to position [2069, 0]
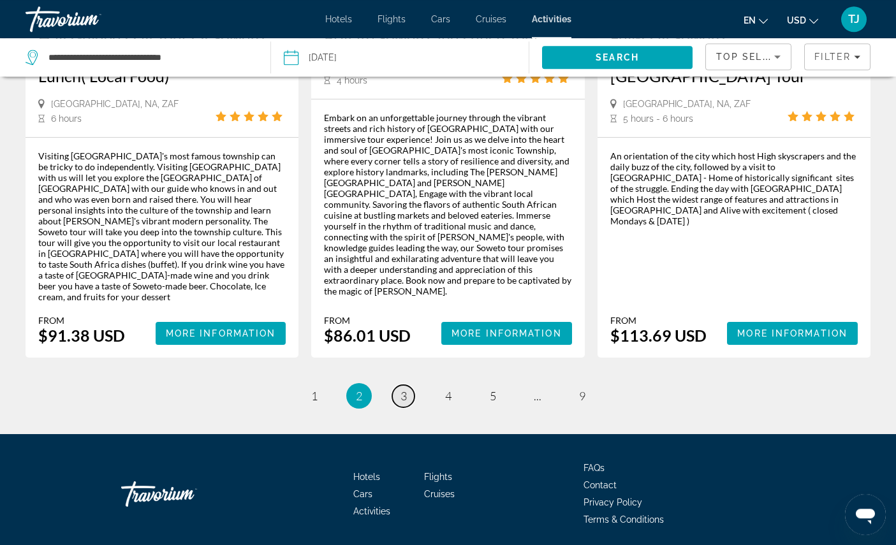
click at [402, 407] on link "page 3" at bounding box center [403, 396] width 22 height 22
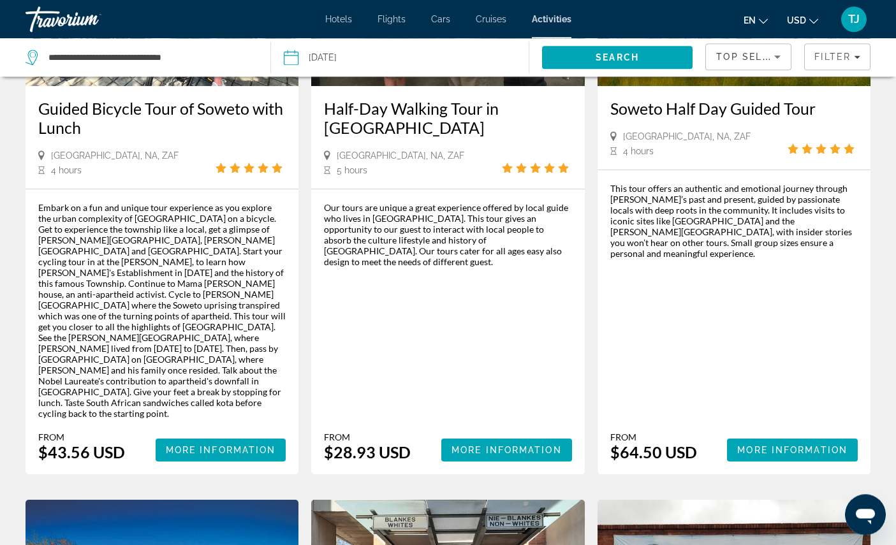
scroll to position [773, 0]
click at [502, 455] on span "More Information" at bounding box center [506, 450] width 110 height 10
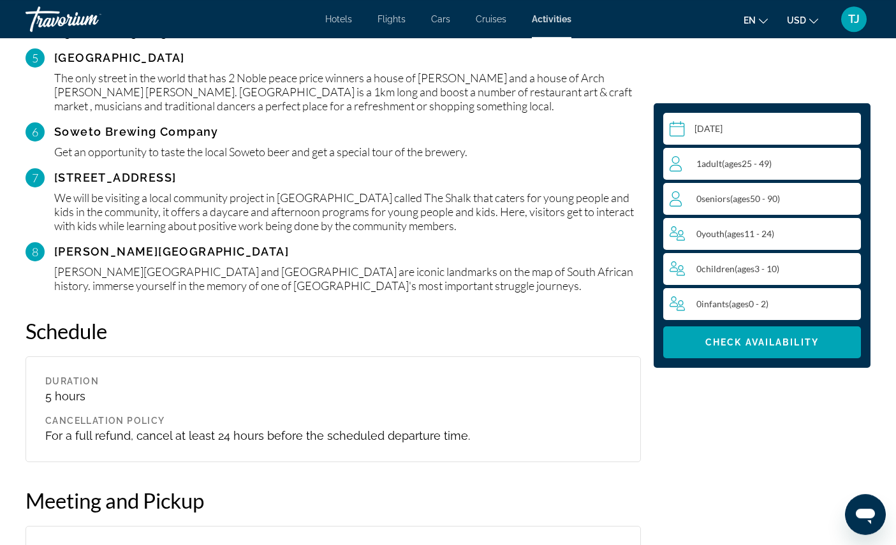
scroll to position [1566, 0]
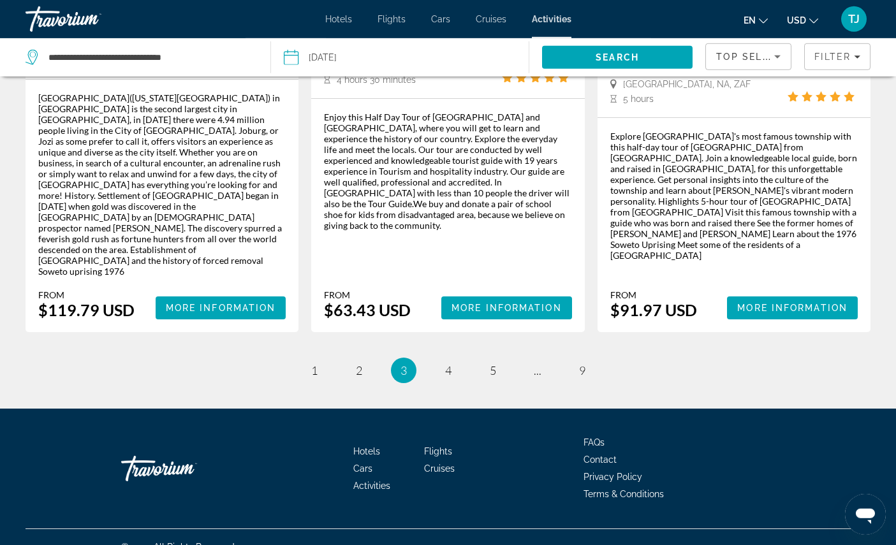
scroll to position [2136, 0]
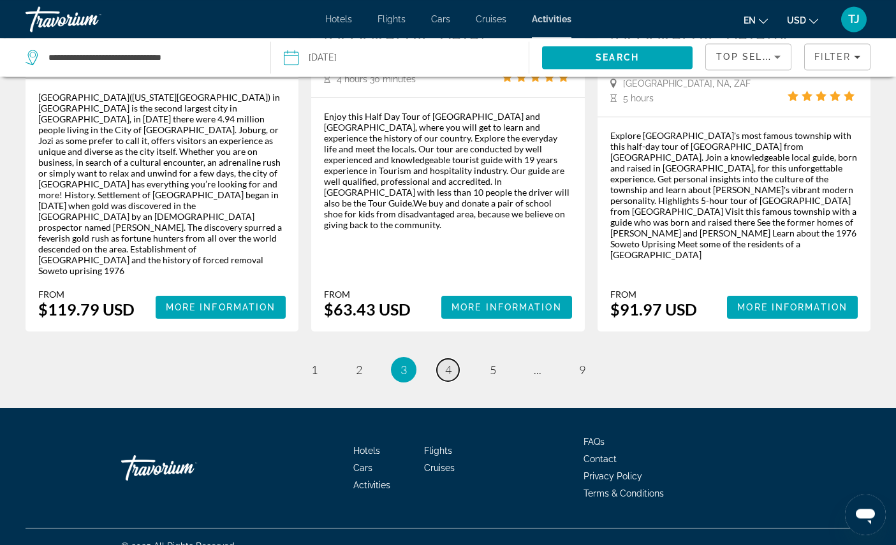
click at [444, 381] on link "page 4" at bounding box center [448, 370] width 22 height 22
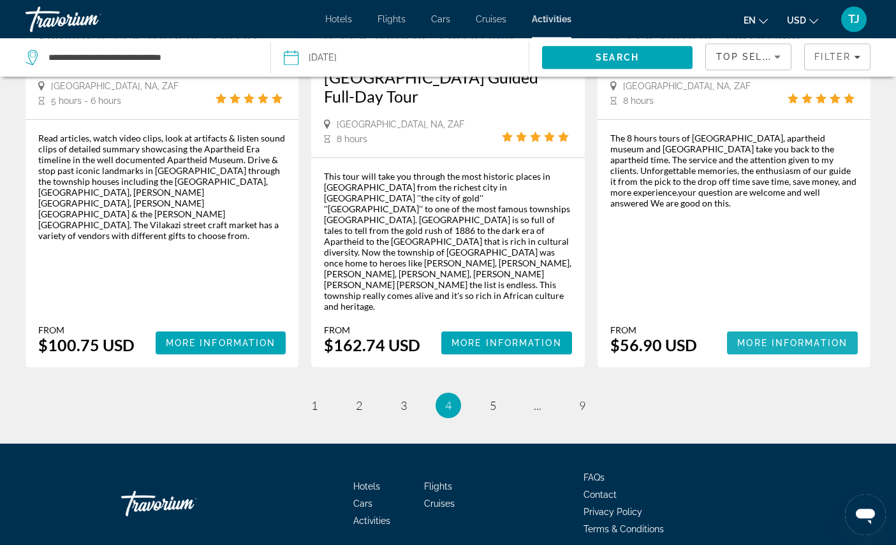
scroll to position [2125, 0]
click at [758, 348] on span "More Information" at bounding box center [792, 343] width 110 height 10
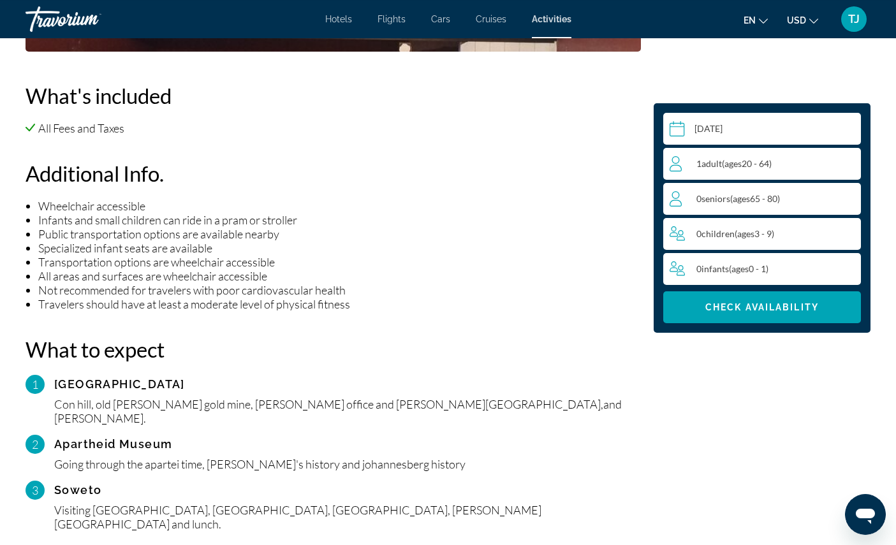
scroll to position [1021, 0]
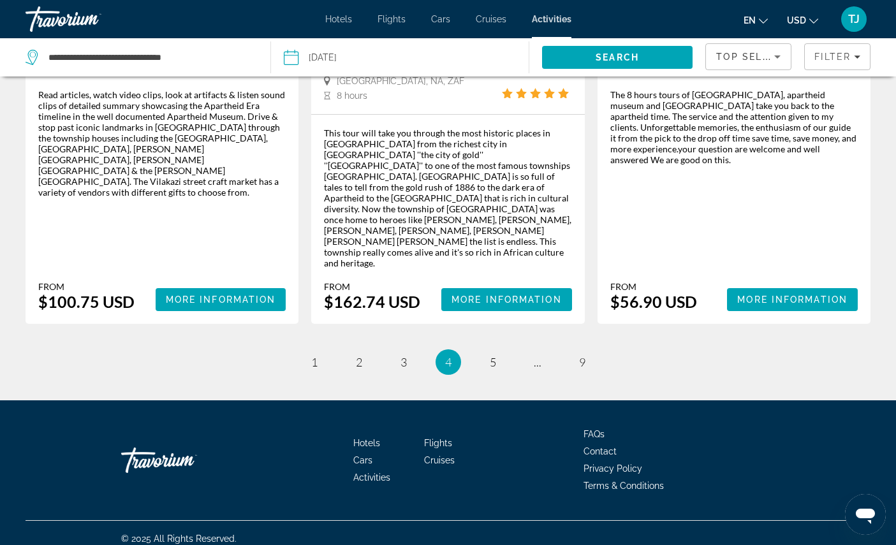
scroll to position [2174, 0]
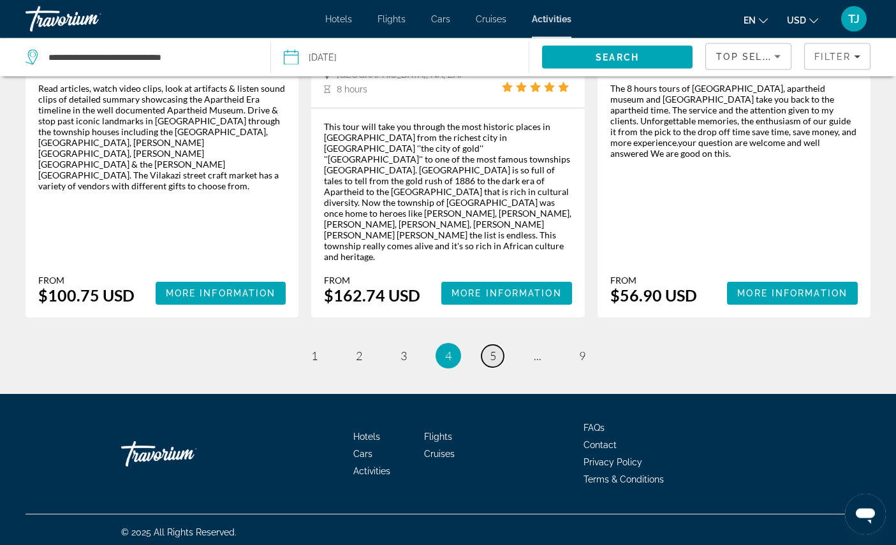
click at [496, 363] on span "5" at bounding box center [493, 356] width 6 height 14
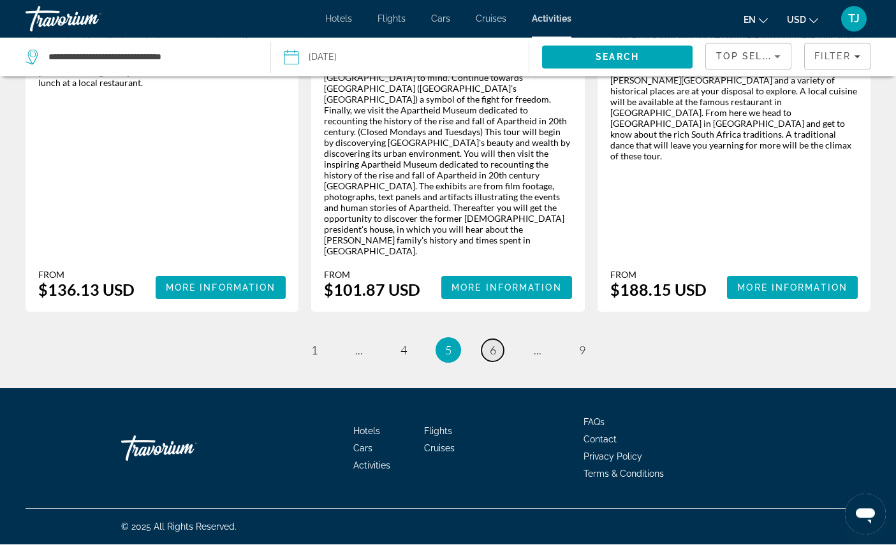
scroll to position [2231, 0]
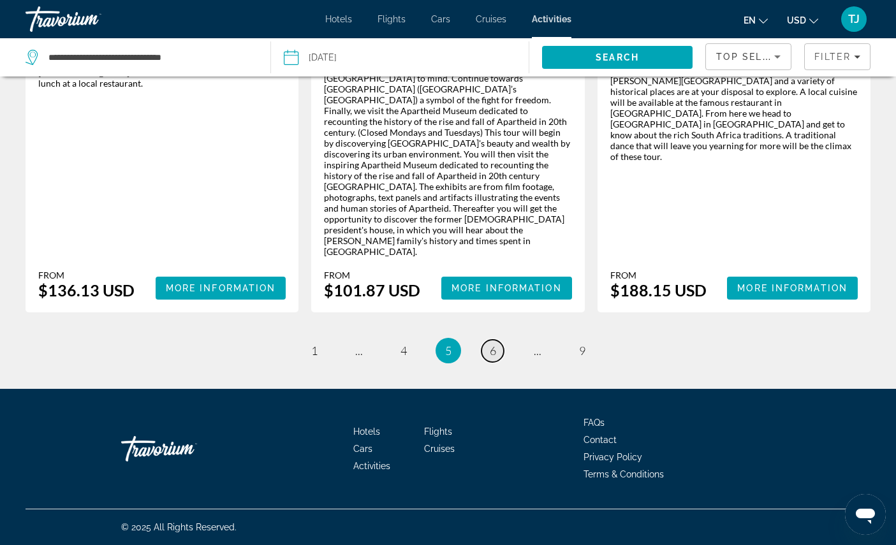
click at [504, 362] on link "page 6" at bounding box center [492, 351] width 22 height 22
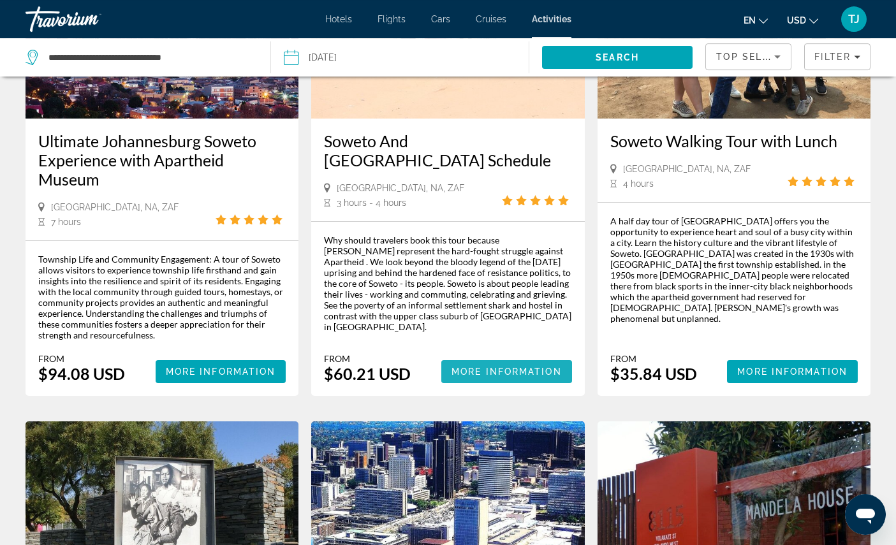
scroll to position [207, 0]
click at [507, 377] on span "More Information" at bounding box center [506, 372] width 110 height 10
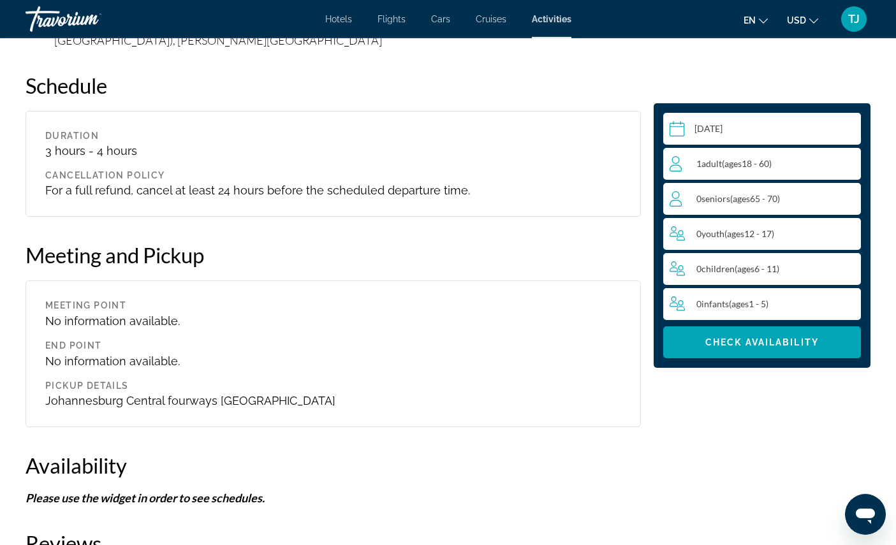
scroll to position [1472, 0]
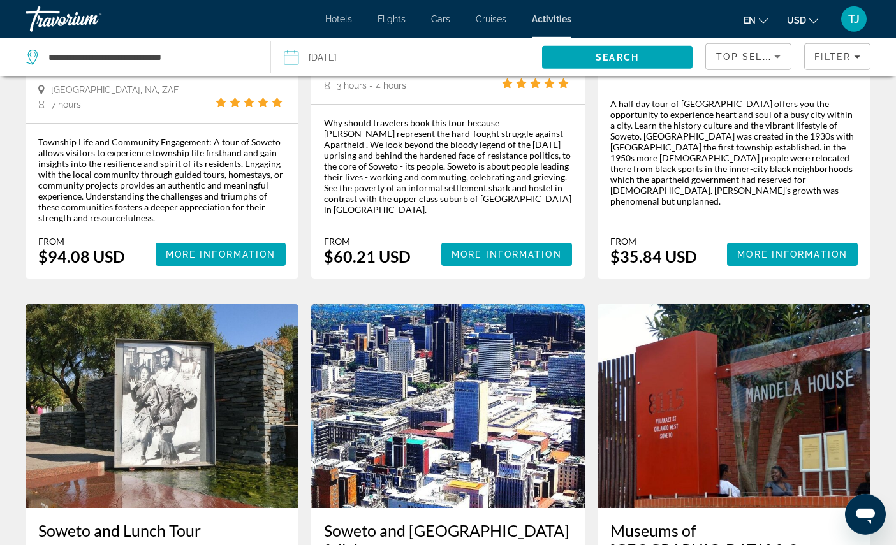
scroll to position [330, 0]
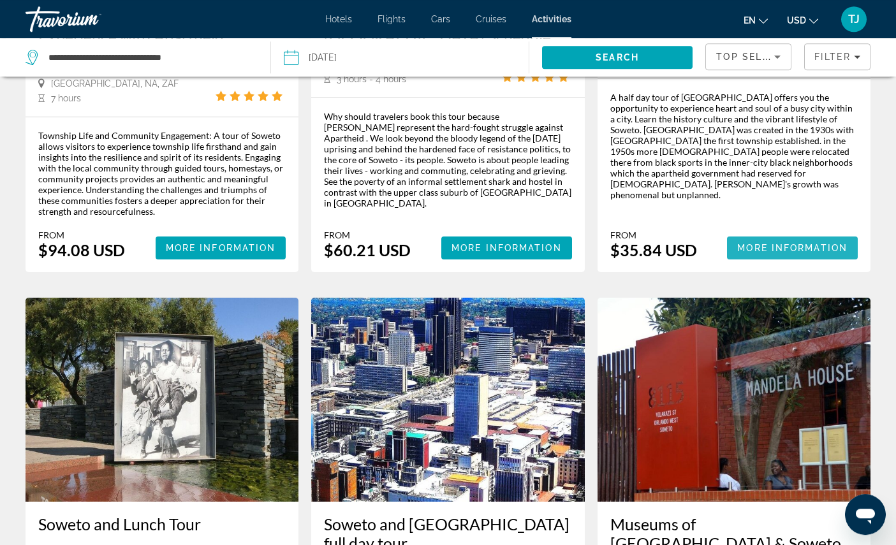
click at [783, 253] on span "More Information" at bounding box center [792, 248] width 110 height 10
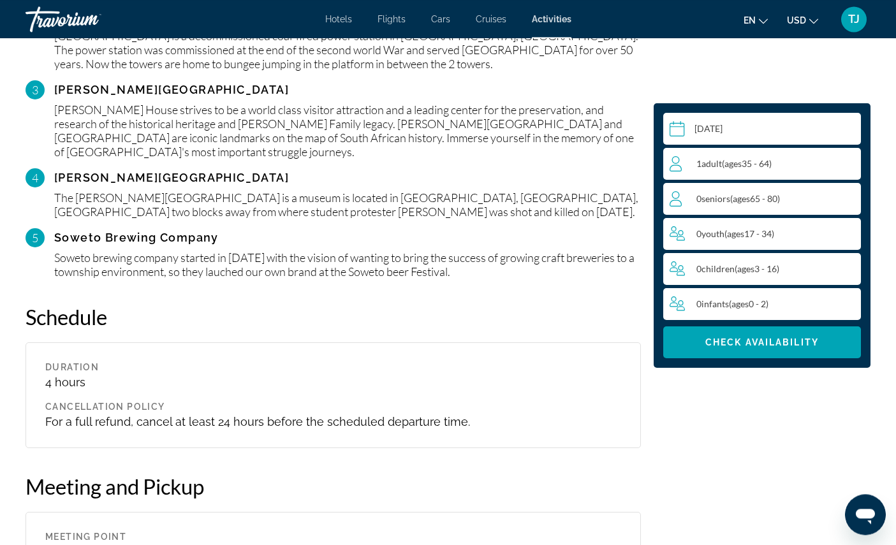
scroll to position [1360, 0]
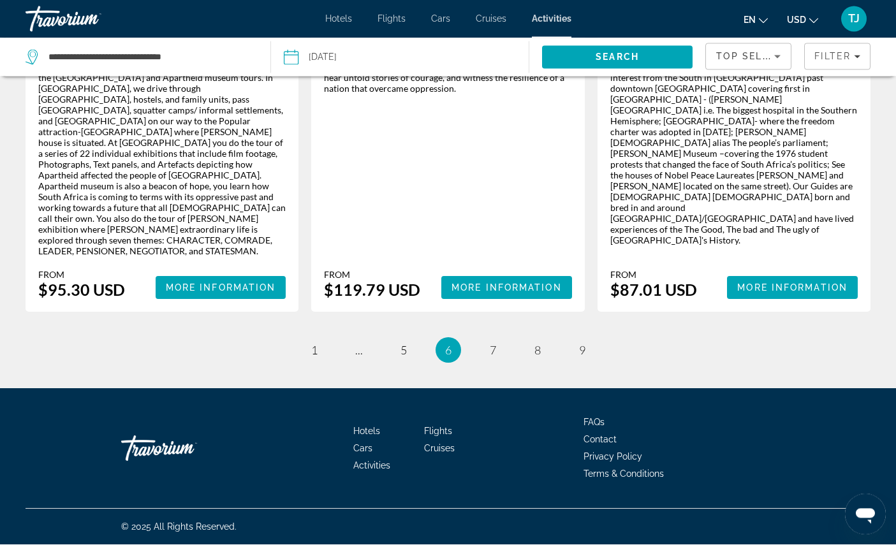
scroll to position [2254, 0]
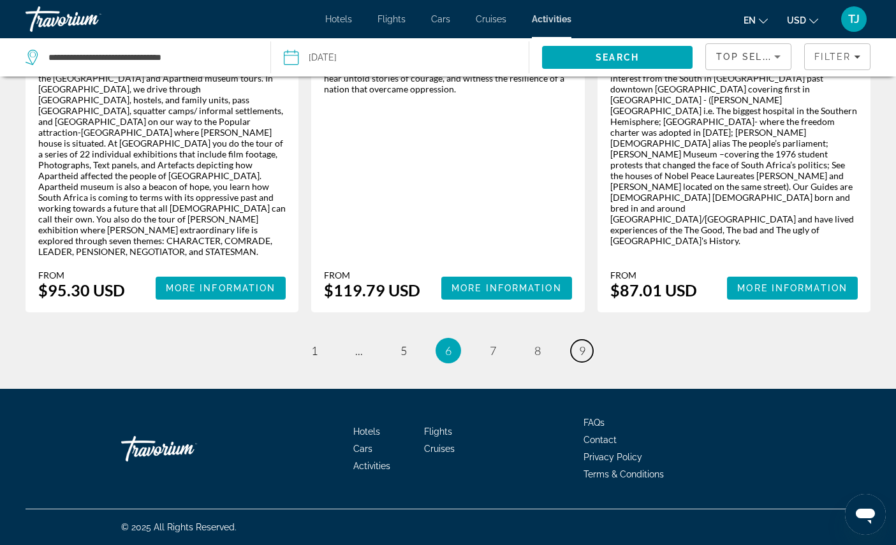
click at [593, 362] on link "page 9" at bounding box center [582, 351] width 22 height 22
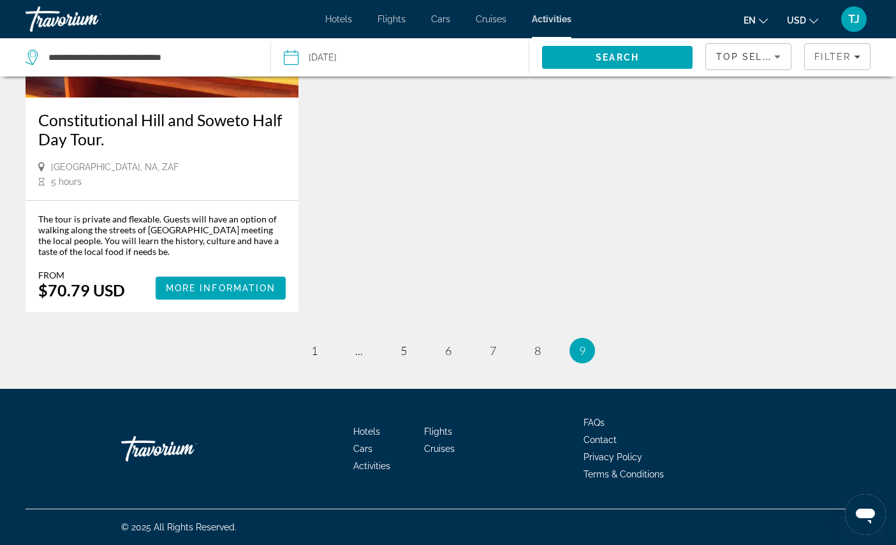
scroll to position [1939, 0]
click at [541, 362] on link "page 8" at bounding box center [537, 351] width 22 height 22
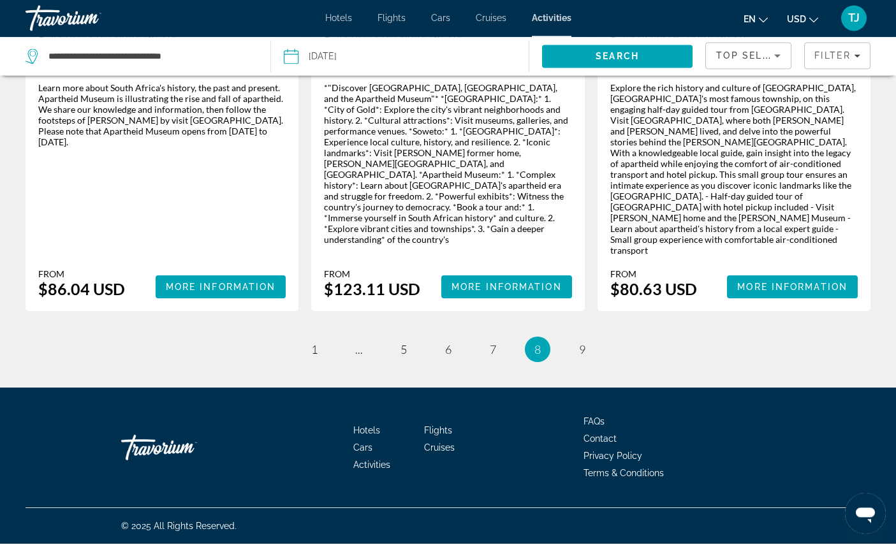
scroll to position [2263, 0]
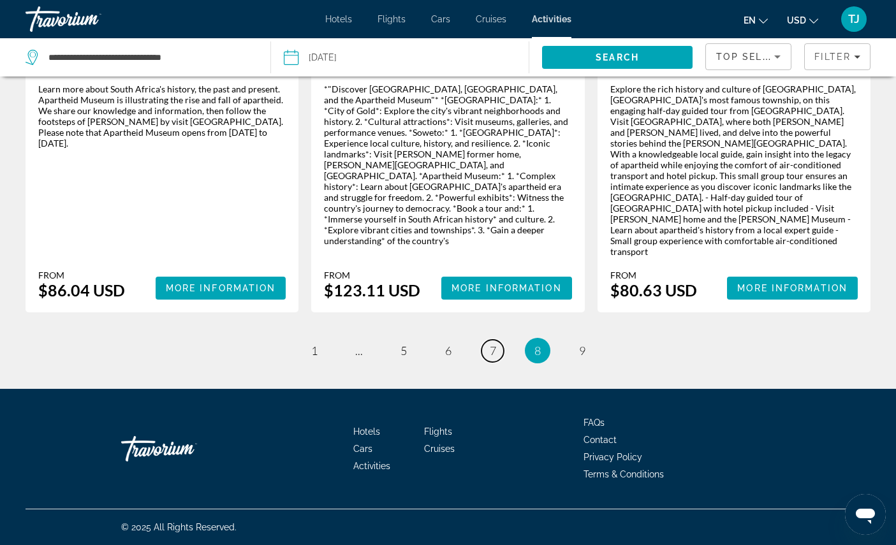
click at [492, 362] on link "page 7" at bounding box center [492, 351] width 22 height 22
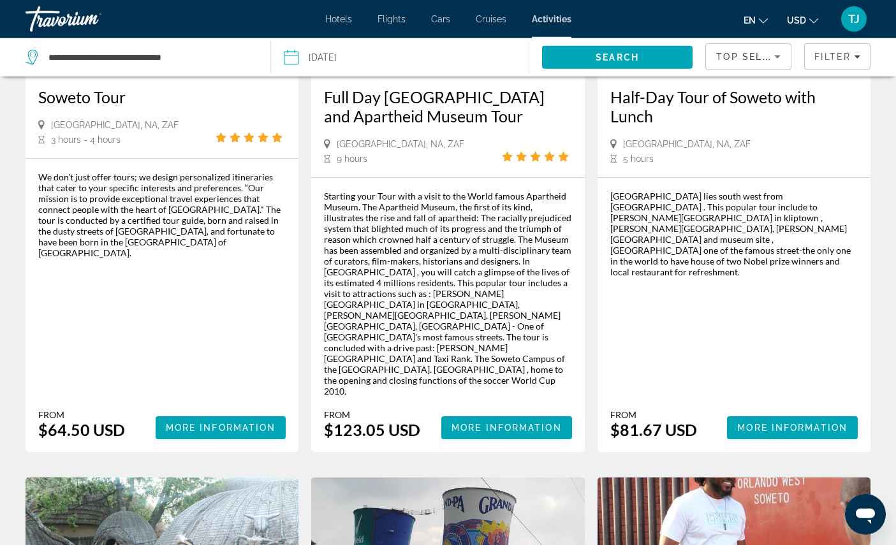
scroll to position [837, 0]
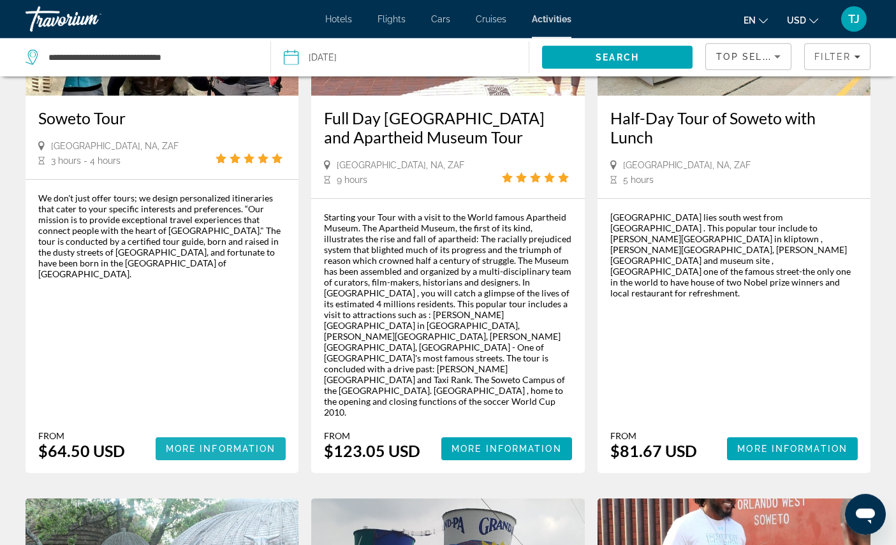
click at [250, 454] on span "More Information" at bounding box center [221, 449] width 110 height 10
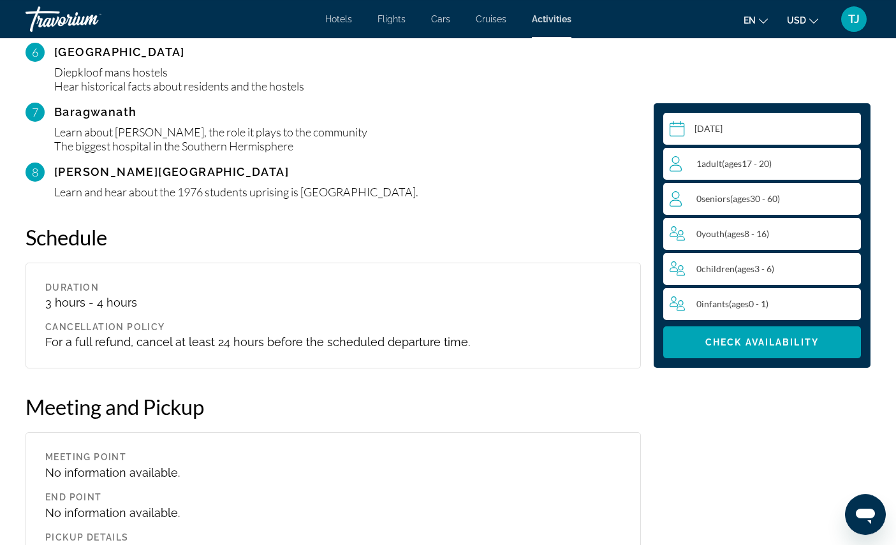
scroll to position [1620, 0]
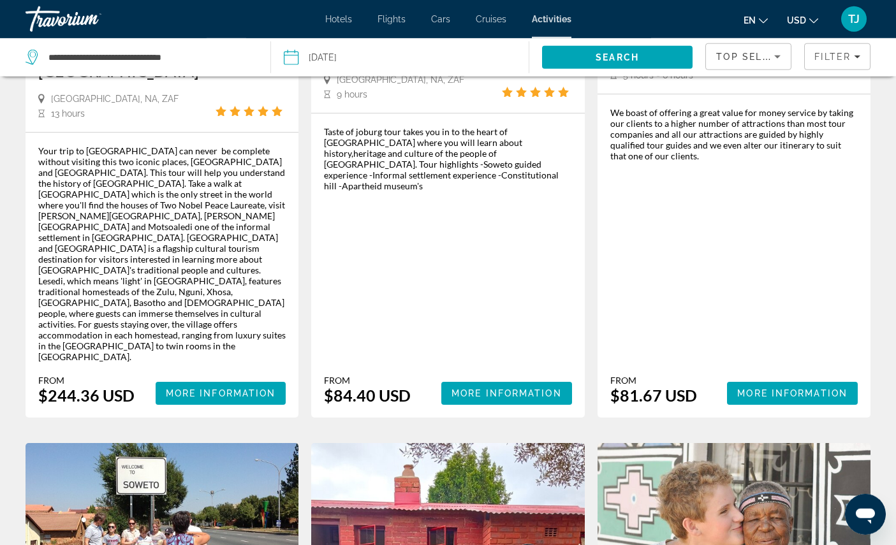
scroll to position [1528, 0]
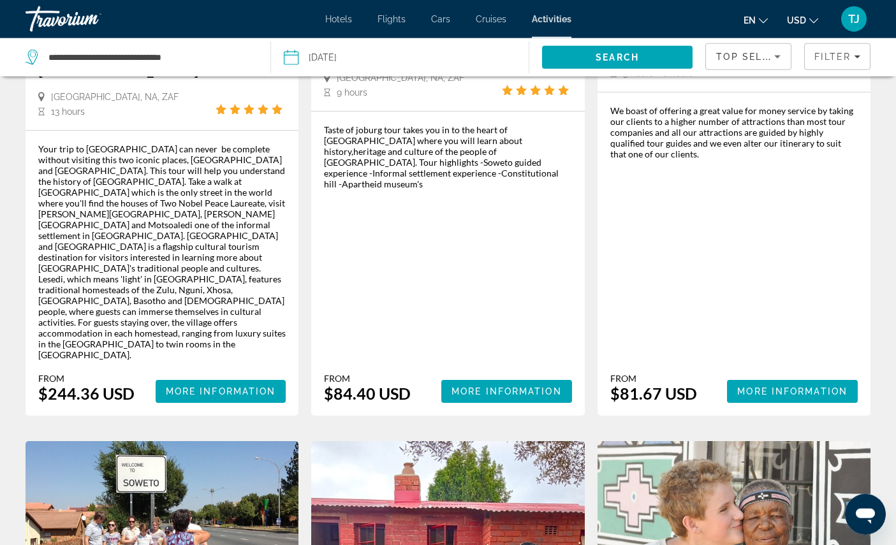
click at [790, 397] on span "More Information" at bounding box center [792, 391] width 110 height 10
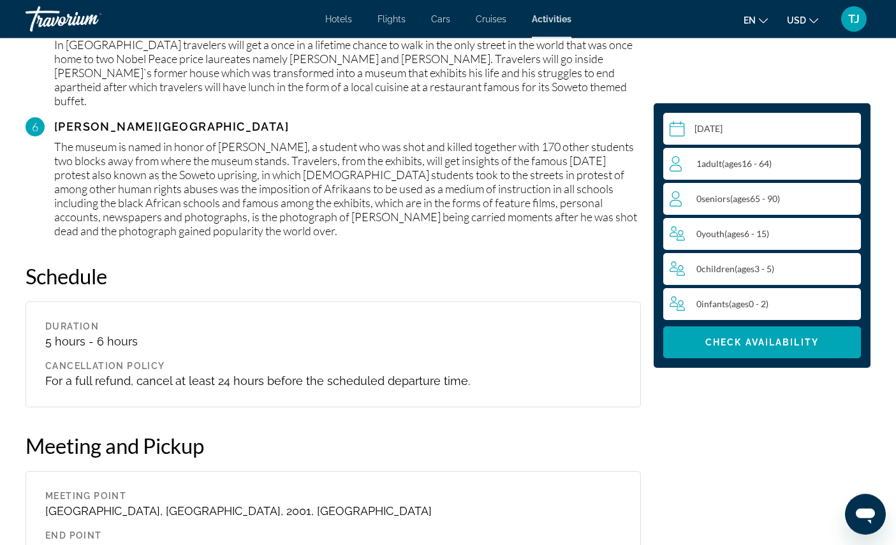
scroll to position [1776, 0]
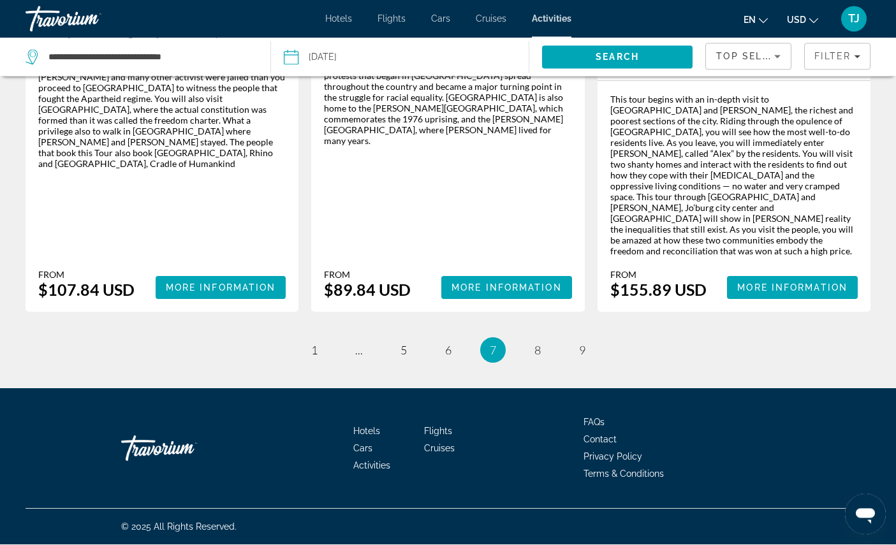
scroll to position [2319, 0]
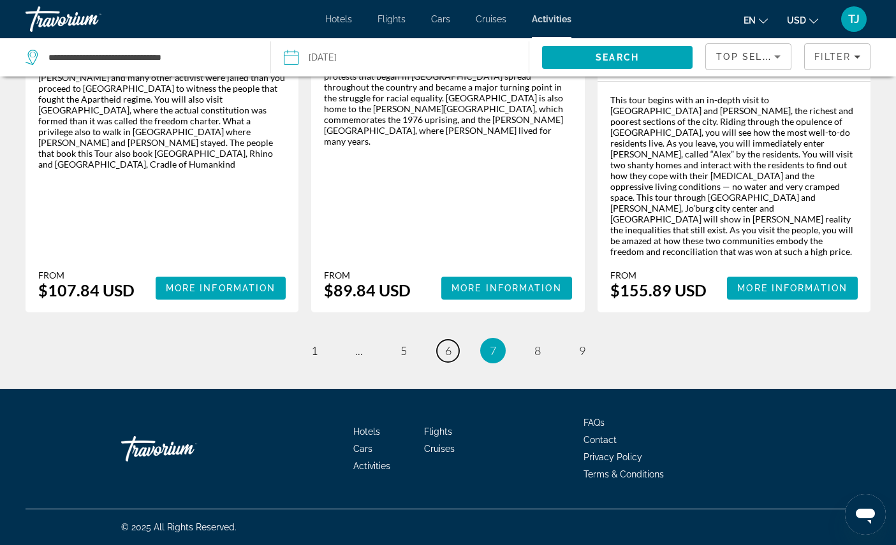
click at [451, 358] on span "6" at bounding box center [448, 351] width 6 height 14
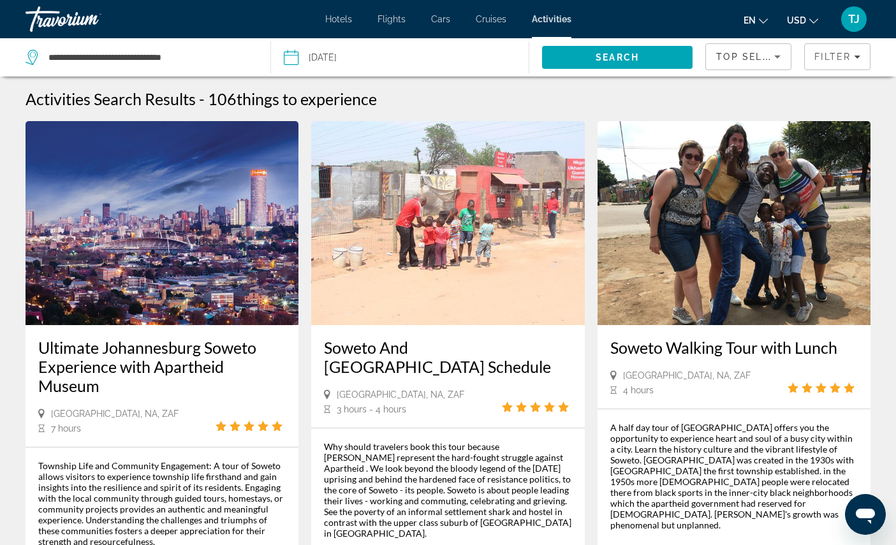
click at [817, 55] on span "Filter" at bounding box center [832, 57] width 36 height 10
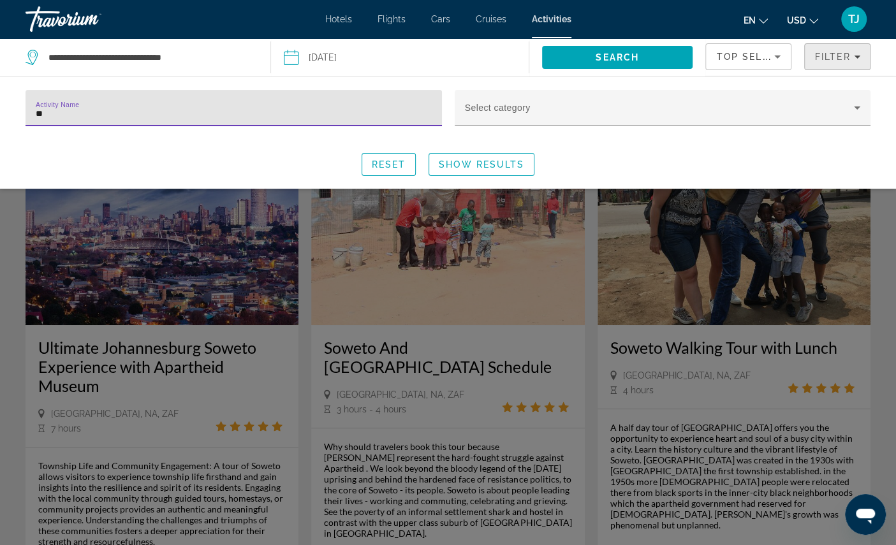
type input "*"
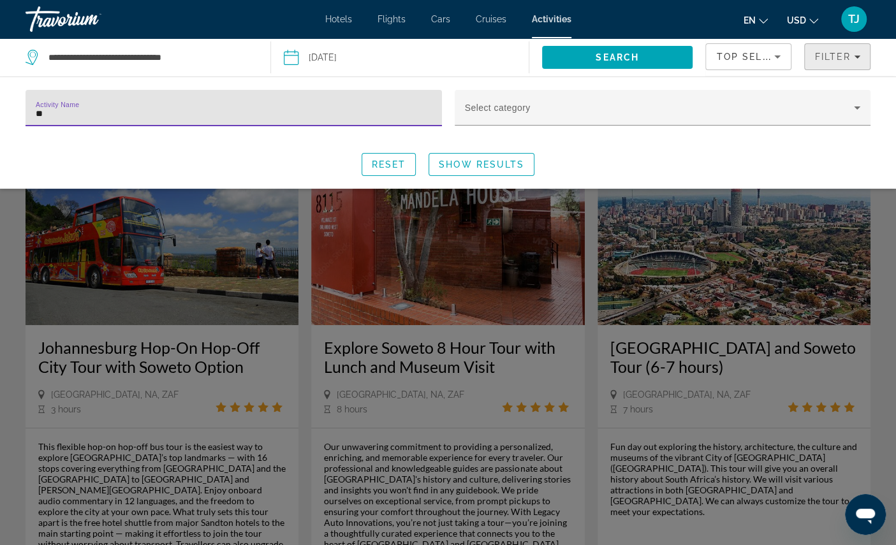
type input "***"
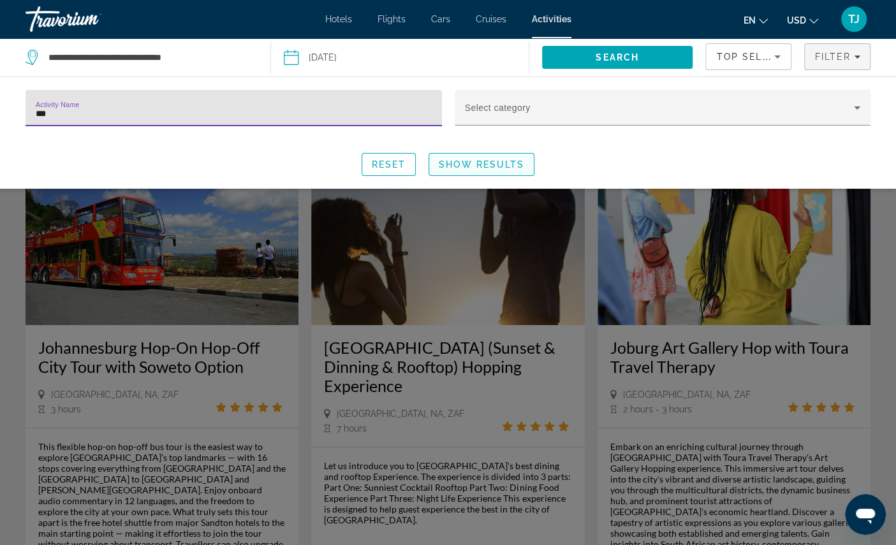
click at [501, 170] on span "Show Results" at bounding box center [481, 164] width 85 height 10
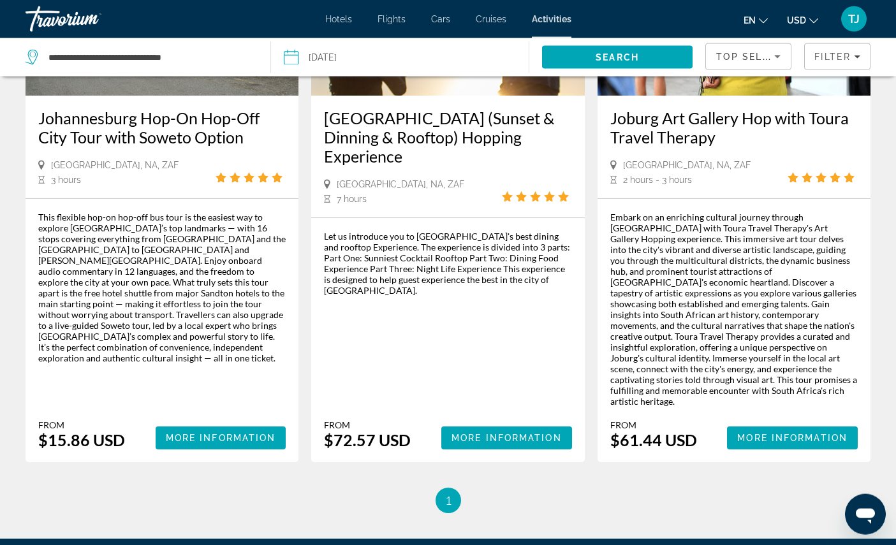
scroll to position [230, 0]
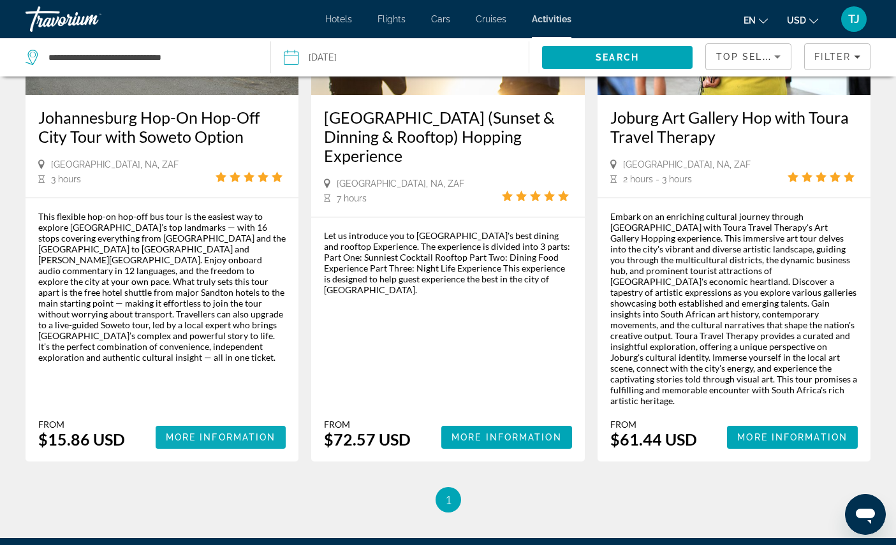
click at [231, 443] on span "More Information" at bounding box center [221, 437] width 110 height 10
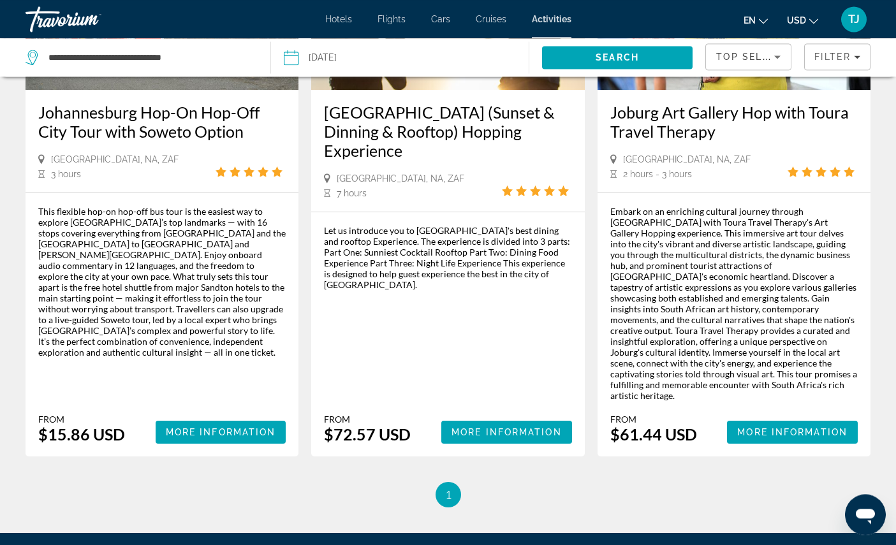
scroll to position [235, 0]
click at [242, 437] on span "More Information" at bounding box center [221, 432] width 110 height 10
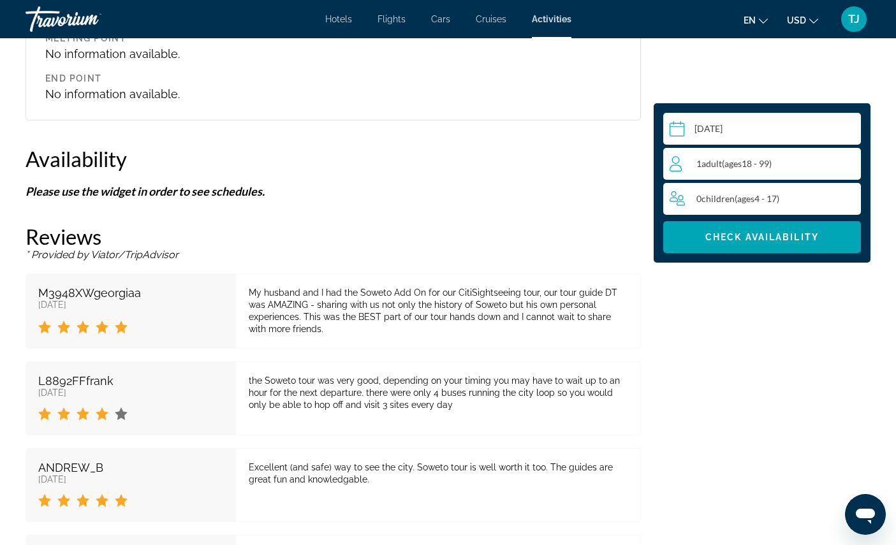
scroll to position [1676, 0]
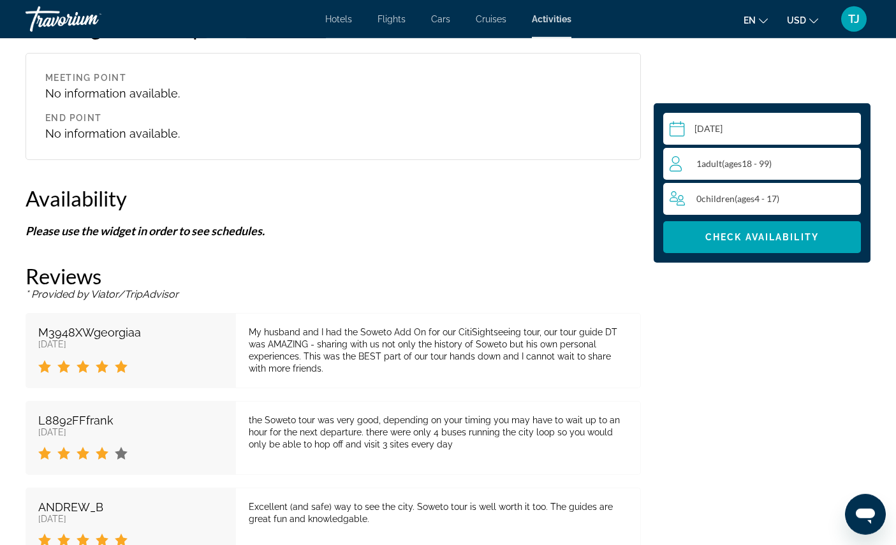
click at [785, 172] on div "1 Adult Adults ( ages 18 - 99)" at bounding box center [765, 163] width 191 height 15
click at [847, 171] on icon "Increment adults" at bounding box center [847, 163] width 11 height 15
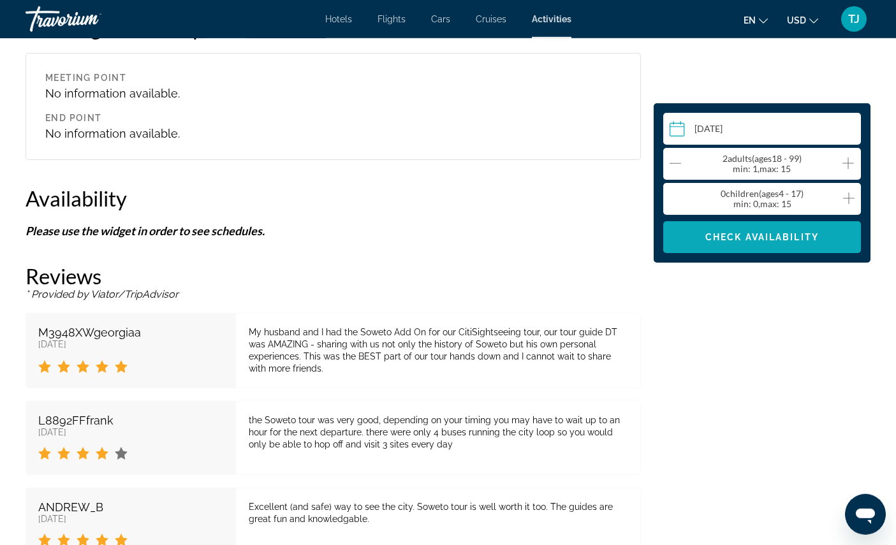
click at [781, 242] on span "Check Availability" at bounding box center [762, 237] width 114 height 10
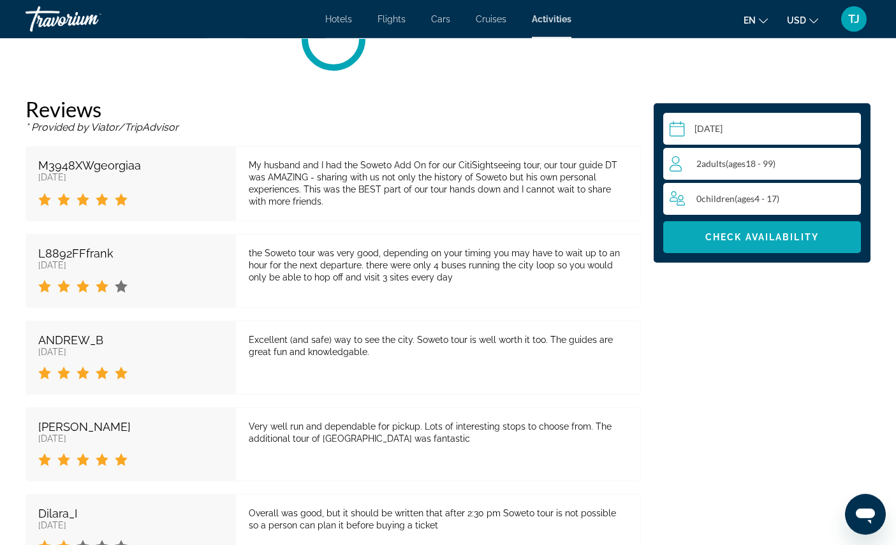
scroll to position [1961, 0]
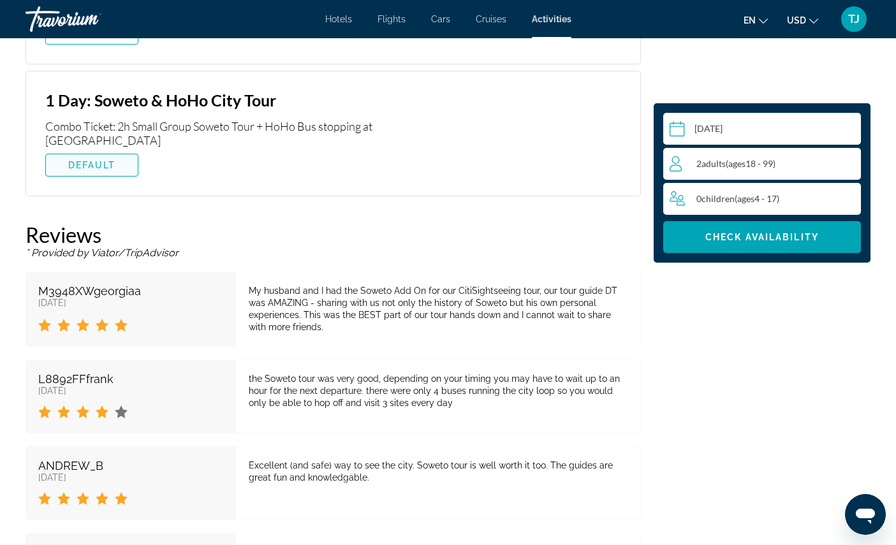
click at [94, 180] on span "Main content" at bounding box center [92, 165] width 92 height 31
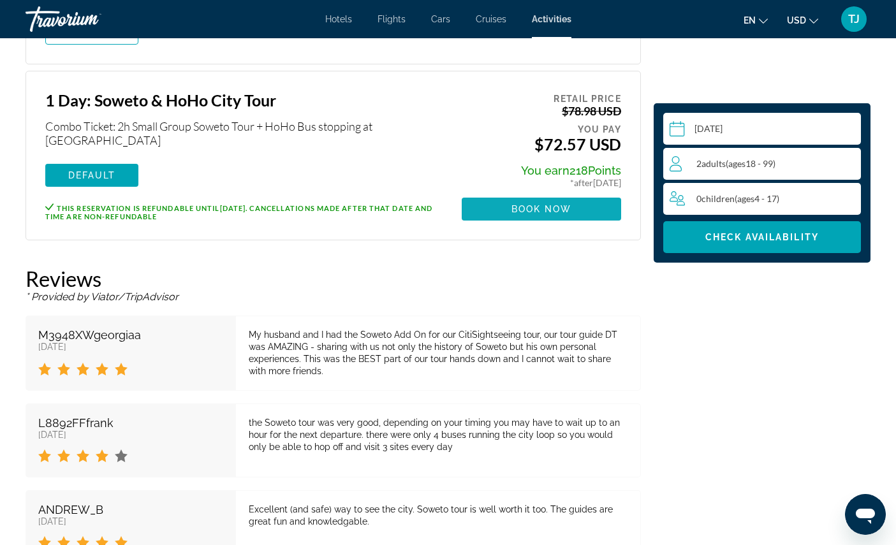
click at [546, 224] on span "Main content" at bounding box center [541, 209] width 159 height 31
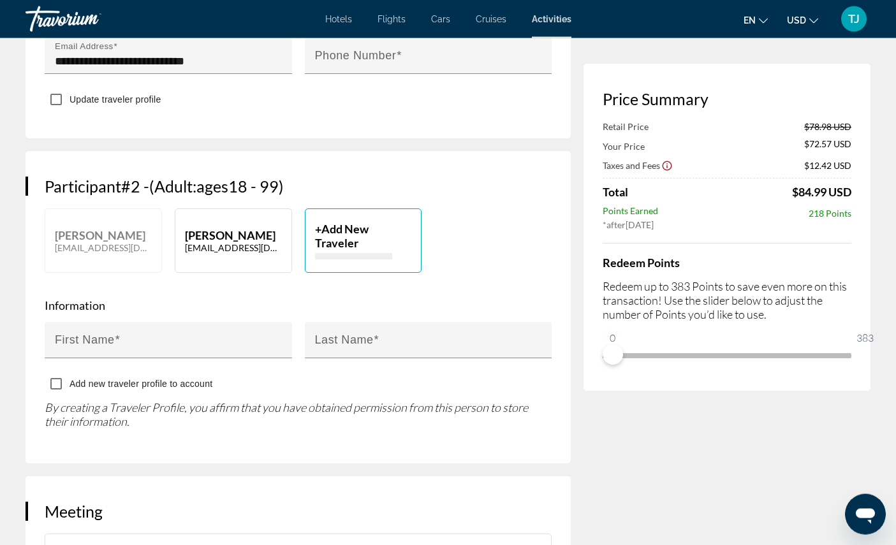
scroll to position [568, 0]
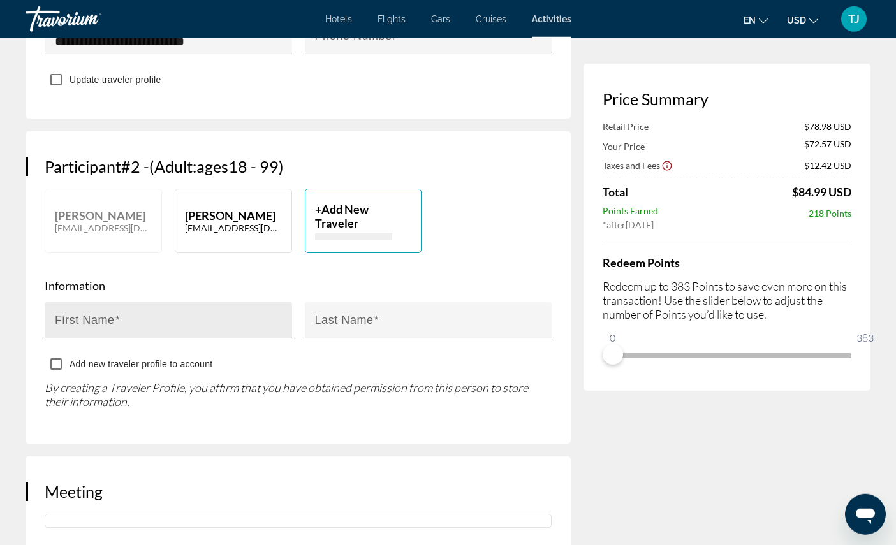
click at [196, 339] on div "First Name" at bounding box center [172, 320] width 235 height 36
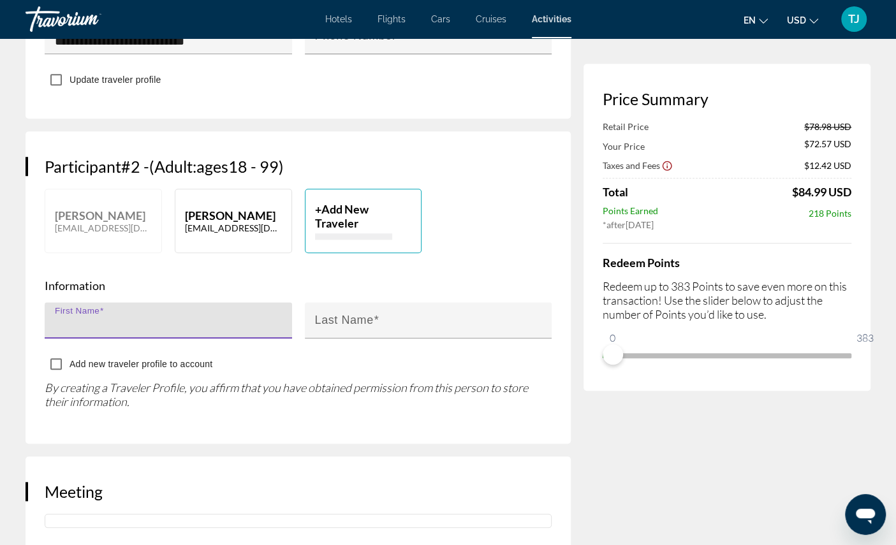
type input "*******"
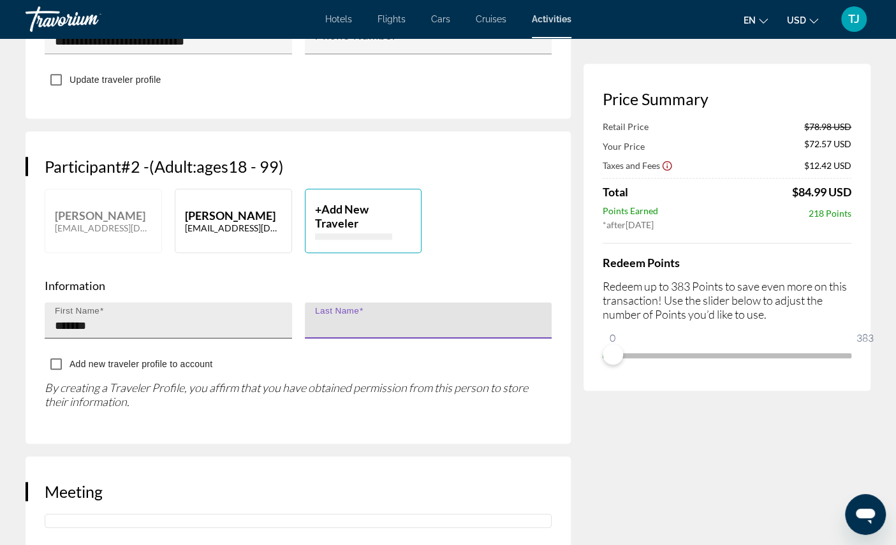
type input "*******"
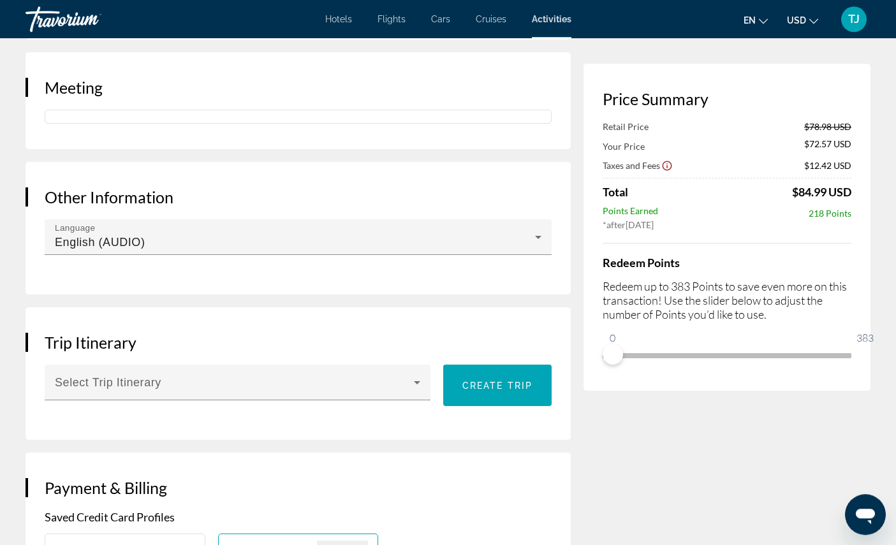
scroll to position [1011, 0]
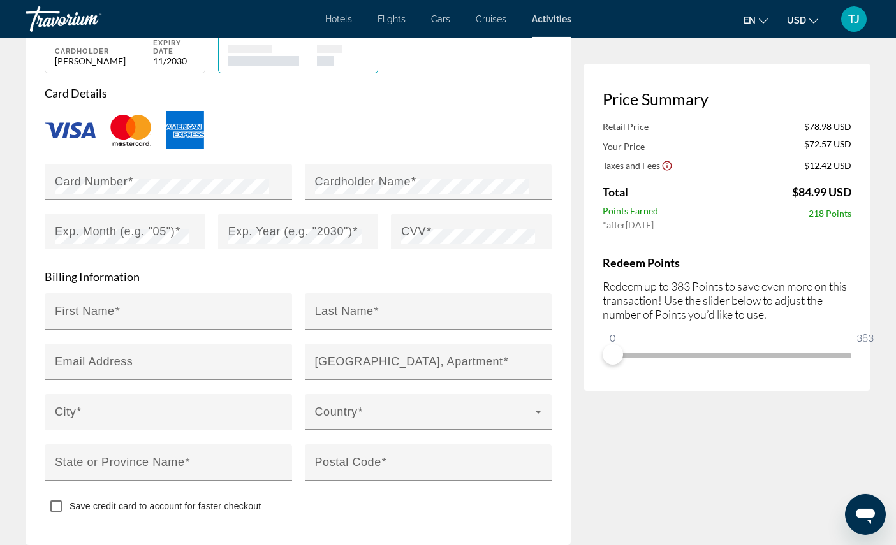
click at [129, 34] on div "**** **** **** 7409" at bounding box center [104, 25] width 98 height 17
type input "*******"
type input "**********"
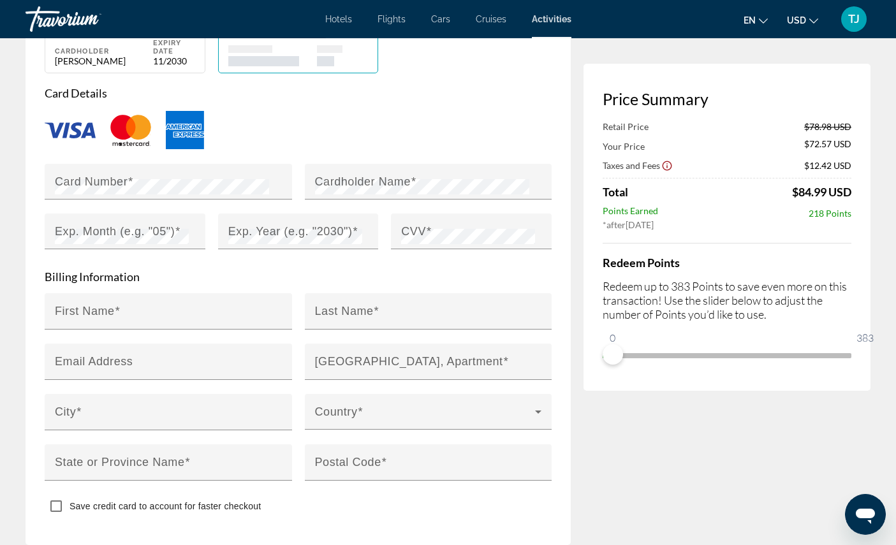
type input "**********"
type input "*****"
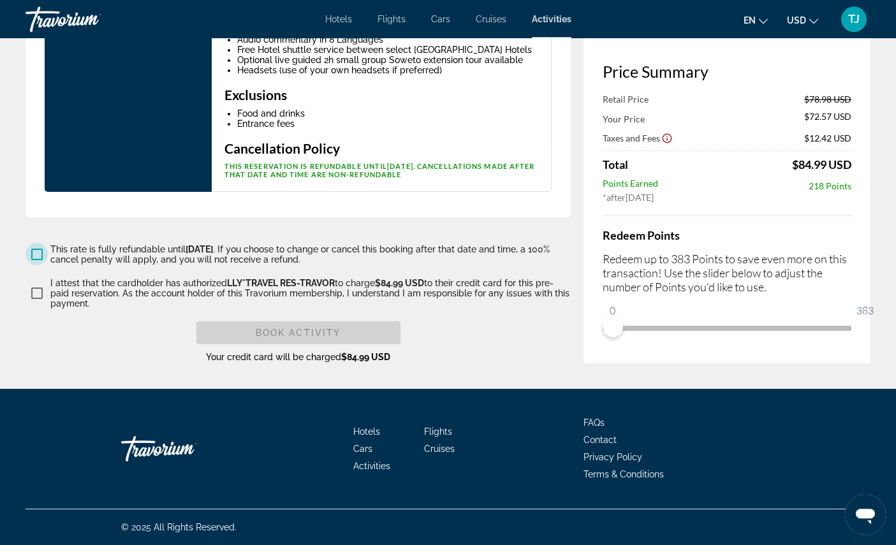
scroll to position [2297, 0]
click at [334, 348] on span "Main content" at bounding box center [298, 333] width 204 height 31
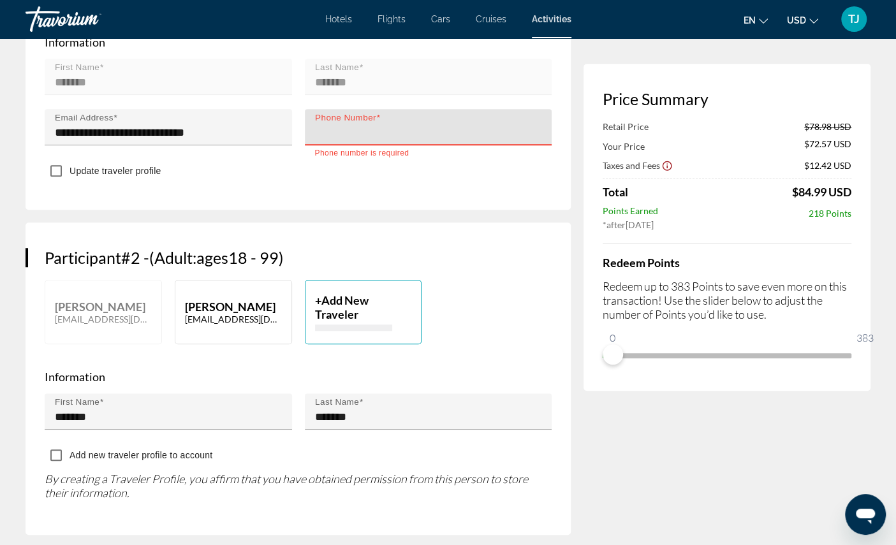
scroll to position [405, 0]
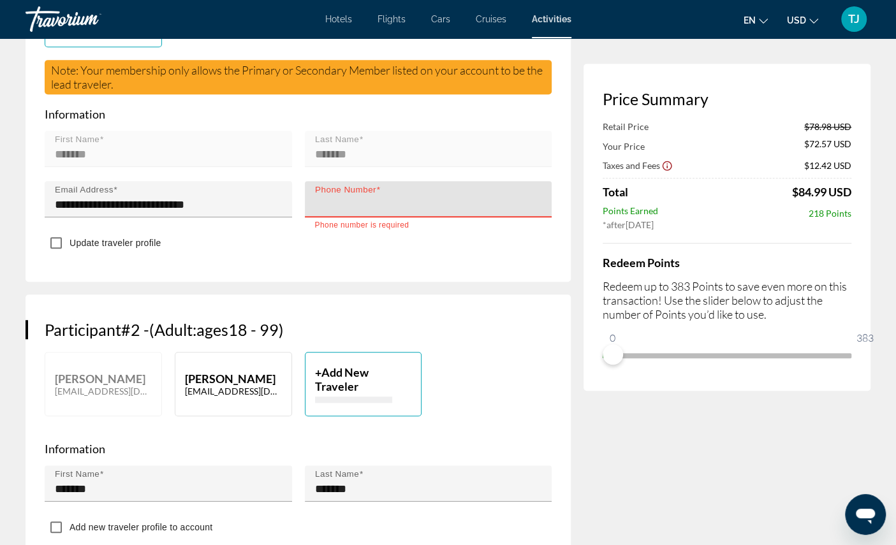
type input "**********"
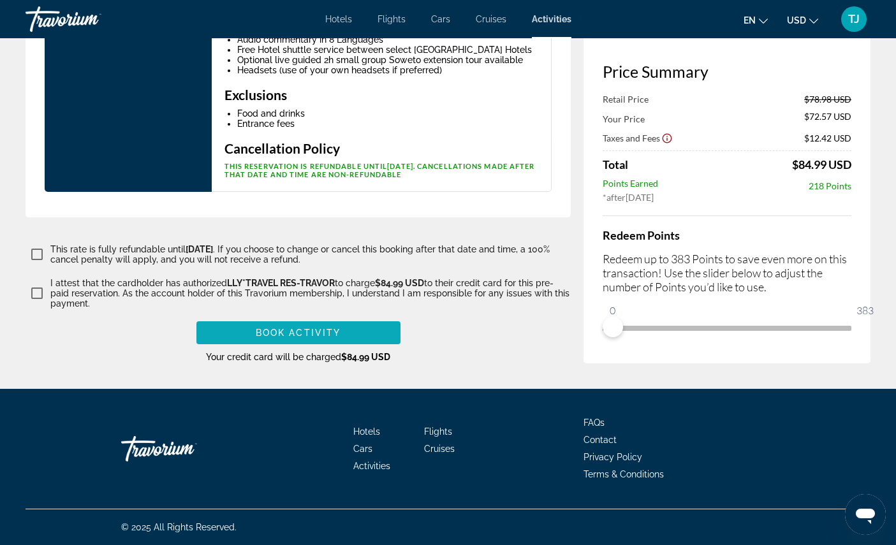
scroll to position [2377, 0]
click at [334, 348] on span "Main content" at bounding box center [298, 333] width 204 height 31
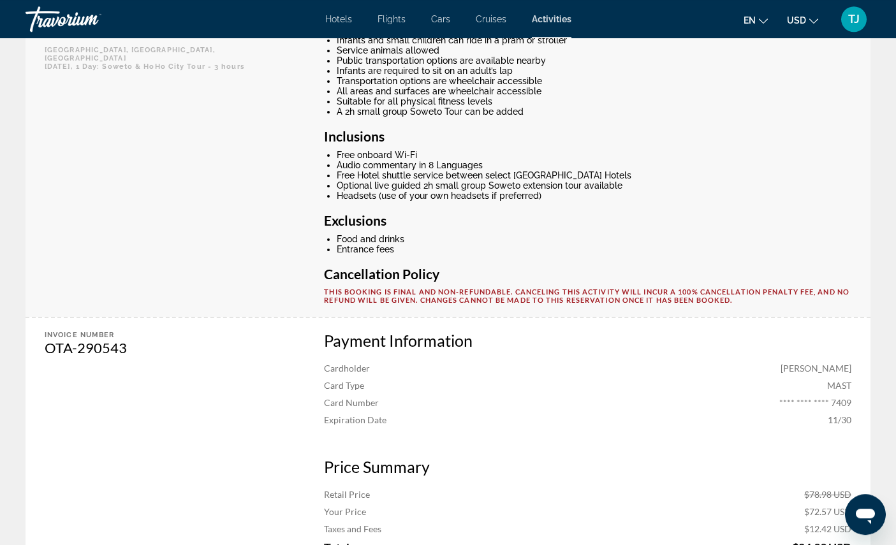
scroll to position [543, 0]
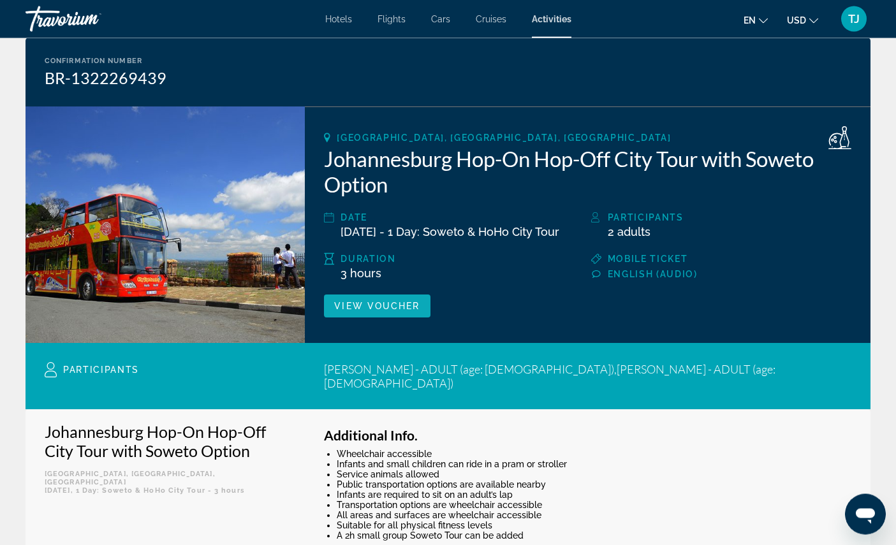
click at [381, 311] on span "View Voucher" at bounding box center [376, 306] width 85 height 10
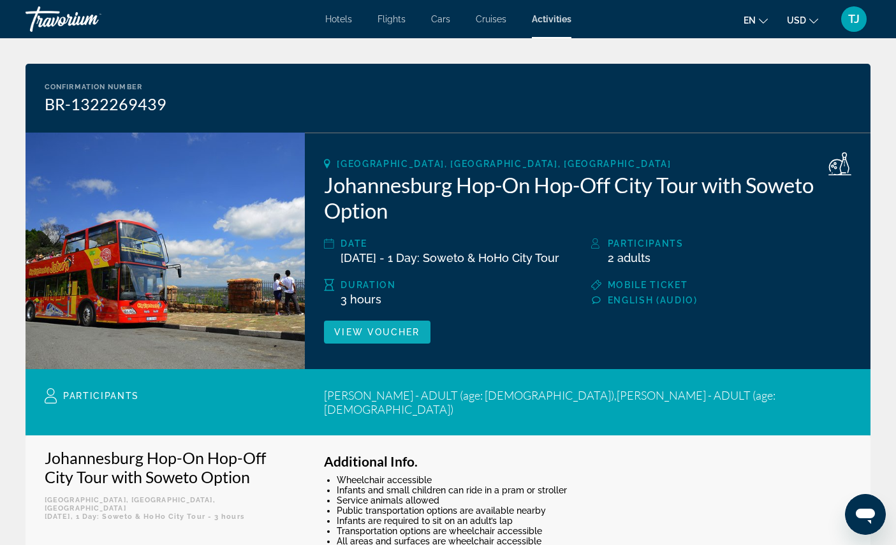
scroll to position [71, 0]
click at [646, 1] on mat-toolbar "Hotels Flights Cars Cruises Activities Hotels Flights Cars Cruises Activities e…" at bounding box center [448, 19] width 896 height 38
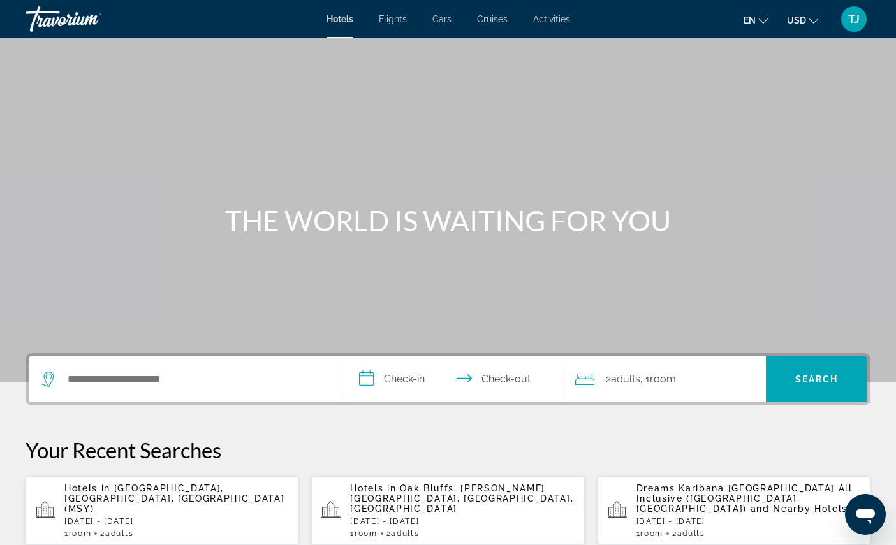
click at [559, 17] on span "Activities" at bounding box center [551, 19] width 37 height 10
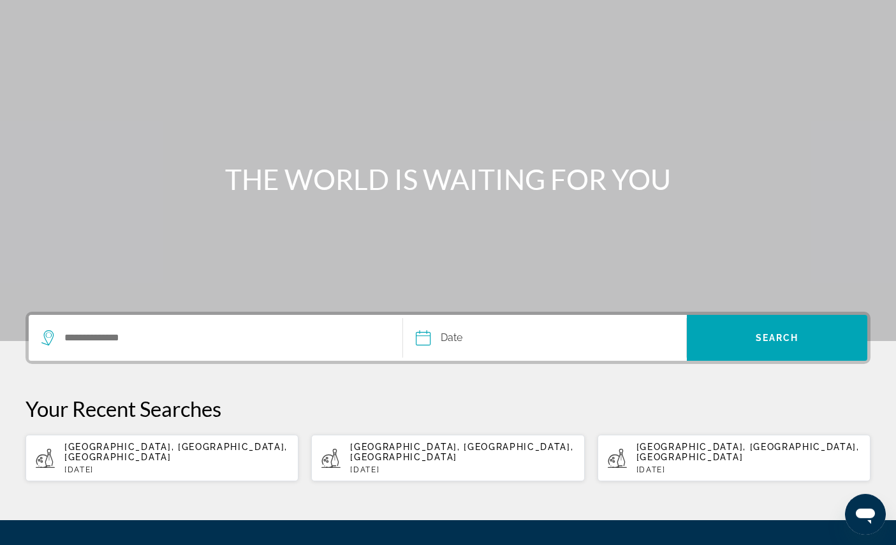
click at [91, 474] on p "[DATE]" at bounding box center [176, 469] width 224 height 9
type input "**********"
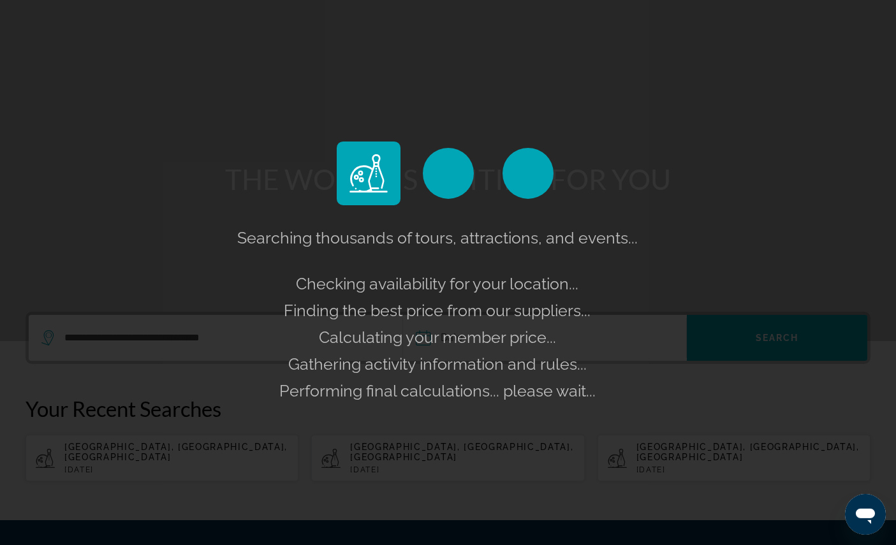
scroll to position [42, 0]
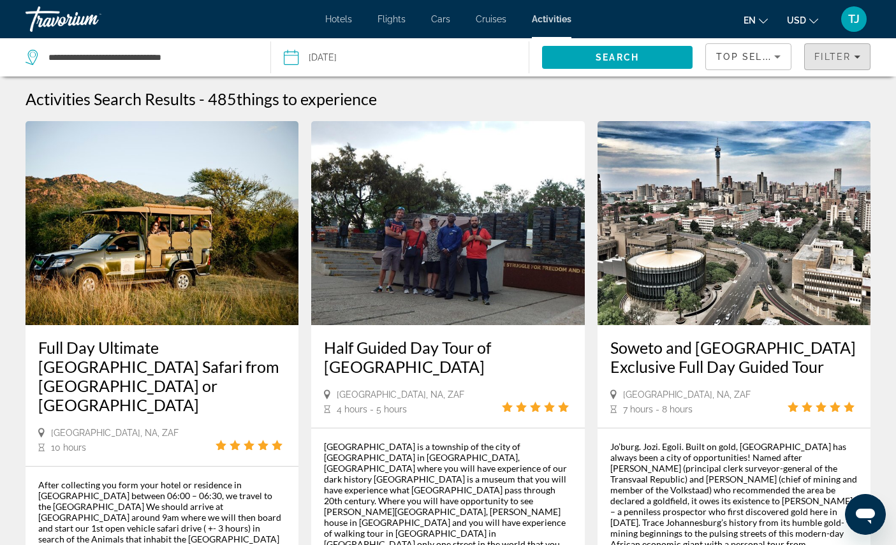
click at [818, 54] on span "Filters" at bounding box center [837, 56] width 65 height 31
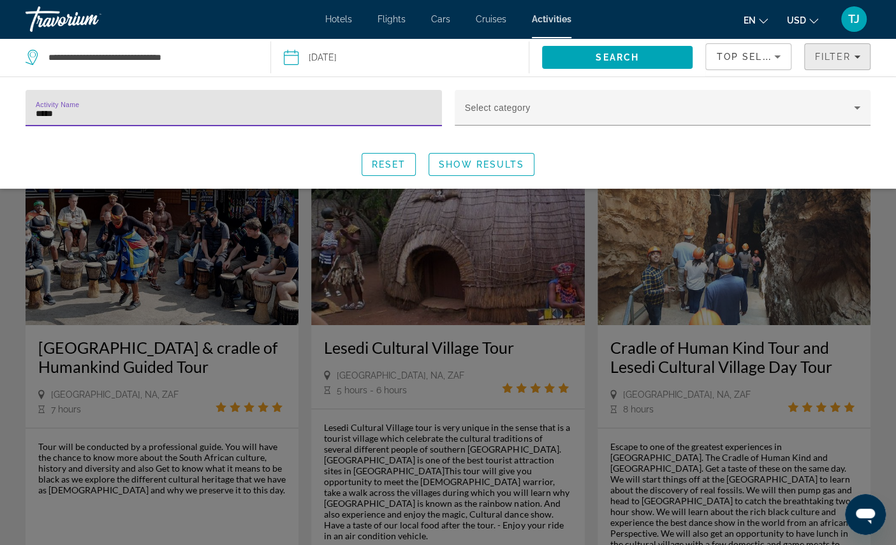
type input "******"
click at [493, 170] on span "Show Results" at bounding box center [481, 164] width 85 height 10
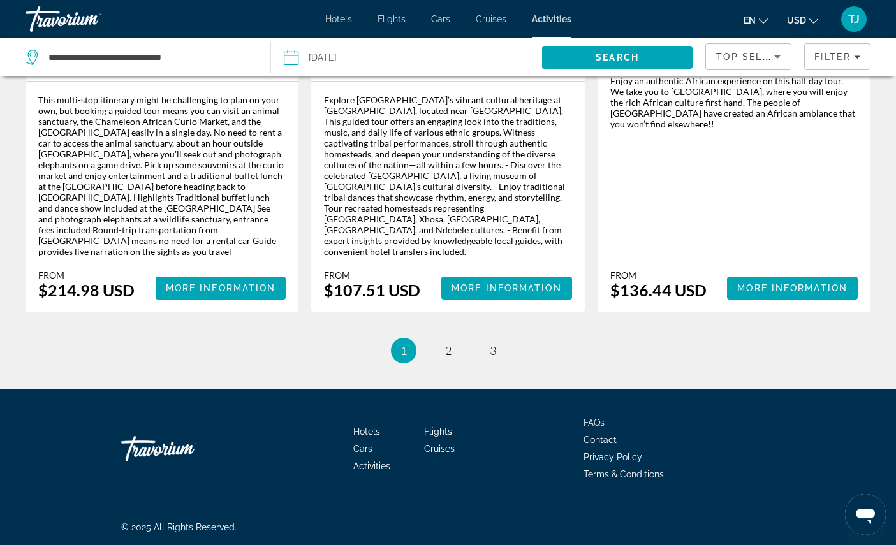
scroll to position [2111, 0]
click at [440, 362] on link "page 2" at bounding box center [448, 351] width 22 height 22
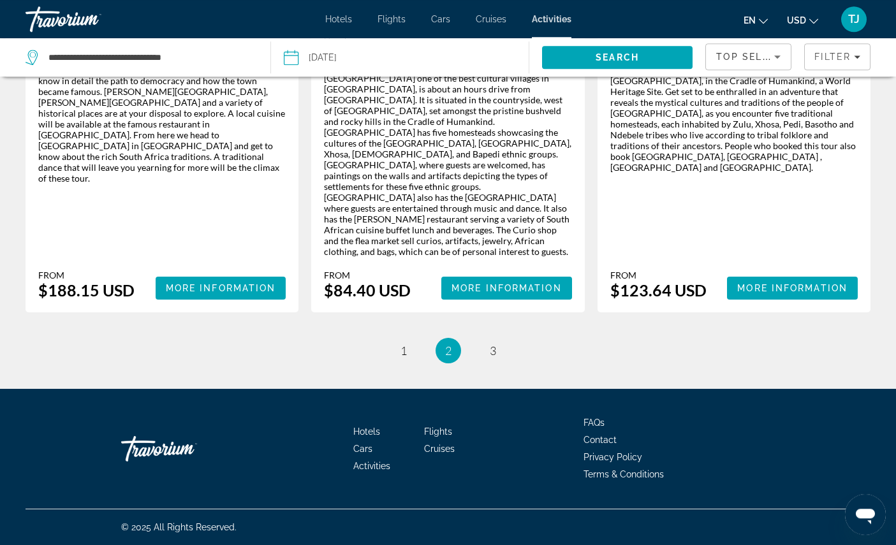
scroll to position [2092, 0]
click at [400, 358] on span "1" at bounding box center [403, 351] width 6 height 14
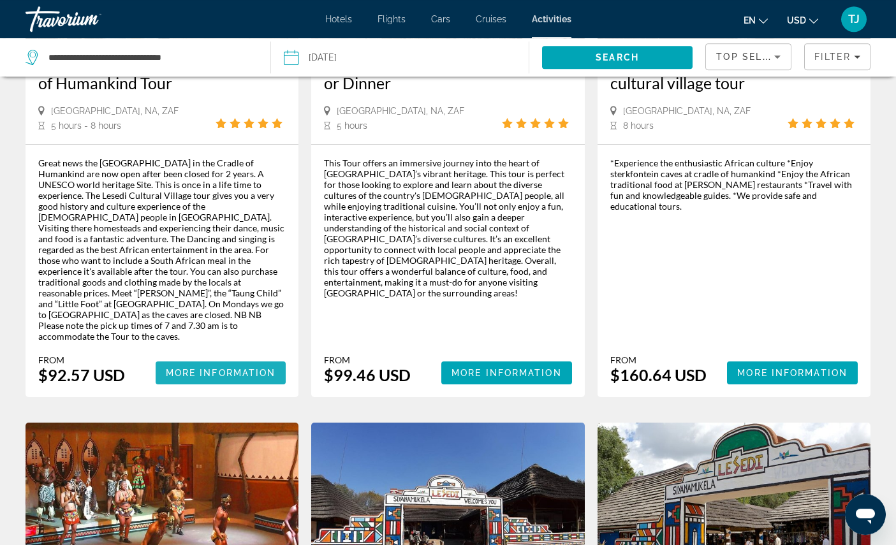
scroll to position [804, 0]
click at [191, 378] on span "More Information" at bounding box center [221, 373] width 110 height 10
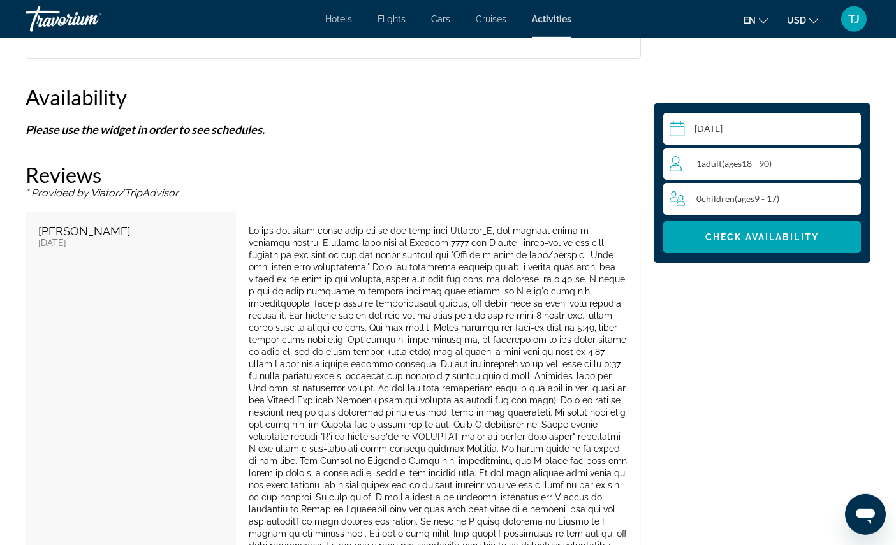
scroll to position [1858, 0]
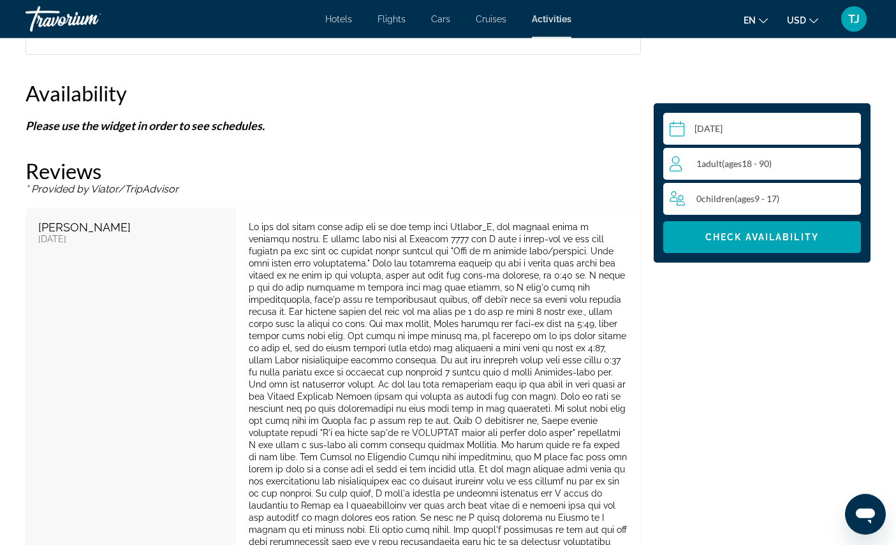
click at [787, 149] on input "Main content" at bounding box center [764, 131] width 203 height 36
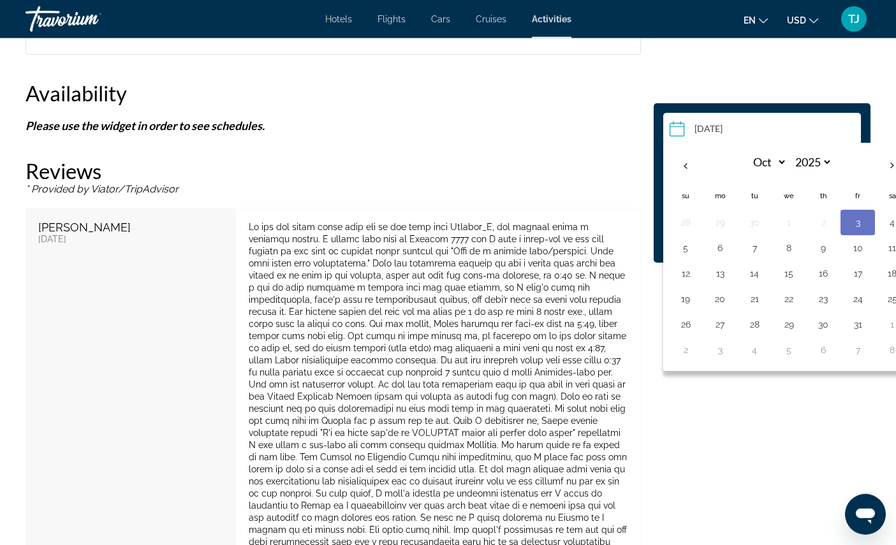
scroll to position [1859, 0]
click at [675, 257] on button "5" at bounding box center [685, 248] width 20 height 18
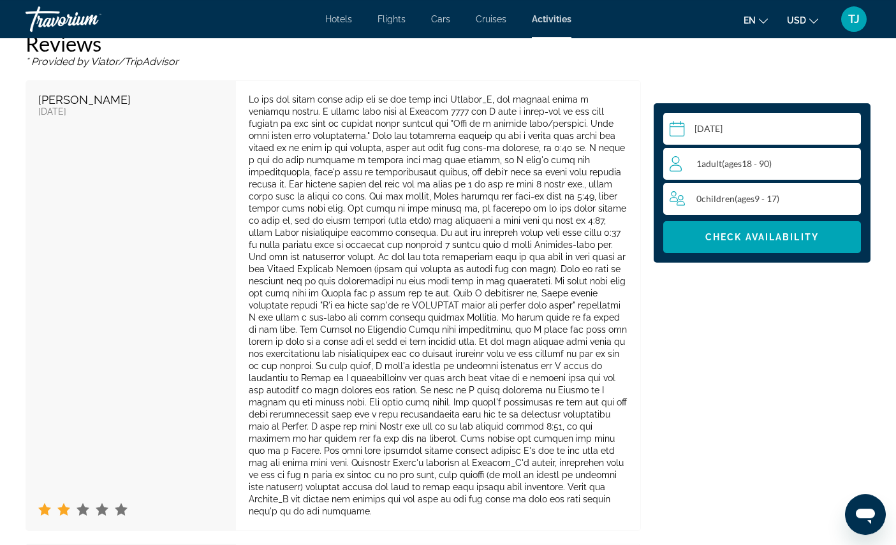
scroll to position [1978, 0]
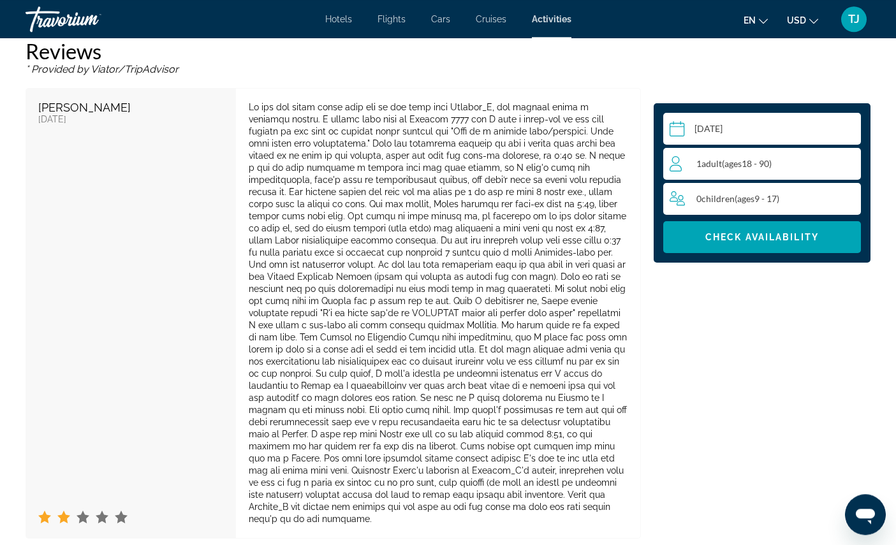
click at [770, 141] on input "**********" at bounding box center [764, 131] width 203 height 36
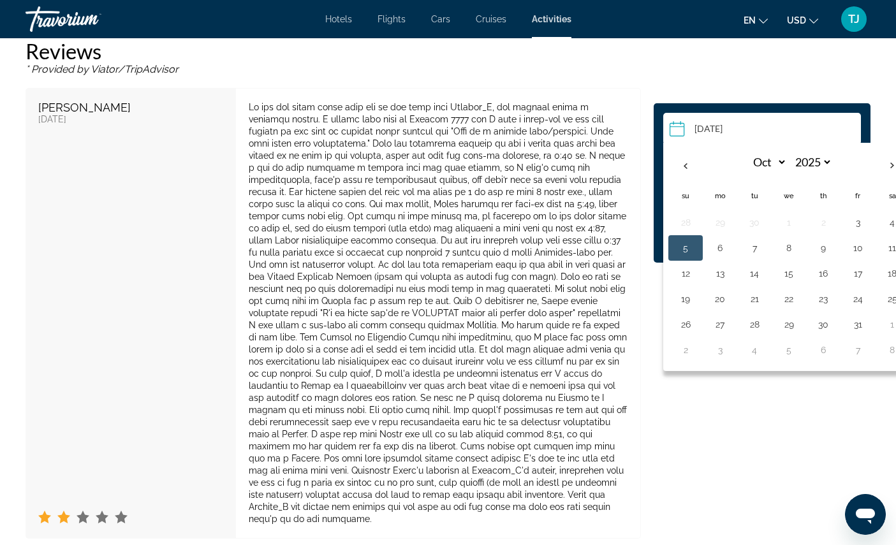
click at [710, 257] on button "6" at bounding box center [720, 248] width 20 height 18
type input "**********"
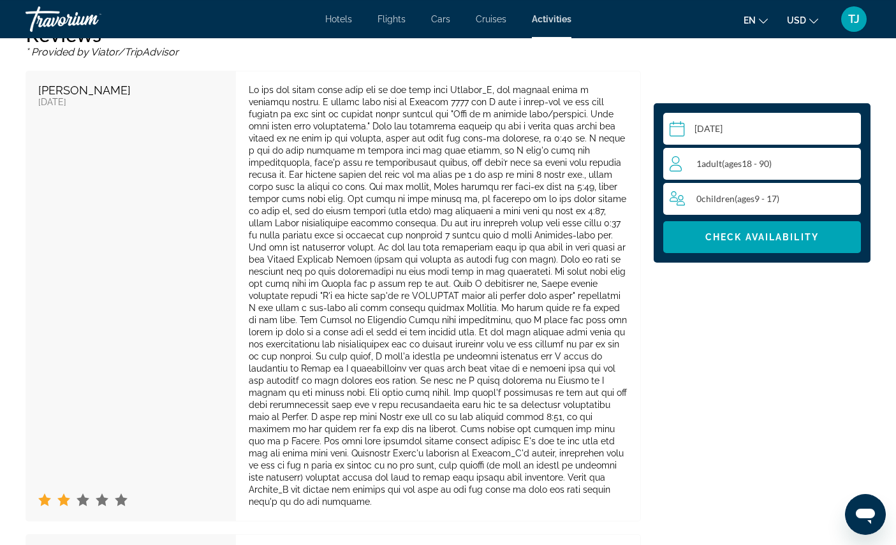
scroll to position [2045, 0]
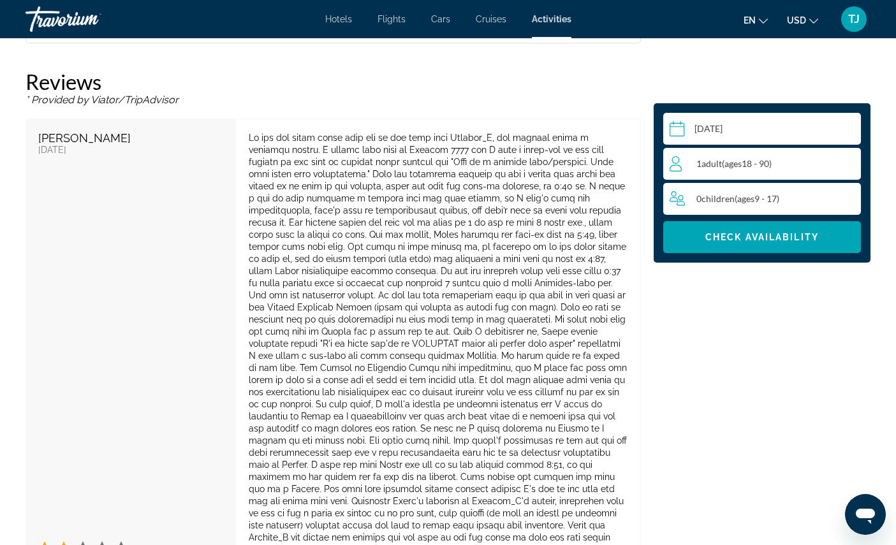
click at [788, 172] on div "1 Adult Adults ( ages 18 - 90)" at bounding box center [765, 163] width 191 height 15
click at [847, 171] on icon "Increment adults" at bounding box center [847, 163] width 11 height 15
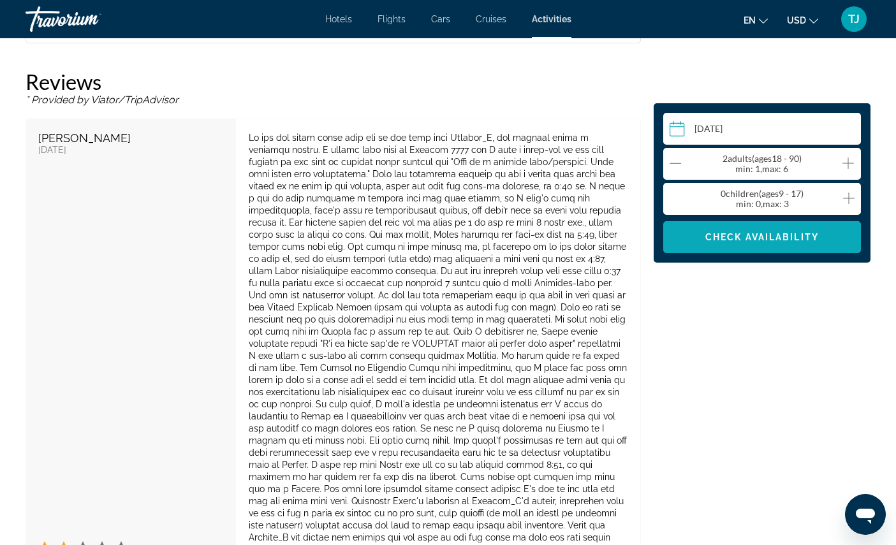
click at [781, 242] on span "Check Availability" at bounding box center [762, 237] width 114 height 10
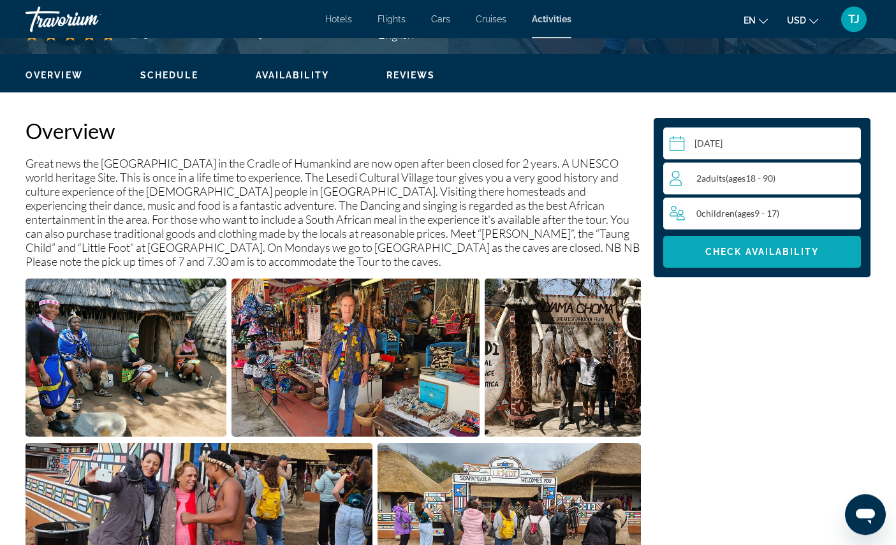
scroll to position [363, 0]
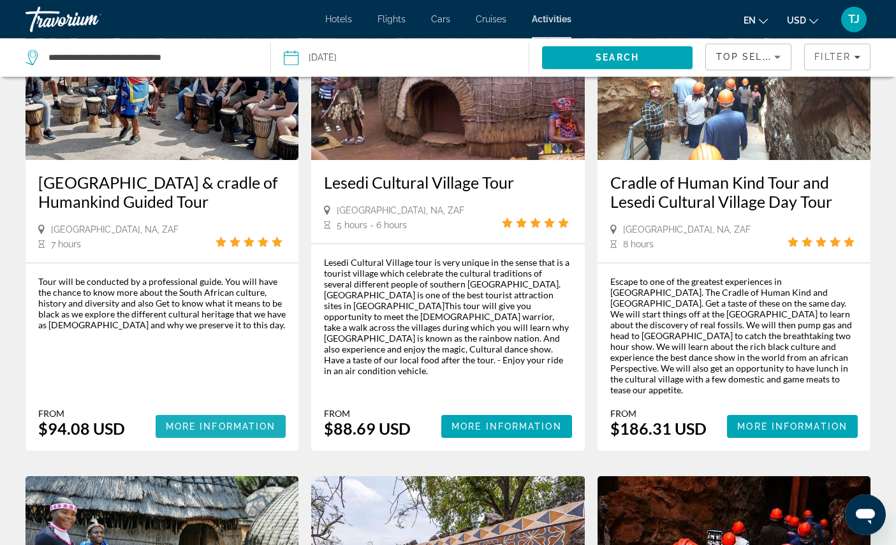
scroll to position [165, 0]
click at [179, 432] on span "More Information" at bounding box center [221, 426] width 110 height 10
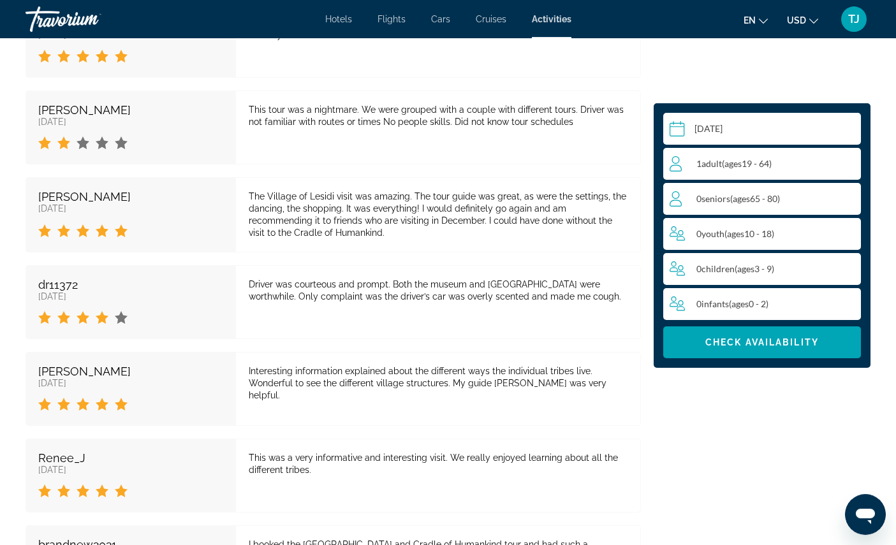
scroll to position [2085, 0]
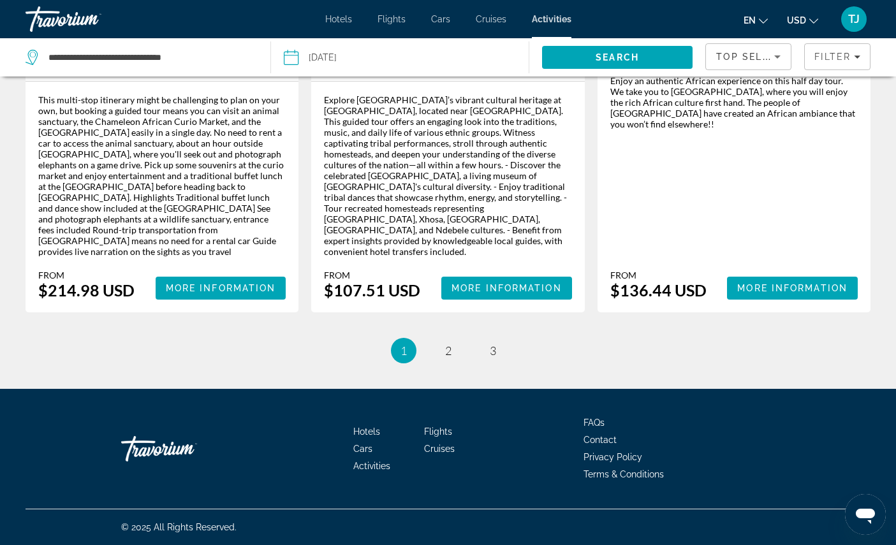
scroll to position [2164, 0]
click at [444, 362] on link "page 2" at bounding box center [448, 351] width 22 height 22
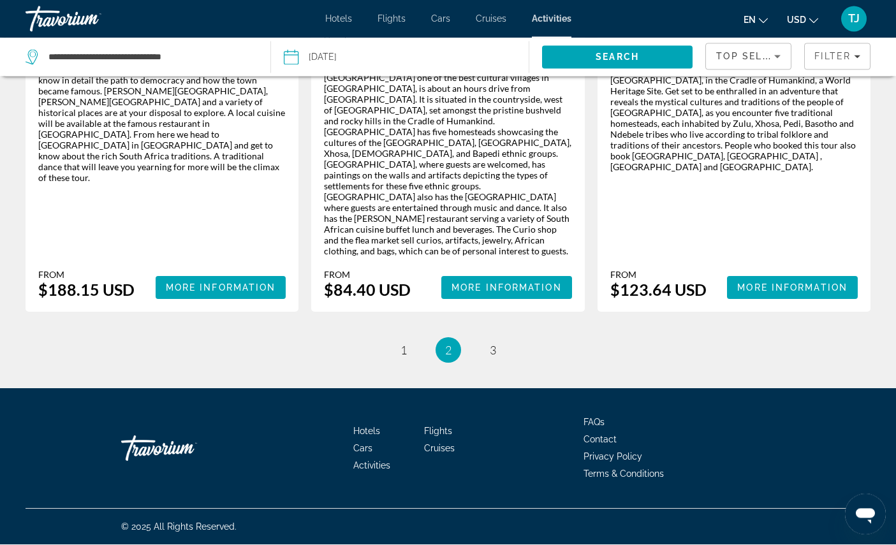
scroll to position [2229, 0]
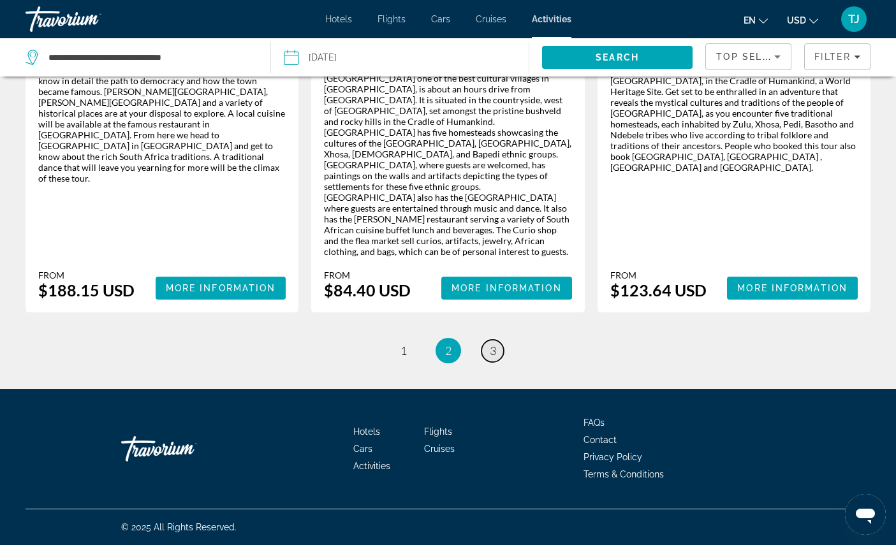
click at [494, 358] on span "3" at bounding box center [493, 351] width 6 height 14
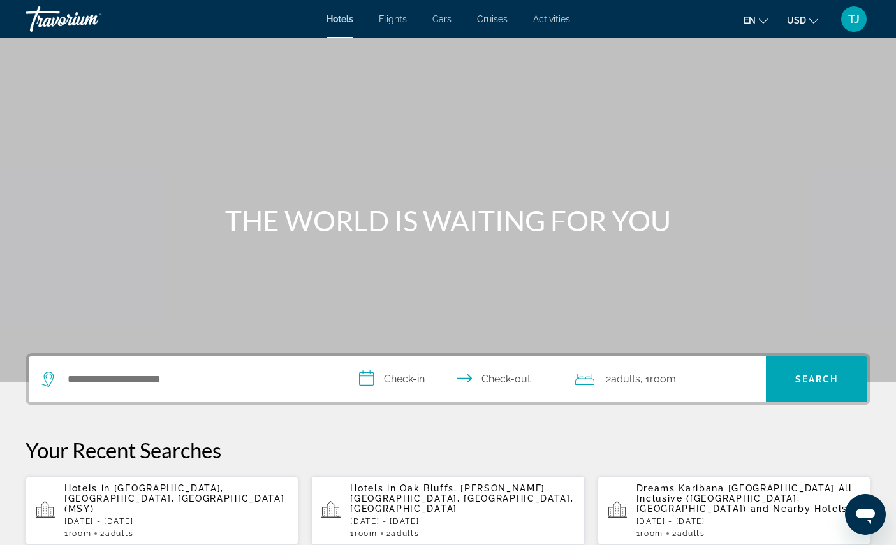
click at [570, 18] on span "Activities" at bounding box center [551, 19] width 37 height 10
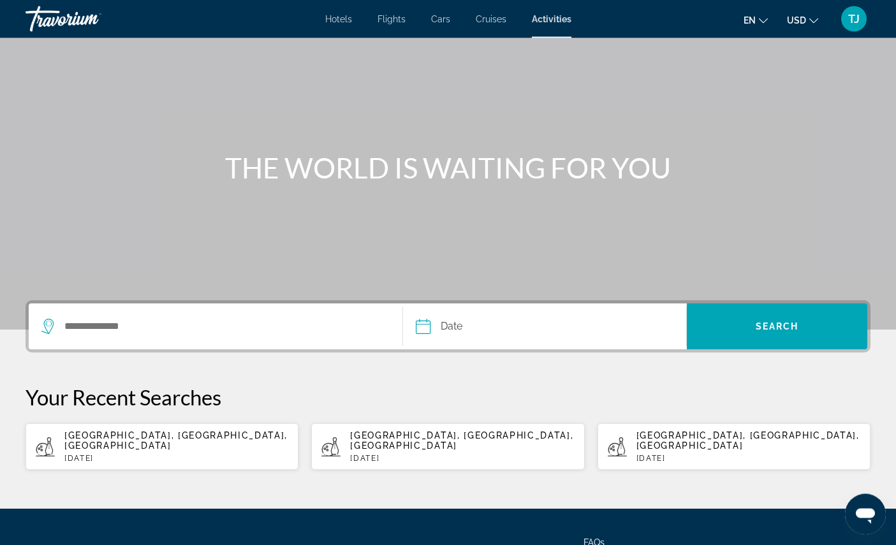
click at [127, 451] on span "[GEOGRAPHIC_DATA], [GEOGRAPHIC_DATA], [GEOGRAPHIC_DATA]" at bounding box center [175, 440] width 223 height 20
type input "**********"
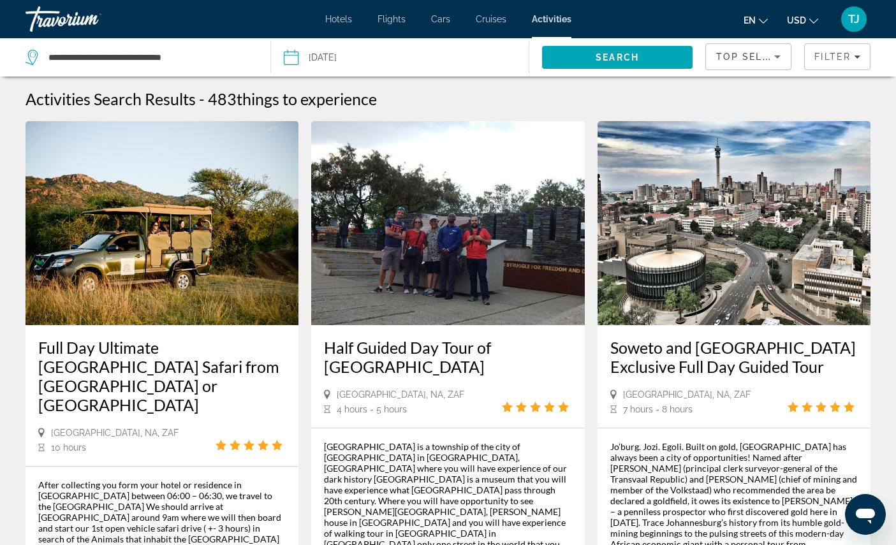
click at [424, 62] on button "Date Oct 4, 2025 Navigation placeholder Oct *** *** *** *** *** *** *** *** ***…" at bounding box center [406, 57] width 245 height 38
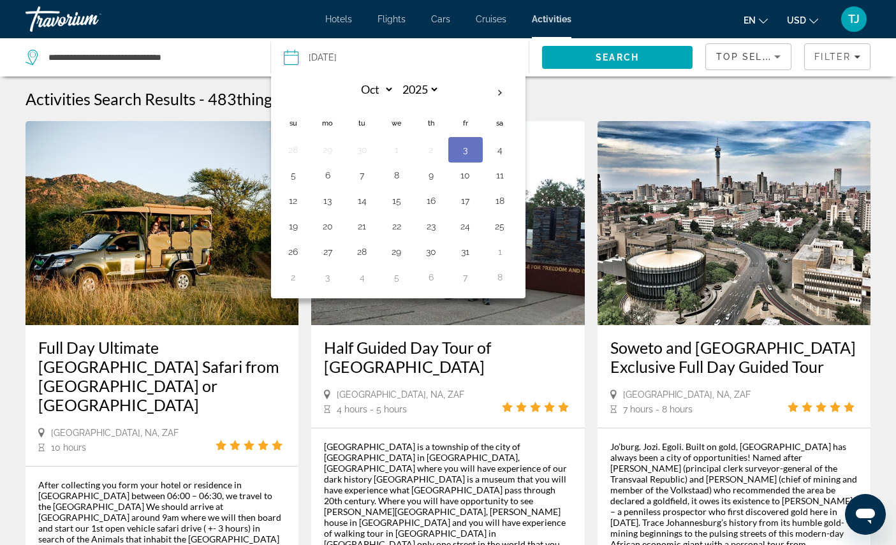
click at [289, 184] on button "5" at bounding box center [293, 175] width 20 height 18
type input "**********"
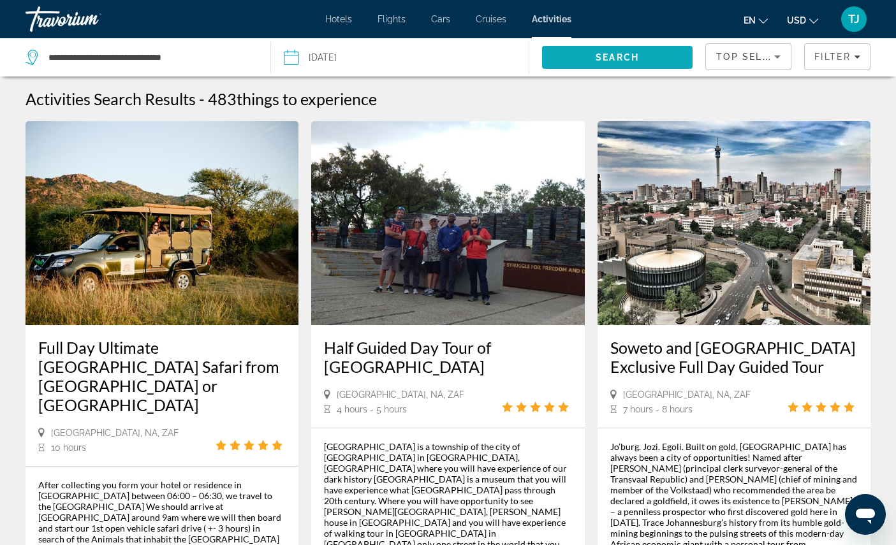
click at [607, 62] on span "Search" at bounding box center [617, 57] width 43 height 10
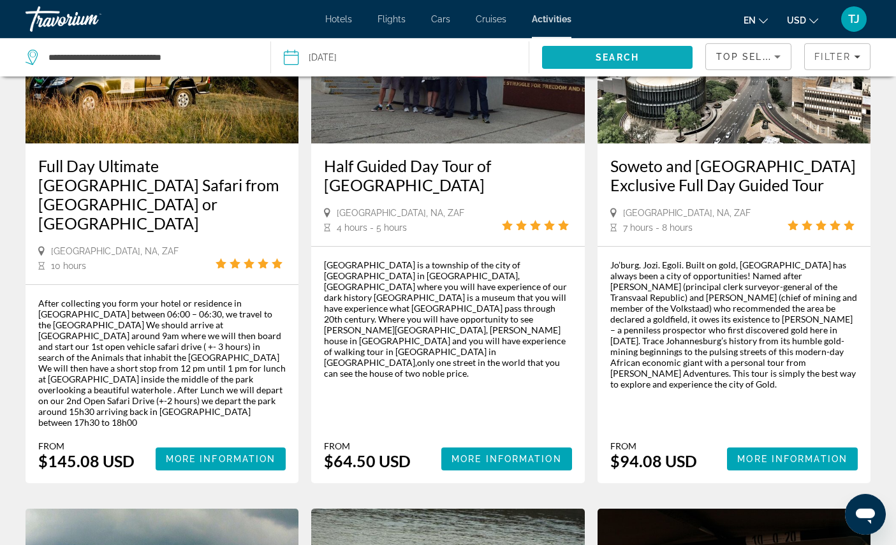
scroll to position [185, 0]
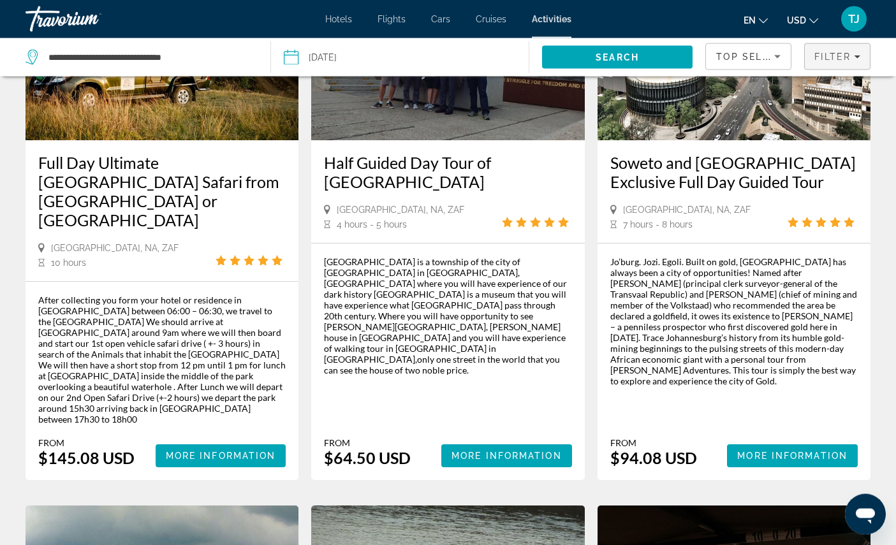
click at [830, 60] on span "Filter" at bounding box center [832, 57] width 36 height 10
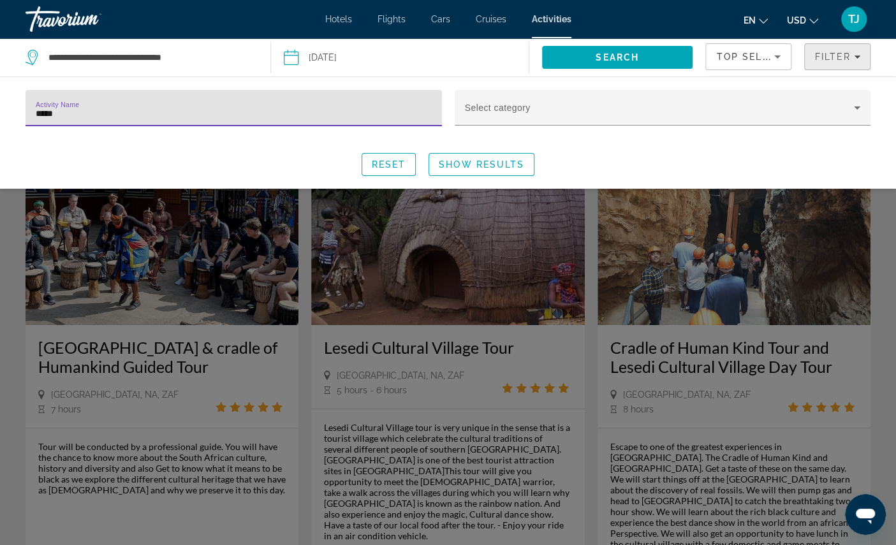
type input "******"
click at [509, 170] on span "Show Results" at bounding box center [481, 164] width 85 height 10
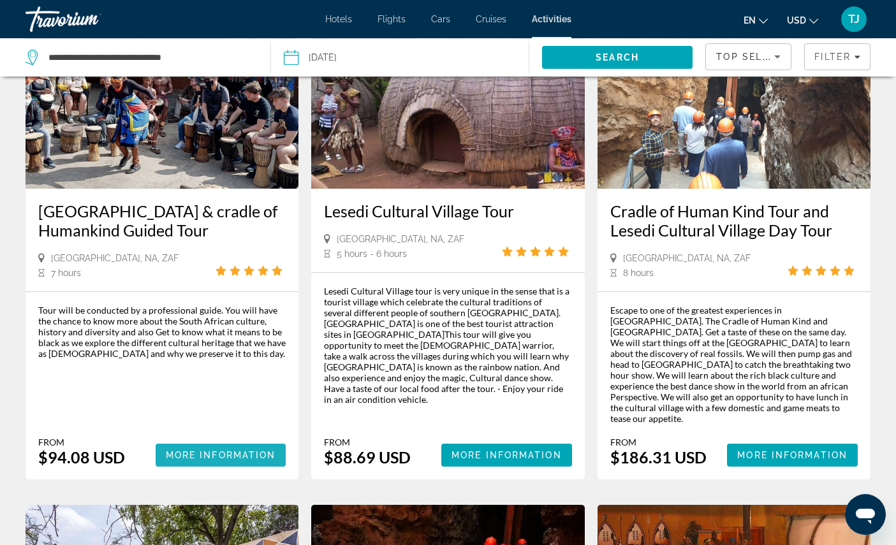
scroll to position [136, 0]
click at [191, 460] on span "More Information" at bounding box center [221, 455] width 110 height 10
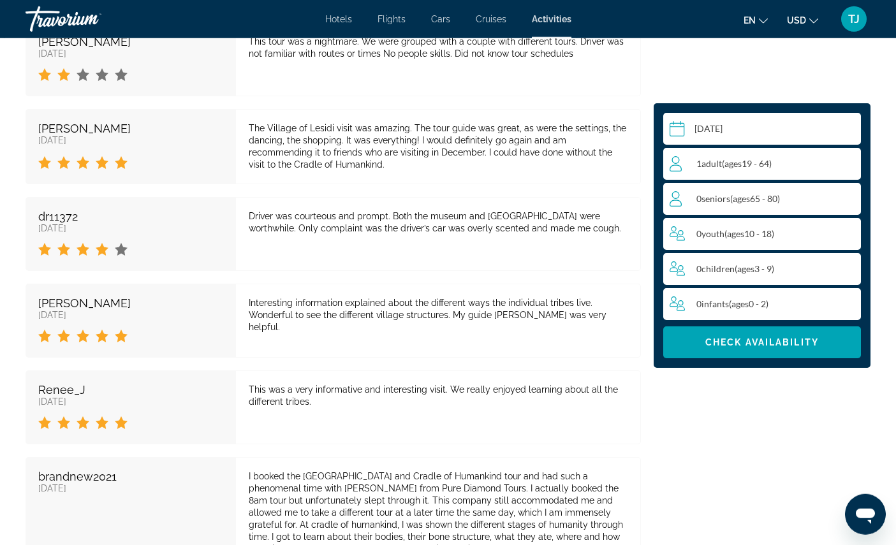
scroll to position [2152, 0]
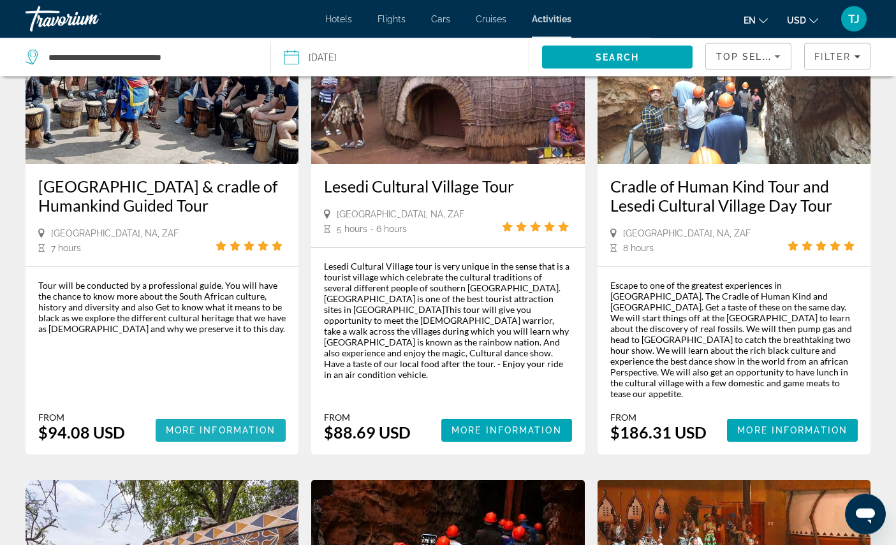
scroll to position [162, 0]
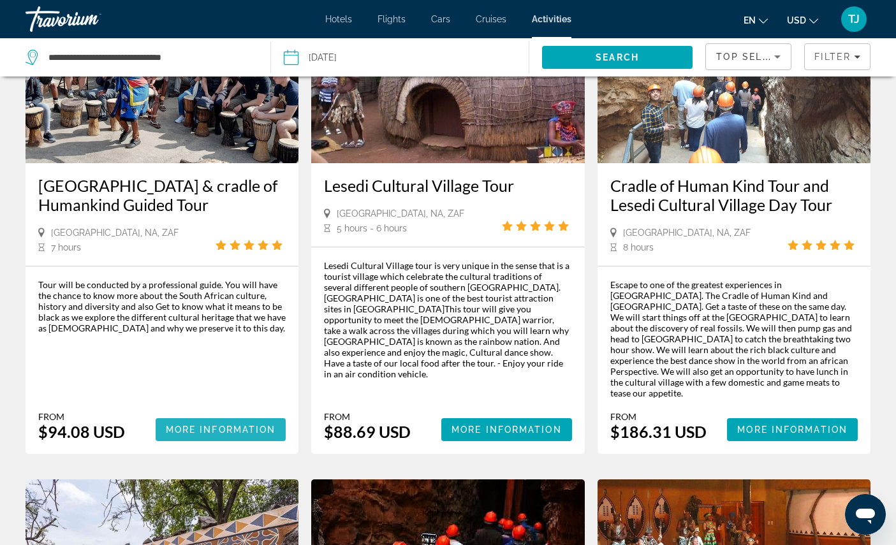
click at [241, 435] on span "More Information" at bounding box center [221, 430] width 110 height 10
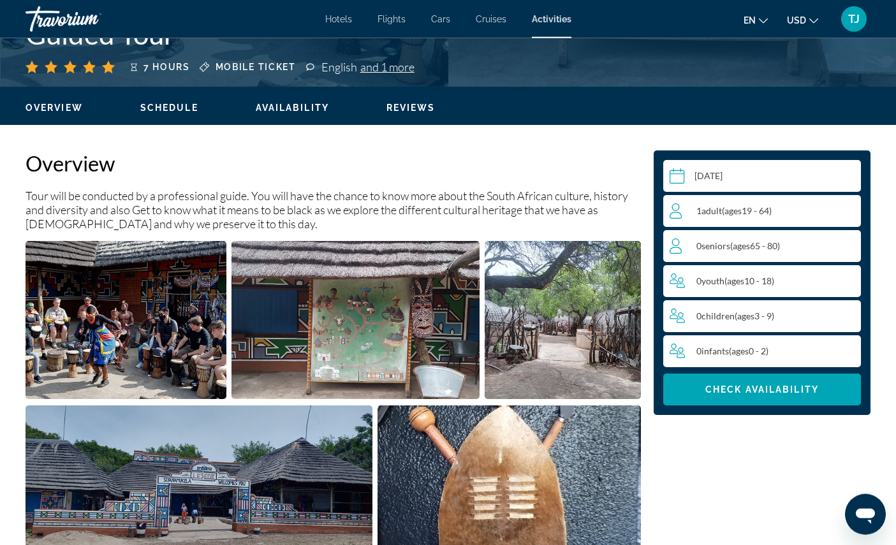
scroll to position [351, 0]
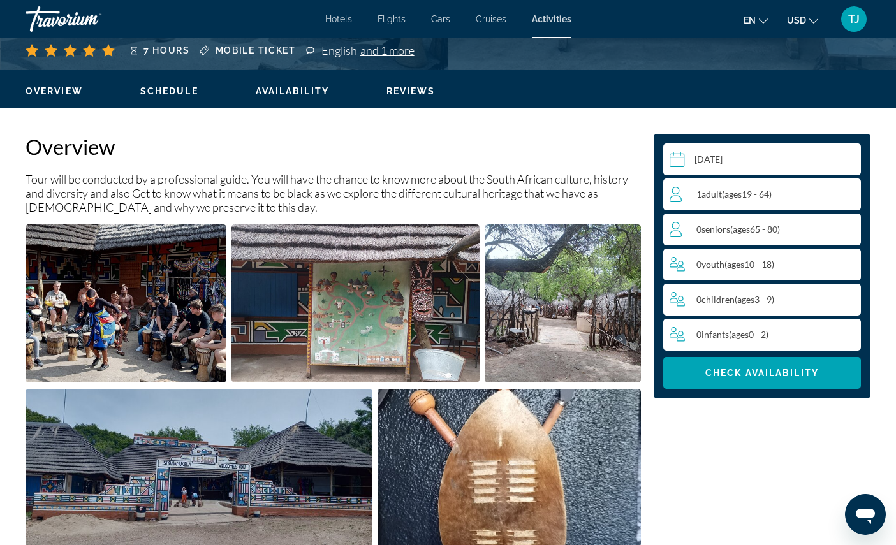
click at [788, 202] on div "1 Adult Adults ( ages 19 - 64)" at bounding box center [765, 194] width 191 height 15
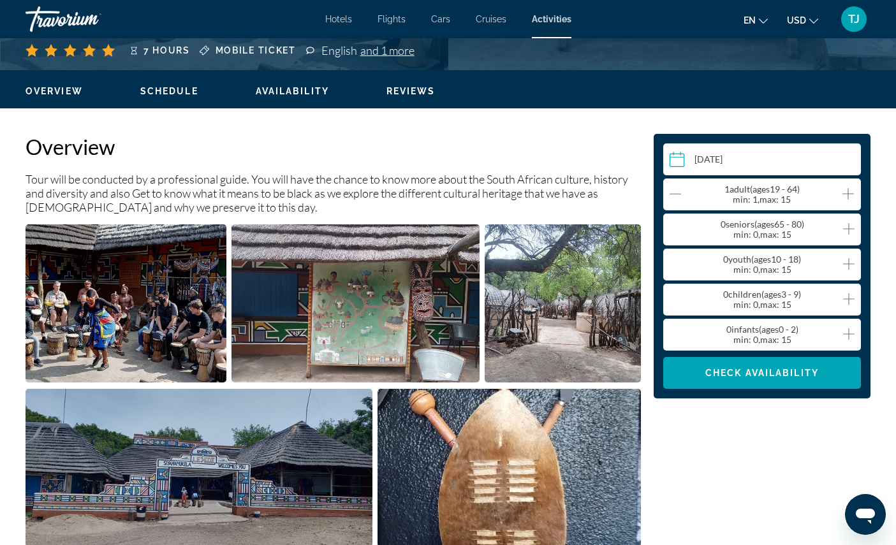
click at [847, 202] on icon "Increment adults" at bounding box center [847, 193] width 11 height 15
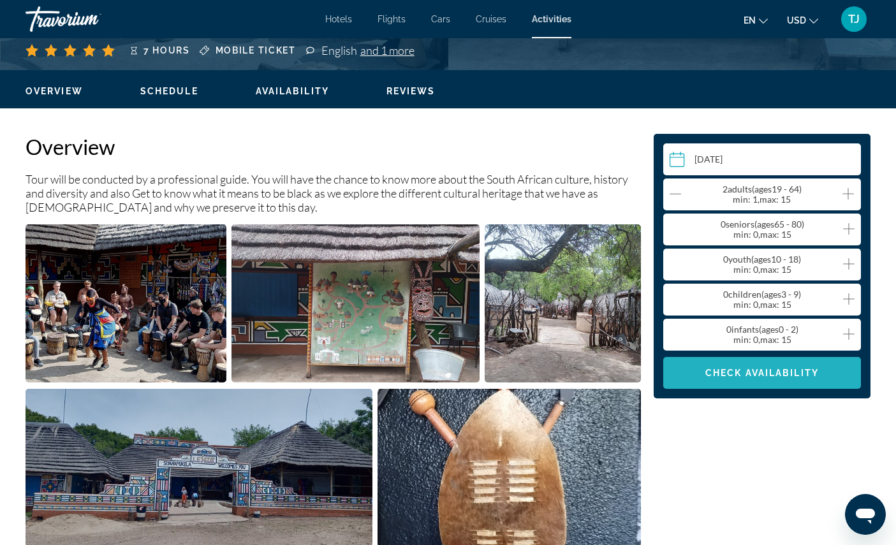
click at [759, 378] on span "Check Availability" at bounding box center [762, 373] width 114 height 10
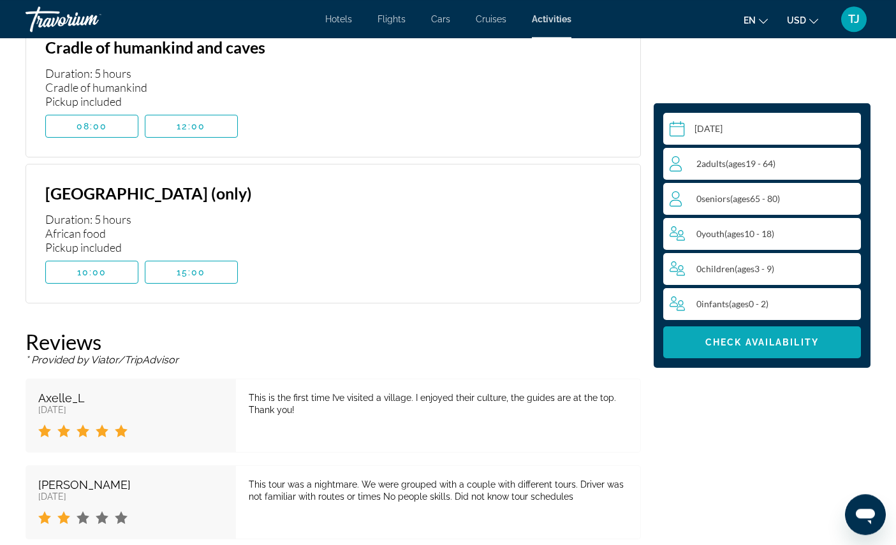
scroll to position [1972, 0]
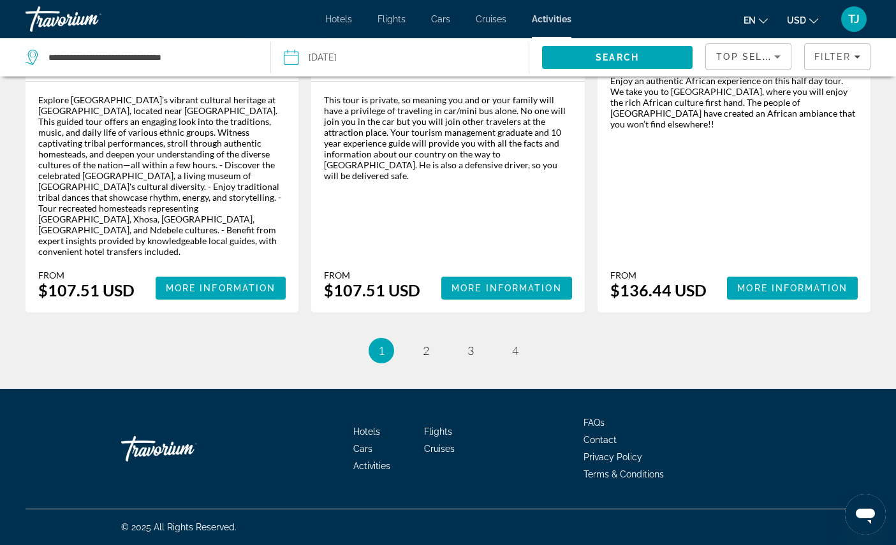
scroll to position [2054, 0]
click at [424, 358] on span "2" at bounding box center [426, 351] width 6 height 14
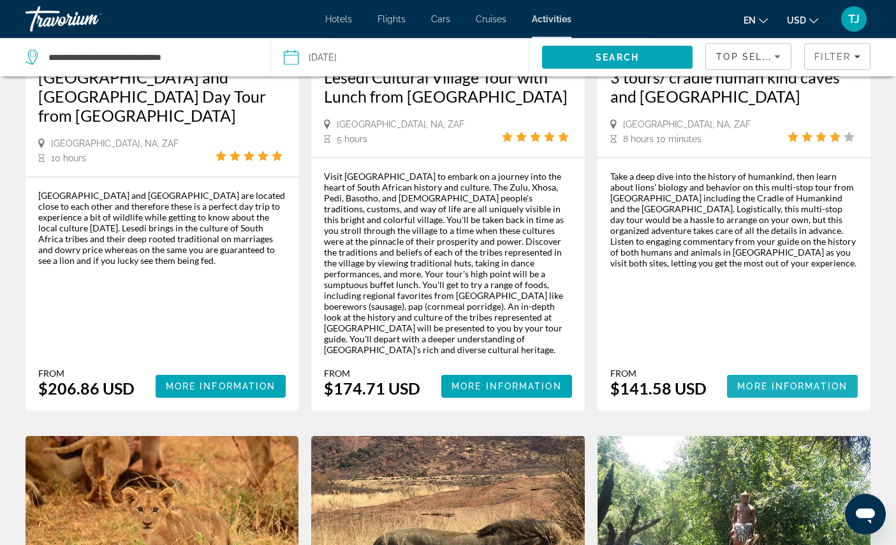
scroll to position [271, 0]
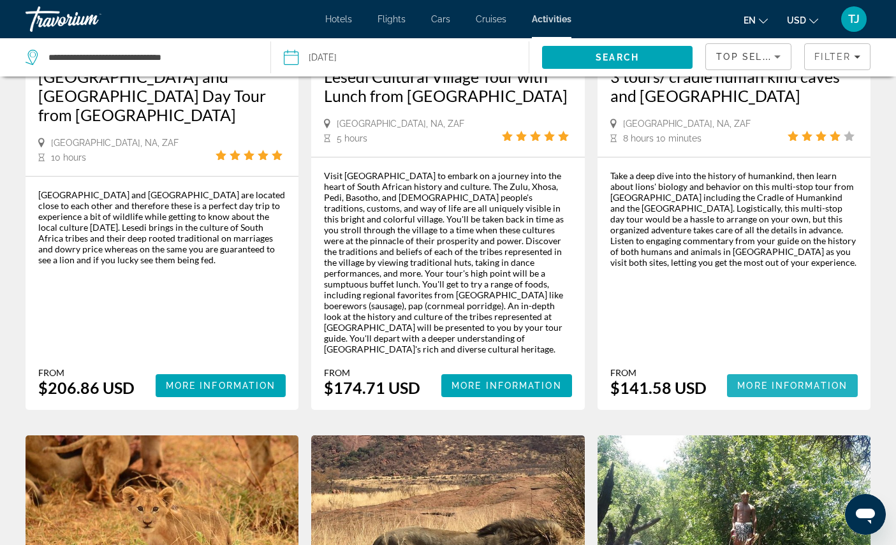
click at [789, 391] on span "More Information" at bounding box center [792, 386] width 110 height 10
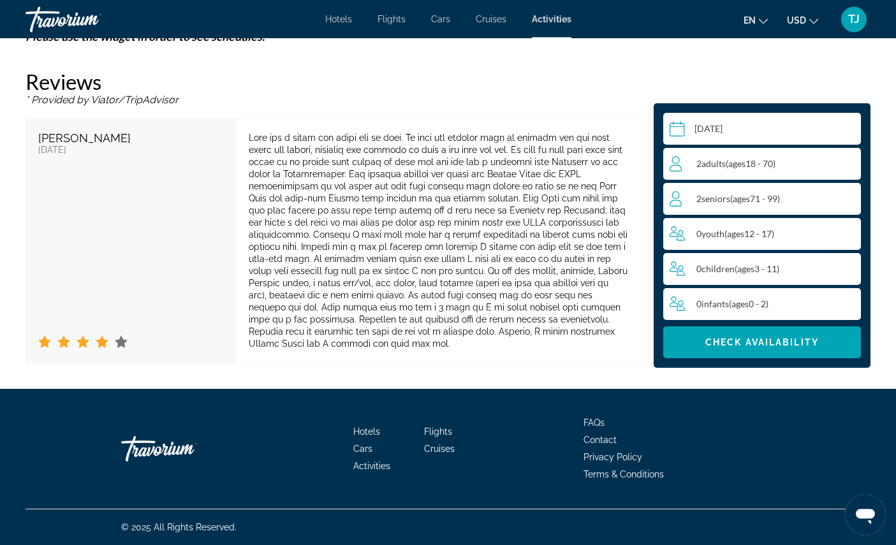
scroll to position [2286, 0]
click at [794, 207] on div "2 Senior Seniors ( ages 71 - 99)" at bounding box center [765, 198] width 191 height 15
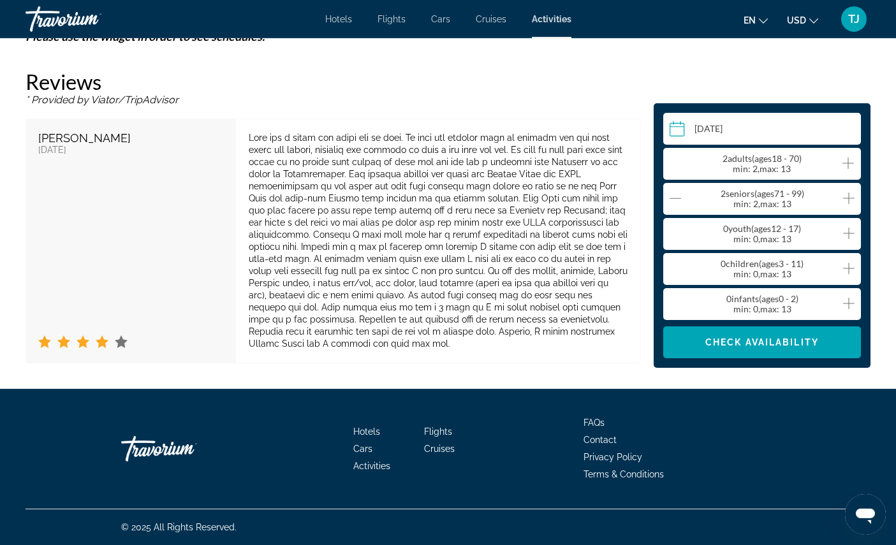
click at [670, 206] on icon "Decrement seniors" at bounding box center [675, 198] width 11 height 15
click at [740, 348] on span "Check Availability" at bounding box center [762, 342] width 114 height 10
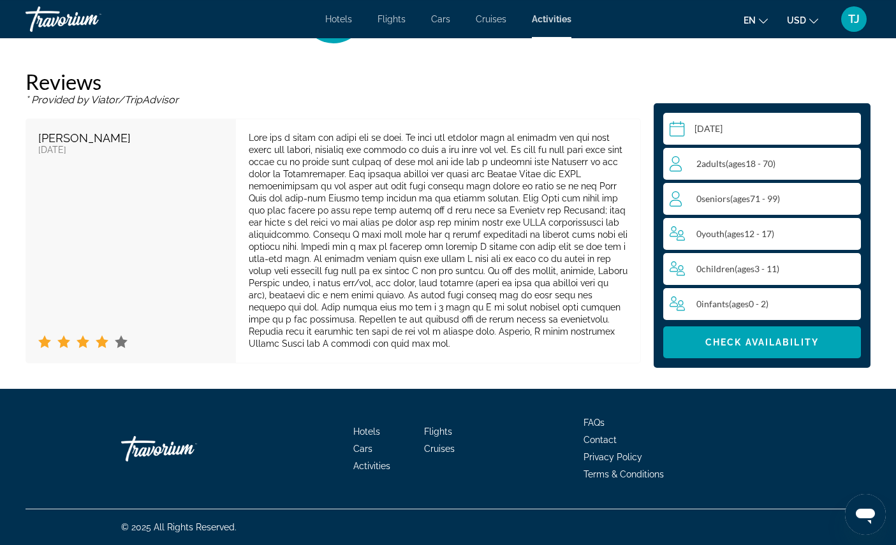
scroll to position [2345, 0]
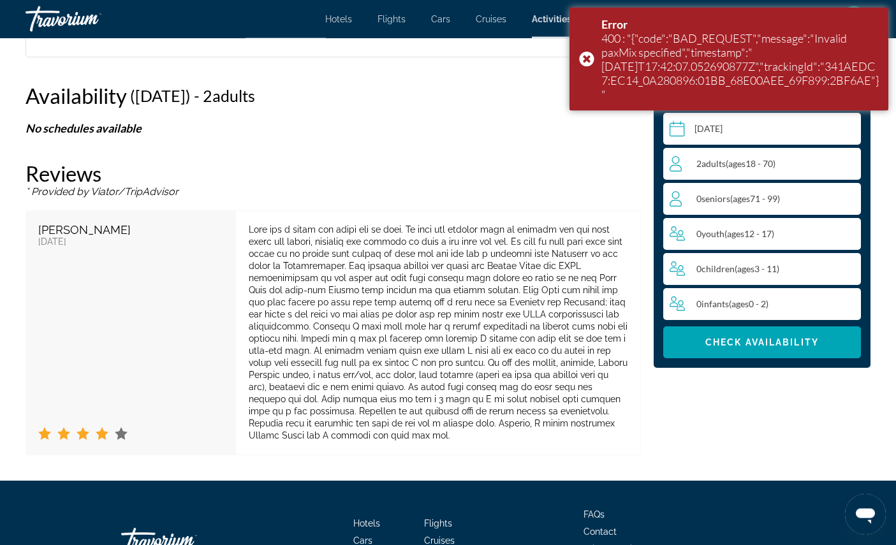
click at [790, 133] on input "Main content" at bounding box center [764, 131] width 203 height 36
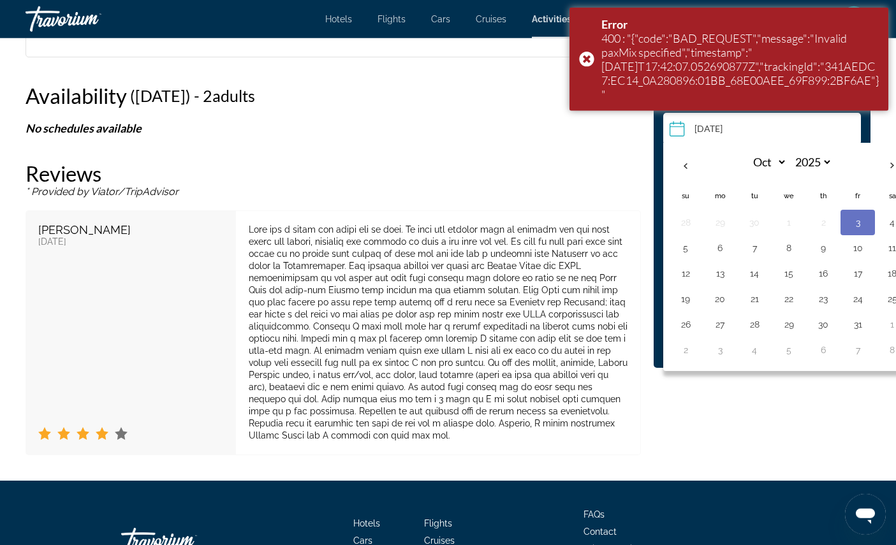
click at [710, 257] on button "6" at bounding box center [720, 248] width 20 height 18
type input "**********"
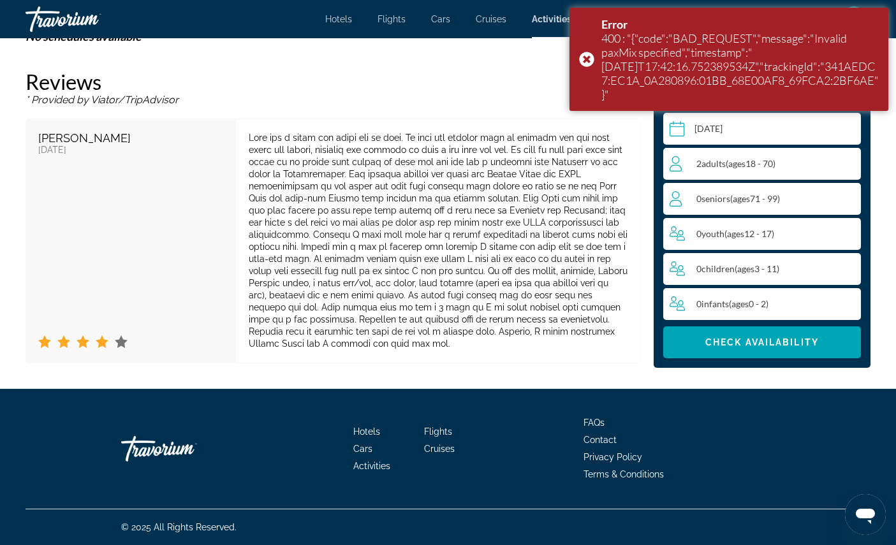
scroll to position [2294, 0]
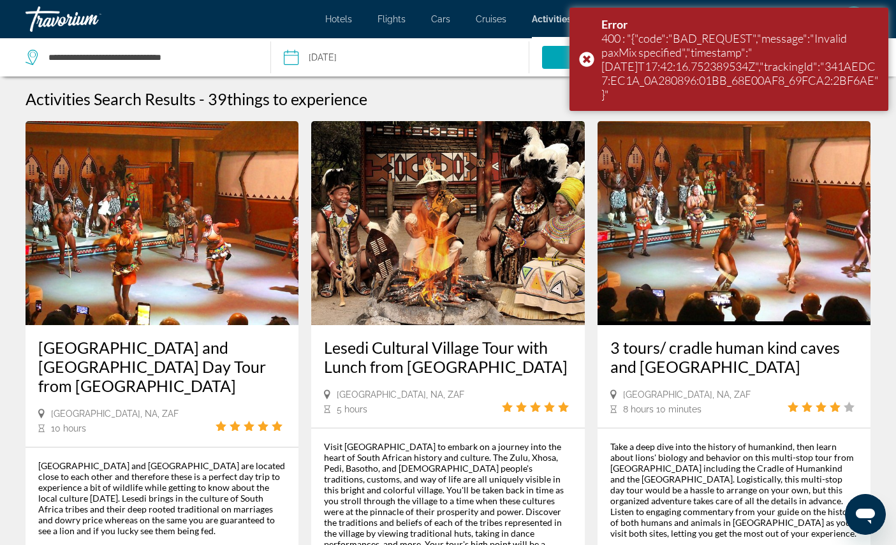
click at [593, 46] on div "Error 400 : "{"code":"BAD_REQUEST","message":"Invalid paxMix specified","timest…" at bounding box center [728, 59] width 319 height 103
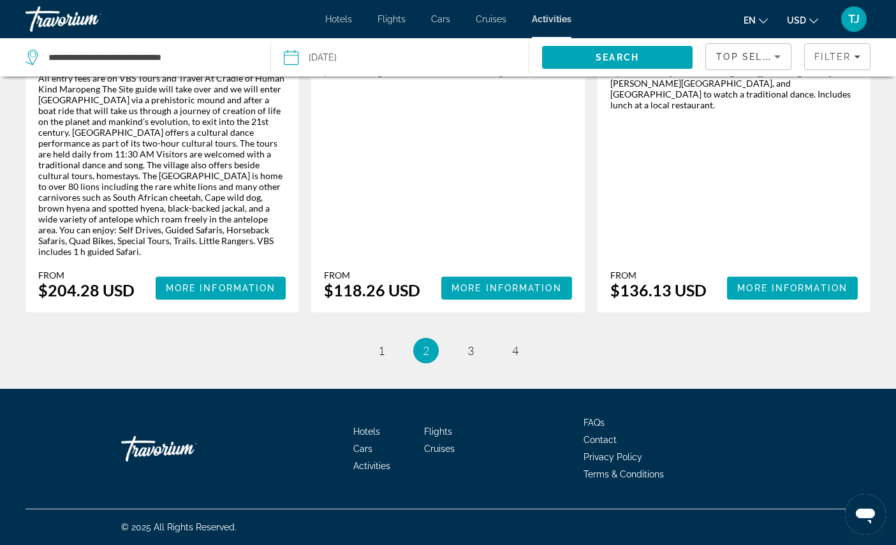
scroll to position [2166, 0]
click at [473, 358] on span "3" at bounding box center [470, 351] width 6 height 14
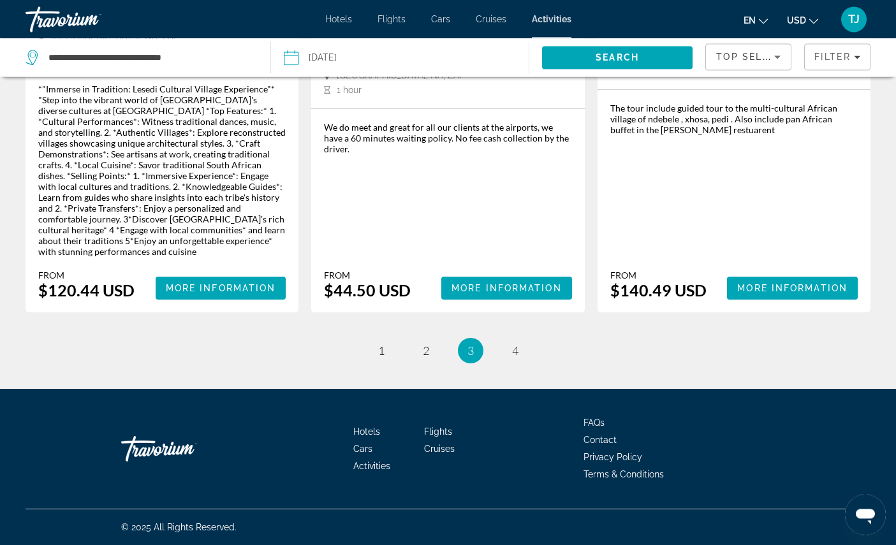
scroll to position [2147, 0]
click at [526, 362] on link "page 4" at bounding box center [515, 351] width 22 height 22
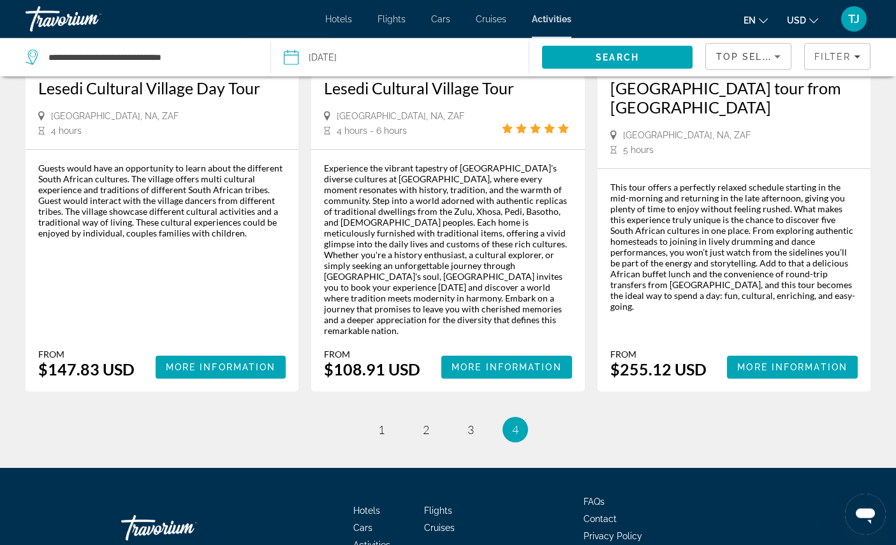
scroll to position [268, 0]
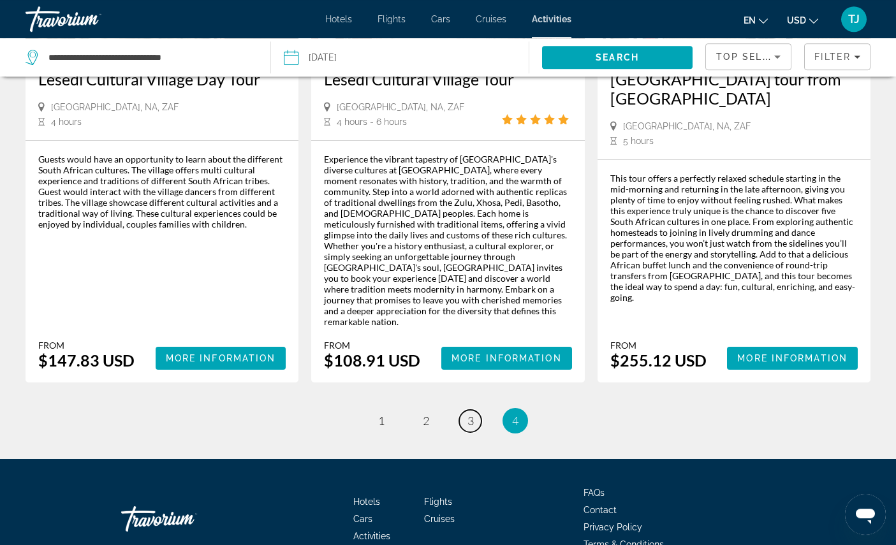
click at [481, 432] on link "page 3" at bounding box center [470, 421] width 22 height 22
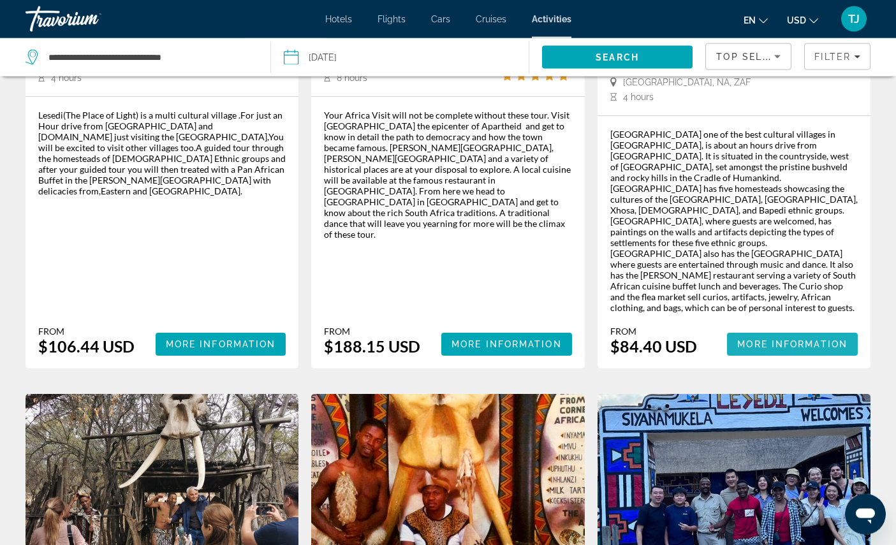
scroll to position [332, 0]
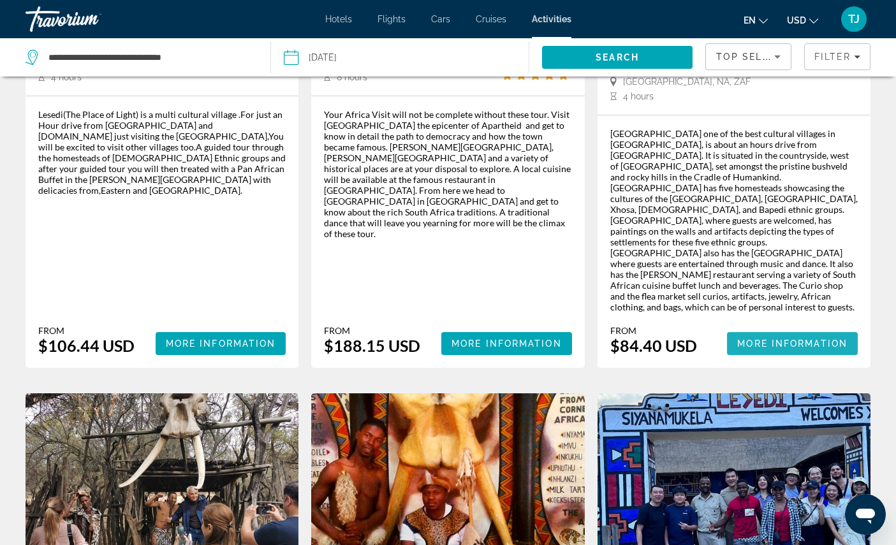
click at [770, 349] on span "More Information" at bounding box center [792, 344] width 110 height 10
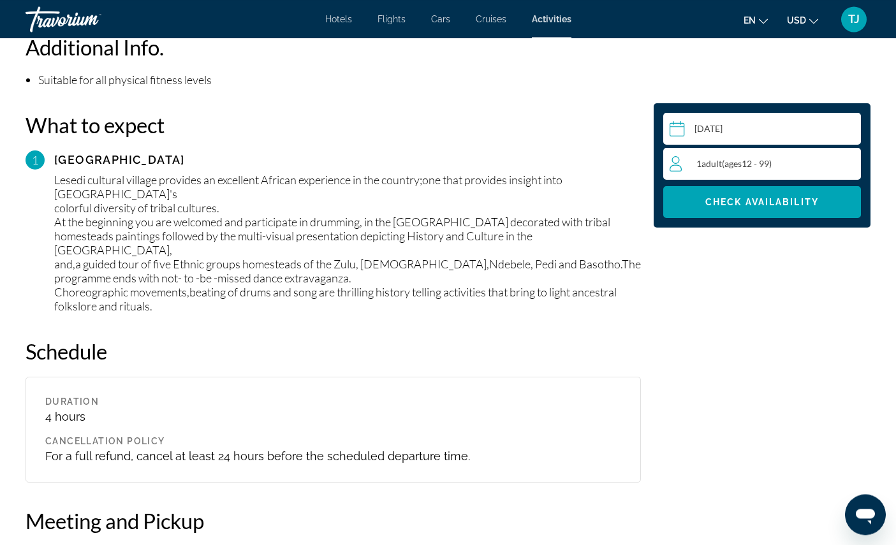
scroll to position [1276, 0]
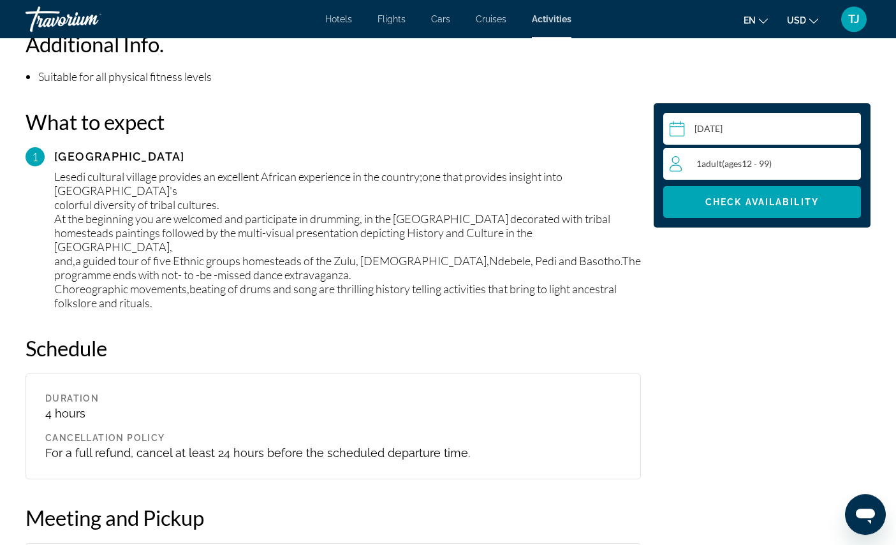
click at [779, 172] on div "1 Adult Adults ( ages 12 - 99)" at bounding box center [765, 163] width 191 height 15
click at [844, 171] on icon "Increment adults" at bounding box center [847, 163] width 11 height 15
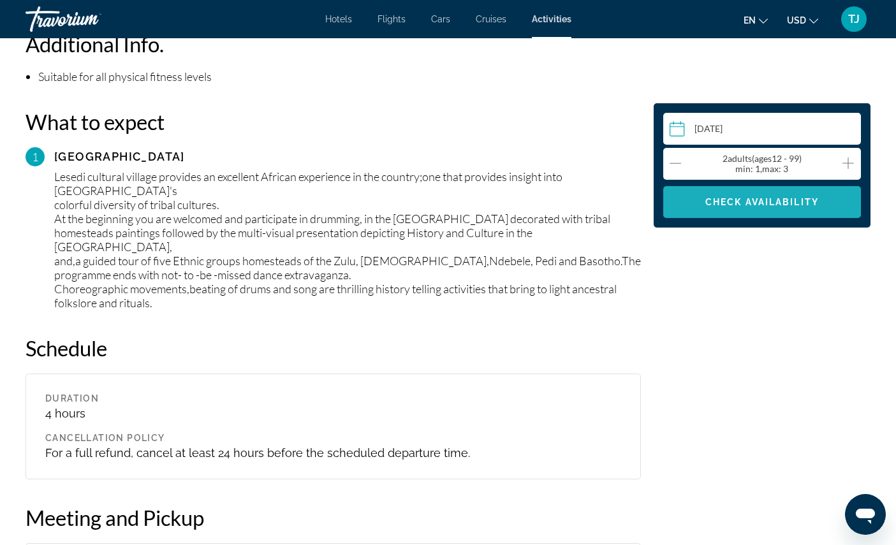
click at [795, 216] on span "Main content" at bounding box center [762, 202] width 198 height 31
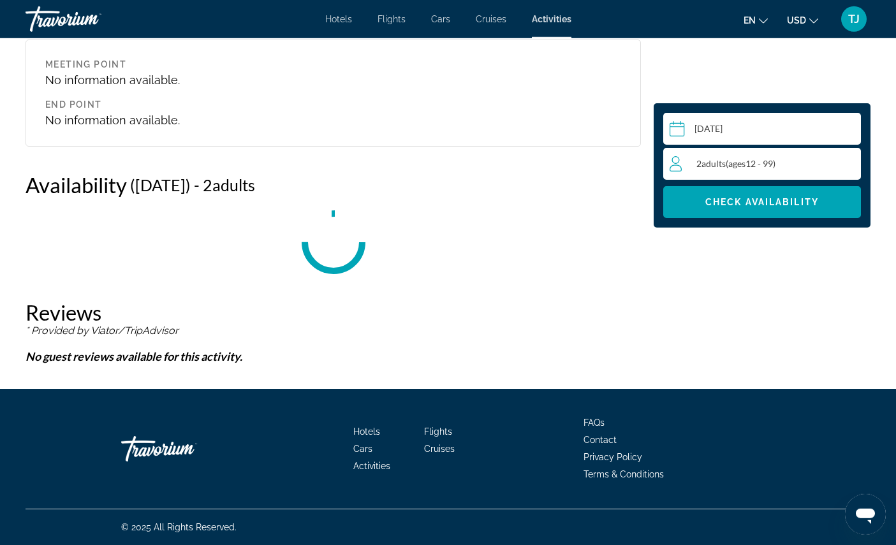
scroll to position [1889, 0]
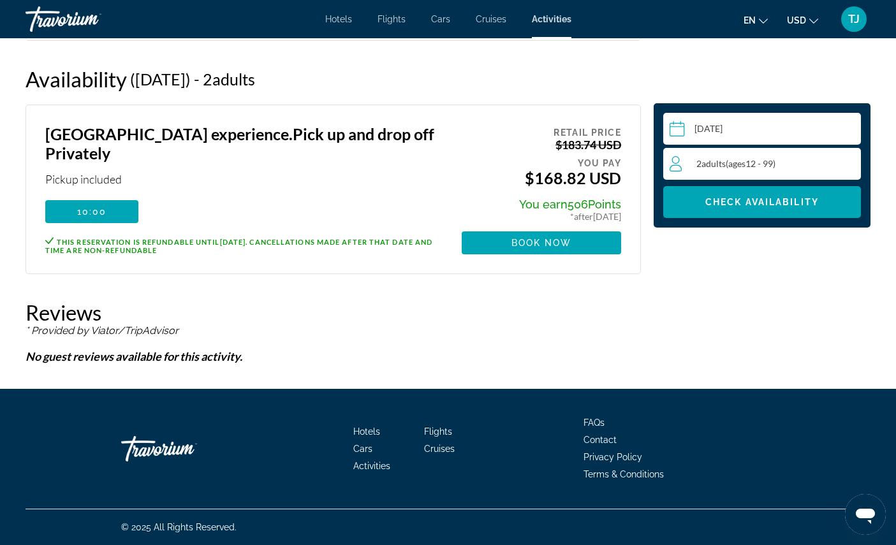
click at [81, 217] on span "10:00" at bounding box center [92, 212] width 30 height 10
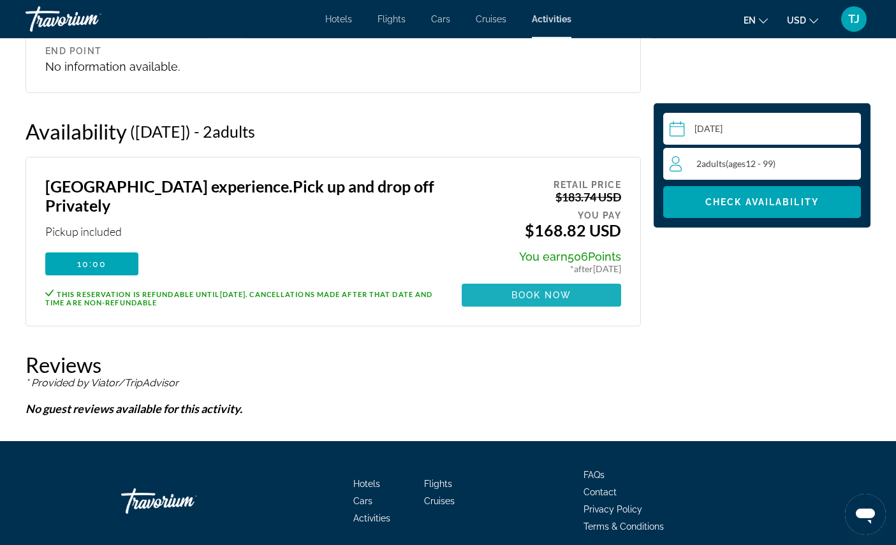
scroll to position [1834, 0]
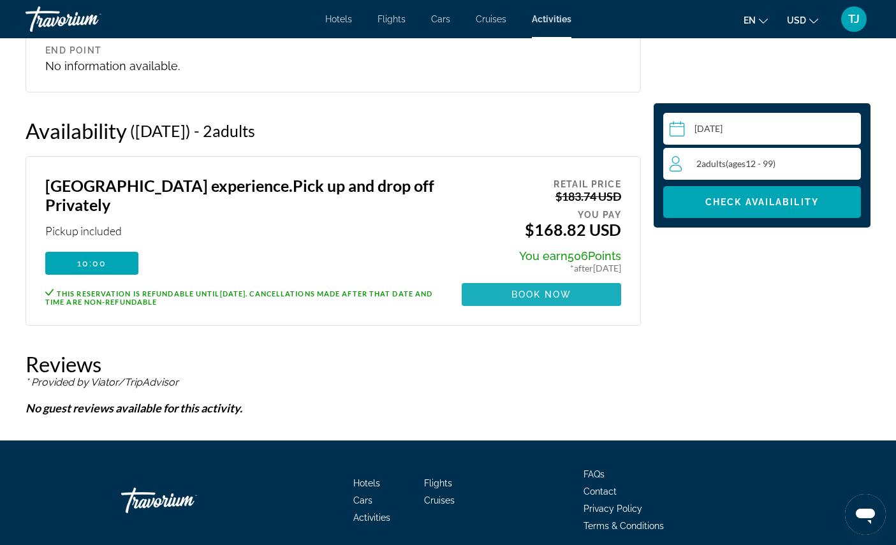
click at [549, 310] on span "Main content" at bounding box center [541, 294] width 159 height 31
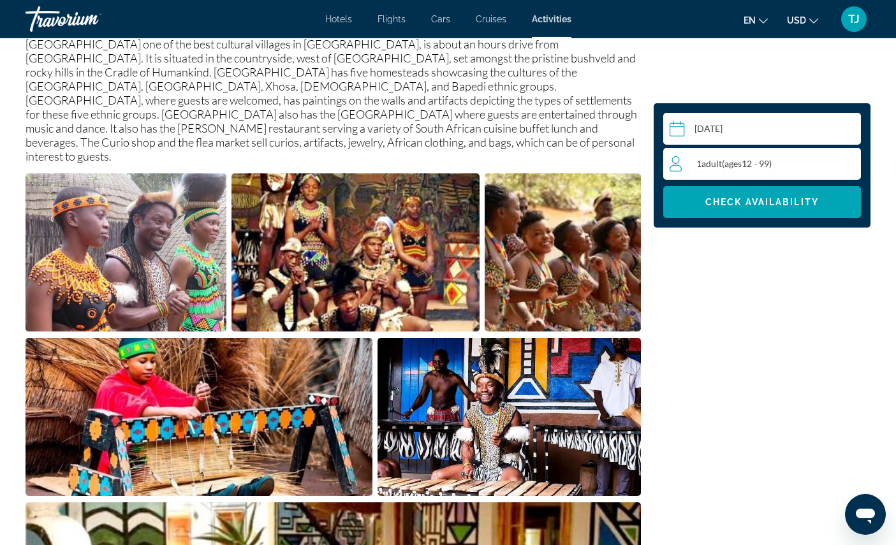
scroll to position [482, 0]
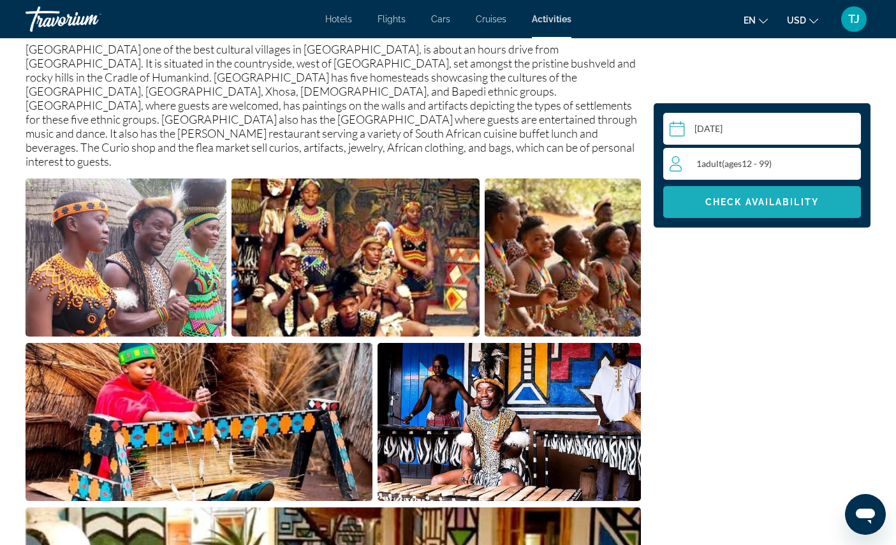
click at [760, 207] on span "Check Availability" at bounding box center [762, 202] width 114 height 10
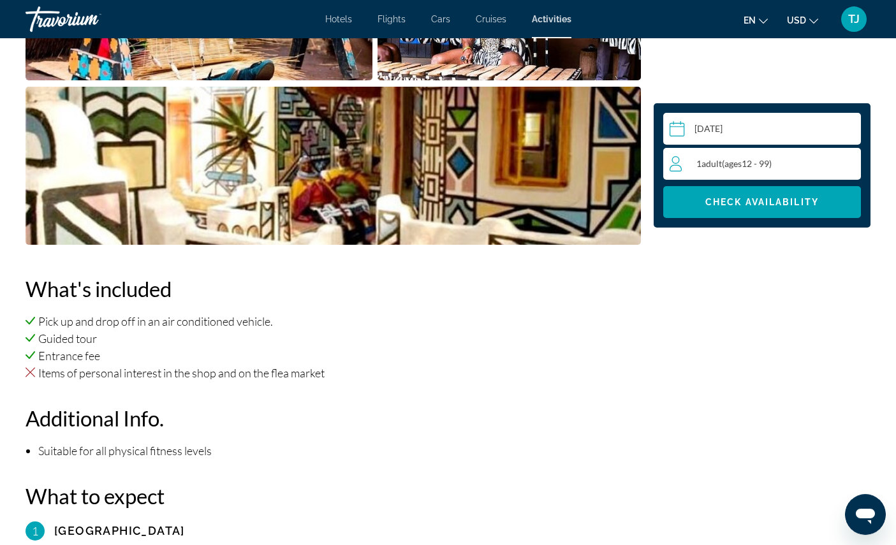
scroll to position [1889, 0]
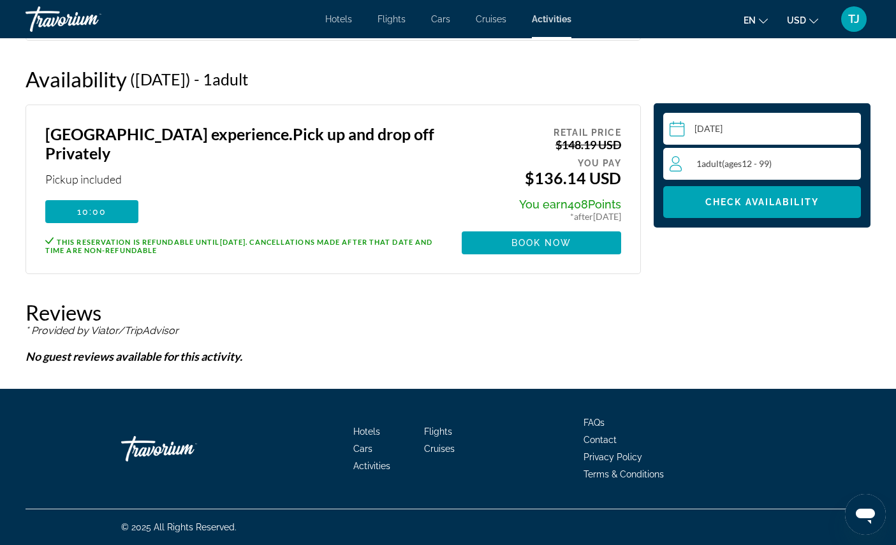
click at [541, 258] on span "Main content" at bounding box center [541, 243] width 159 height 31
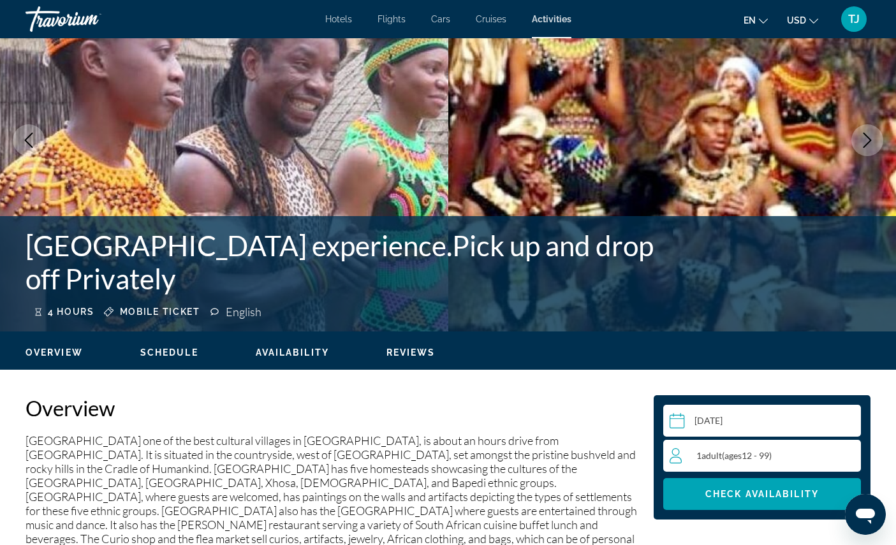
scroll to position [98, 0]
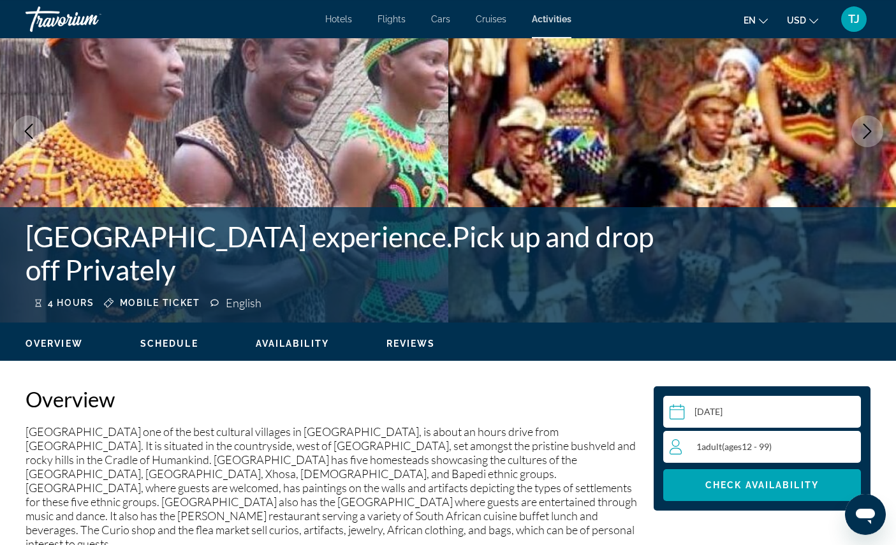
click at [773, 455] on div "1 Adult Adults ( ages 12 - 99)" at bounding box center [765, 446] width 191 height 15
click at [844, 452] on icon "Increment adults" at bounding box center [847, 446] width 11 height 11
click at [774, 501] on span "Main content" at bounding box center [762, 485] width 198 height 31
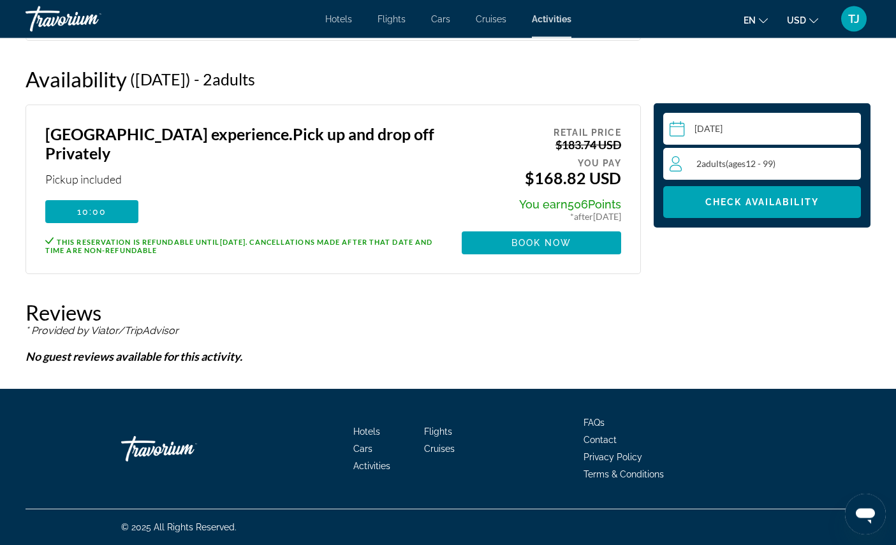
scroll to position [1912, 0]
click at [569, 258] on span "Main content" at bounding box center [541, 243] width 159 height 31
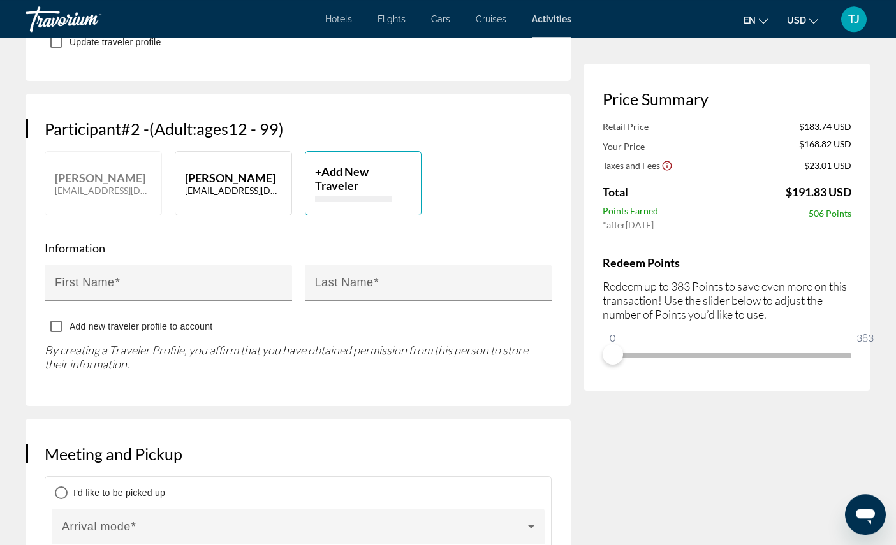
click at [184, 296] on input "First Name" at bounding box center [172, 288] width 235 height 15
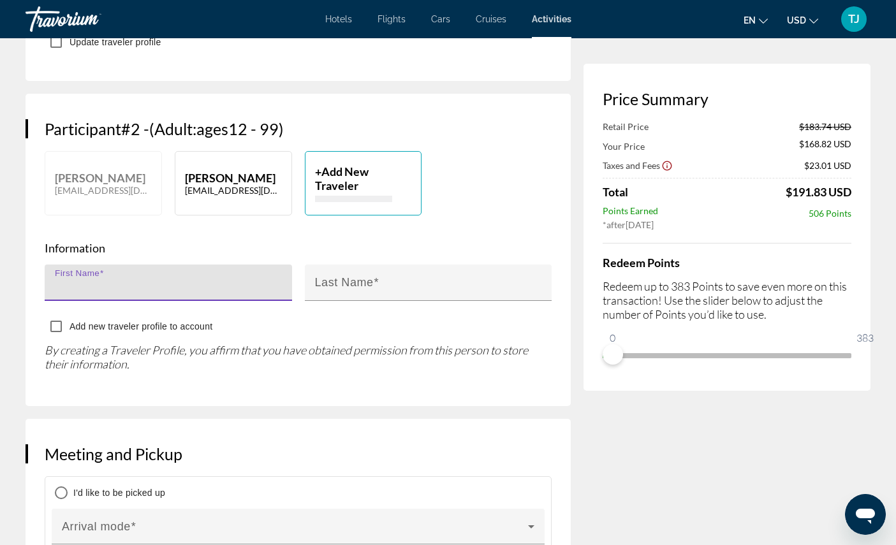
scroll to position [660, 0]
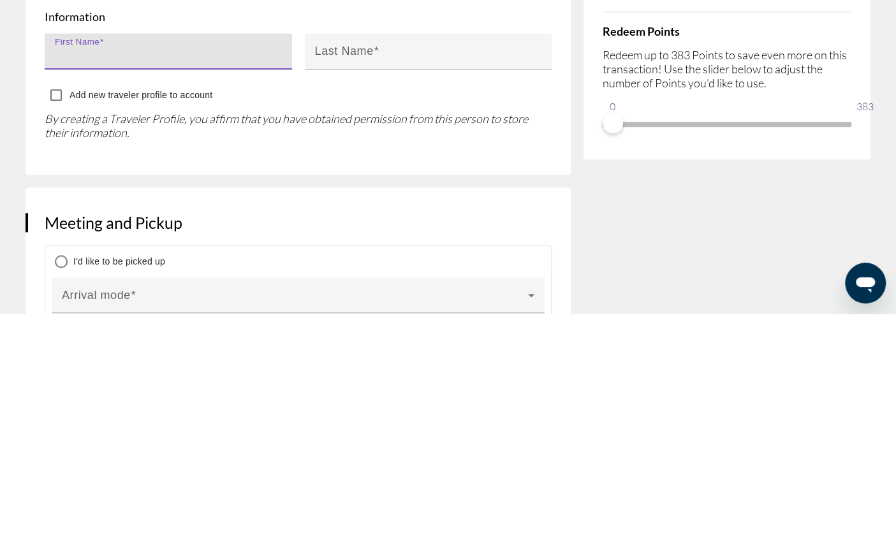
type input "*******"
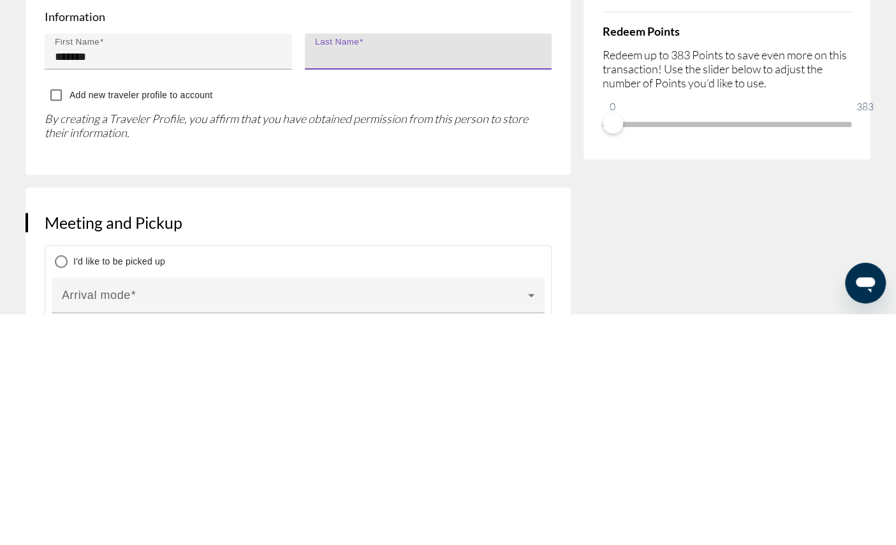
type input "*******"
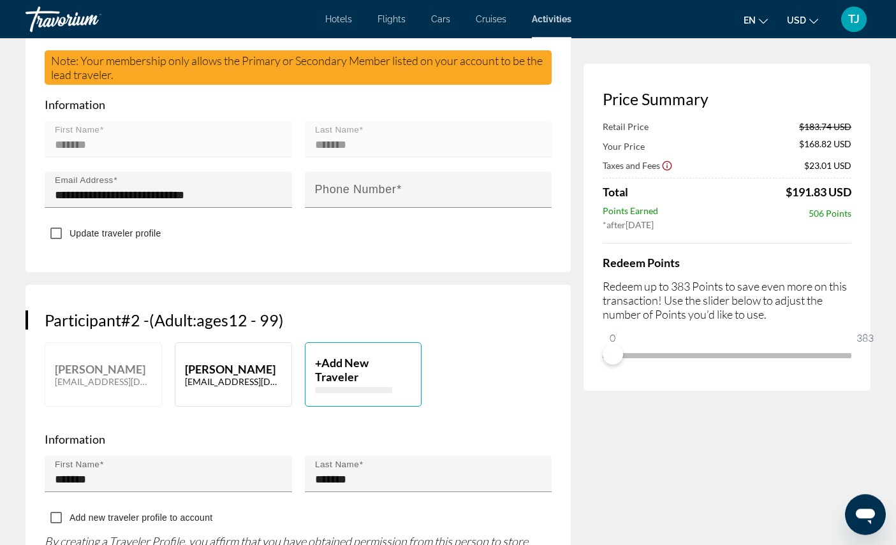
scroll to position [467, 0]
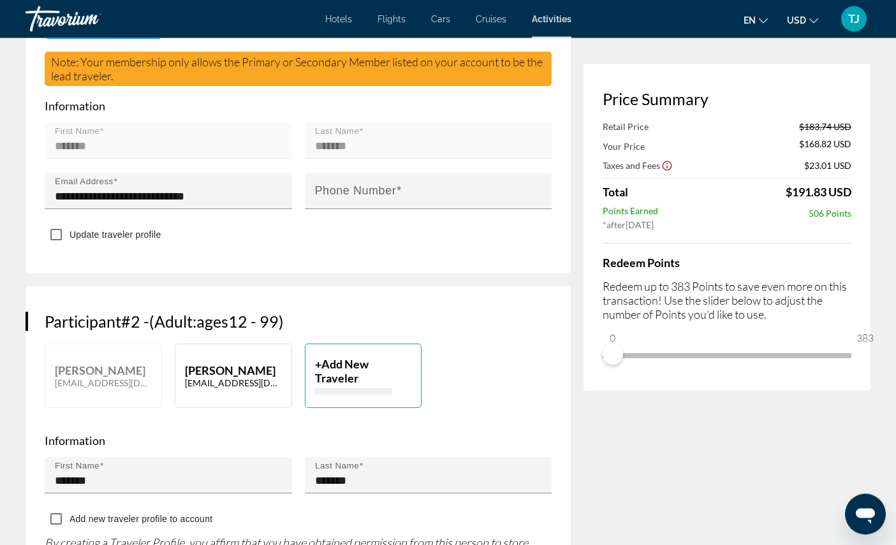
click at [413, 204] on input "Phone Number" at bounding box center [432, 196] width 235 height 15
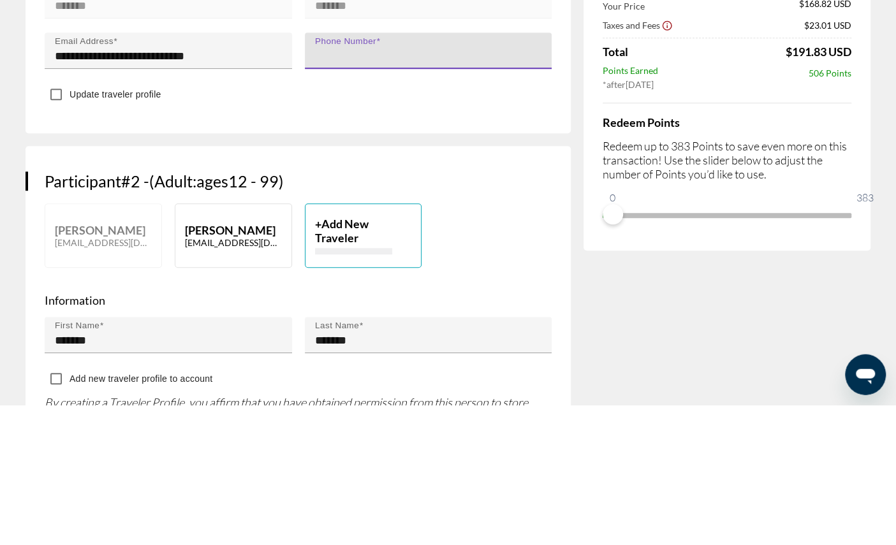
type input "**********"
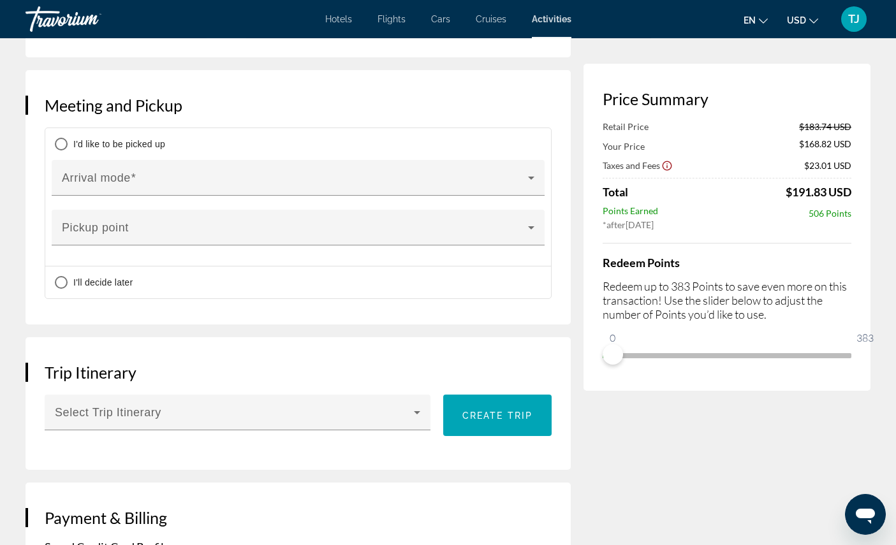
scroll to position [1011, 0]
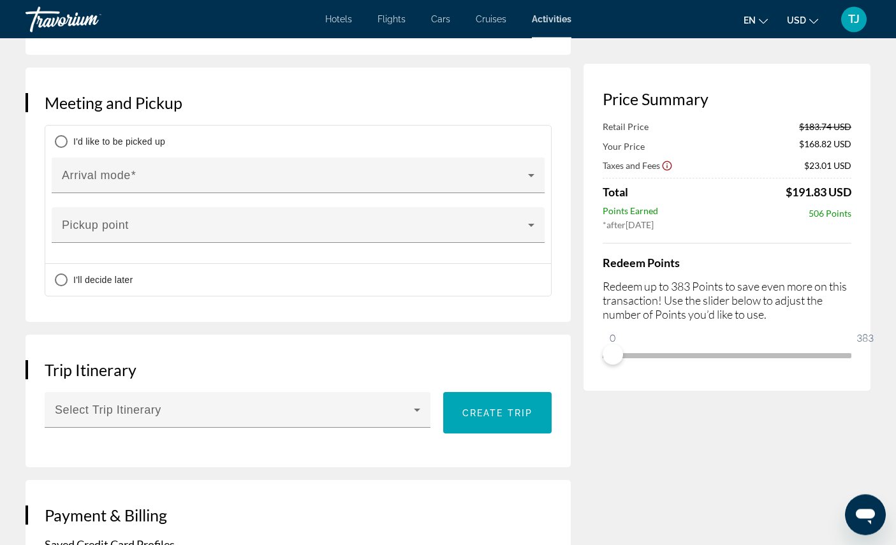
click at [126, 238] on span "Main content" at bounding box center [295, 230] width 466 height 15
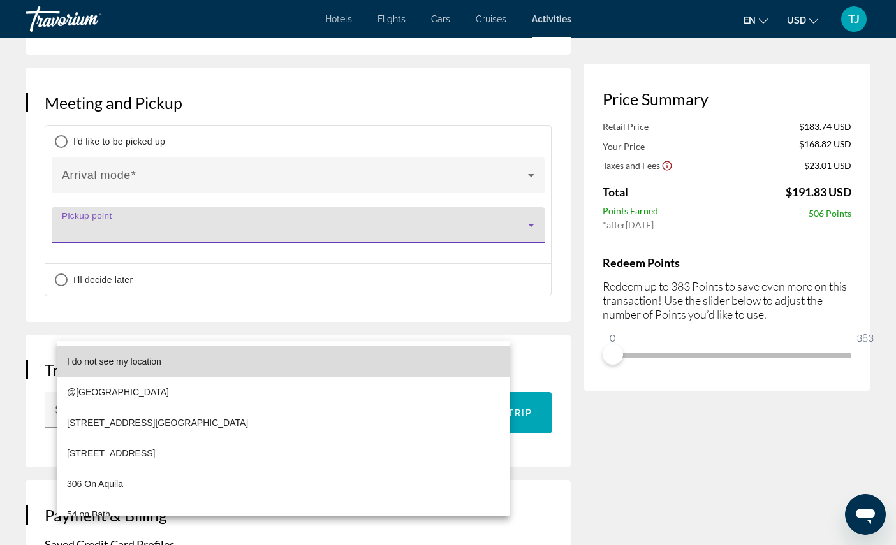
click at [118, 367] on span "I do not see my location" at bounding box center [114, 361] width 94 height 15
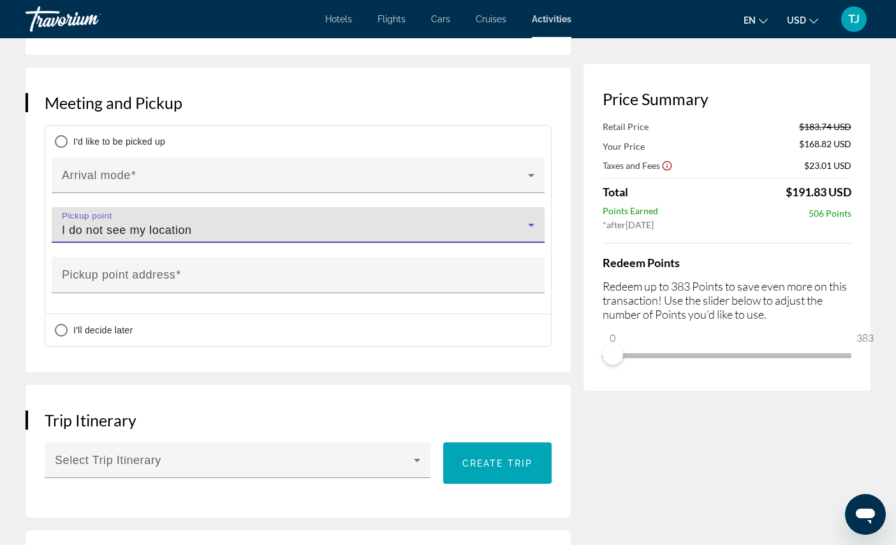
click at [118, 281] on mat-label "Pickup point address" at bounding box center [119, 274] width 114 height 13
click at [118, 288] on input "Pickup point address" at bounding box center [302, 280] width 480 height 15
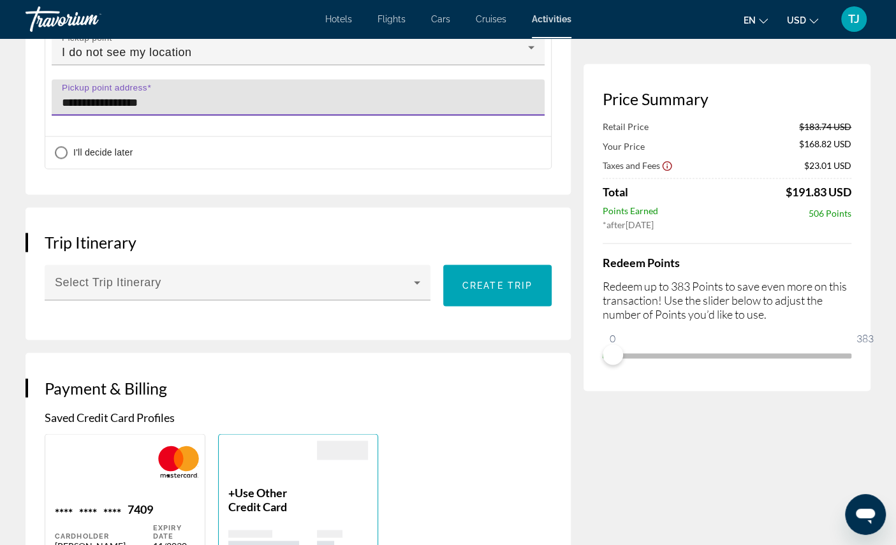
scroll to position [1171, 0]
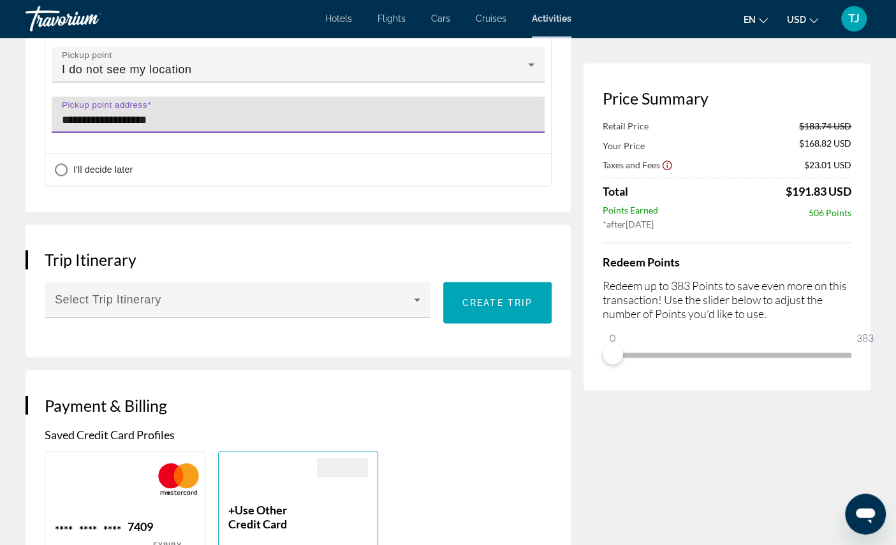
type input "**********"
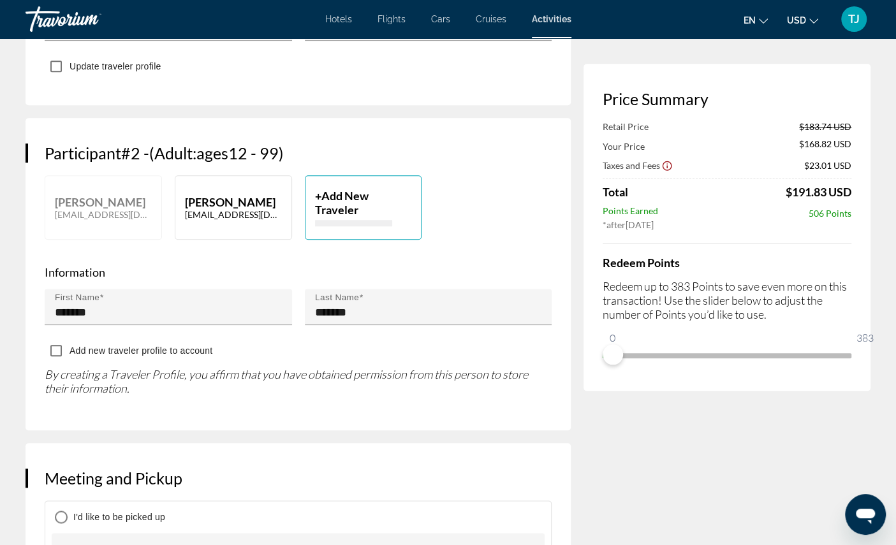
scroll to position [611, 0]
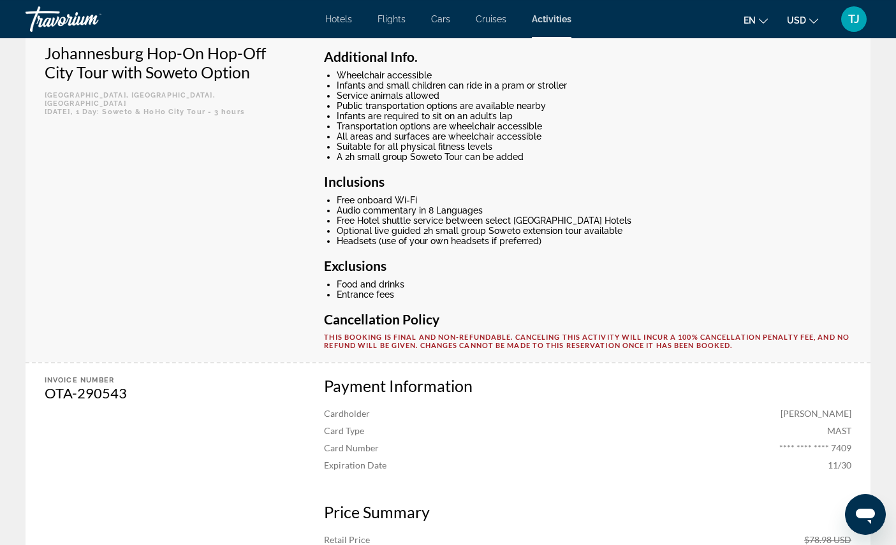
scroll to position [476, 0]
